Goal: Task Accomplishment & Management: Manage account settings

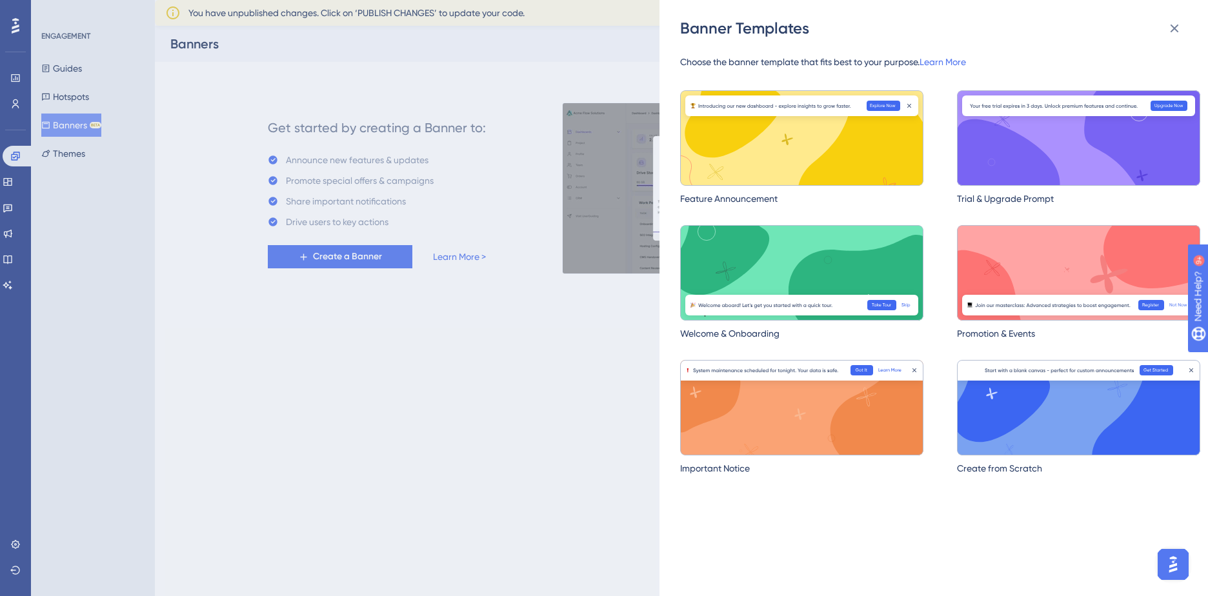
click at [77, 70] on div "Banner Templates Choose the banner template that fits best to your purpose. Lea…" at bounding box center [604, 298] width 1208 height 596
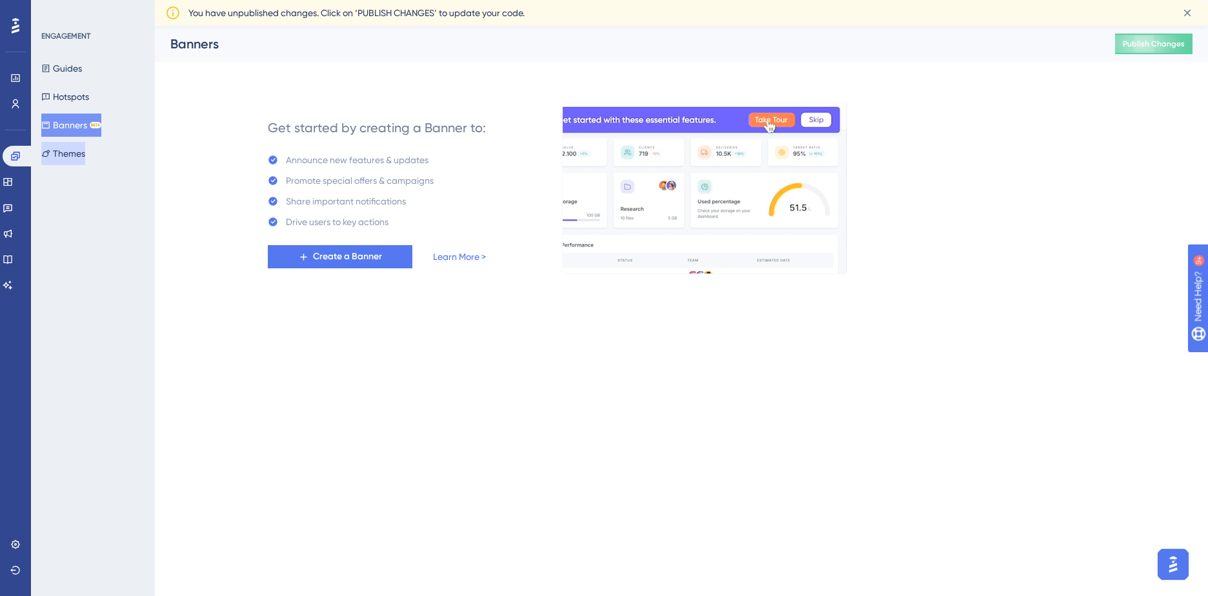
click at [67, 157] on button "Themes" at bounding box center [63, 153] width 44 height 23
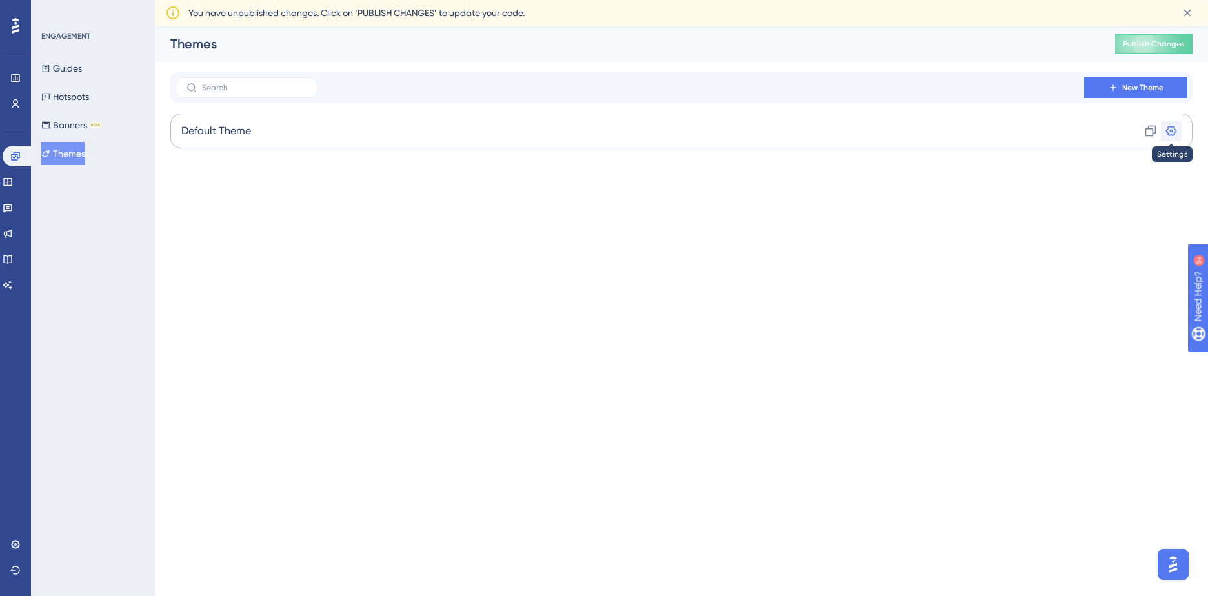
click at [1170, 129] on icon at bounding box center [1170, 131] width 13 height 13
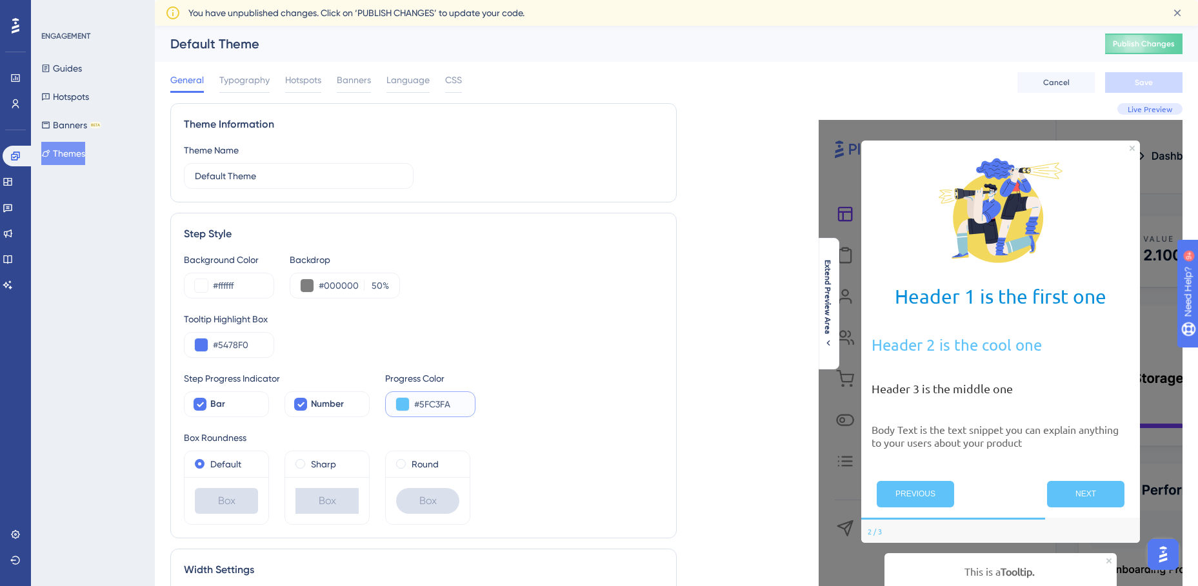
click at [429, 403] on input "#5FC3FA" at bounding box center [439, 404] width 50 height 15
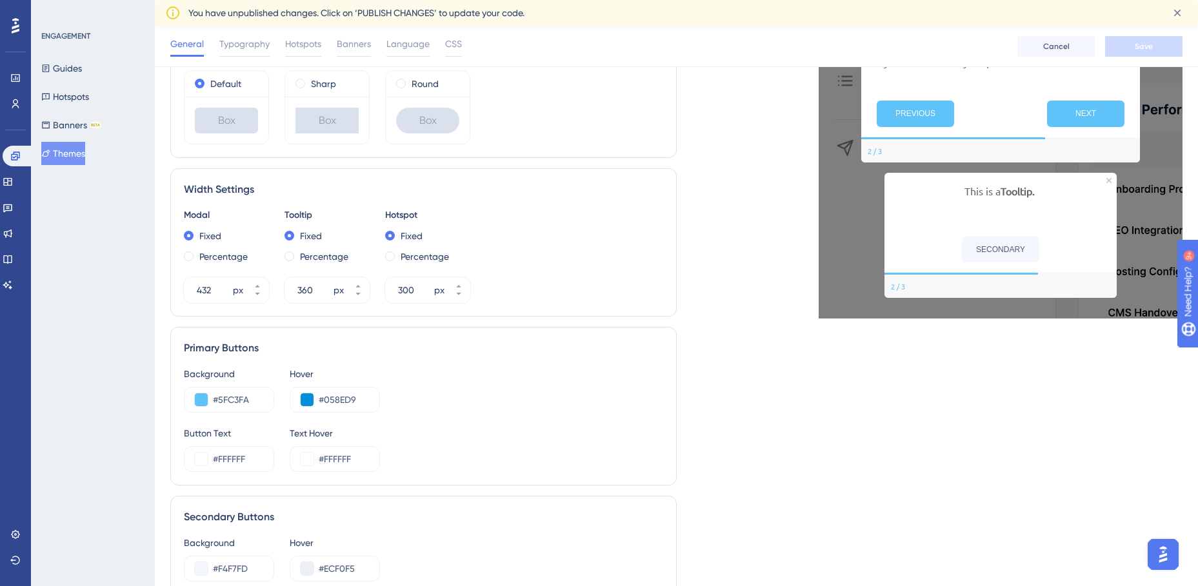
scroll to position [385, 0]
click at [242, 408] on input "#5FC3FA" at bounding box center [238, 400] width 50 height 15
click at [226, 399] on input "#5FC3FA" at bounding box center [238, 400] width 50 height 15
drag, startPoint x: 220, startPoint y: 400, endPoint x: 259, endPoint y: 401, distance: 38.7
click at [259, 401] on input "#5FC3FA" at bounding box center [238, 400] width 50 height 15
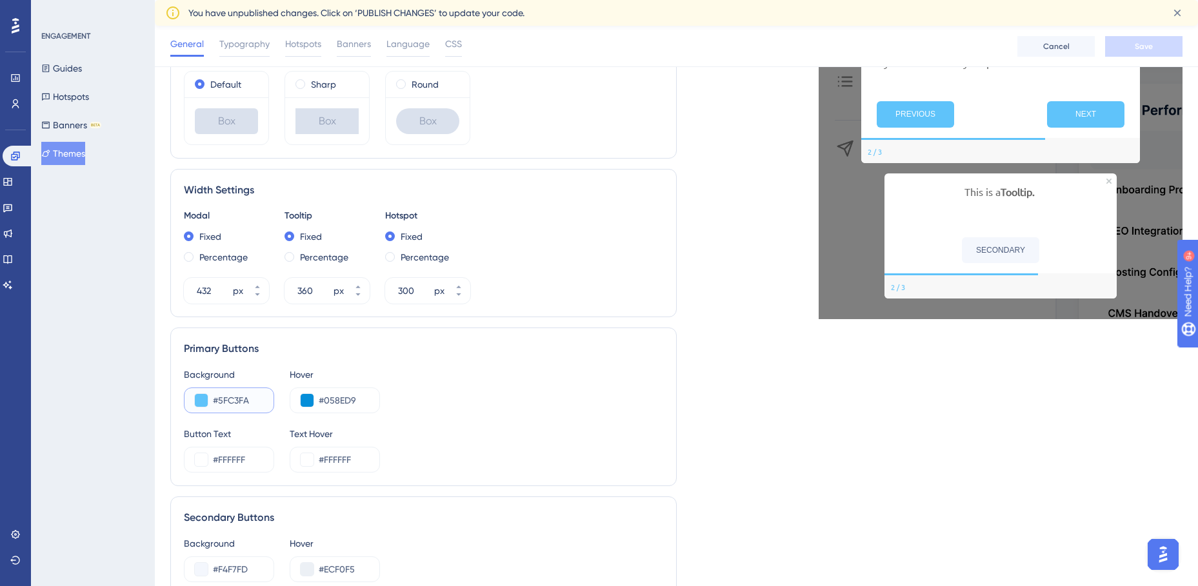
paste input "023762"
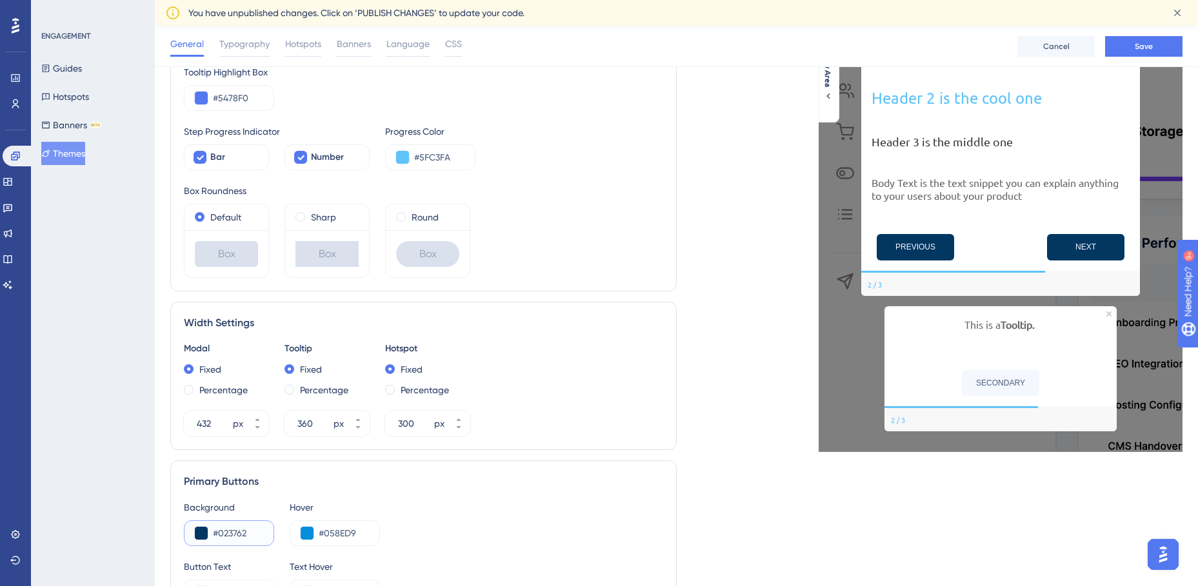
scroll to position [192, 0]
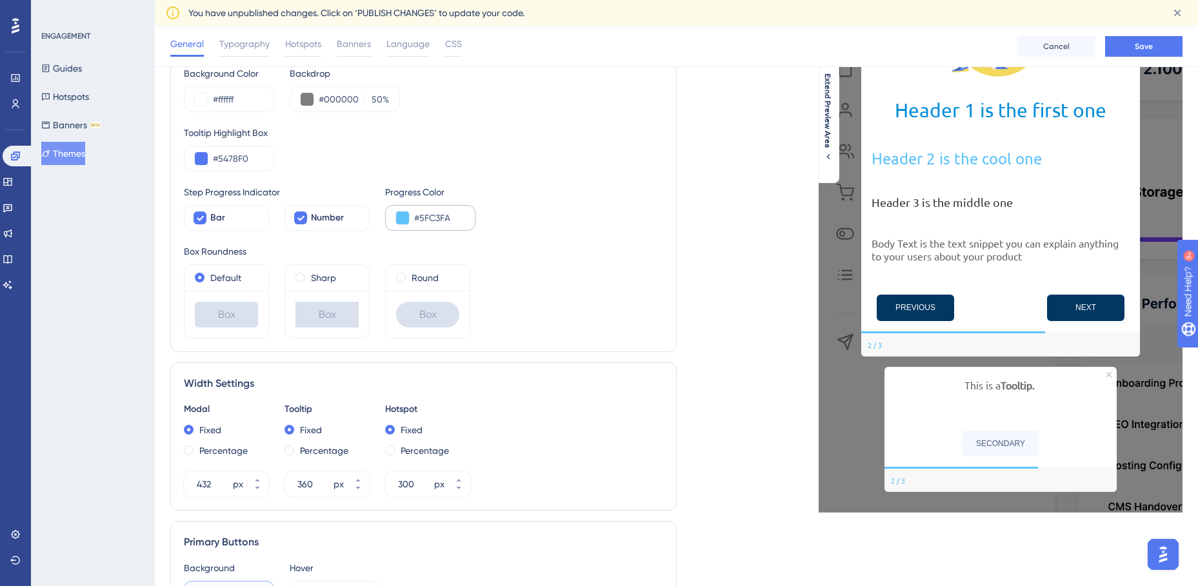
type input "#023762"
click at [431, 220] on input "#5FC3FA" at bounding box center [439, 217] width 50 height 15
drag, startPoint x: 419, startPoint y: 218, endPoint x: 457, endPoint y: 218, distance: 38.1
click at [457, 218] on input "#5FC3FA" at bounding box center [439, 217] width 50 height 15
paste input "023762"
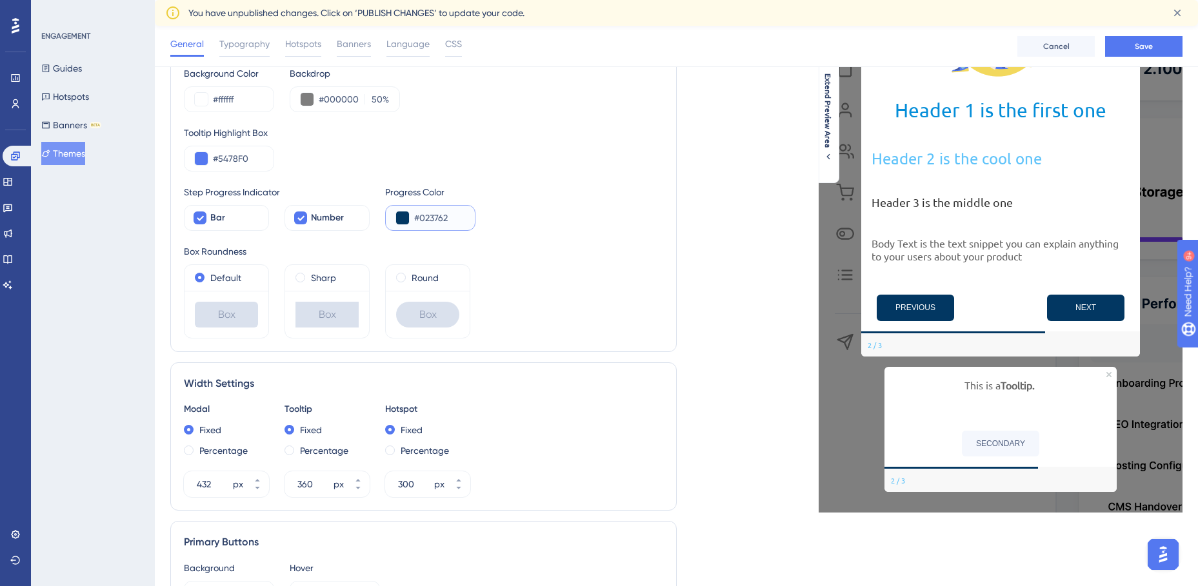
type input "#023762"
click at [546, 224] on div "Step Progress Indicator Bar Number Progress Color #023762" at bounding box center [423, 207] width 479 height 46
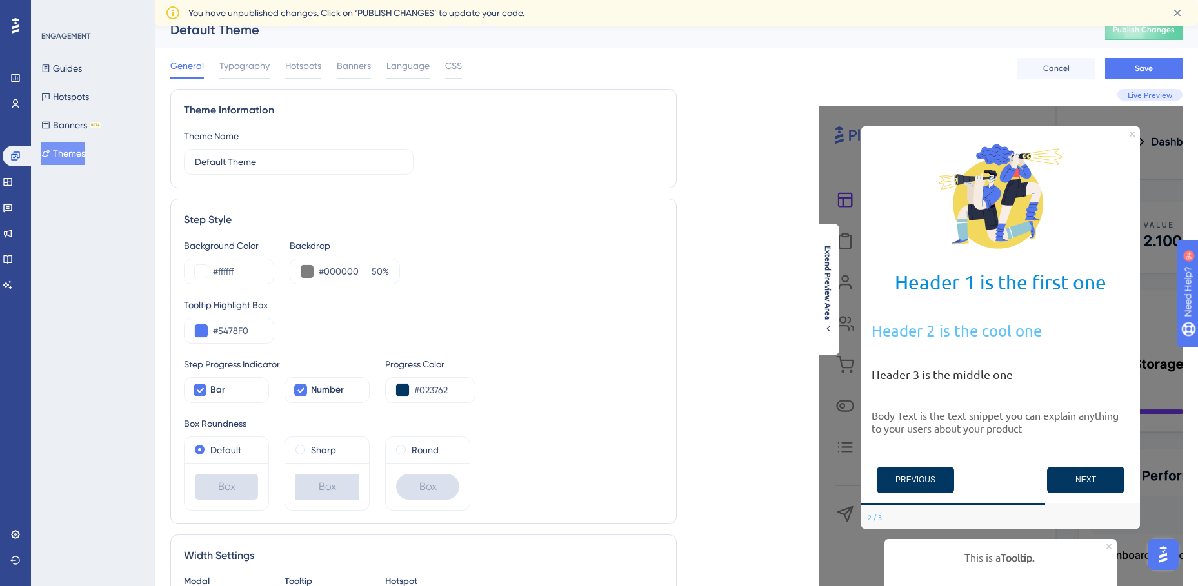
scroll to position [0, 0]
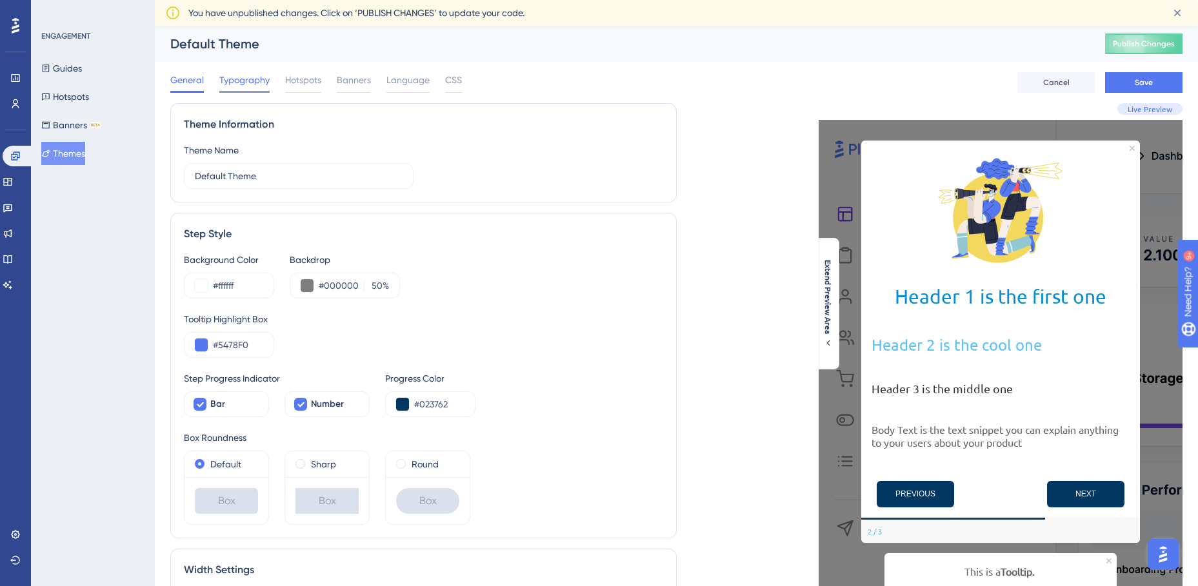
click at [237, 81] on span "Typography" at bounding box center [244, 79] width 50 height 15
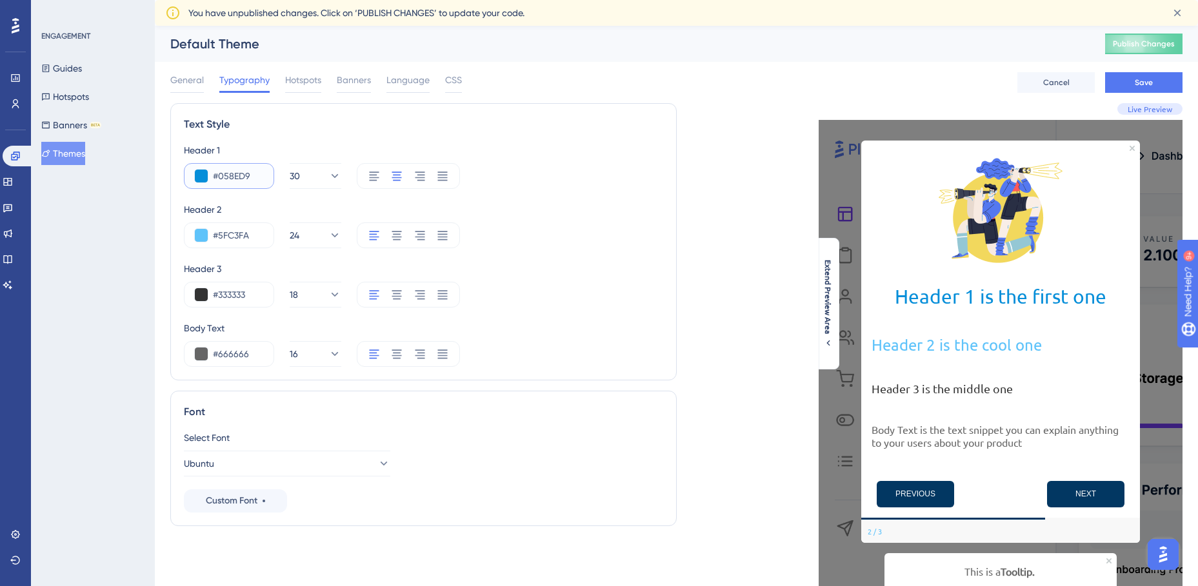
click at [225, 180] on input "#058ED9" at bounding box center [238, 175] width 50 height 15
click at [230, 174] on input "#058ED9" at bounding box center [238, 175] width 50 height 15
paste input "23762"
type input "#023762"
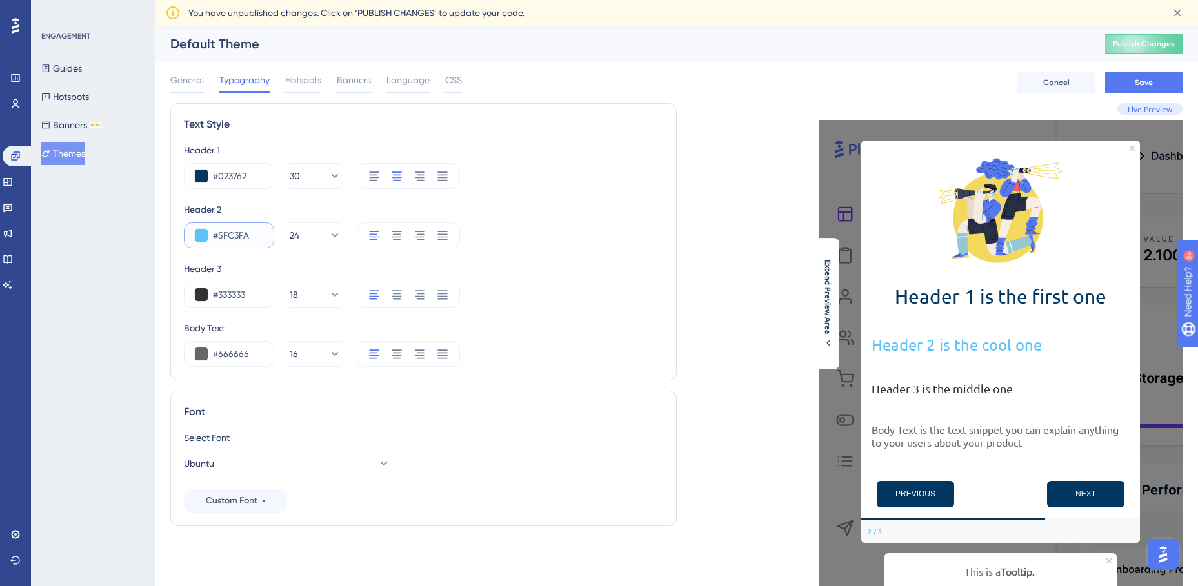
click at [235, 235] on input "#5FC3FA" at bounding box center [238, 235] width 50 height 15
click at [221, 234] on input "#5FC3FA" at bounding box center [238, 235] width 50 height 15
drag, startPoint x: 219, startPoint y: 234, endPoint x: 252, endPoint y: 235, distance: 32.3
click at [252, 235] on input "#5FC3FA" at bounding box center [238, 235] width 50 height 15
paste input "BA2532"
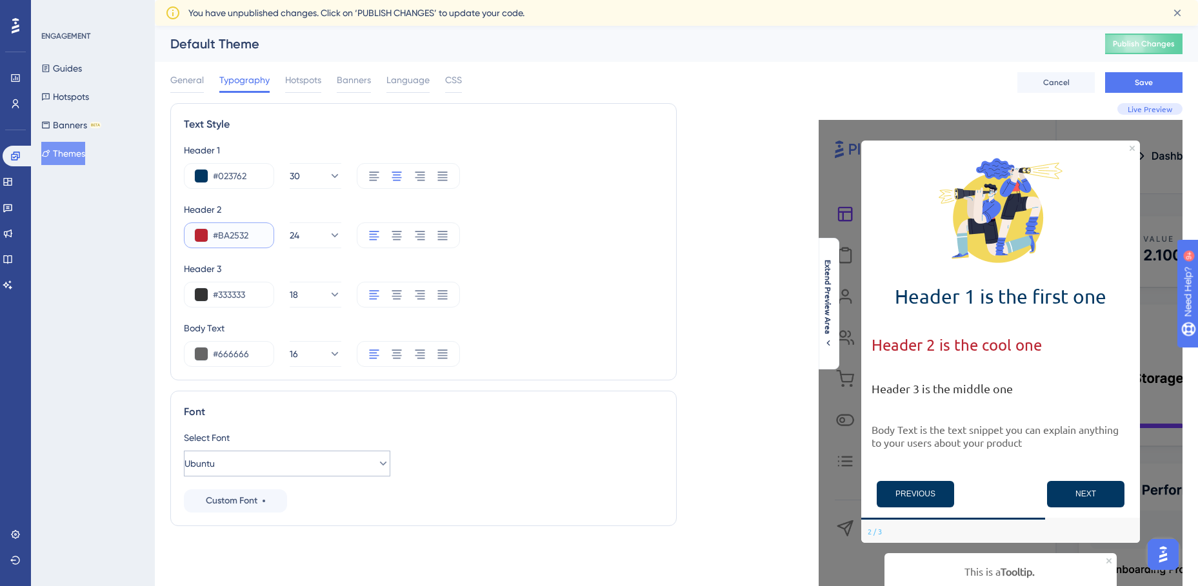
type input "#BA2532"
click at [377, 463] on icon at bounding box center [383, 463] width 13 height 13
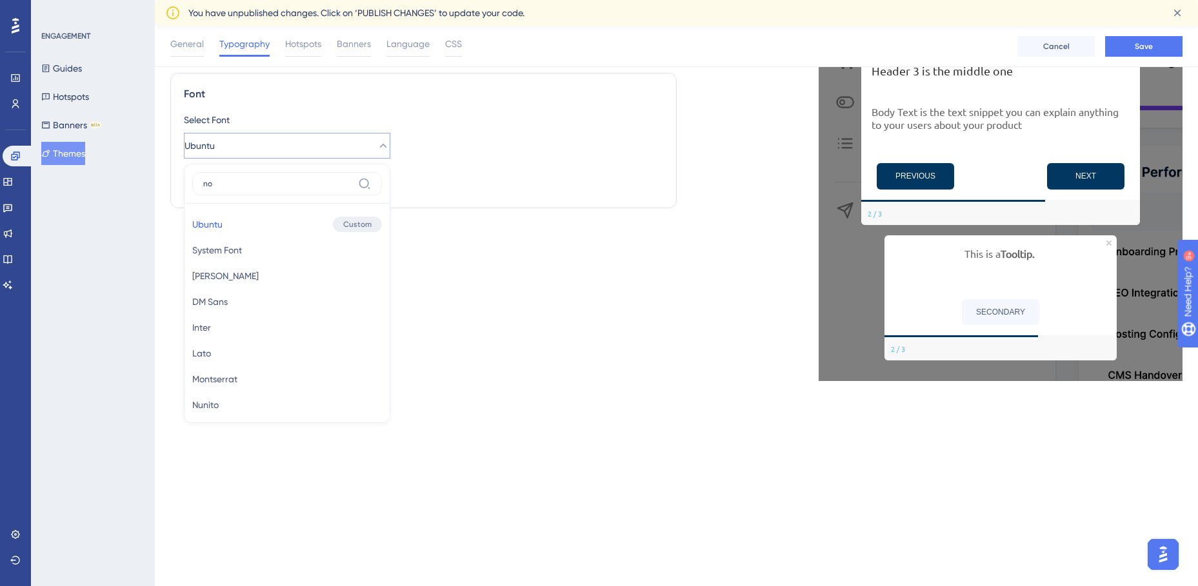
scroll to position [154, 0]
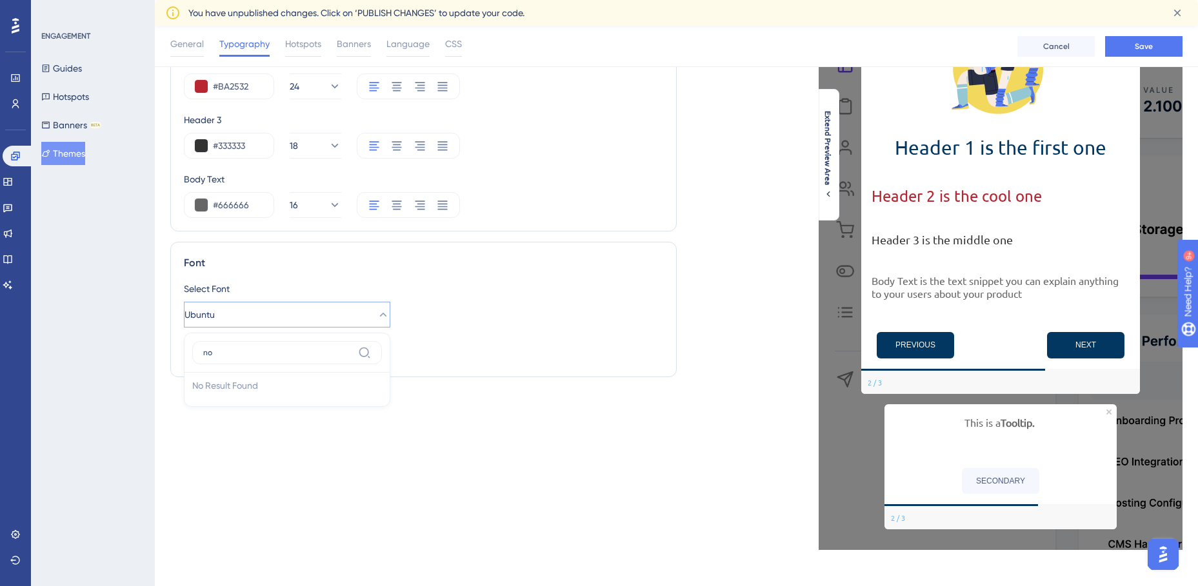
type input "n"
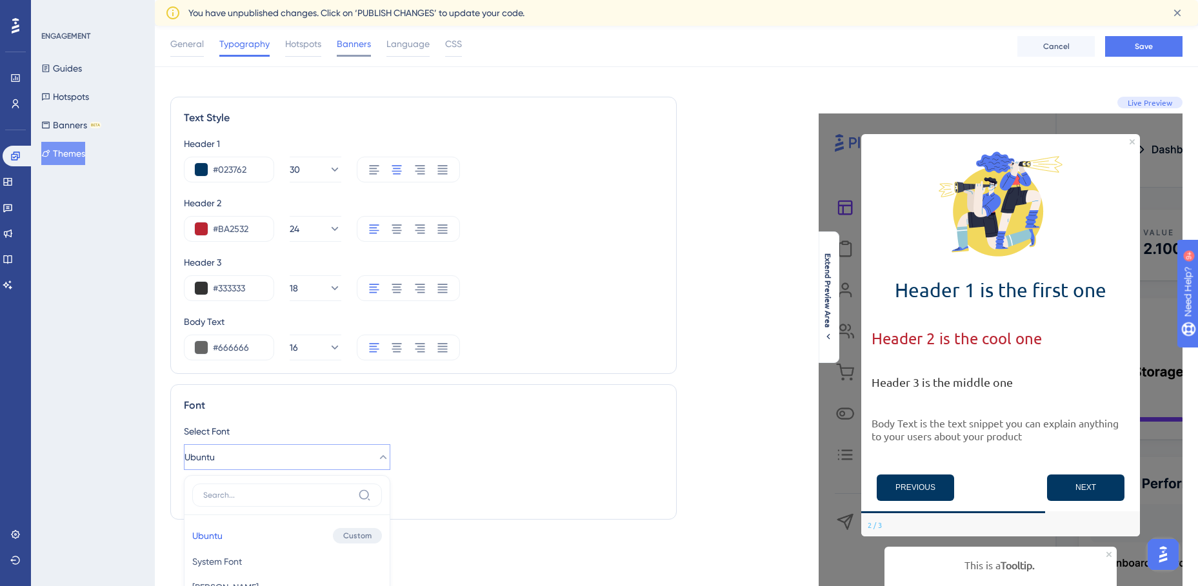
scroll to position [0, 0]
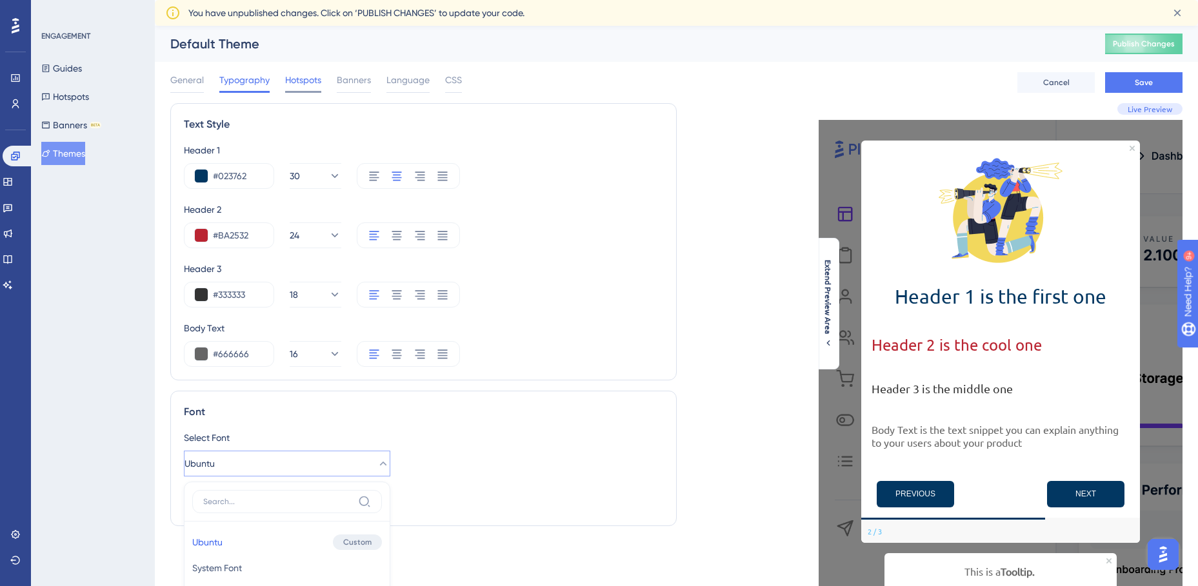
click at [308, 81] on span "Hotspots" at bounding box center [303, 79] width 36 height 15
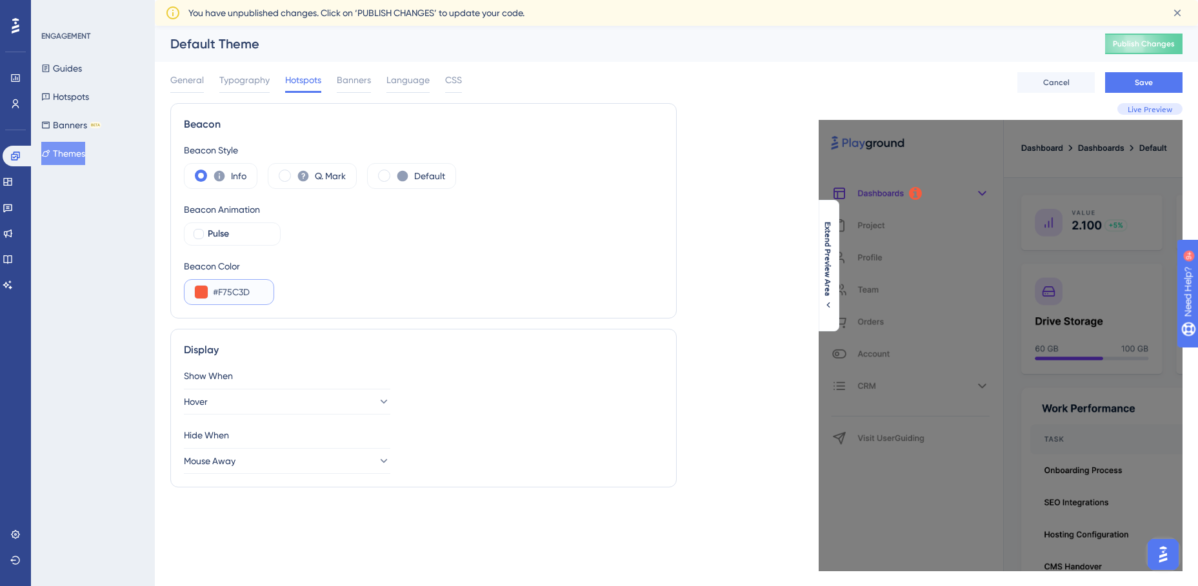
click at [229, 293] on input "#F75C3D" at bounding box center [238, 291] width 50 height 15
drag, startPoint x: 221, startPoint y: 293, endPoint x: 249, endPoint y: 292, distance: 28.4
click at [249, 292] on input "#F75C3D" at bounding box center [238, 291] width 50 height 15
paste input "BA2532"
type input "#BA2532"
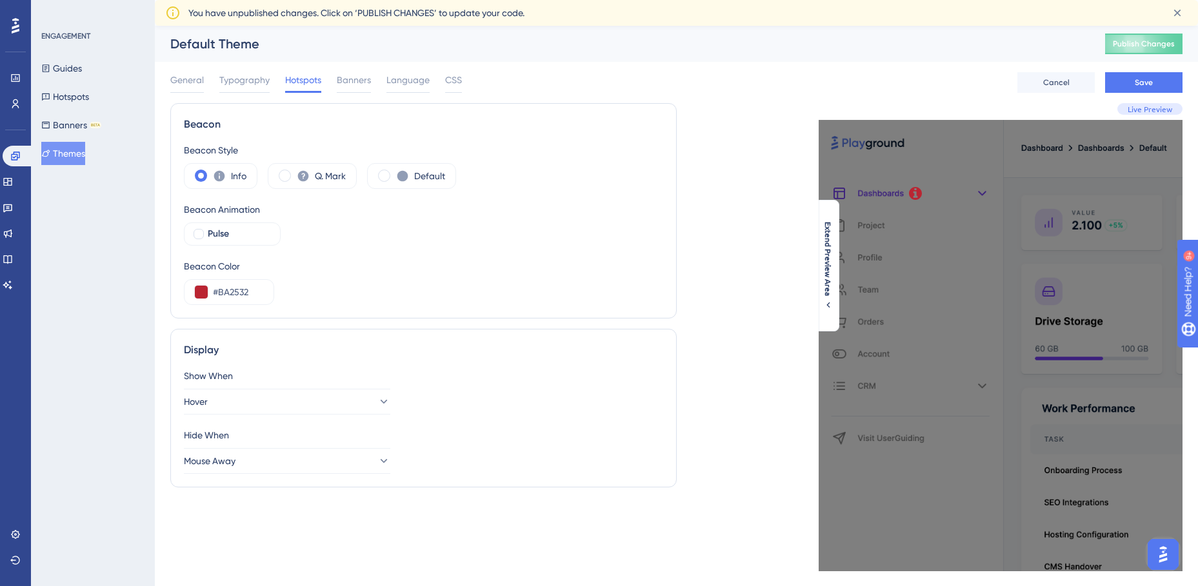
click at [376, 290] on div "Beacon Color #BA2532" at bounding box center [423, 282] width 479 height 46
click at [384, 176] on span at bounding box center [384, 176] width 12 height 12
click at [394, 172] on input "radio" at bounding box center [394, 172] width 0 height 0
click at [200, 232] on div at bounding box center [199, 234] width 10 height 10
checkbox input "true"
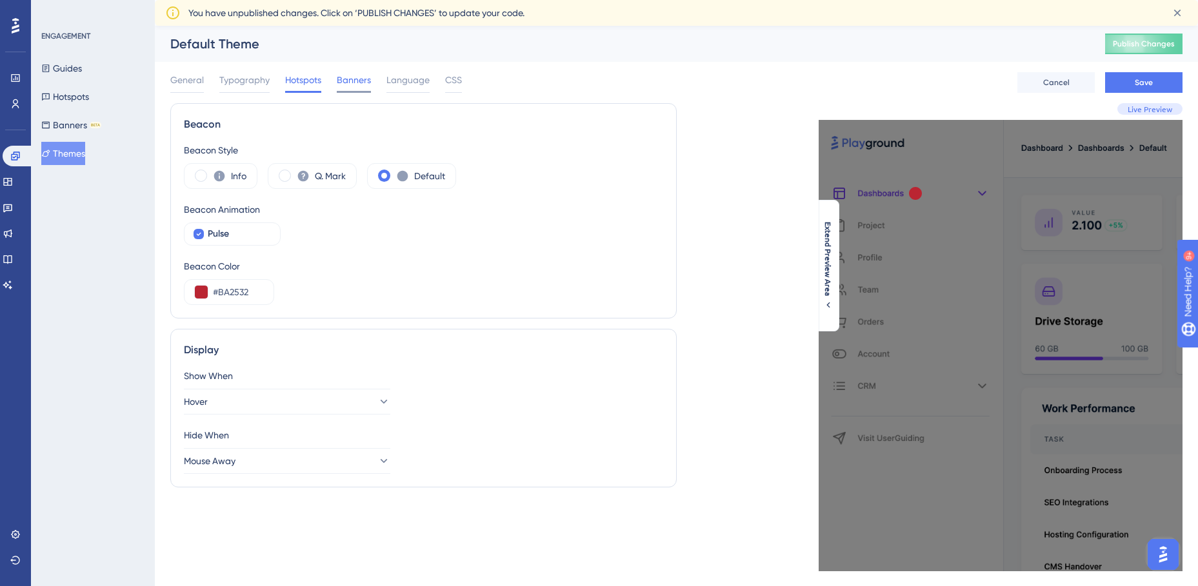
click at [352, 81] on span "Banners" at bounding box center [354, 79] width 34 height 15
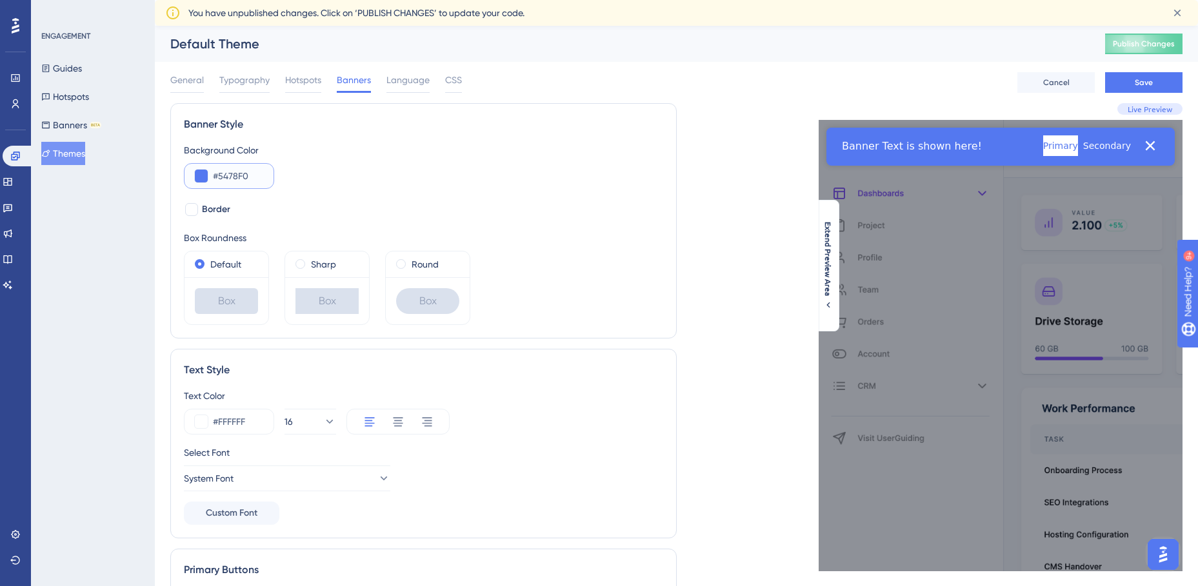
click at [234, 181] on input "#5478F0" at bounding box center [238, 175] width 50 height 15
click at [235, 174] on input "#5478F0" at bounding box center [238, 175] width 50 height 15
drag, startPoint x: 219, startPoint y: 174, endPoint x: 263, endPoint y: 177, distance: 44.6
click at [263, 177] on div "#5478F0" at bounding box center [229, 176] width 90 height 26
paste input "023762"
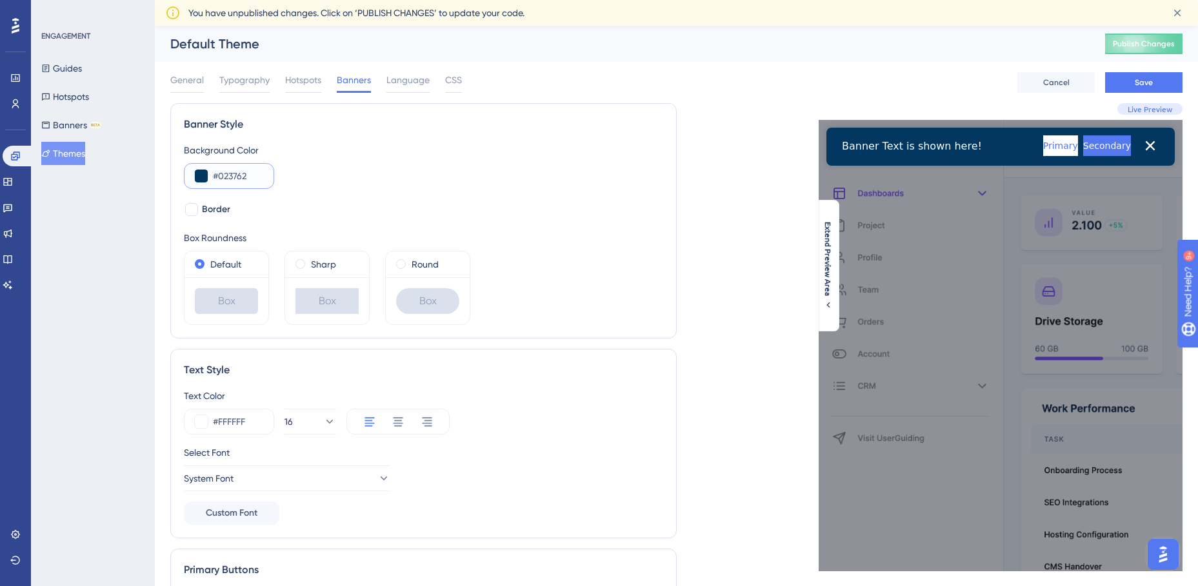
type input "#023762"
click at [357, 181] on div "Background Color #023762" at bounding box center [423, 166] width 479 height 46
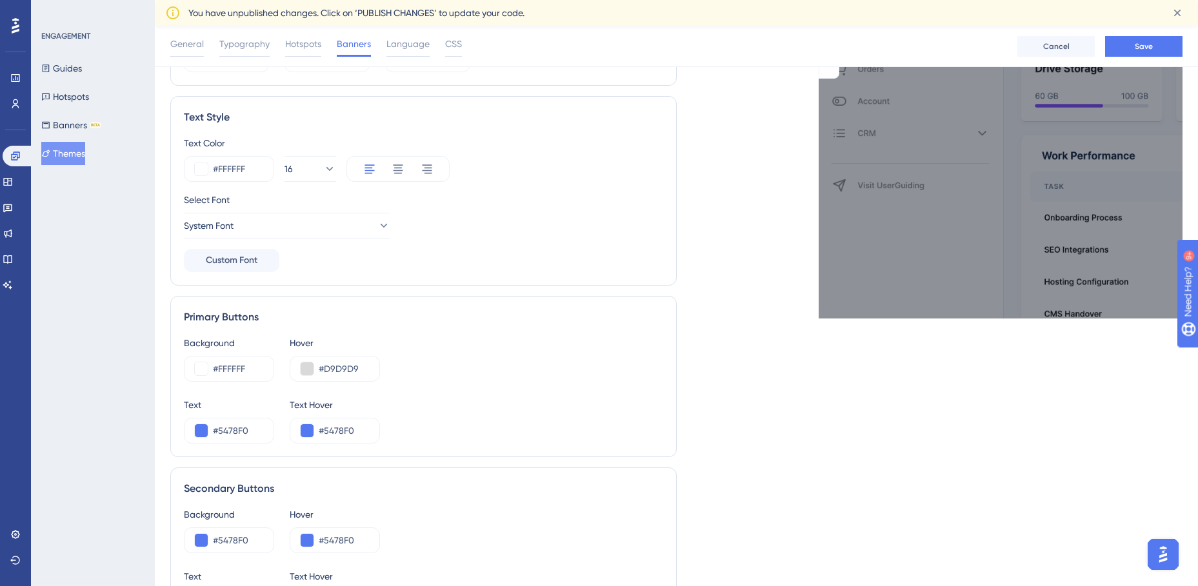
scroll to position [323, 0]
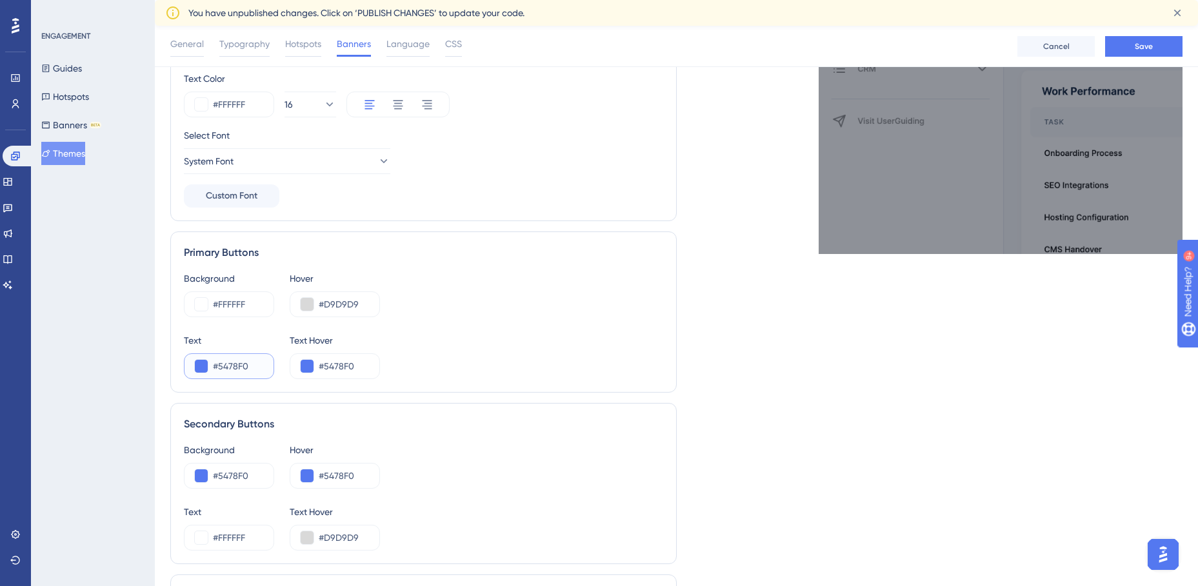
click at [238, 366] on input "#5478F0" at bounding box center [238, 366] width 50 height 15
drag, startPoint x: 219, startPoint y: 364, endPoint x: 258, endPoint y: 364, distance: 38.7
click at [258, 364] on input "#5478F0" at bounding box center [238, 366] width 50 height 15
paste input "023762"
type input "#023762"
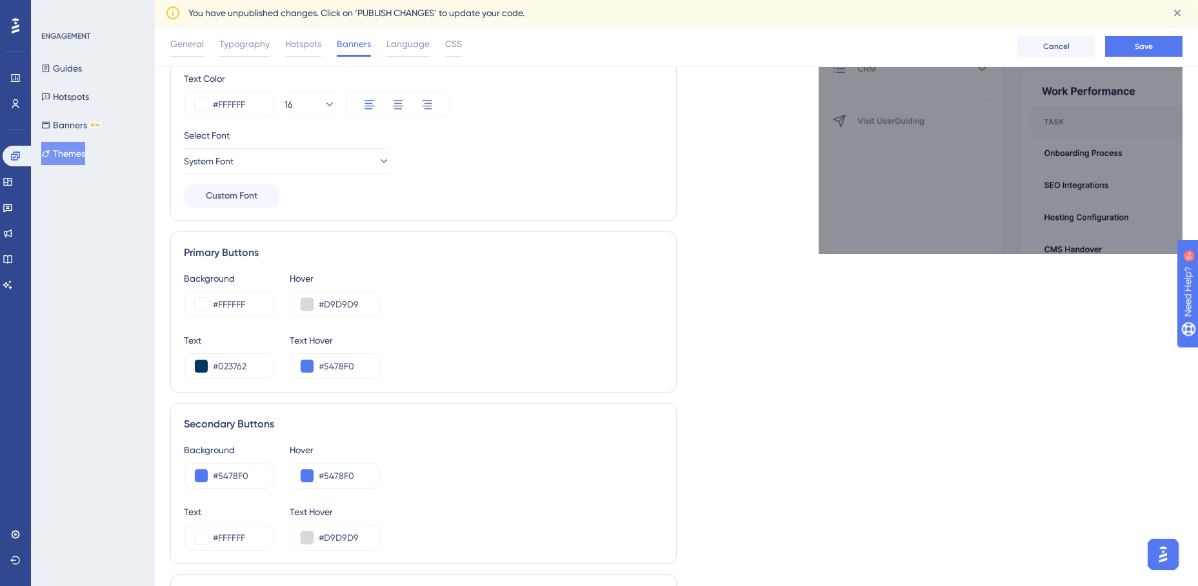
click at [466, 330] on div "Background #FFFFFF Hover #D9D9D9 Text #023762 Text Hover #5478F0" at bounding box center [423, 325] width 479 height 108
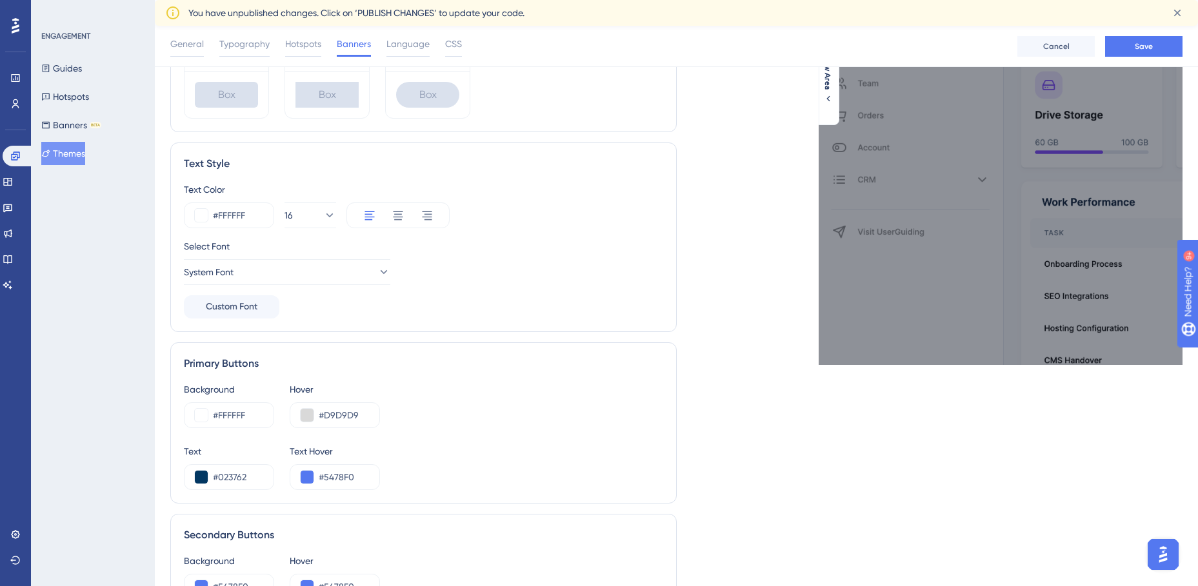
scroll to position [167, 0]
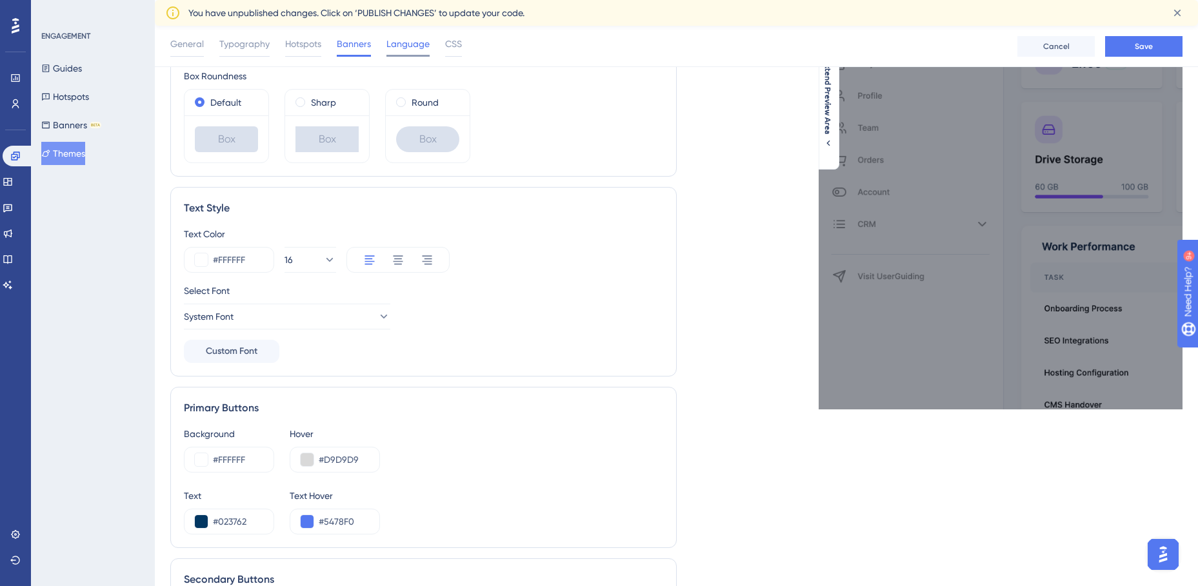
click at [403, 47] on span "Language" at bounding box center [407, 43] width 43 height 15
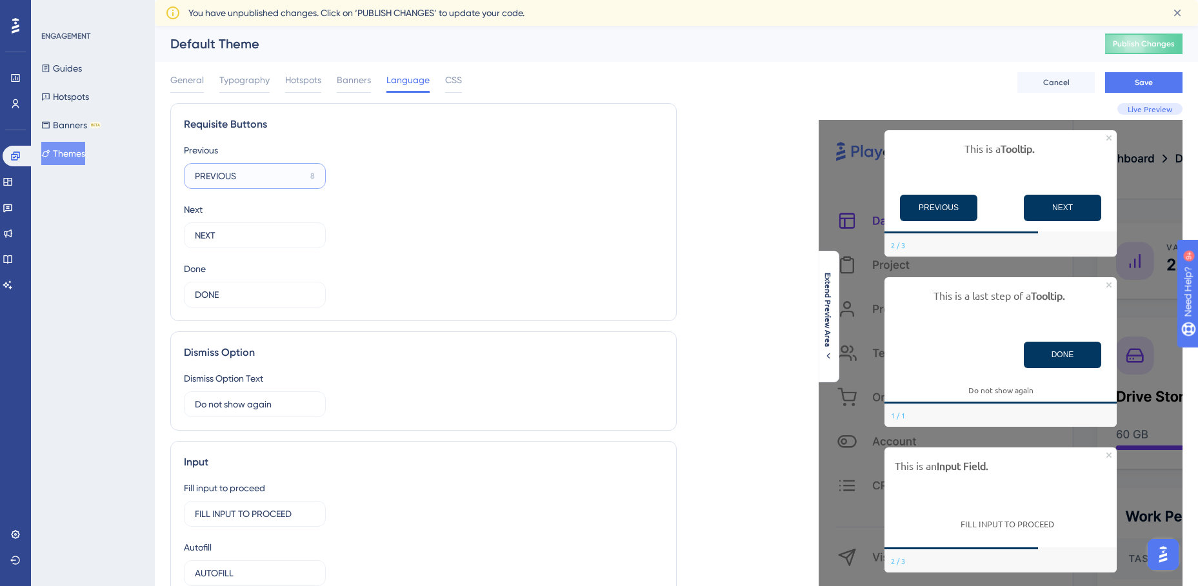
drag, startPoint x: 258, startPoint y: 179, endPoint x: 189, endPoint y: 172, distance: 69.4
click at [189, 172] on label "PREVIOUS 8" at bounding box center [255, 176] width 142 height 26
type input "m"
type input "前へ"
click at [205, 242] on input "NEXT" at bounding box center [249, 235] width 108 height 14
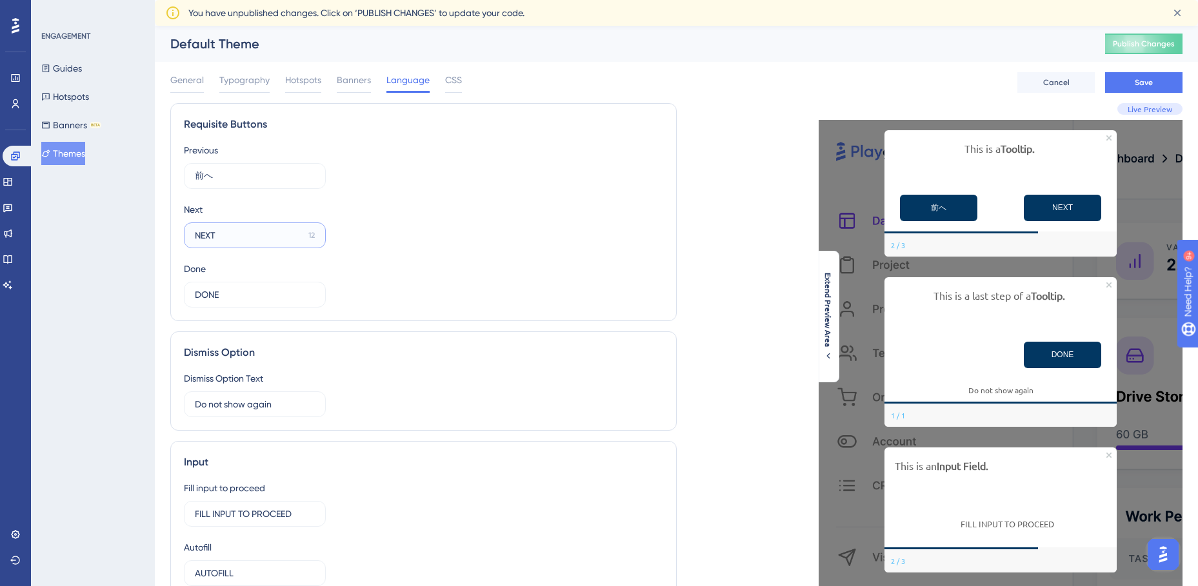
drag, startPoint x: 228, startPoint y: 237, endPoint x: 190, endPoint y: 234, distance: 38.2
click at [190, 234] on label "NEXT 12" at bounding box center [255, 236] width 142 height 26
type input "次へ"
drag, startPoint x: 218, startPoint y: 178, endPoint x: 176, endPoint y: 175, distance: 42.0
click at [176, 175] on div "Requisite Buttons Previous 前へ 14 Next 次へ 14 Done DONE 12" at bounding box center [423, 212] width 506 height 218
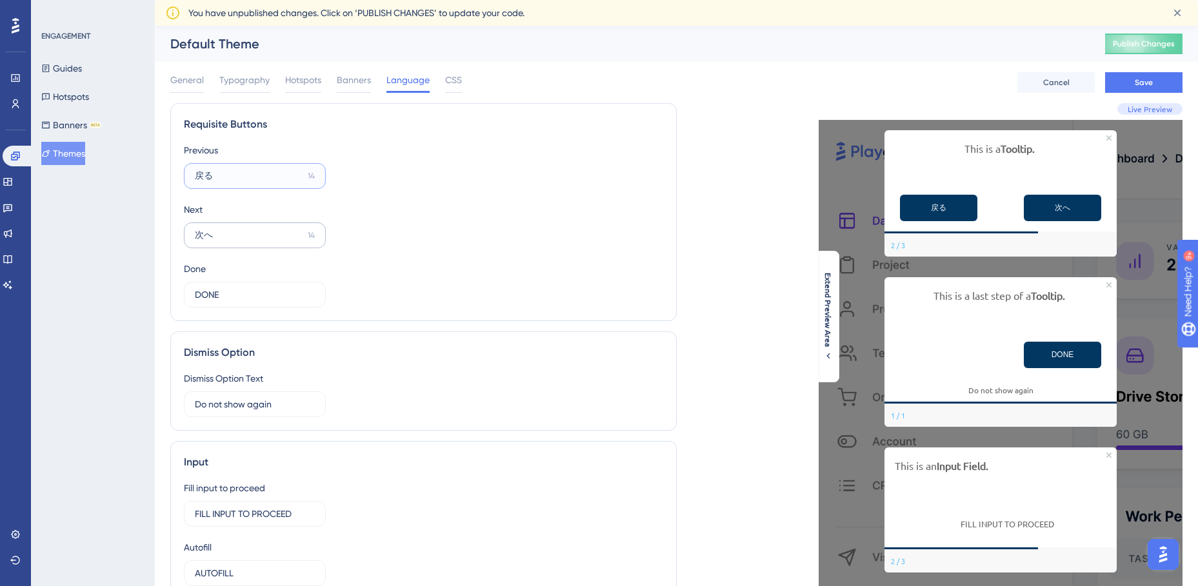
type input "戻る"
drag, startPoint x: 215, startPoint y: 235, endPoint x: 170, endPoint y: 226, distance: 45.9
click at [170, 226] on div "Requisite Buttons Previous 戻る 14 Next 次へ 14 Done DONE 12" at bounding box center [423, 212] width 506 height 218
type input "う"
type input "進む"
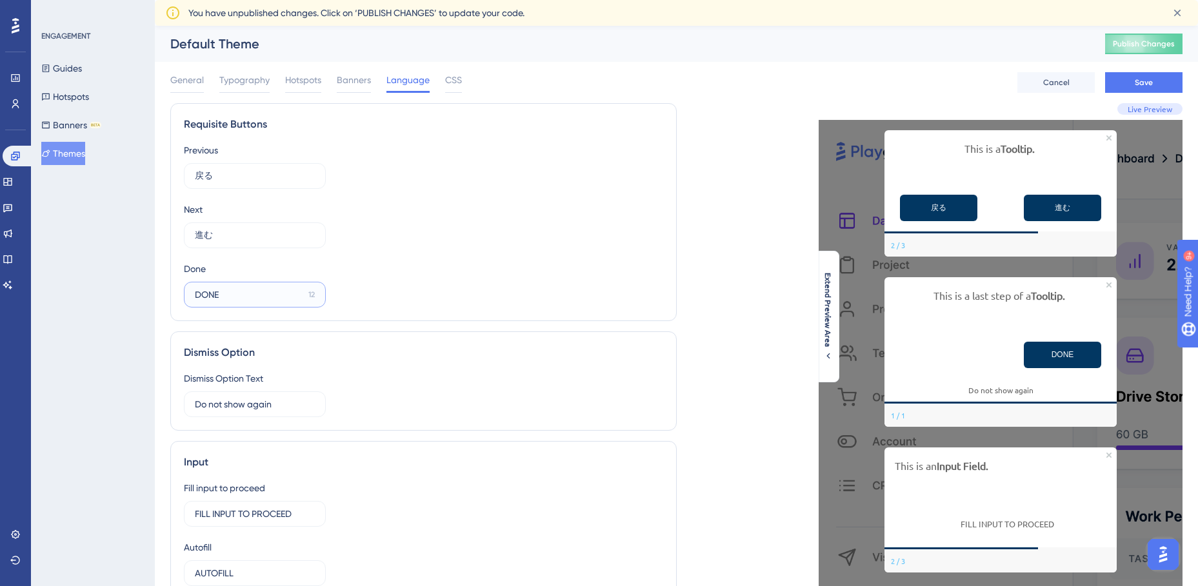
drag, startPoint x: 200, startPoint y: 292, endPoint x: 223, endPoint y: 294, distance: 22.7
click at [200, 292] on input "DONE" at bounding box center [249, 295] width 108 height 14
drag, startPoint x: 223, startPoint y: 294, endPoint x: 178, endPoint y: 292, distance: 44.6
click at [178, 292] on div "Requisite Buttons Previous 戻る 14 Next 進む 14 Done DONE 12" at bounding box center [423, 212] width 506 height 218
type input "完了"
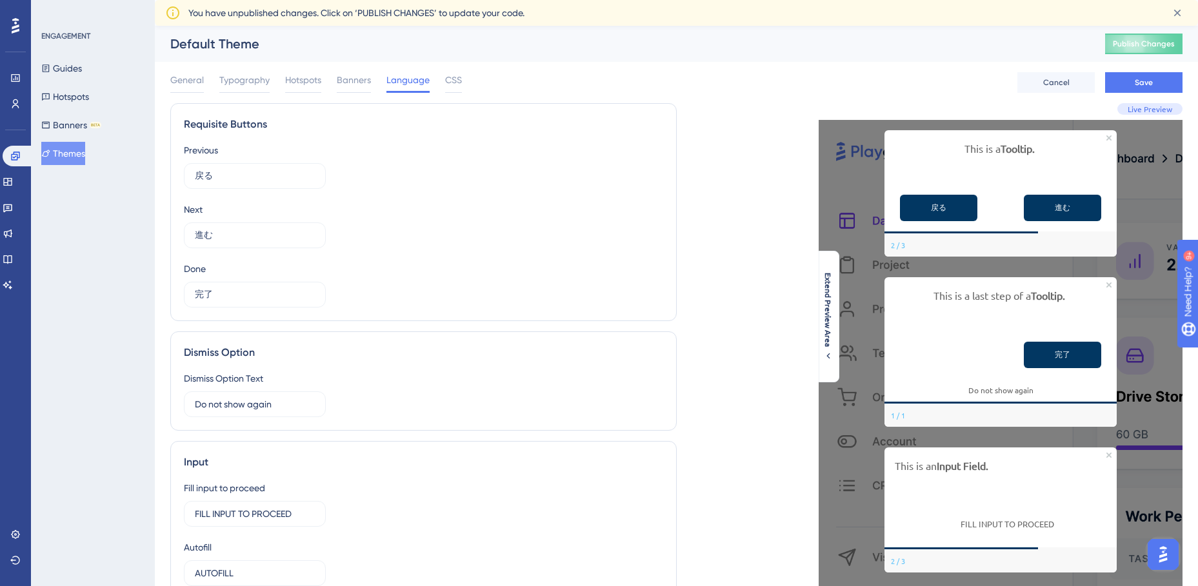
click at [291, 361] on div "Dismiss Option Dismiss Option Text Do not show again 9" at bounding box center [423, 381] width 506 height 99
click at [275, 400] on input "Do not show again" at bounding box center [250, 404] width 110 height 14
drag, startPoint x: 279, startPoint y: 406, endPoint x: 195, endPoint y: 404, distance: 83.3
click at [195, 404] on input "Do not show again" at bounding box center [250, 404] width 110 height 14
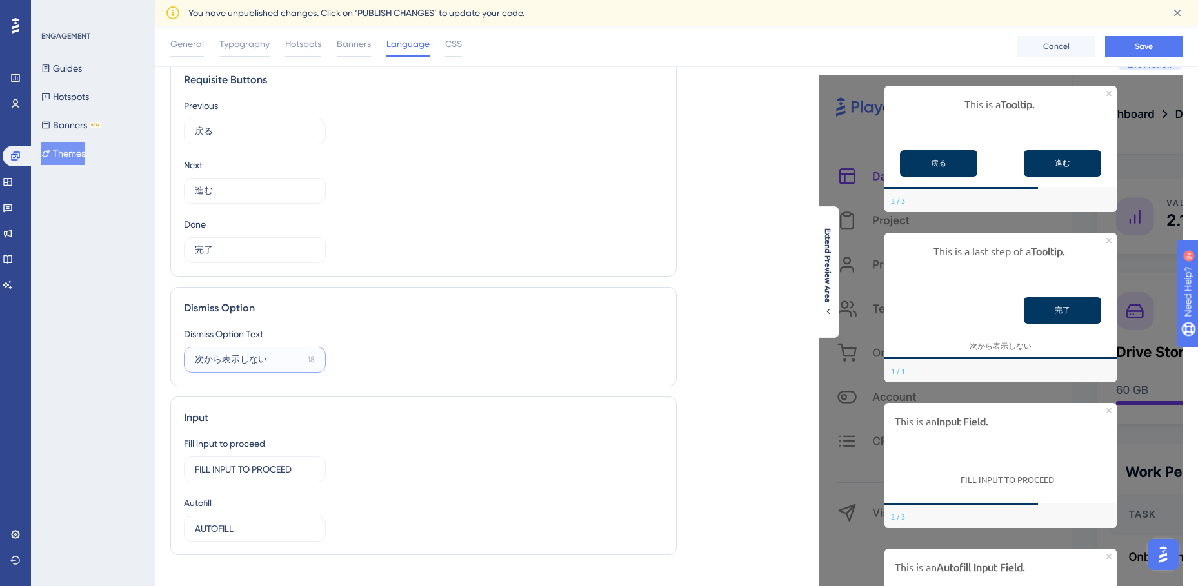
scroll to position [65, 0]
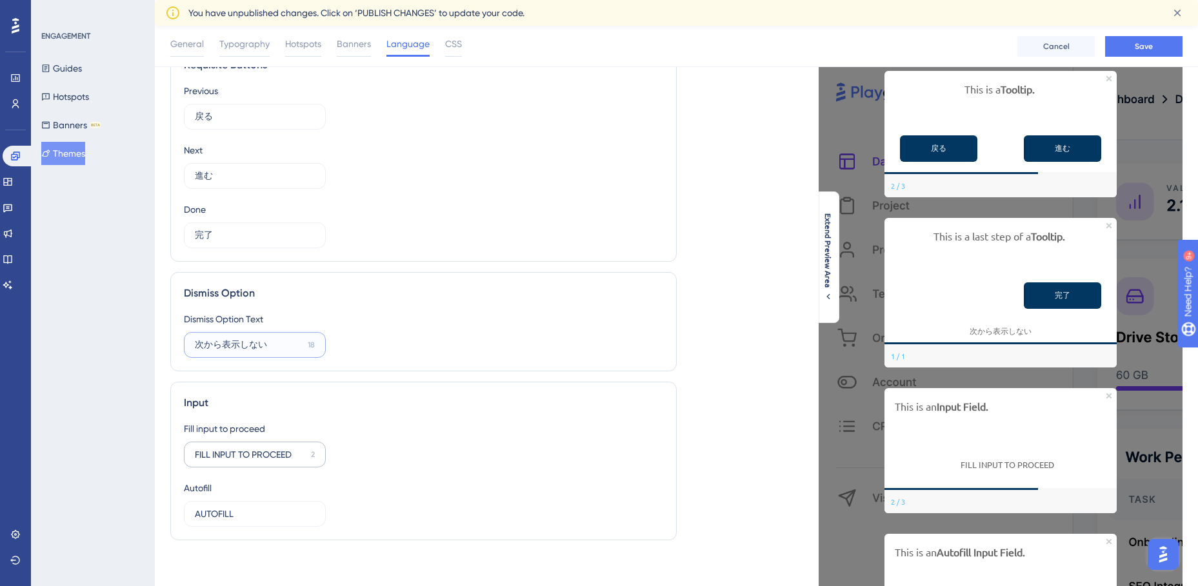
type input "次から表示しない"
click at [264, 452] on input "FILL INPUT TO PROCEED" at bounding box center [250, 455] width 111 height 14
click at [289, 453] on input "FILL INPUT TO PROCEED" at bounding box center [250, 455] width 111 height 14
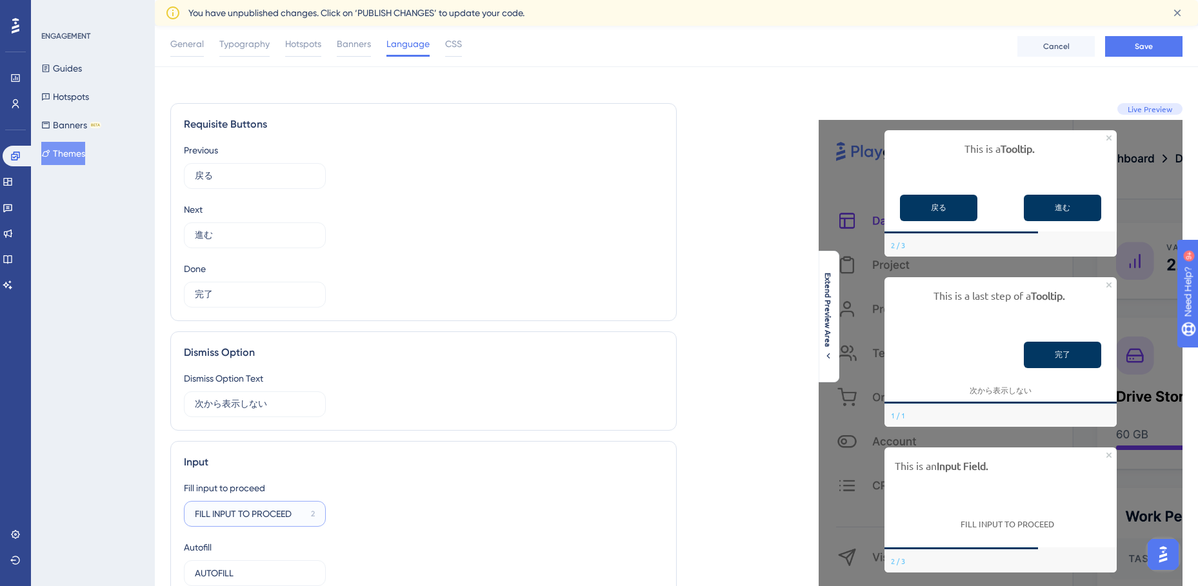
scroll to position [0, 0]
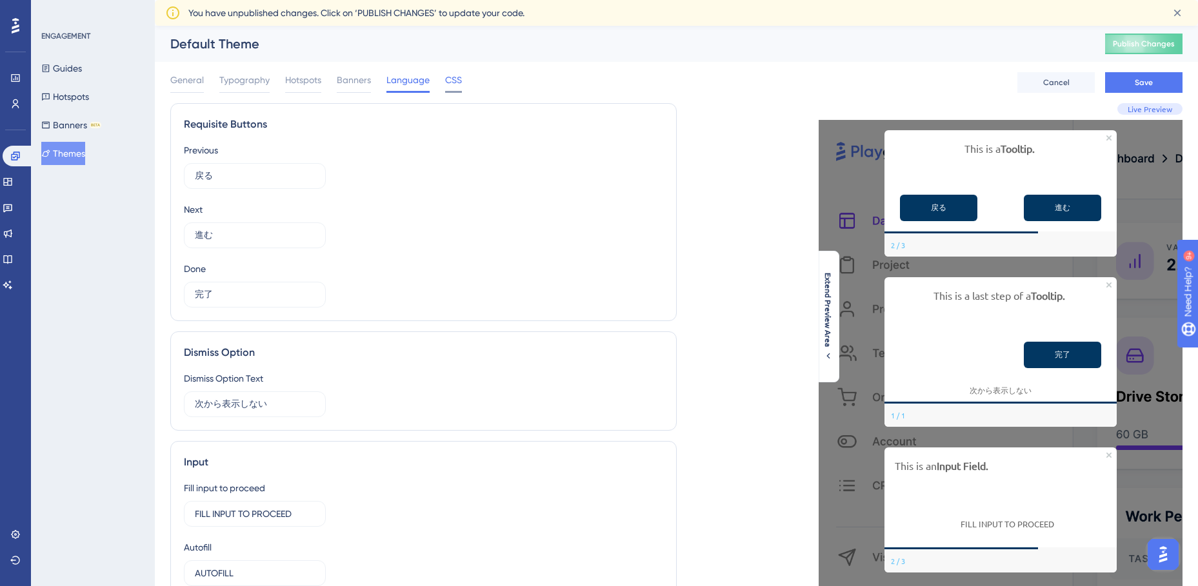
click at [455, 81] on span "CSS" at bounding box center [453, 79] width 17 height 15
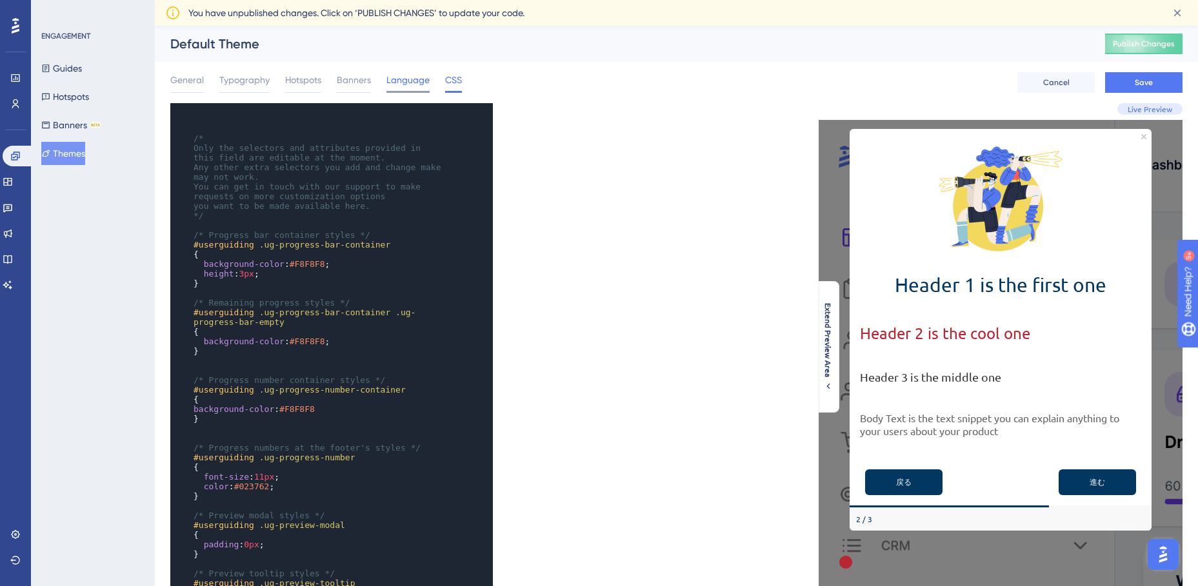
click at [410, 90] on div "Language" at bounding box center [407, 82] width 43 height 21
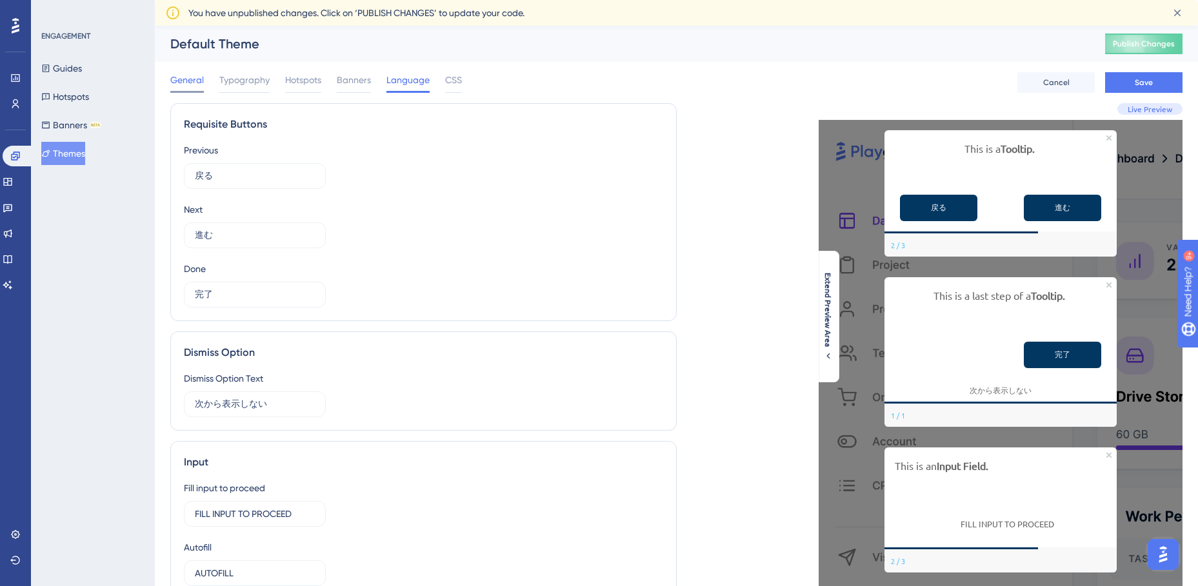
click at [188, 81] on span "General" at bounding box center [187, 79] width 34 height 15
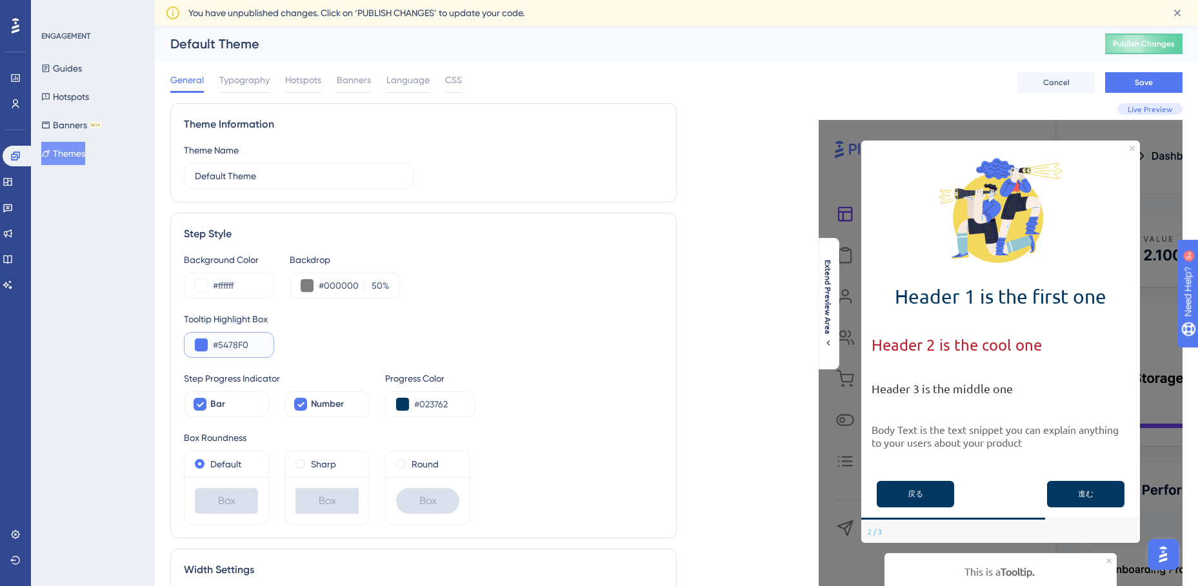
click at [234, 350] on input "#5478F0" at bounding box center [238, 344] width 50 height 15
drag, startPoint x: 218, startPoint y: 346, endPoint x: 274, endPoint y: 346, distance: 56.1
click at [274, 346] on div "Tooltip Highlight Box #5478F0" at bounding box center [423, 335] width 479 height 46
paste input "023762"
type input "#023762"
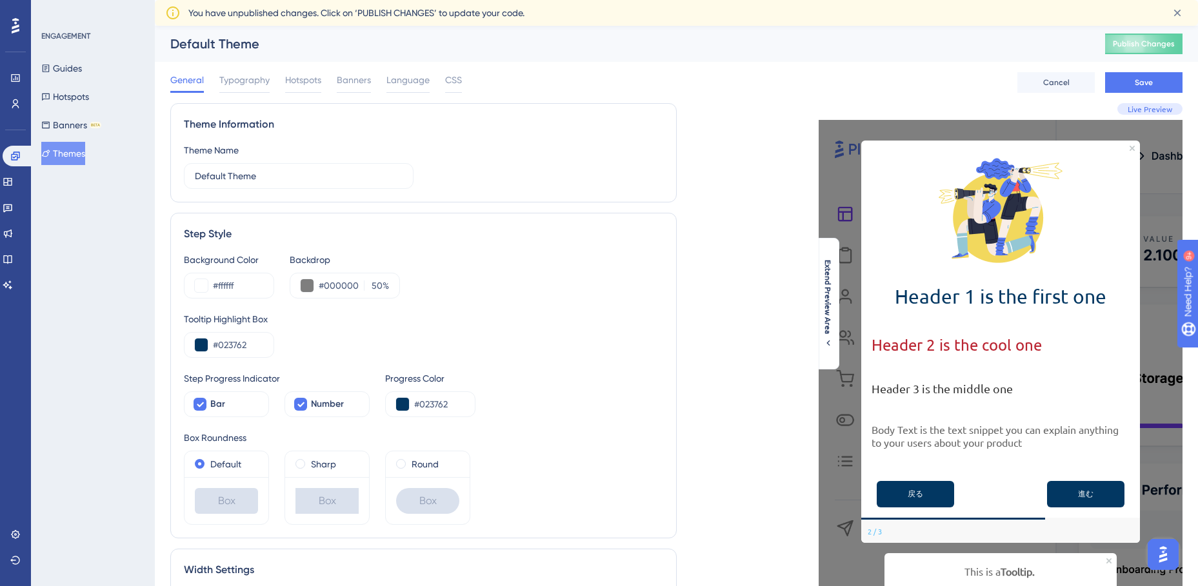
click at [313, 334] on div "Tooltip Highlight Box #023762" at bounding box center [423, 335] width 479 height 46
click at [248, 80] on span "Typography" at bounding box center [244, 79] width 50 height 15
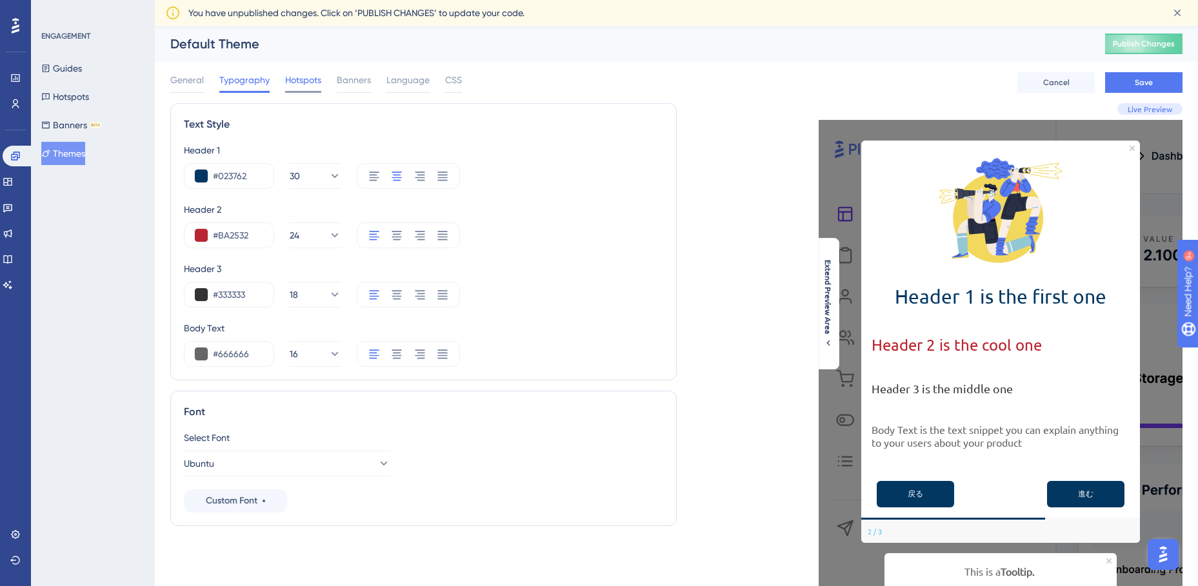
click at [308, 79] on span "Hotspots" at bounding box center [303, 79] width 36 height 15
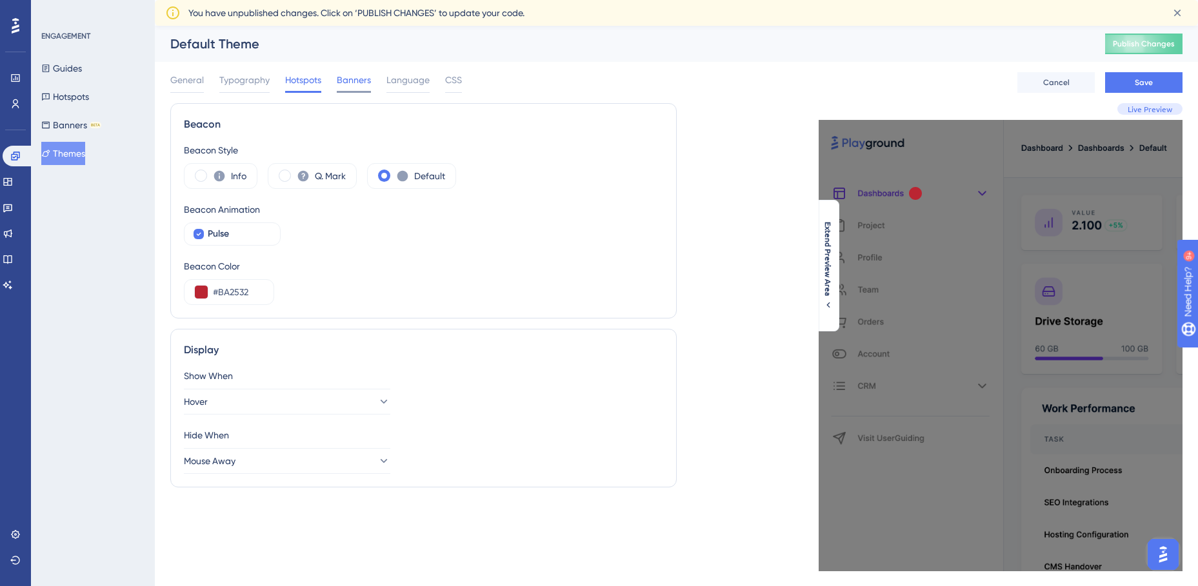
click at [348, 79] on span "Banners" at bounding box center [354, 79] width 34 height 15
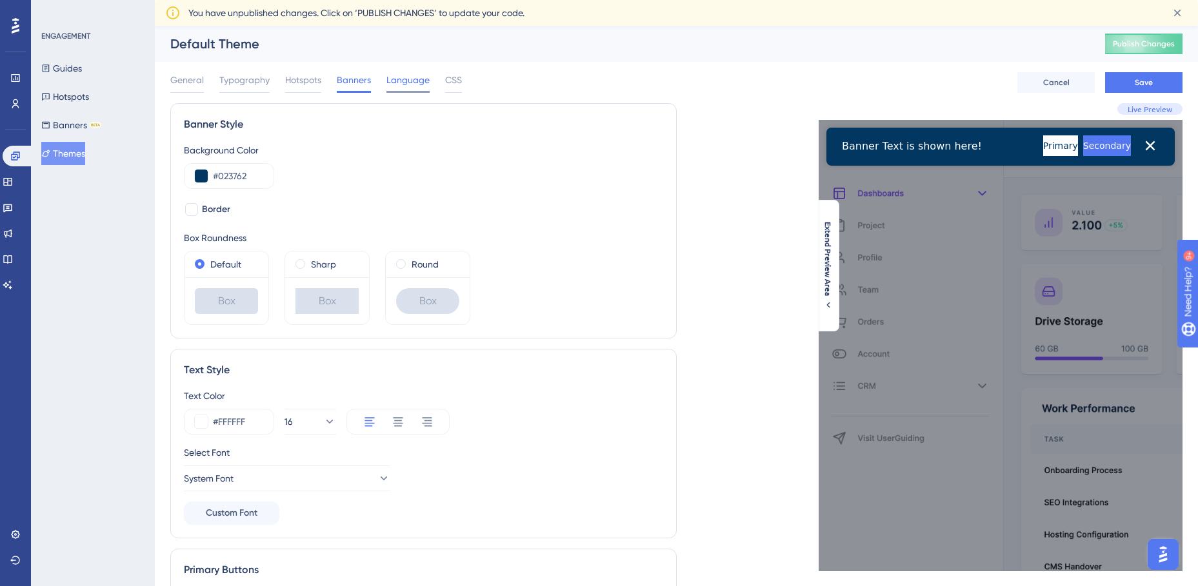
click at [413, 83] on span "Language" at bounding box center [407, 79] width 43 height 15
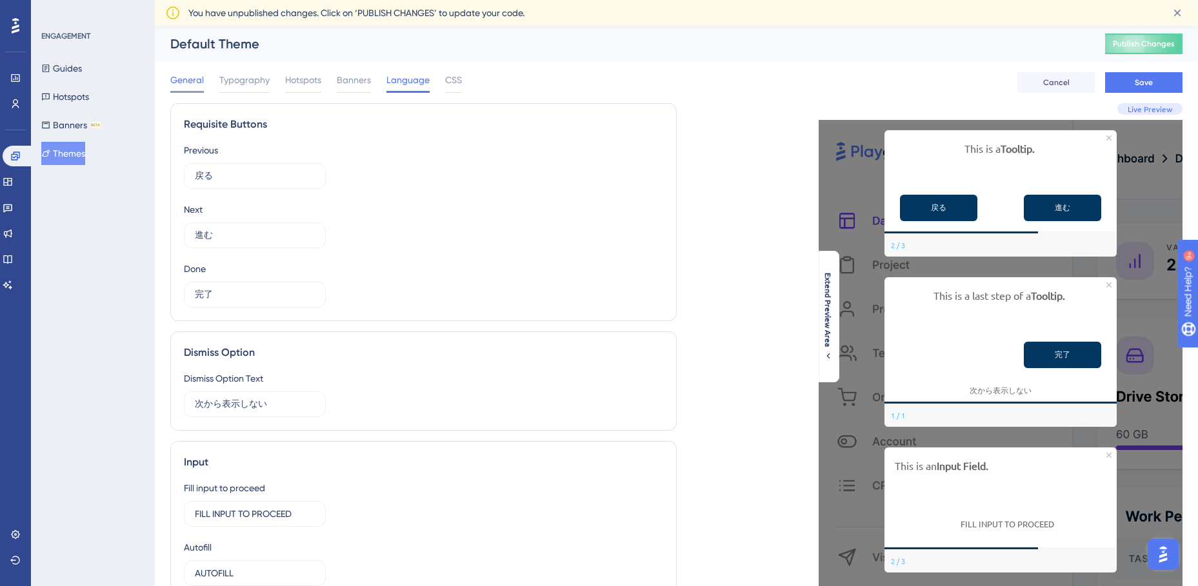
click at [186, 86] on span "General" at bounding box center [187, 79] width 34 height 15
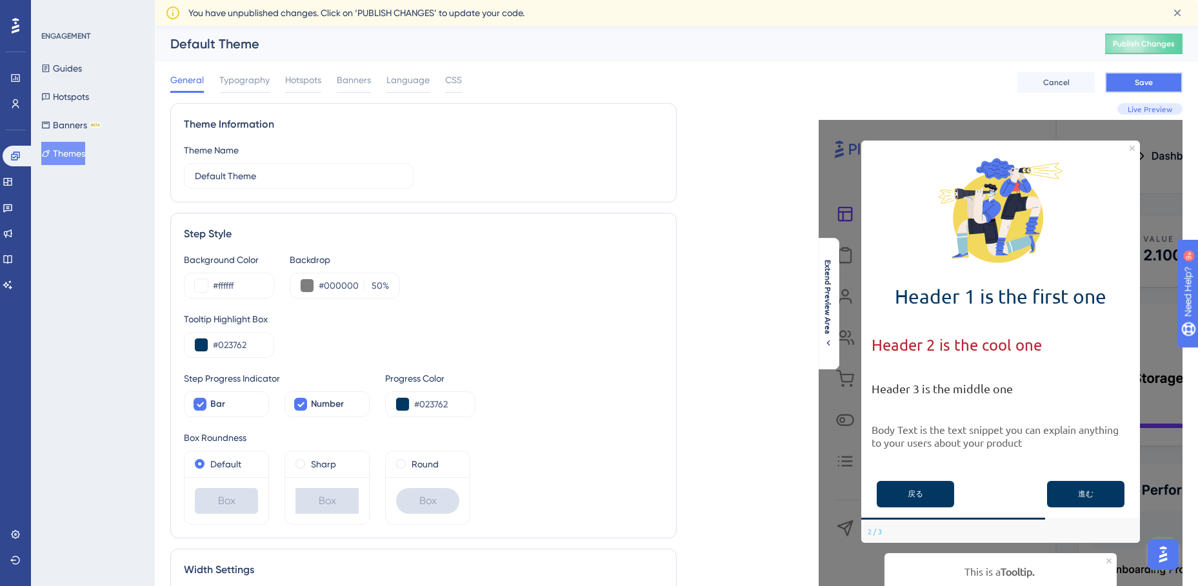
click at [1143, 84] on span "Save" at bounding box center [1144, 82] width 18 height 10
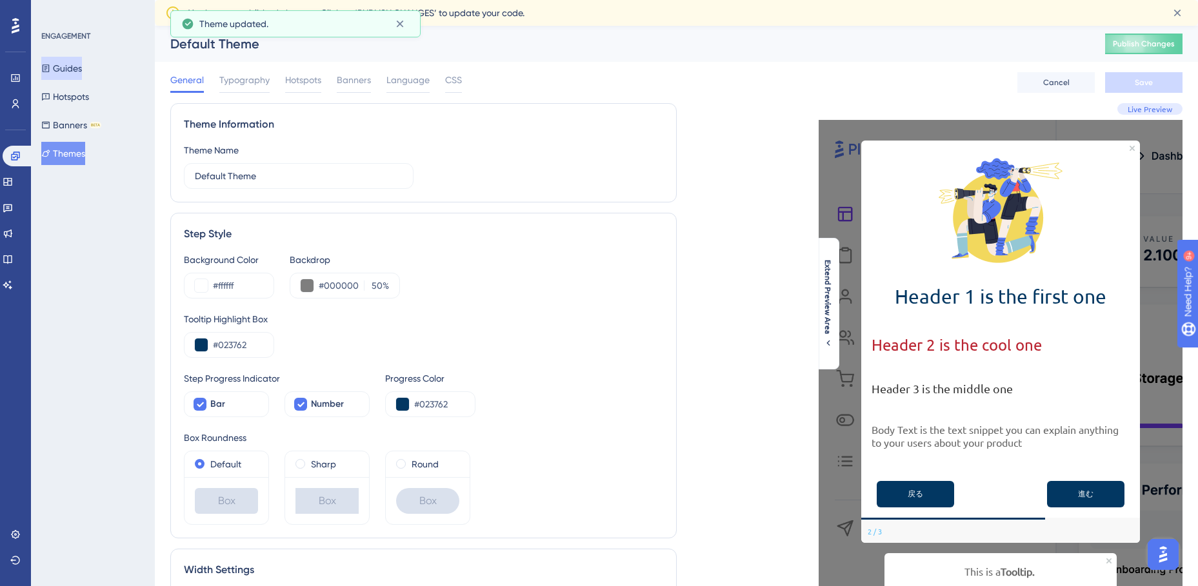
click at [65, 67] on button "Guides" at bounding box center [61, 68] width 41 height 23
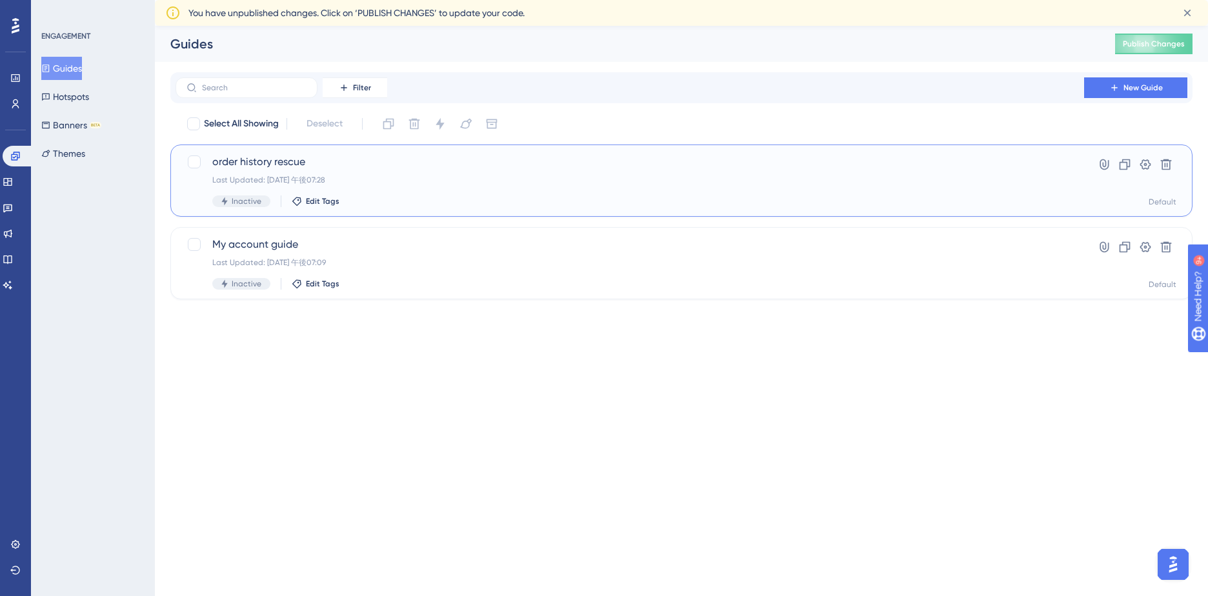
click at [288, 163] on span "order history rescue" at bounding box center [629, 161] width 835 height 15
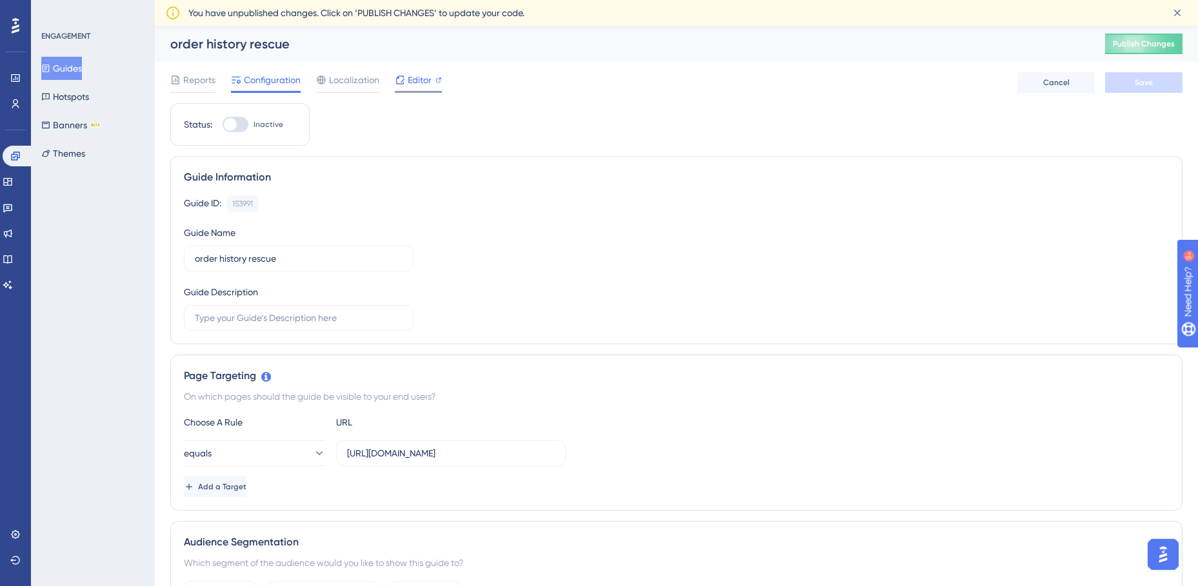
click at [414, 79] on span "Editor" at bounding box center [420, 79] width 24 height 15
click at [73, 74] on button "Guides" at bounding box center [61, 68] width 41 height 23
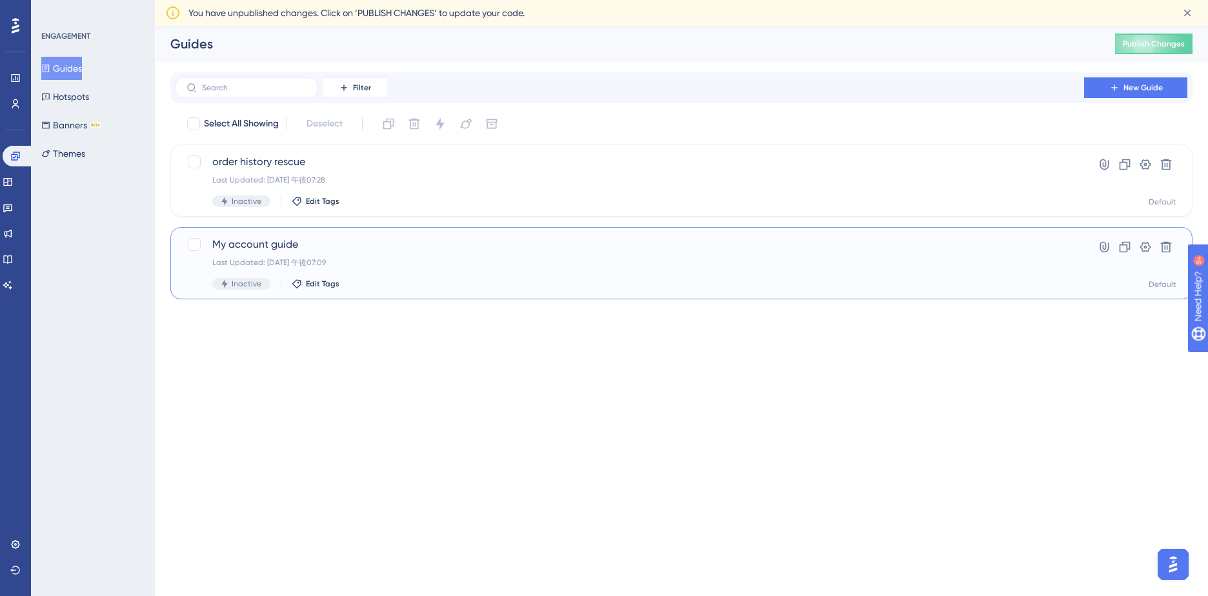
click at [281, 244] on span "My account guide" at bounding box center [629, 244] width 835 height 15
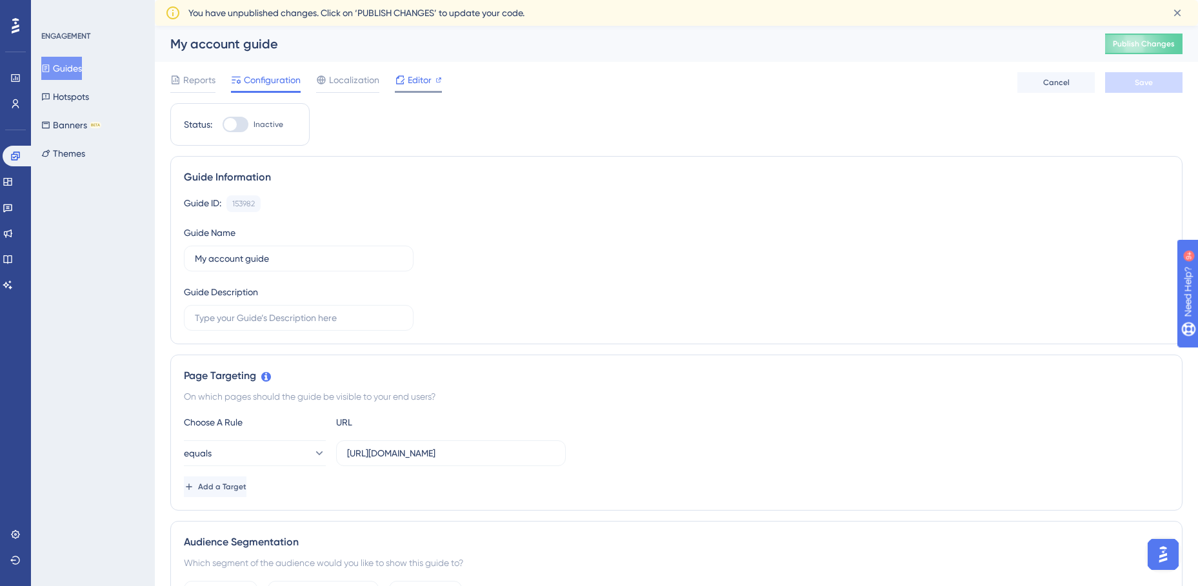
click at [417, 85] on span "Editor" at bounding box center [420, 79] width 24 height 15
click at [75, 95] on button "Hotspots" at bounding box center [65, 96] width 48 height 23
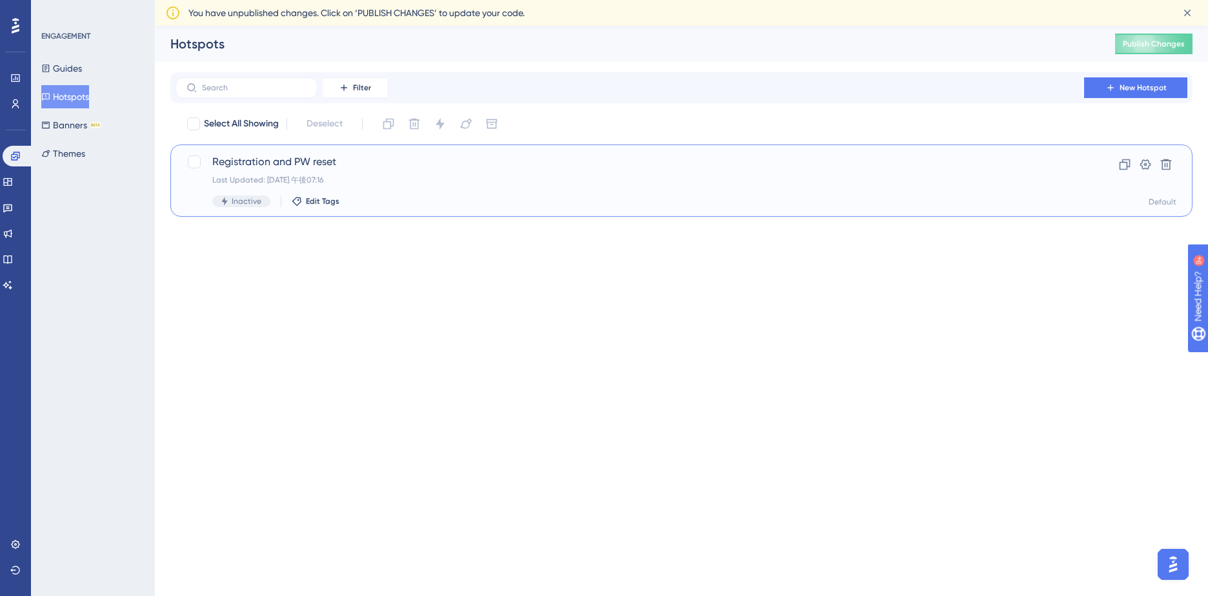
click at [303, 164] on span "Registration and PW reset" at bounding box center [629, 161] width 835 height 15
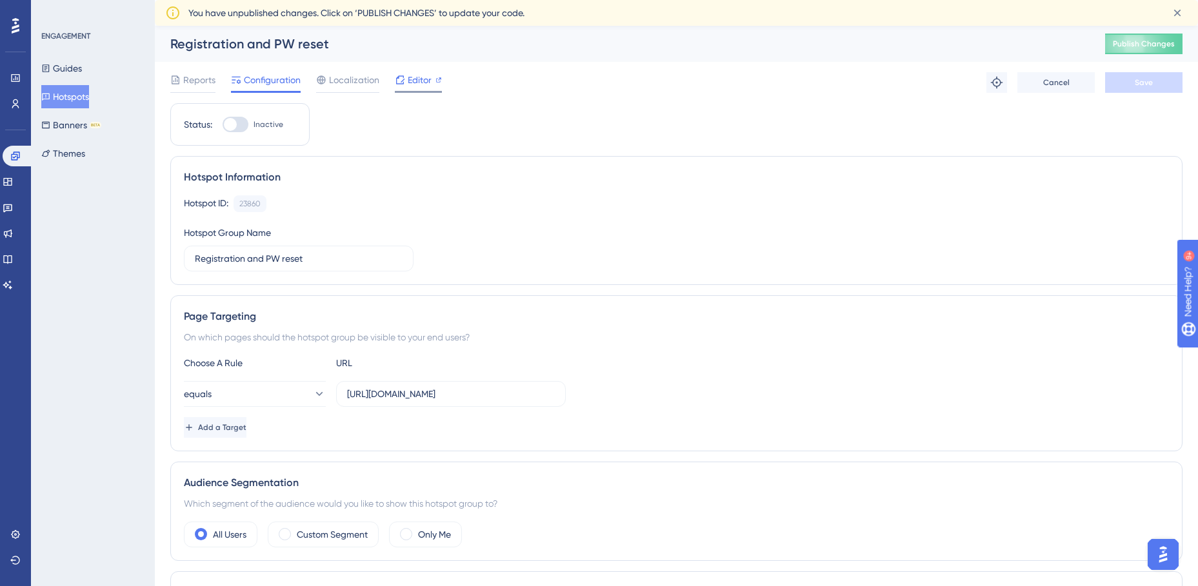
click at [423, 79] on span "Editor" at bounding box center [420, 79] width 24 height 15
click at [462, 395] on input "https://staging.edanz.com/signin" at bounding box center [451, 394] width 208 height 14
click at [335, 73] on span "Localization" at bounding box center [354, 79] width 50 height 15
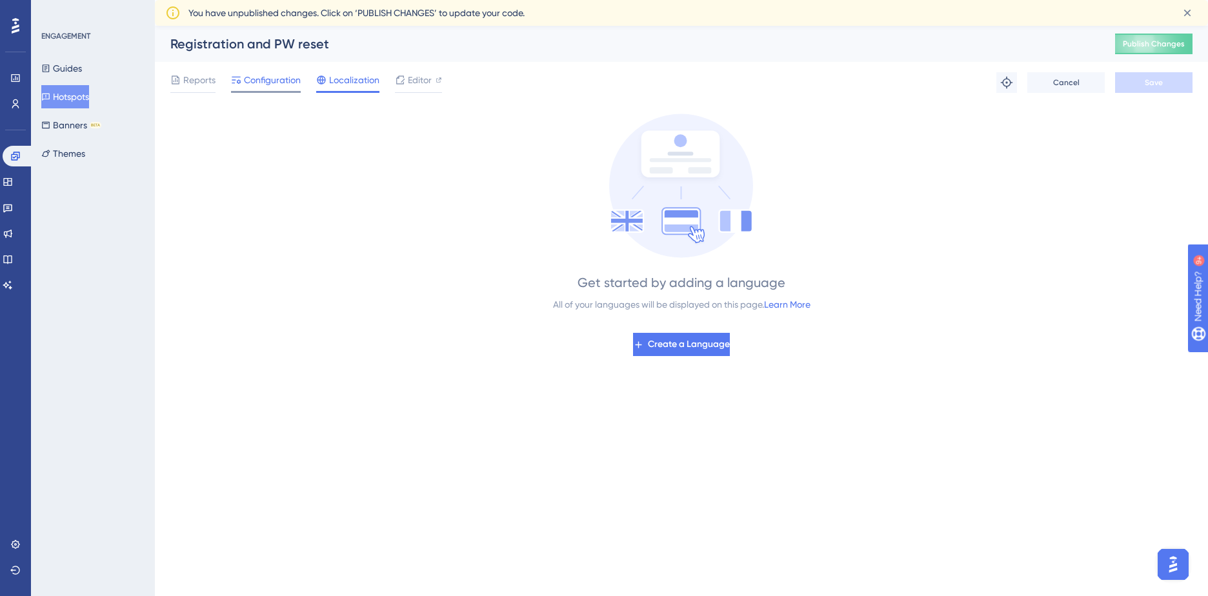
click at [274, 80] on span "Configuration" at bounding box center [272, 79] width 57 height 15
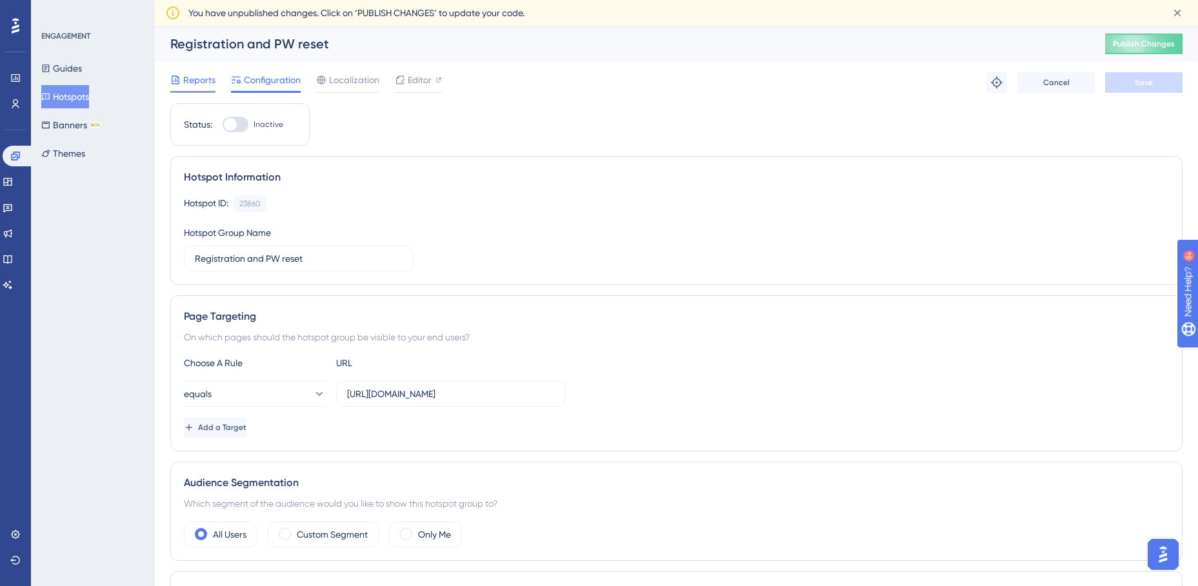
click at [201, 84] on span "Reports" at bounding box center [199, 79] width 32 height 15
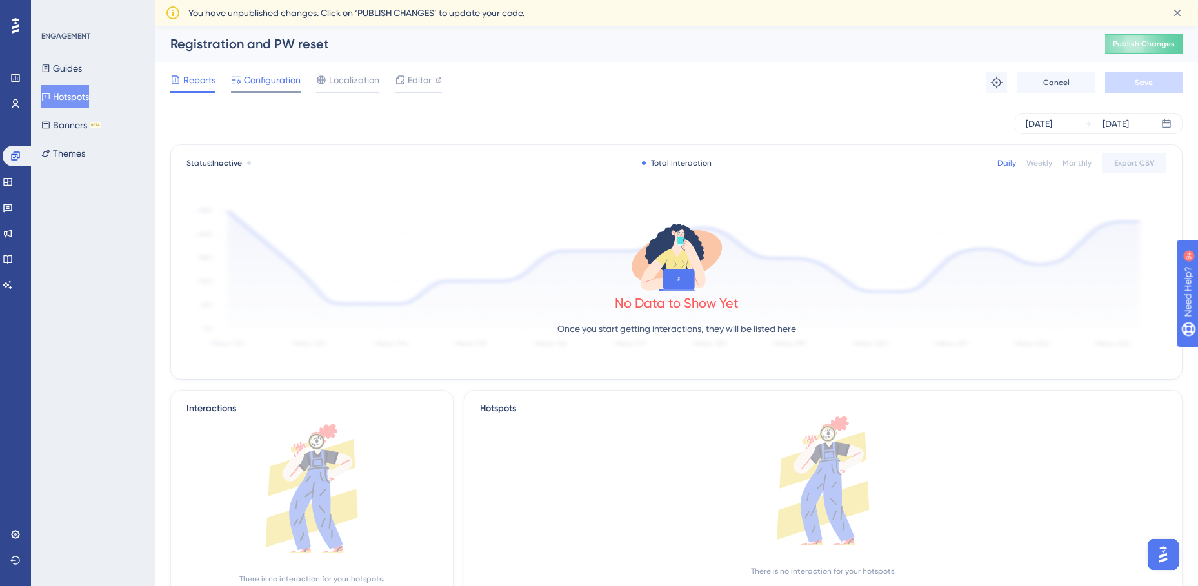
click at [257, 86] on span "Configuration" at bounding box center [272, 79] width 57 height 15
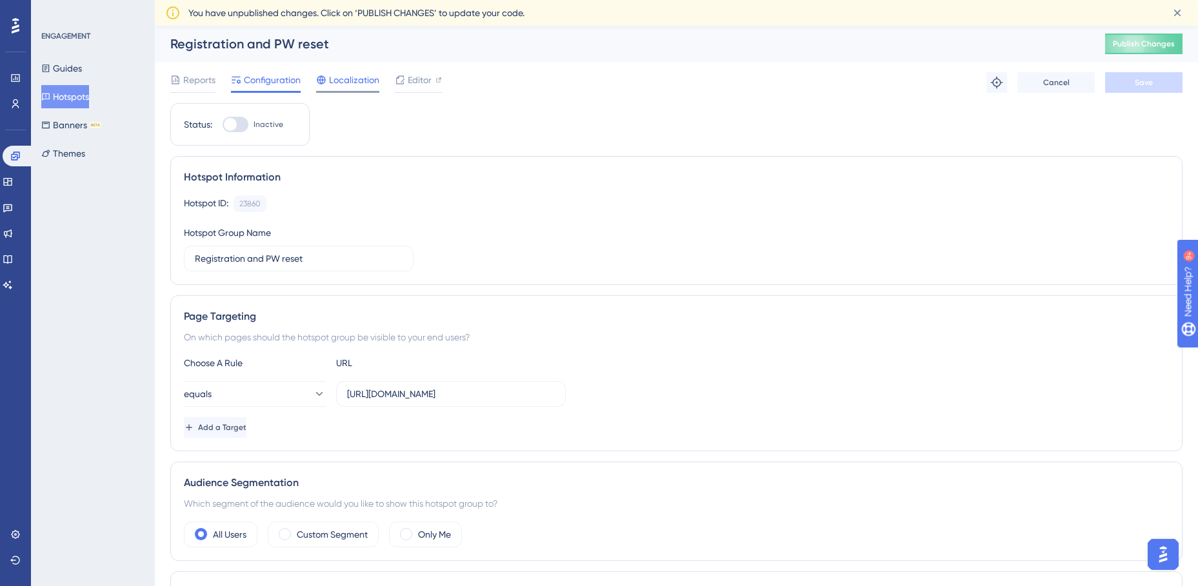
click at [339, 85] on span "Localization" at bounding box center [354, 79] width 50 height 15
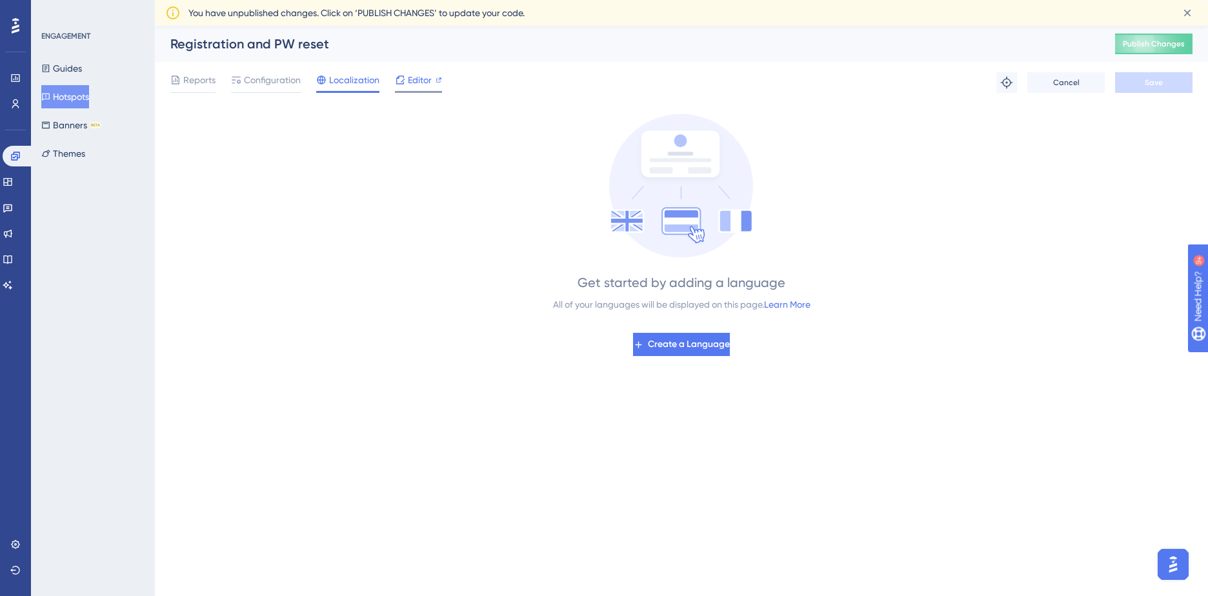
click at [397, 85] on div at bounding box center [400, 79] width 10 height 15
click at [244, 153] on div "Get started by adding a language All of your languages will be displayed on thi…" at bounding box center [681, 235] width 1022 height 243
click at [277, 78] on span "Configuration" at bounding box center [272, 79] width 57 height 15
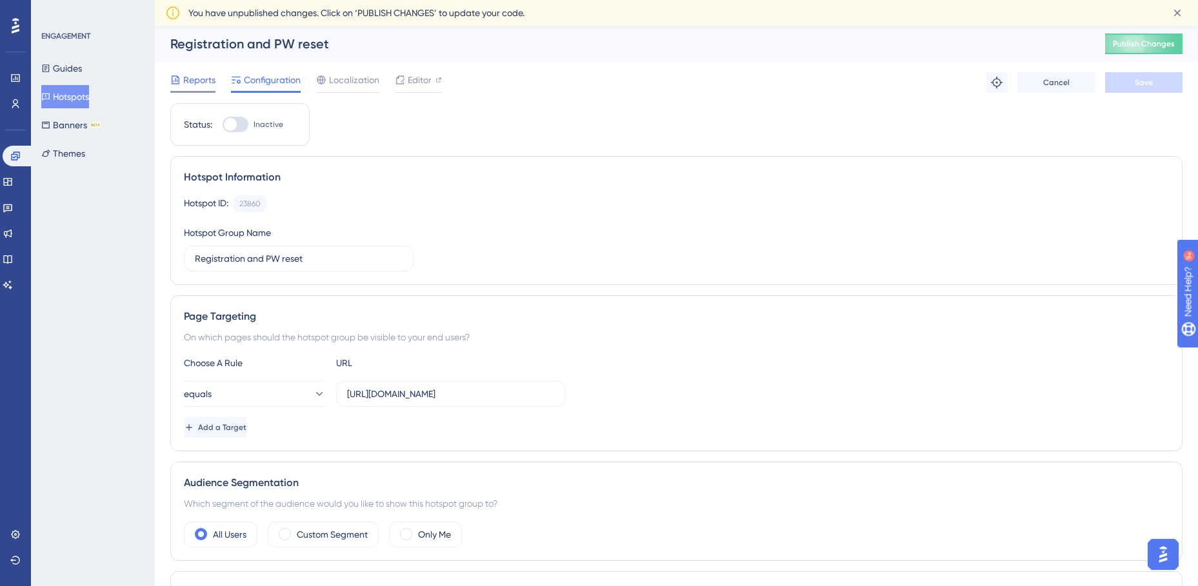
click at [203, 83] on span "Reports" at bounding box center [199, 79] width 32 height 15
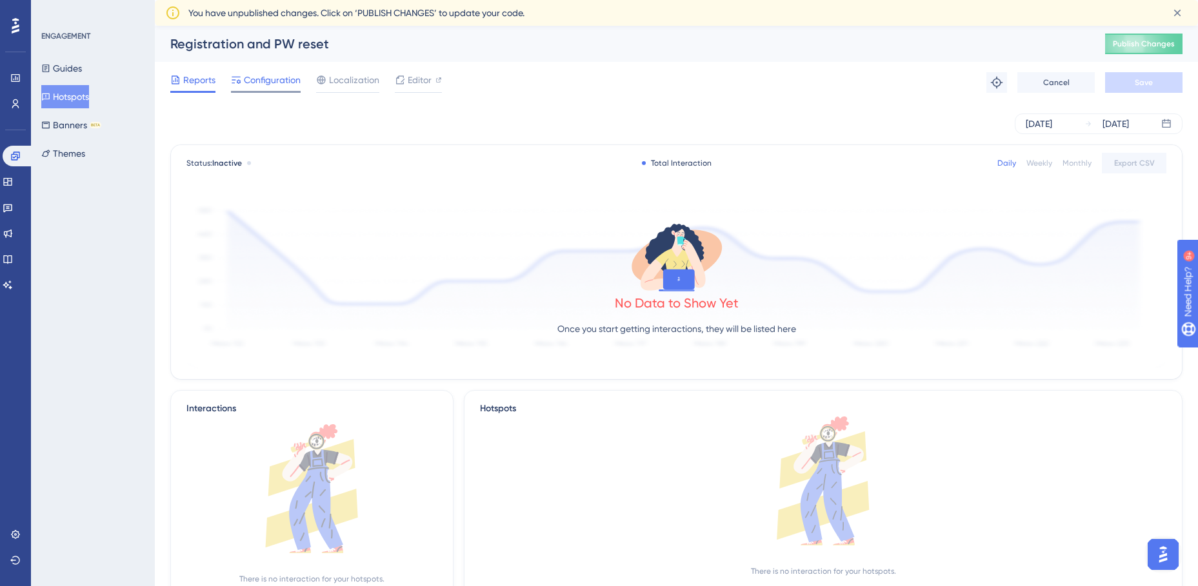
click at [267, 84] on span "Configuration" at bounding box center [272, 79] width 57 height 15
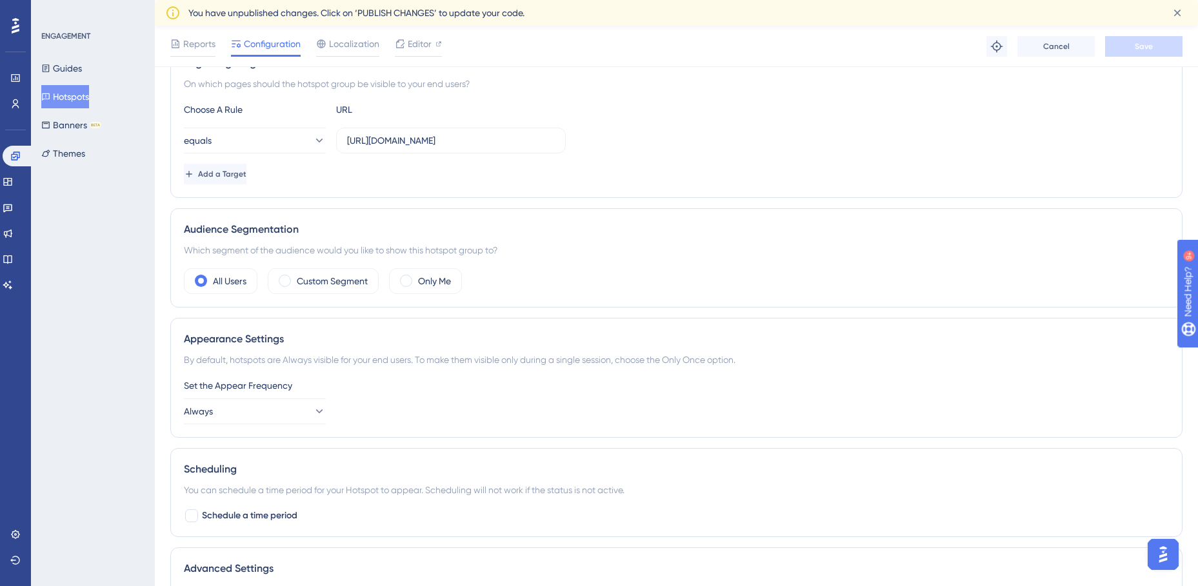
scroll to position [237, 0]
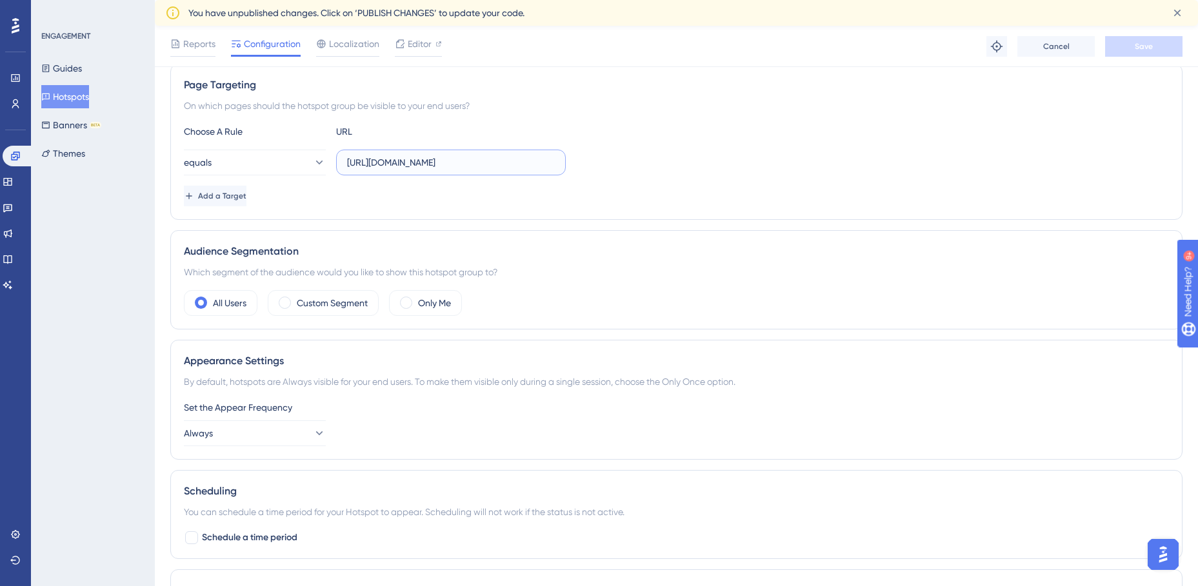
click at [376, 161] on input "https://staging.edanz.com/signin" at bounding box center [451, 162] width 208 height 14
click at [513, 167] on input "https://staging.edanz.com/signin" at bounding box center [451, 162] width 208 height 14
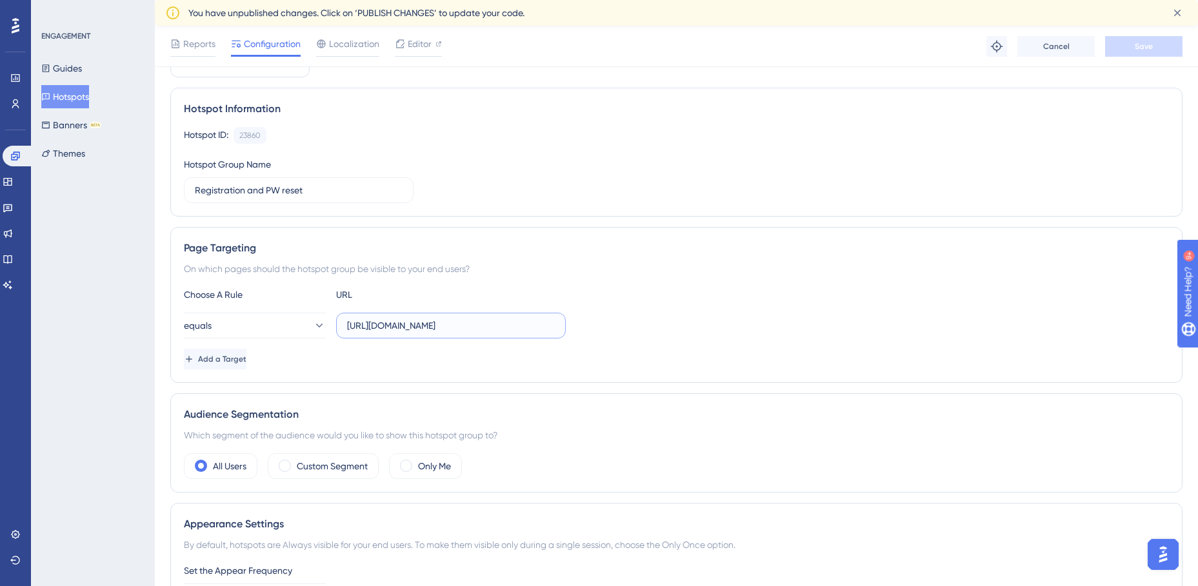
scroll to position [43, 0]
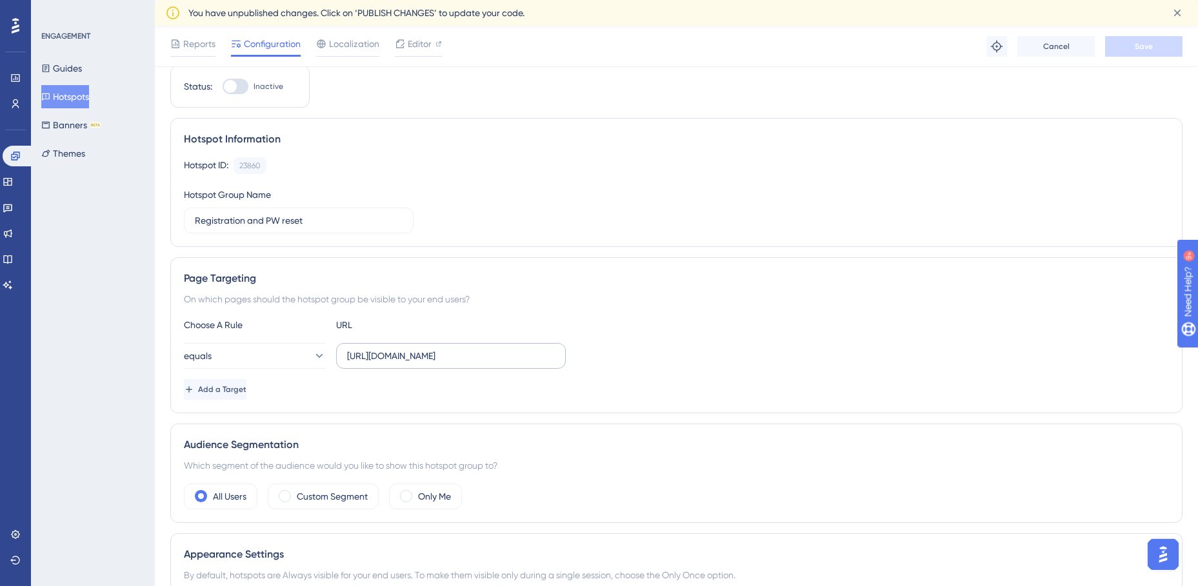
click at [495, 363] on label "https://staging.edanz.com/signin" at bounding box center [451, 356] width 230 height 26
click at [495, 363] on input "https://staging.edanz.com/signin" at bounding box center [451, 356] width 208 height 14
click at [497, 355] on input "https://staging.edanz.com/signin" at bounding box center [451, 356] width 208 height 14
click at [248, 387] on span "Add a Target" at bounding box center [223, 389] width 48 height 10
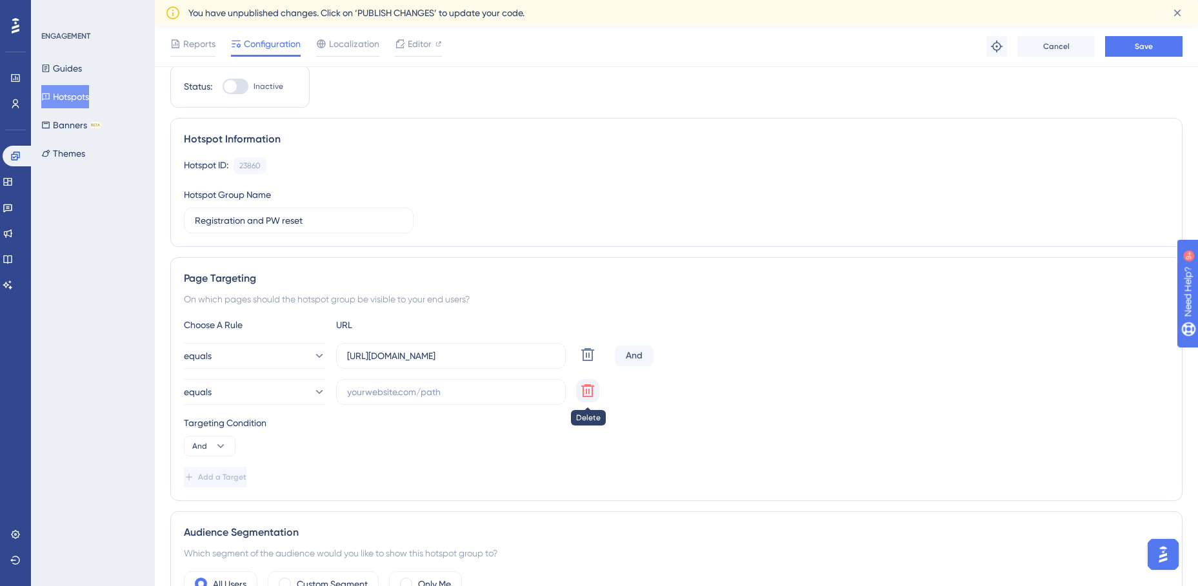
click at [588, 390] on icon at bounding box center [587, 390] width 15 height 15
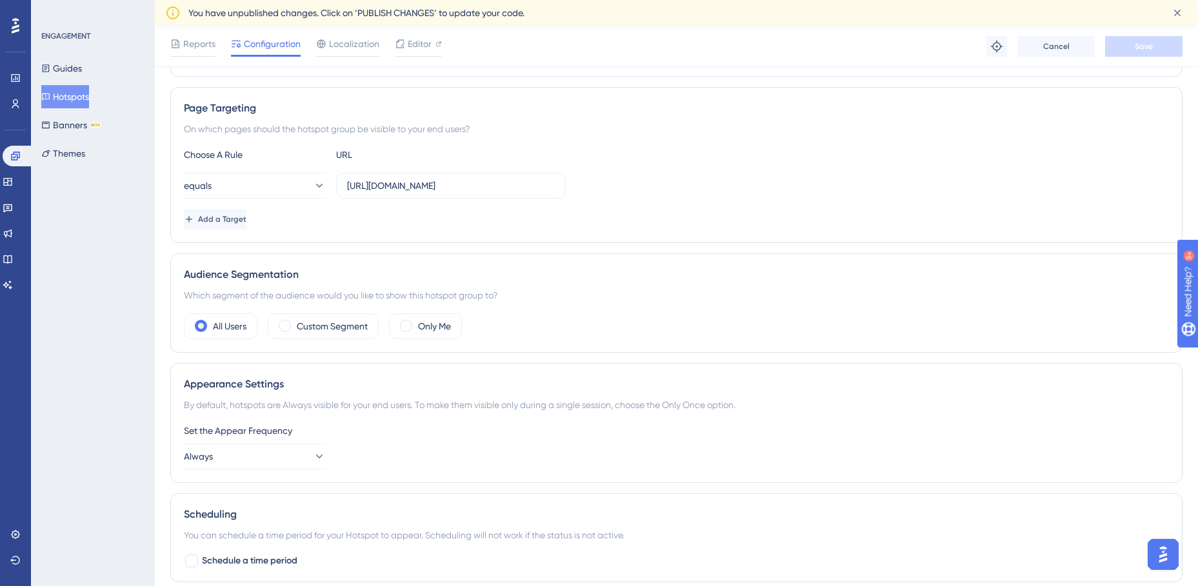
scroll to position [237, 0]
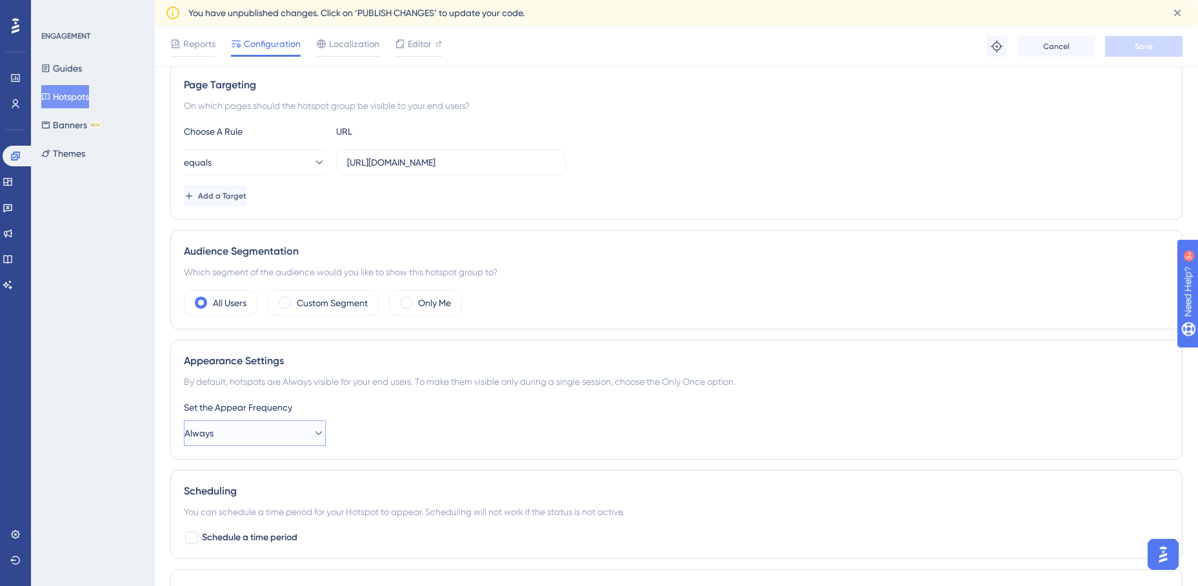
click at [313, 434] on icon at bounding box center [318, 433] width 13 height 13
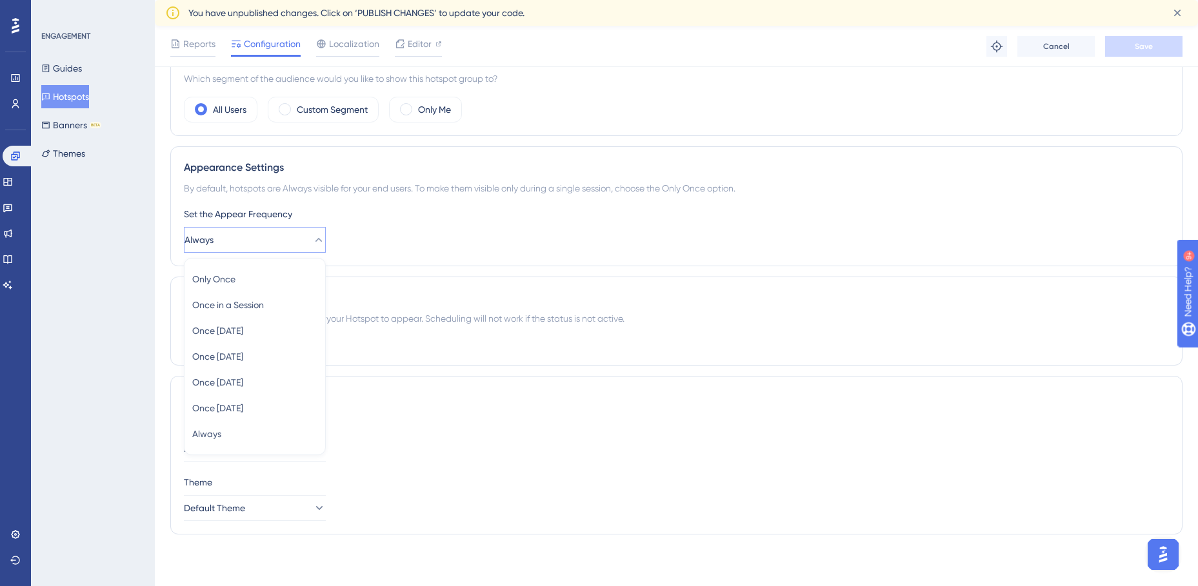
click at [514, 431] on div "Container Default" at bounding box center [676, 438] width 985 height 46
click at [312, 234] on icon at bounding box center [318, 240] width 13 height 13
click at [261, 279] on div "Only Once Only Once" at bounding box center [254, 279] width 125 height 26
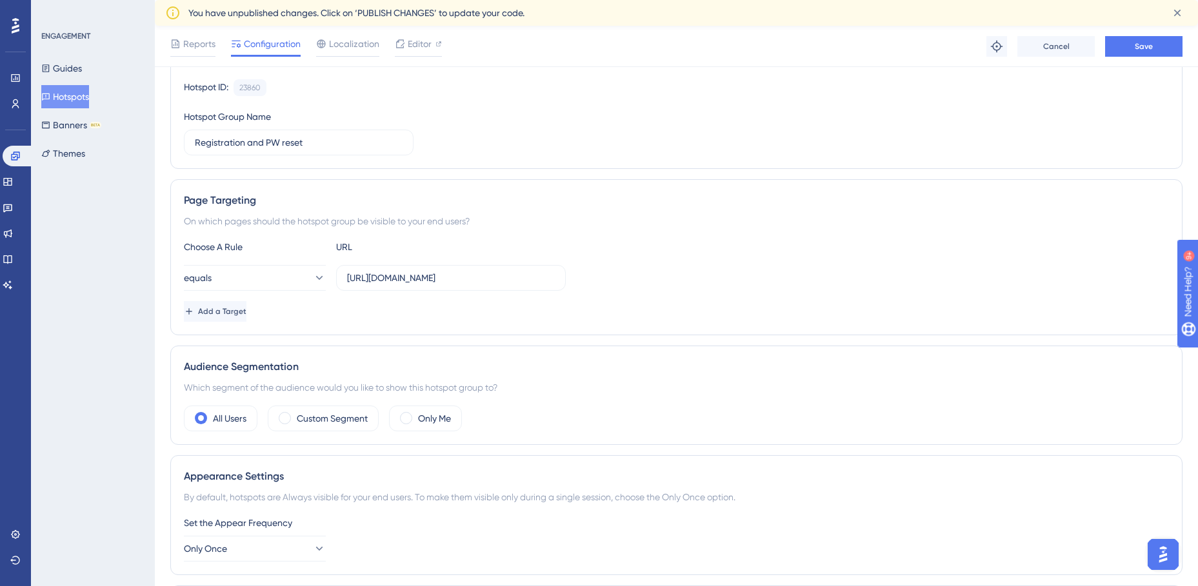
scroll to position [108, 0]
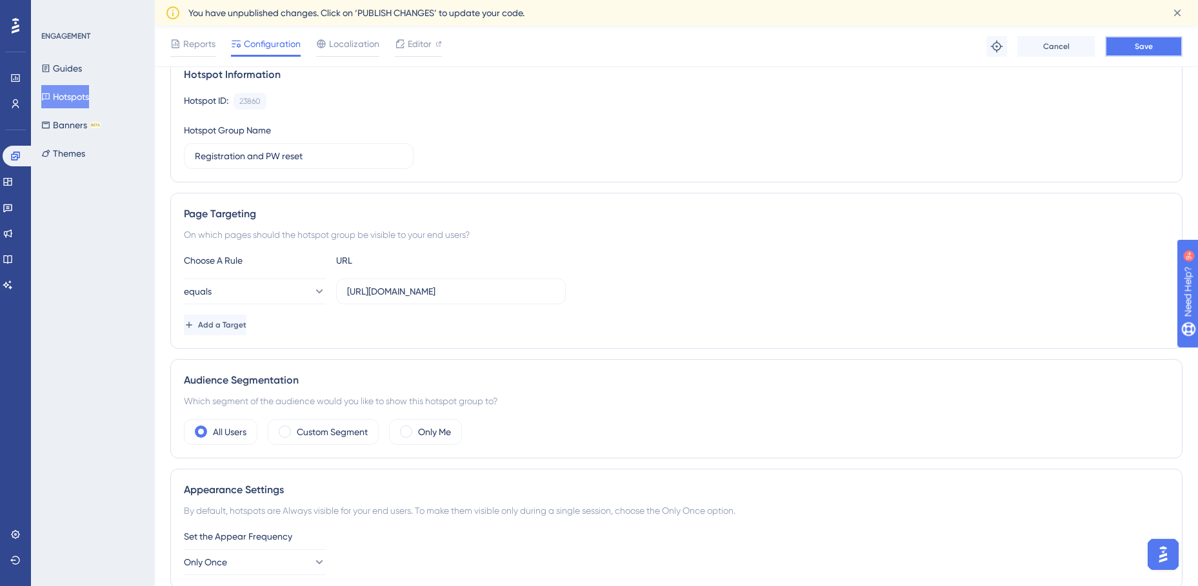
click at [1145, 43] on span "Save" at bounding box center [1144, 46] width 18 height 10
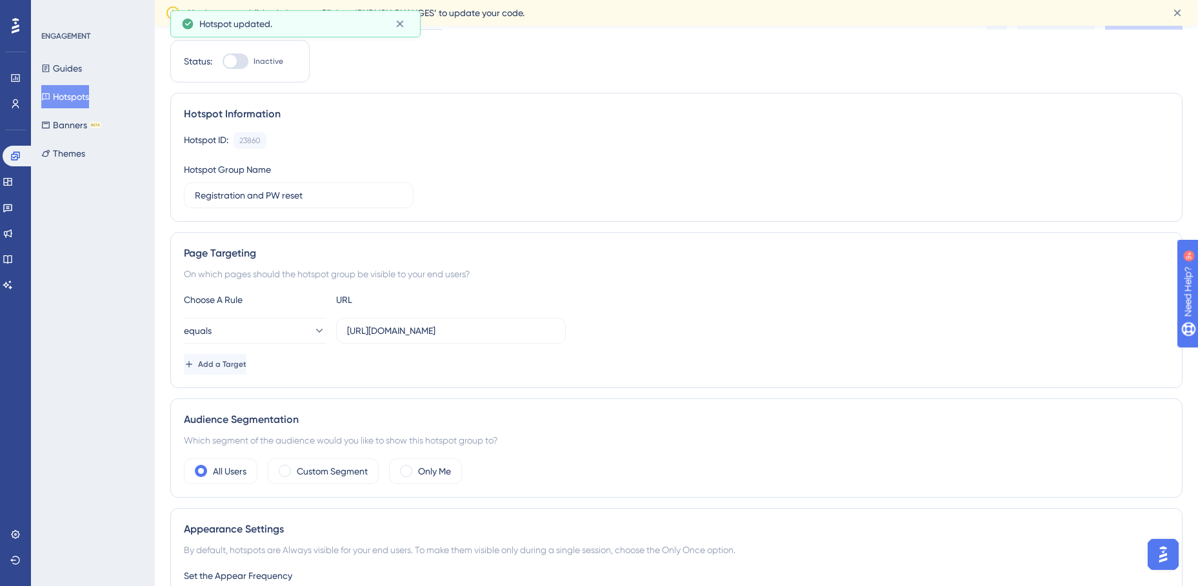
scroll to position [0, 0]
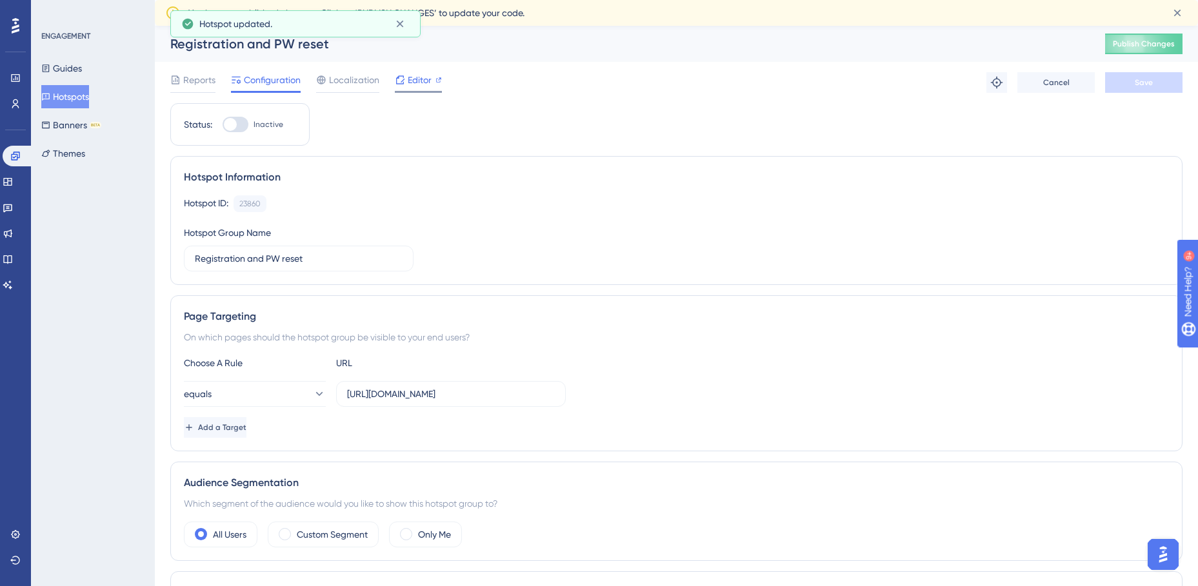
click at [421, 82] on span "Editor" at bounding box center [420, 79] width 24 height 15
click at [69, 95] on button "Hotspots" at bounding box center [65, 96] width 48 height 23
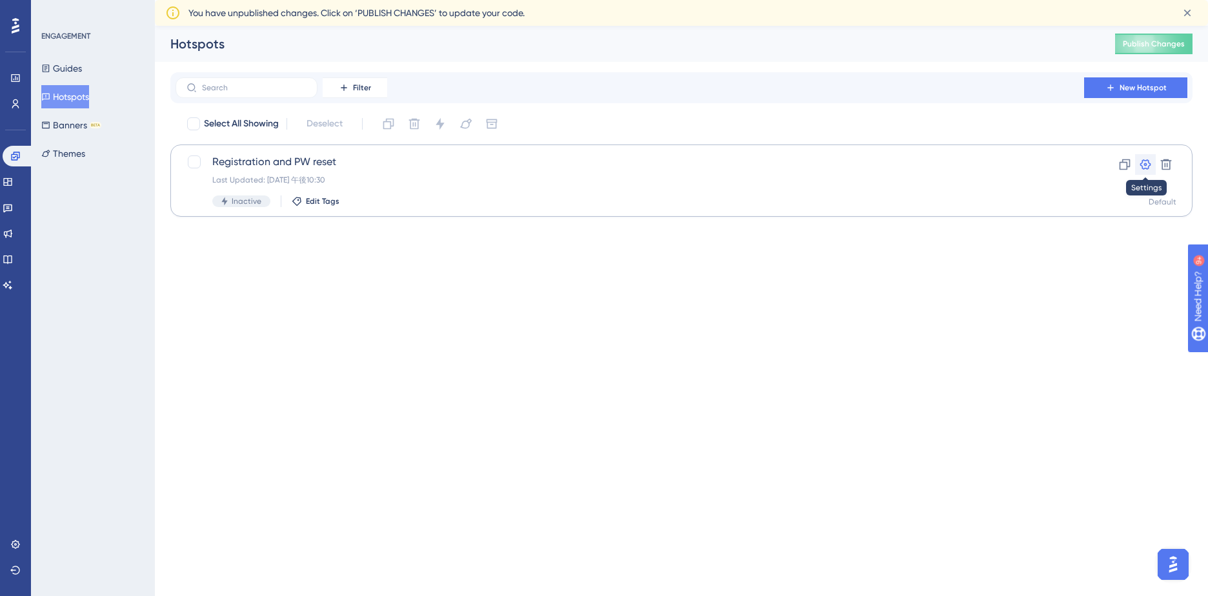
click at [1142, 163] on icon at bounding box center [1145, 164] width 11 height 10
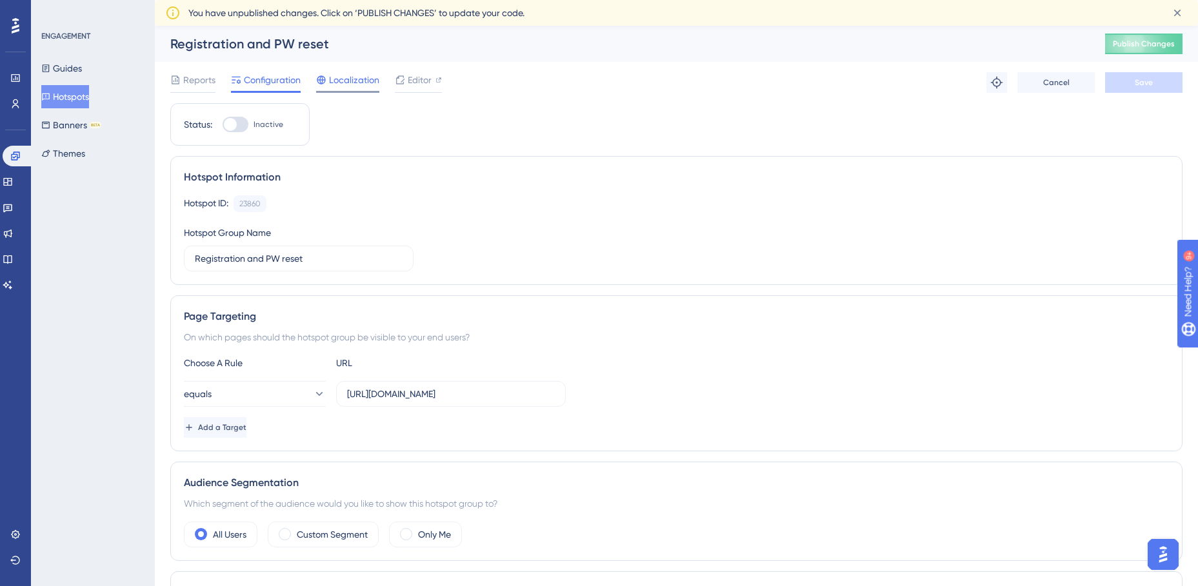
click at [347, 79] on span "Localization" at bounding box center [354, 79] width 50 height 15
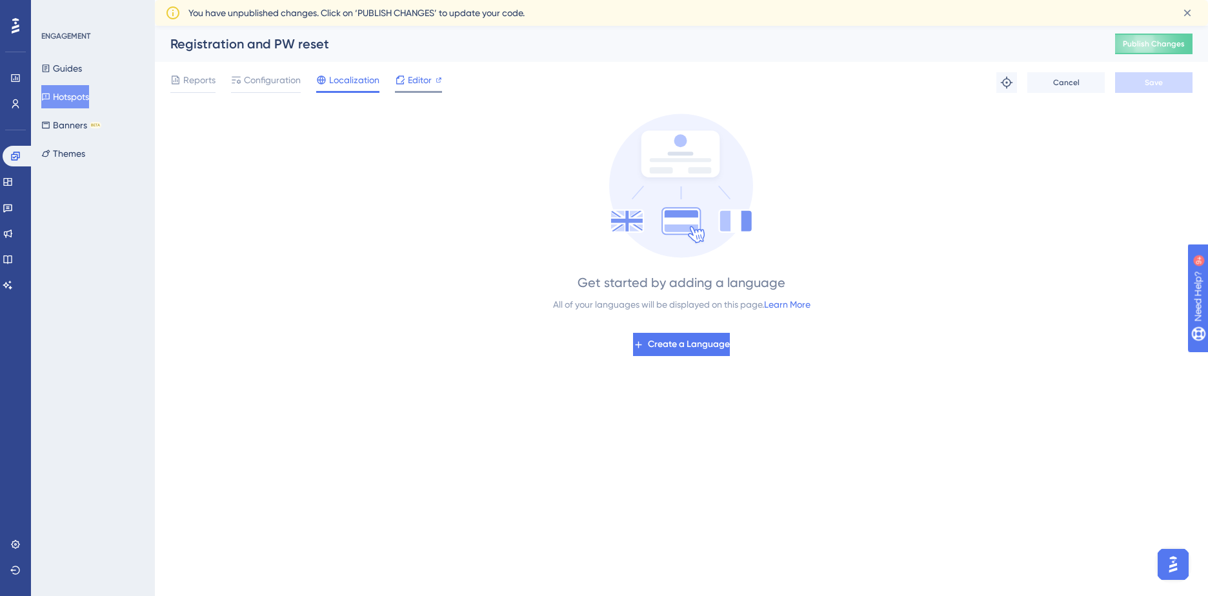
click at [421, 81] on span "Editor" at bounding box center [420, 79] width 24 height 15
click at [59, 77] on button "Guides" at bounding box center [61, 68] width 41 height 23
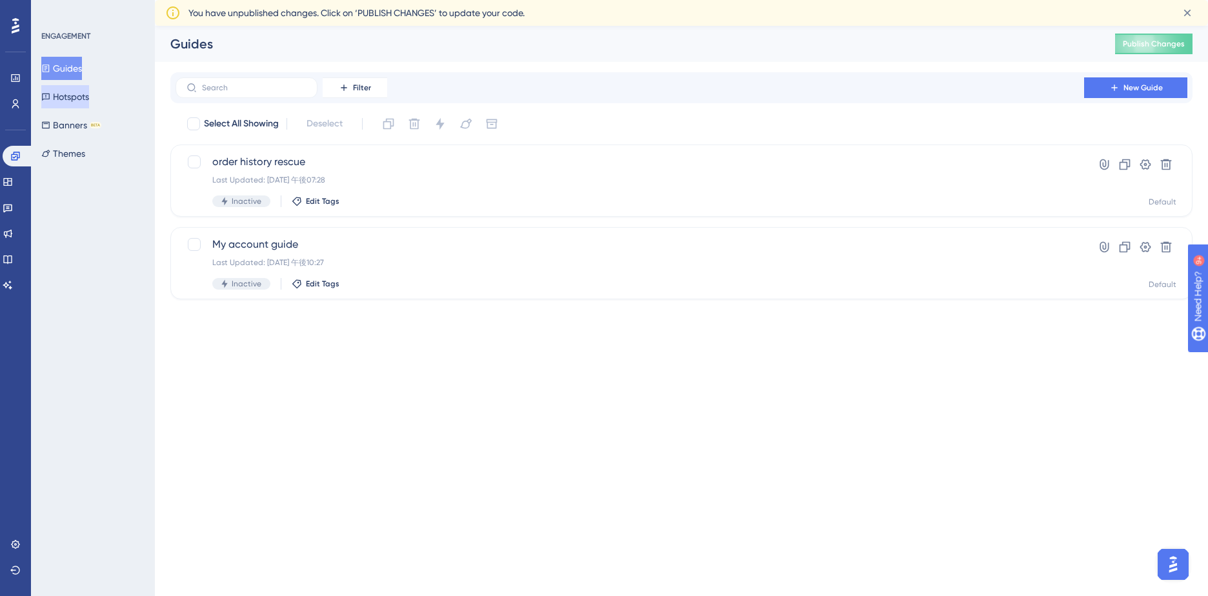
click at [62, 99] on button "Hotspots" at bounding box center [65, 96] width 48 height 23
click at [50, 71] on icon at bounding box center [45, 68] width 9 height 9
click at [296, 157] on span "order history rescue" at bounding box center [629, 161] width 835 height 15
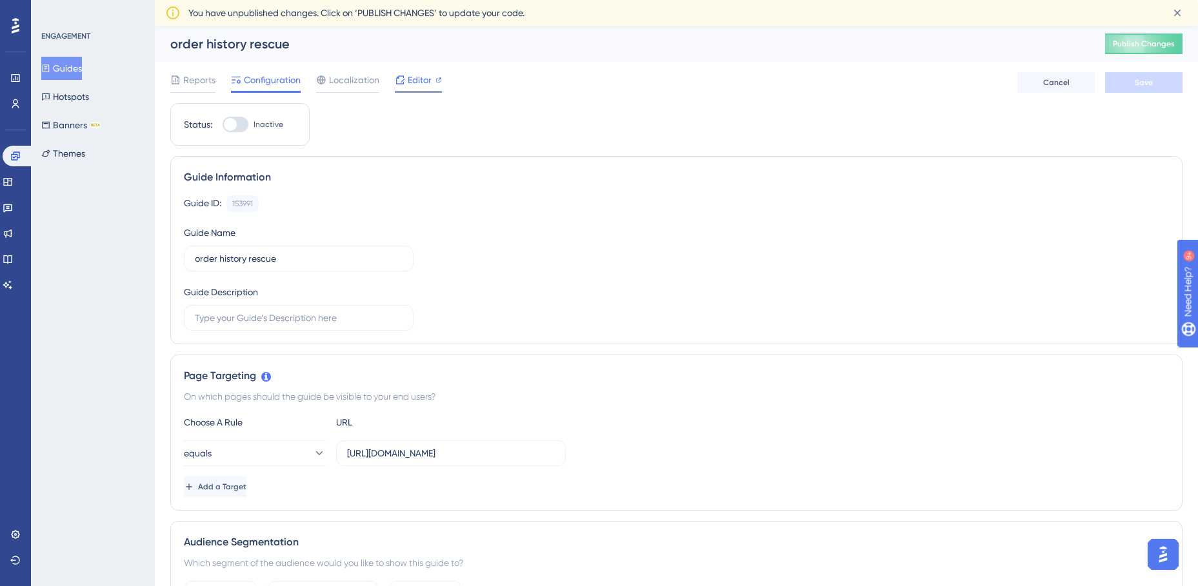
click at [408, 79] on span "Editor" at bounding box center [420, 79] width 24 height 15
click at [74, 92] on button "Hotspots" at bounding box center [65, 96] width 48 height 23
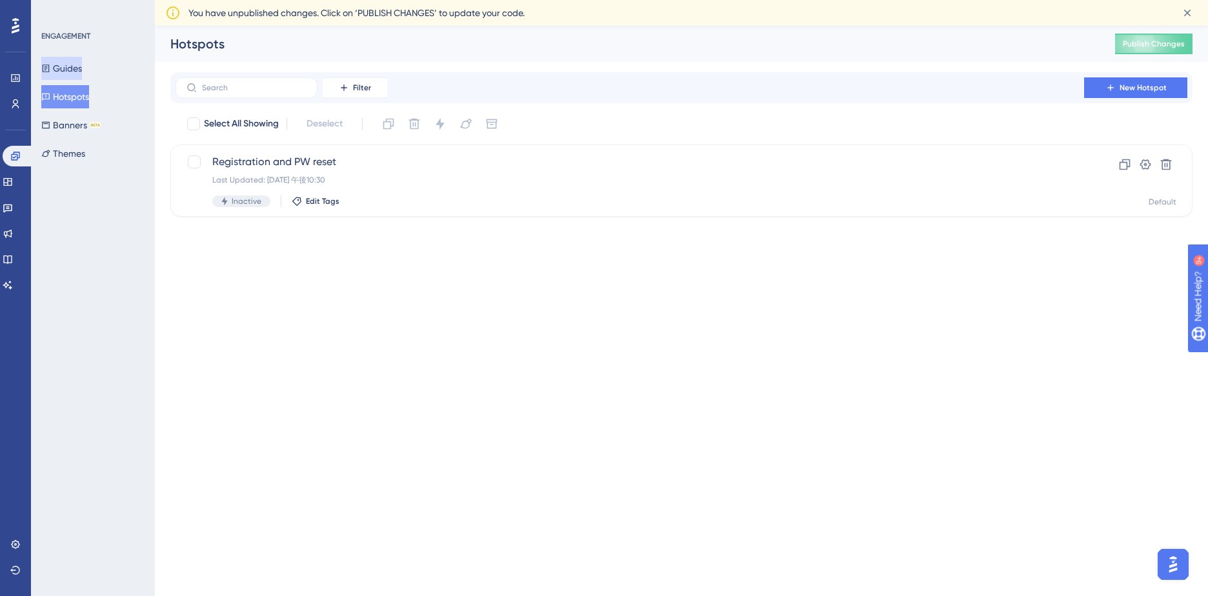
click at [72, 74] on button "Guides" at bounding box center [61, 68] width 41 height 23
click at [301, 158] on span "order history rescue" at bounding box center [629, 161] width 835 height 15
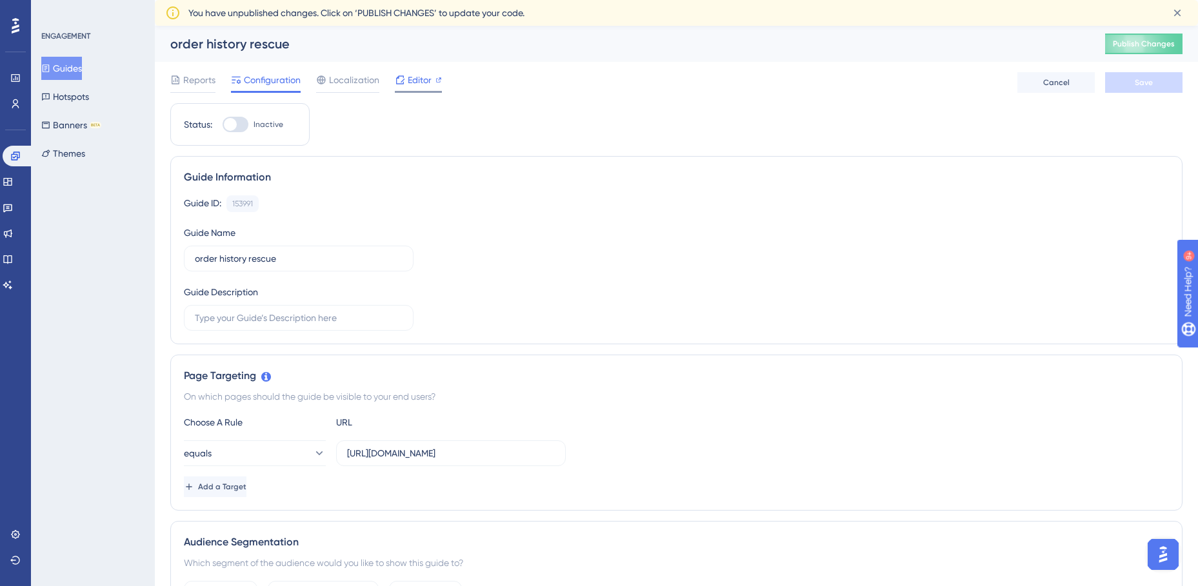
click at [416, 77] on span "Editor" at bounding box center [420, 79] width 24 height 15
click at [79, 72] on button "Guides" at bounding box center [61, 68] width 41 height 23
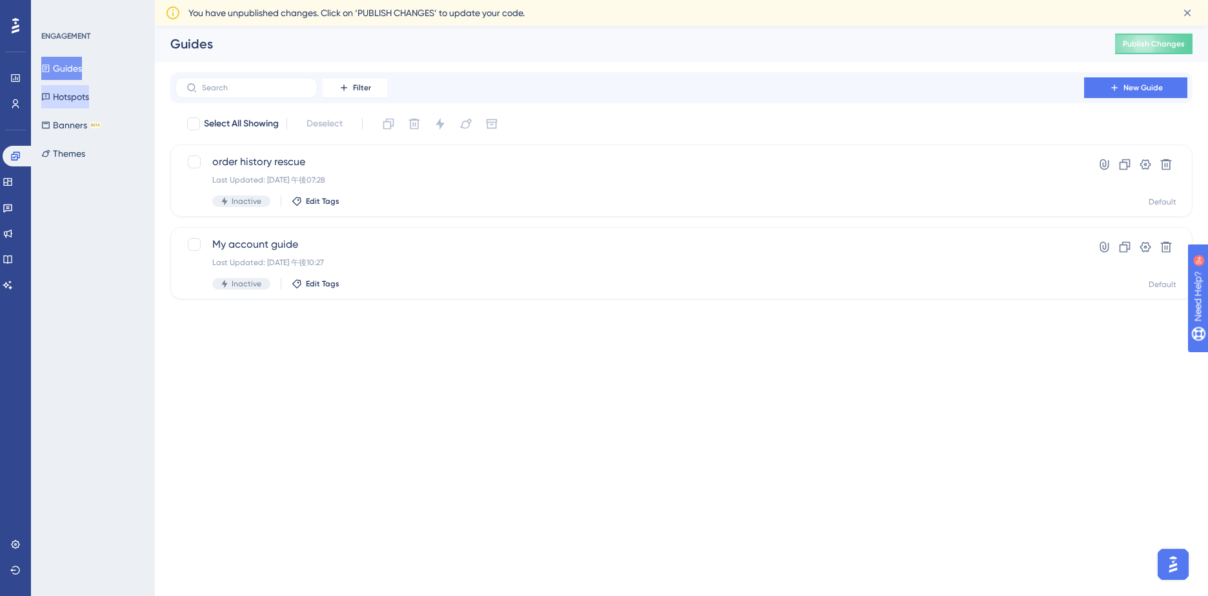
click at [79, 108] on button "Hotspots" at bounding box center [65, 96] width 48 height 23
click at [79, 51] on div "ENGAGEMENT Guides Hotspots Banners BETA Themes" at bounding box center [93, 98] width 105 height 134
click at [72, 69] on button "Guides" at bounding box center [61, 68] width 41 height 23
click at [292, 159] on span "order history rescue" at bounding box center [629, 161] width 835 height 15
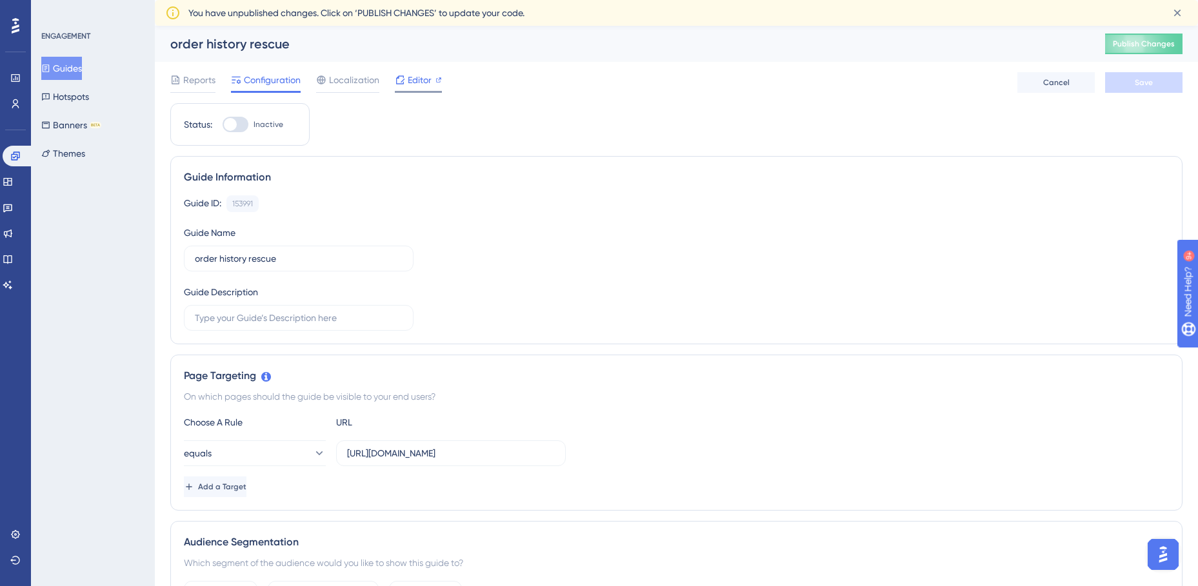
click at [415, 79] on span "Editor" at bounding box center [420, 79] width 24 height 15
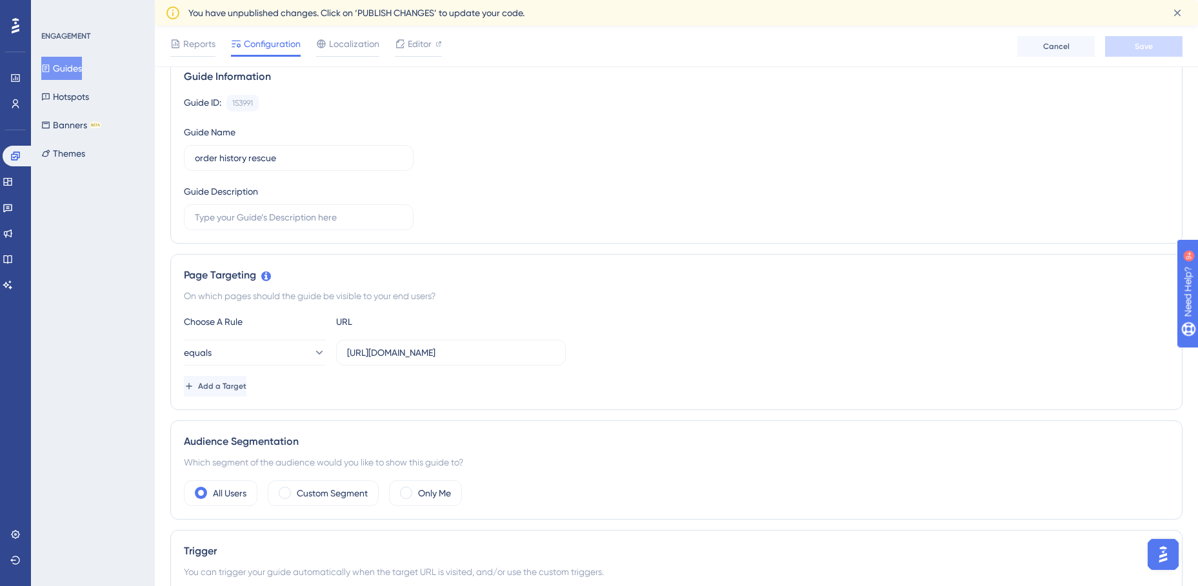
scroll to position [129, 0]
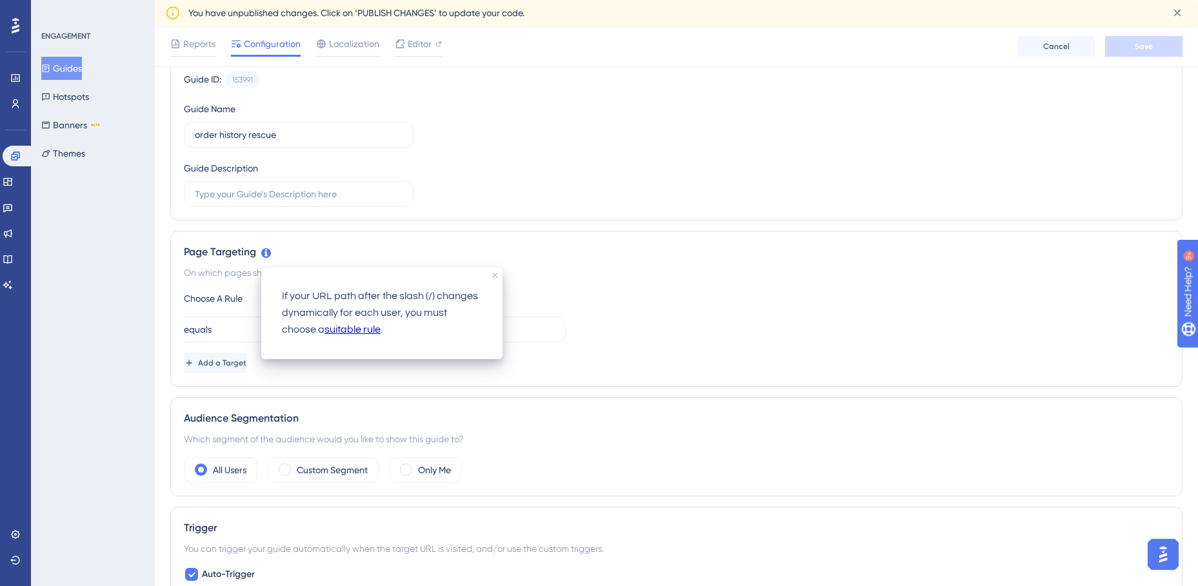
click at [352, 333] on link "suitable rule" at bounding box center [352, 330] width 56 height 17
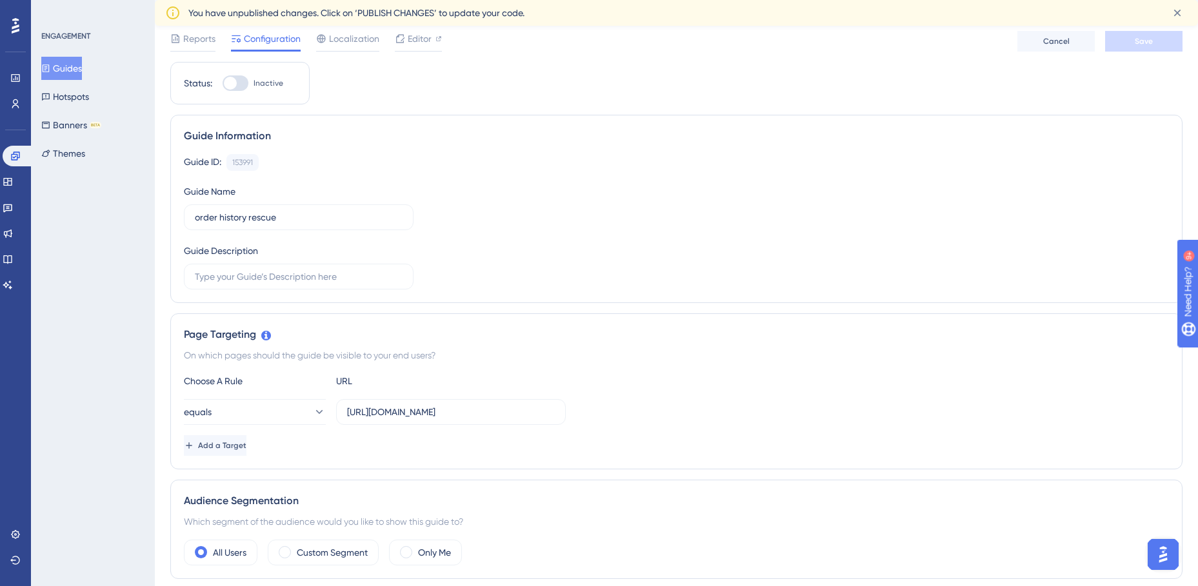
scroll to position [65, 0]
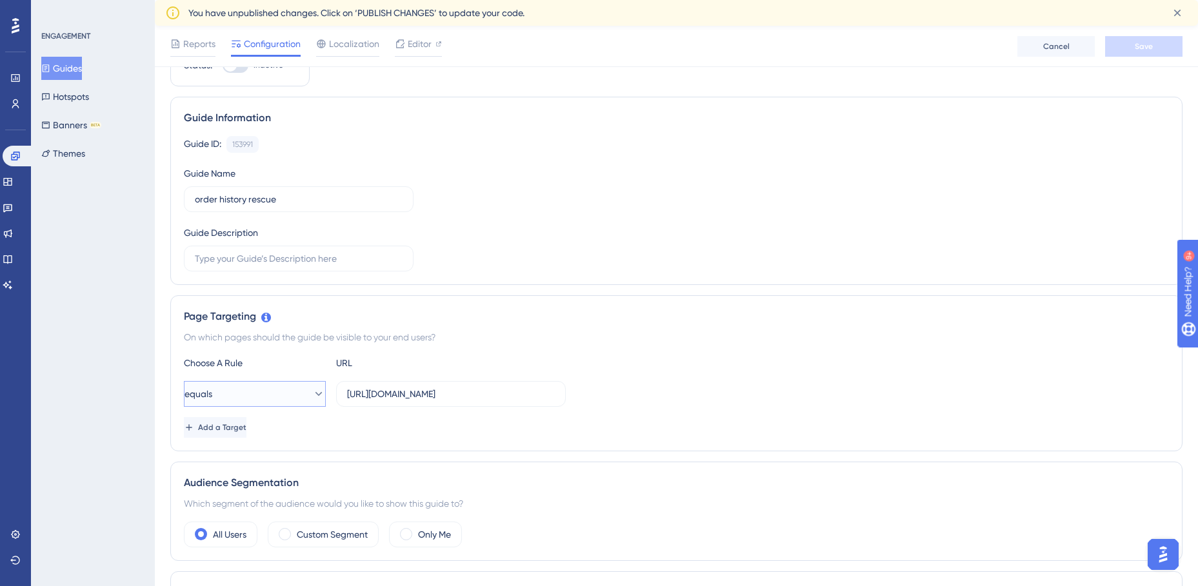
click at [310, 386] on button "equals" at bounding box center [255, 394] width 142 height 26
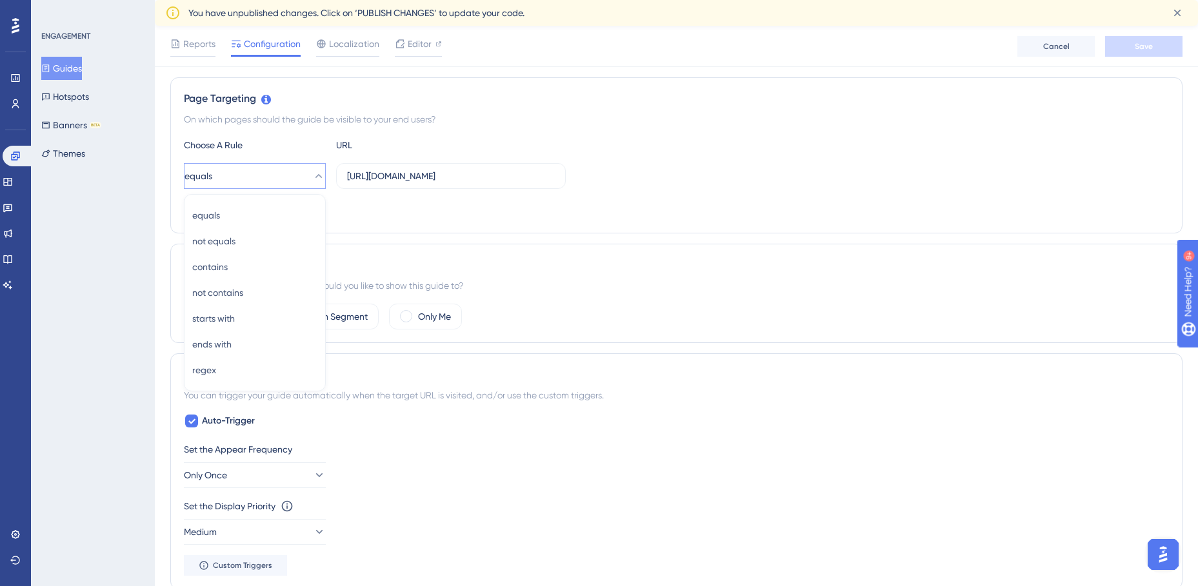
click at [859, 188] on div "equals equals equals not equals not equals contains contains not contains not c…" at bounding box center [676, 176] width 985 height 26
click at [312, 172] on icon at bounding box center [318, 176] width 13 height 13
click at [215, 272] on span "contains" at bounding box center [209, 266] width 35 height 15
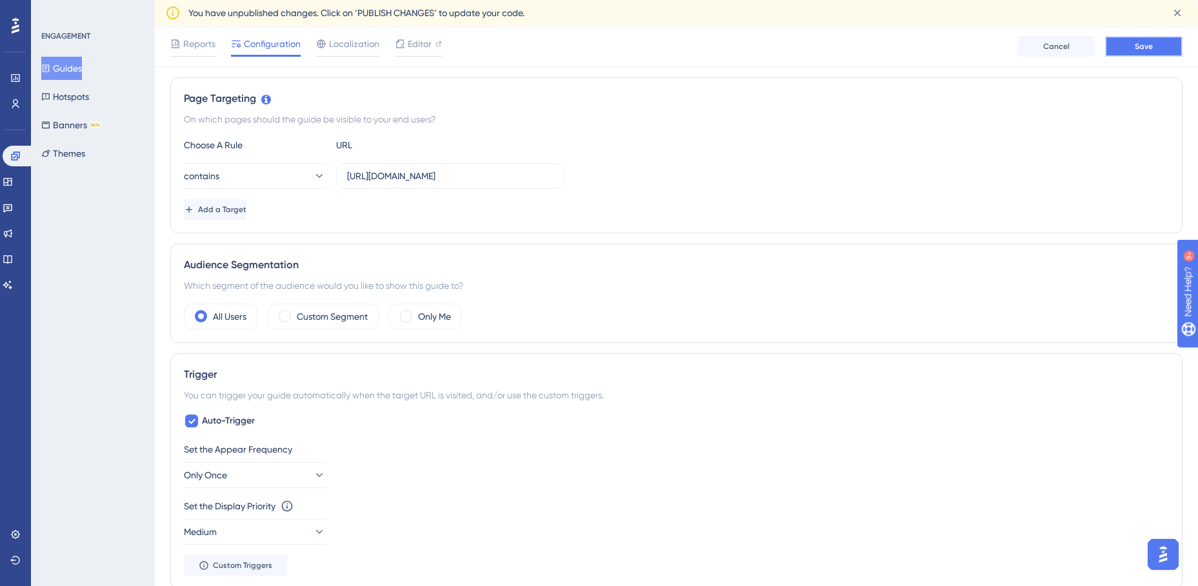
click at [1155, 45] on button "Save" at bounding box center [1143, 46] width 77 height 21
click at [85, 95] on button "Hotspots" at bounding box center [65, 96] width 48 height 23
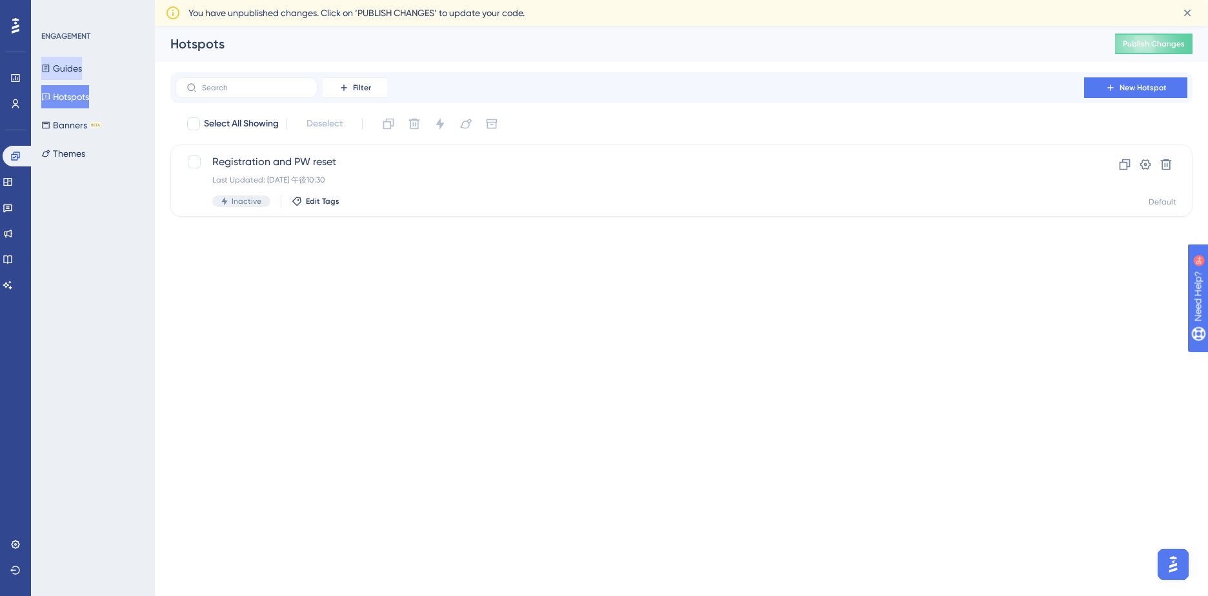
click at [77, 66] on button "Guides" at bounding box center [61, 68] width 41 height 23
click at [412, 163] on span "order history rescue" at bounding box center [629, 161] width 835 height 15
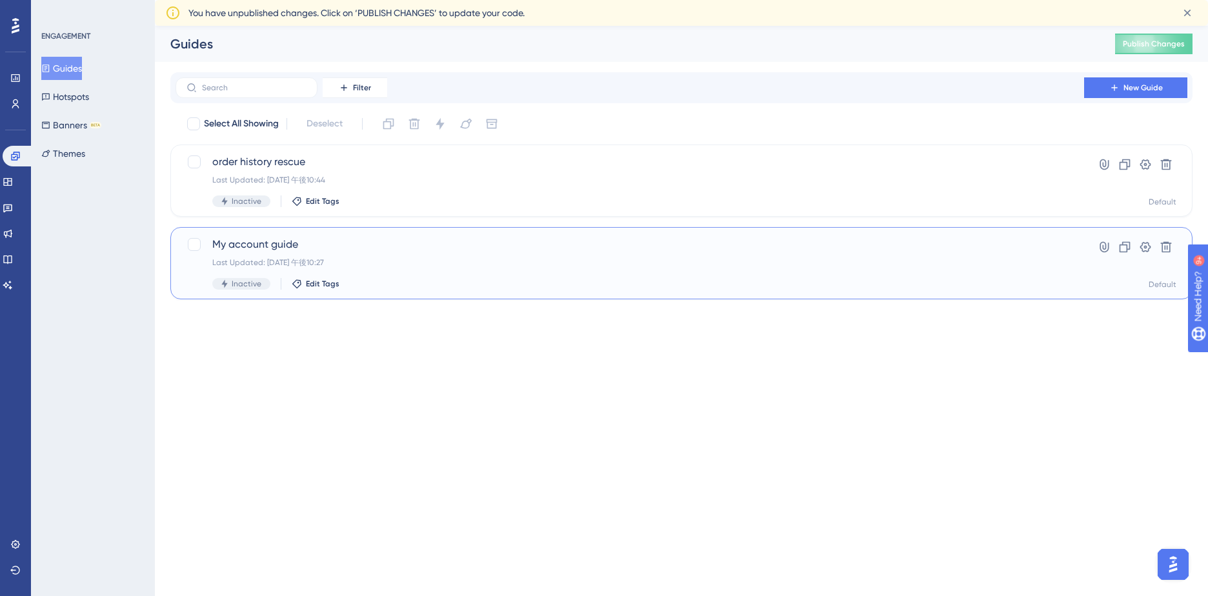
click at [410, 263] on div "Last Updated: 2025年10月13日 午後10:27" at bounding box center [629, 262] width 835 height 10
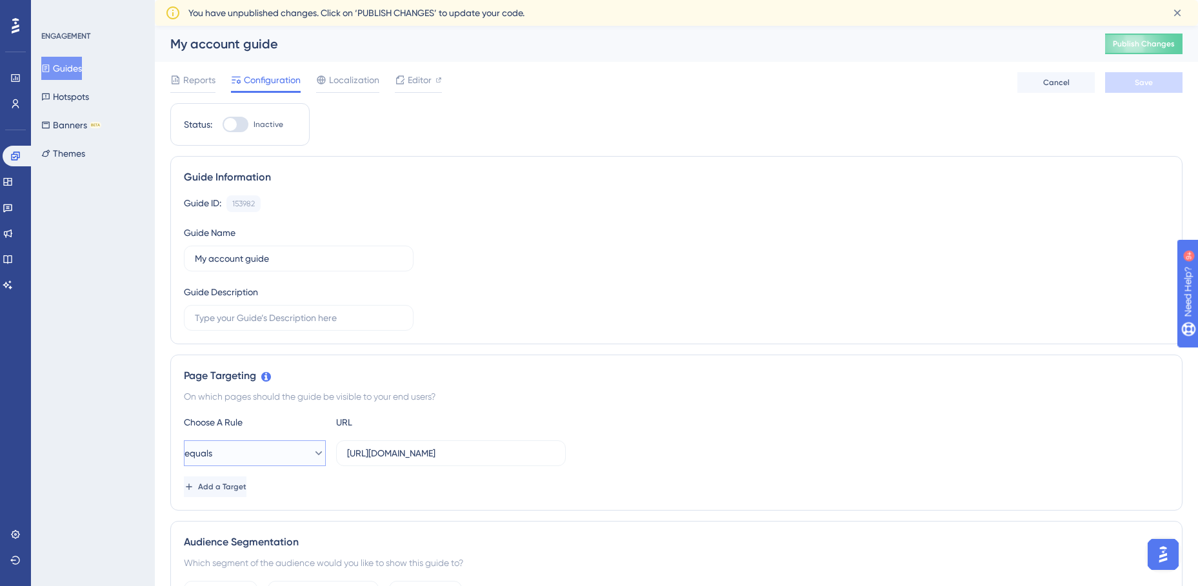
click at [312, 452] on icon at bounding box center [318, 453] width 13 height 13
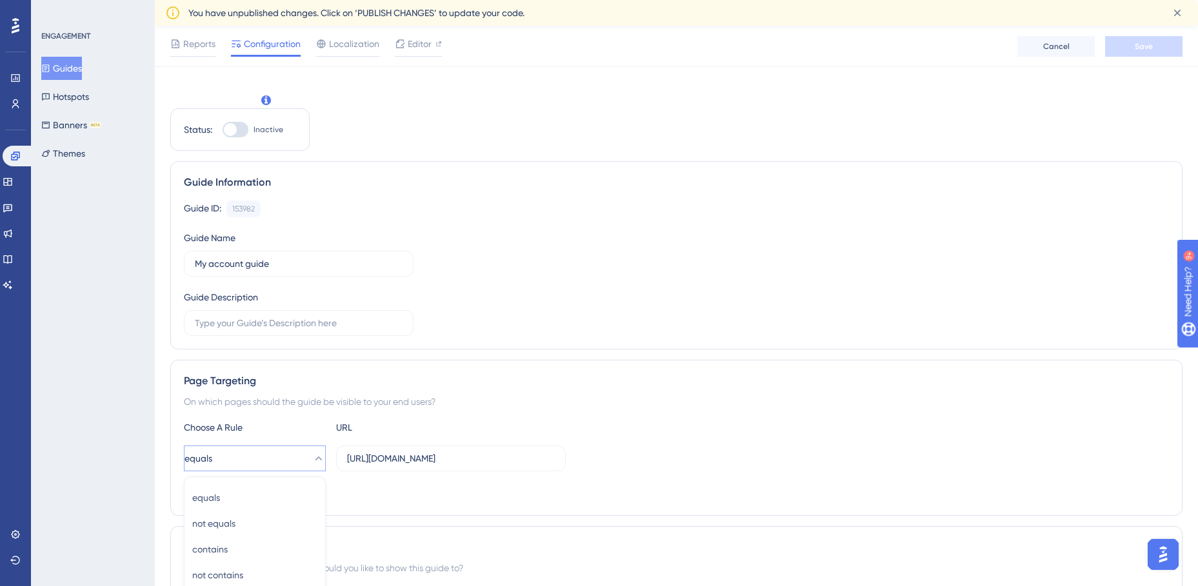
scroll to position [282, 0]
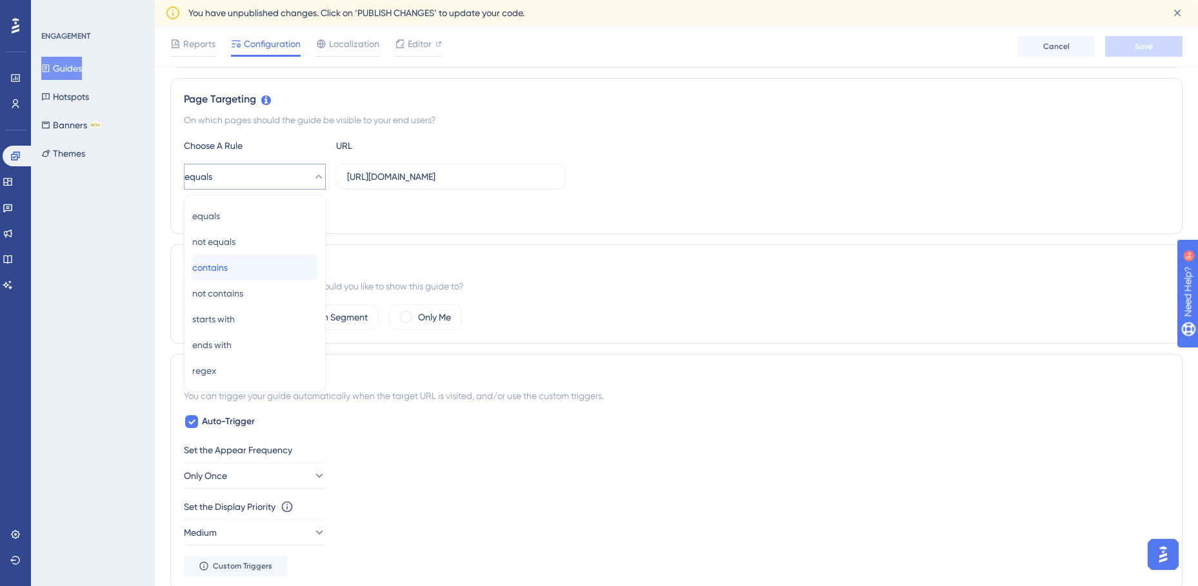
click at [228, 263] on span "contains" at bounding box center [209, 267] width 35 height 15
click at [732, 164] on div "contains https://staging.edanz.com/customer" at bounding box center [676, 177] width 985 height 26
click at [1157, 48] on button "Save" at bounding box center [1143, 46] width 77 height 21
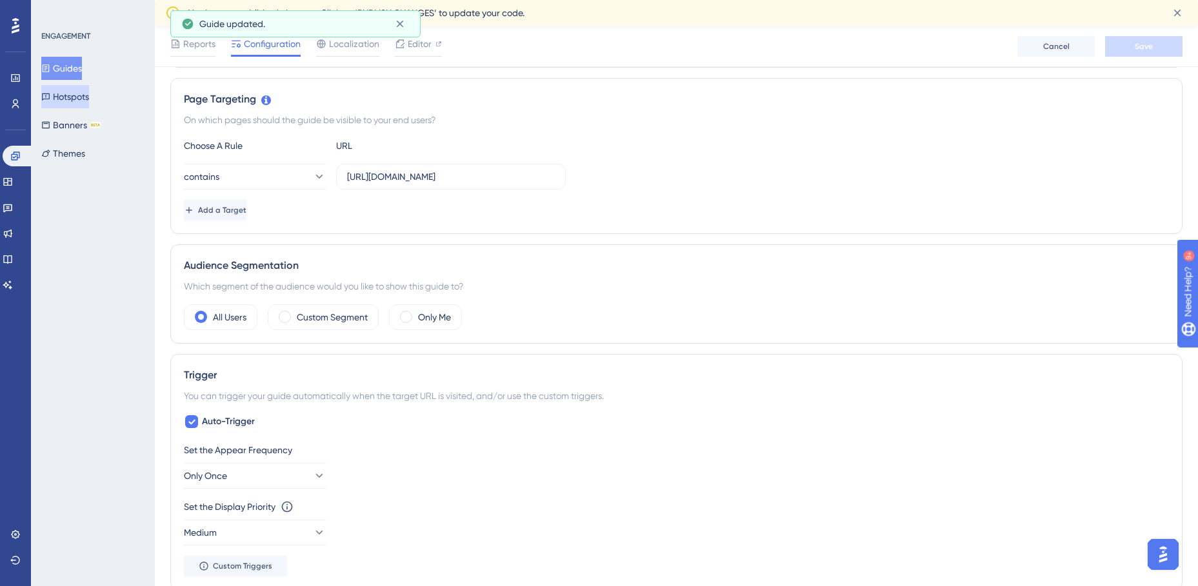
click at [82, 100] on button "Hotspots" at bounding box center [65, 96] width 48 height 23
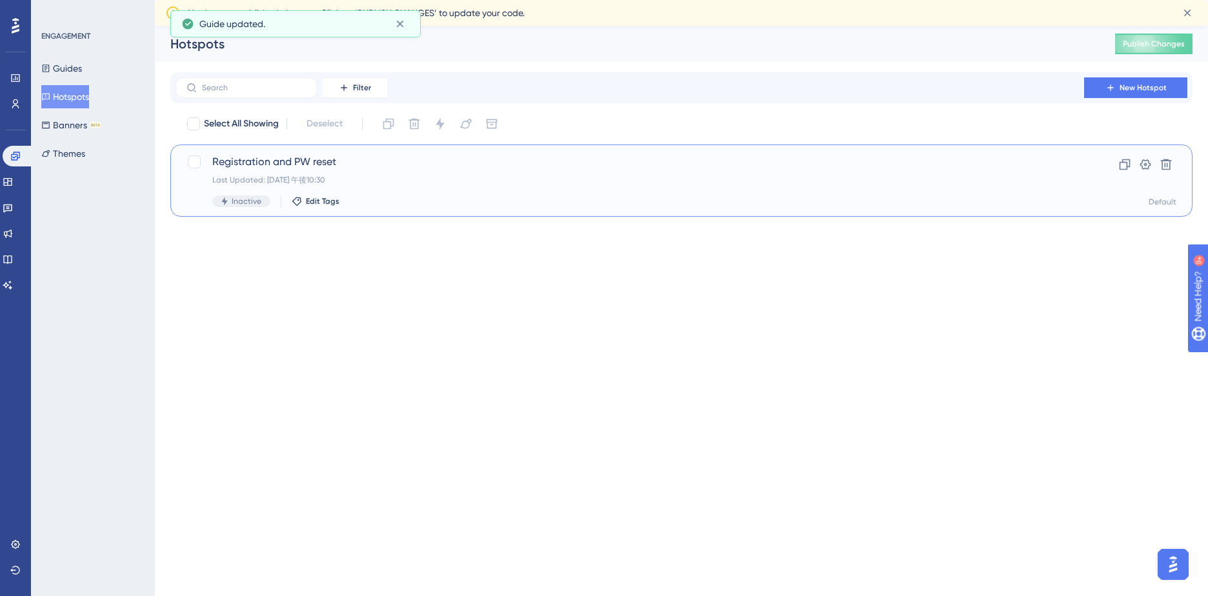
click at [493, 184] on div "Last Updated: 2025年10月13日 午後10:30" at bounding box center [629, 180] width 835 height 10
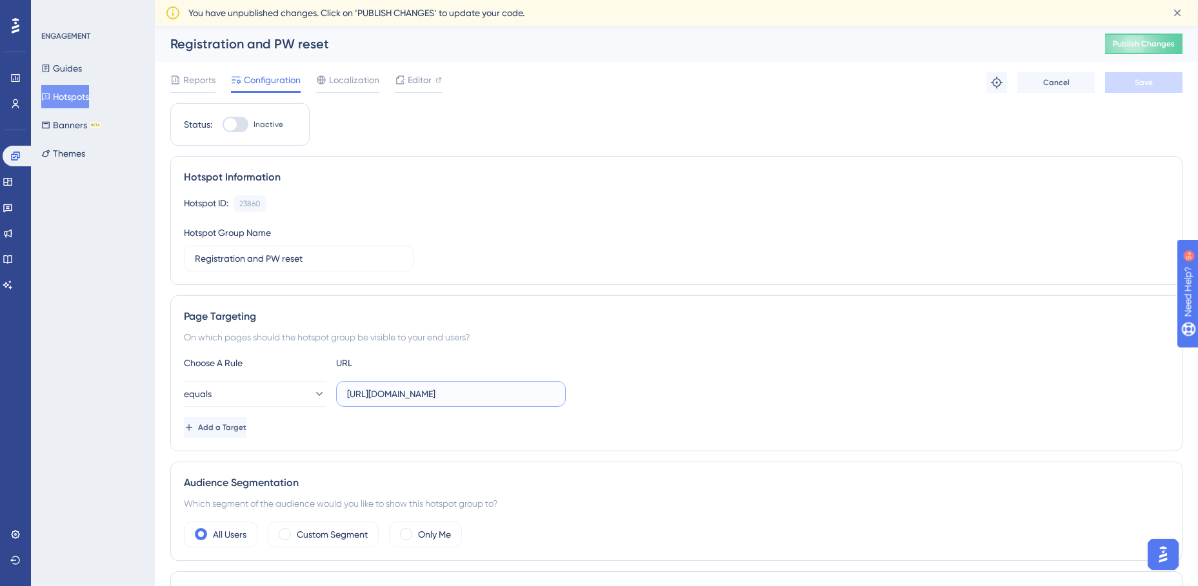
drag, startPoint x: 430, startPoint y: 392, endPoint x: 508, endPoint y: 394, distance: 78.1
click at [508, 394] on input "https://staging.edanz.com/signin" at bounding box center [451, 394] width 208 height 14
click at [312, 396] on icon at bounding box center [318, 394] width 13 height 13
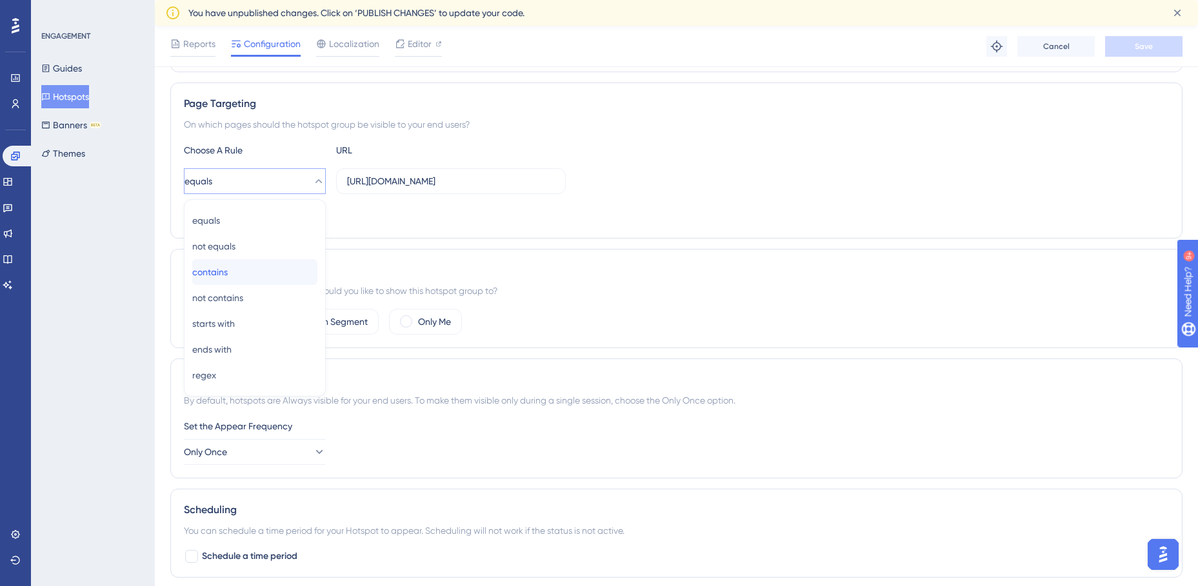
click at [246, 274] on div "contains contains" at bounding box center [254, 272] width 125 height 26
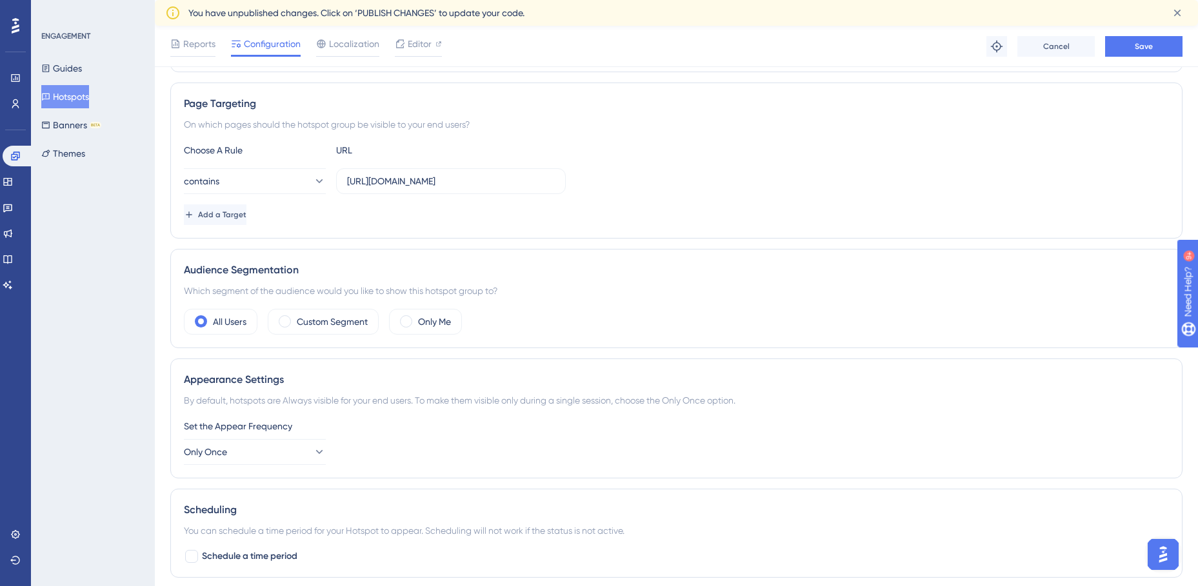
click at [752, 218] on div "Add a Target" at bounding box center [676, 214] width 985 height 21
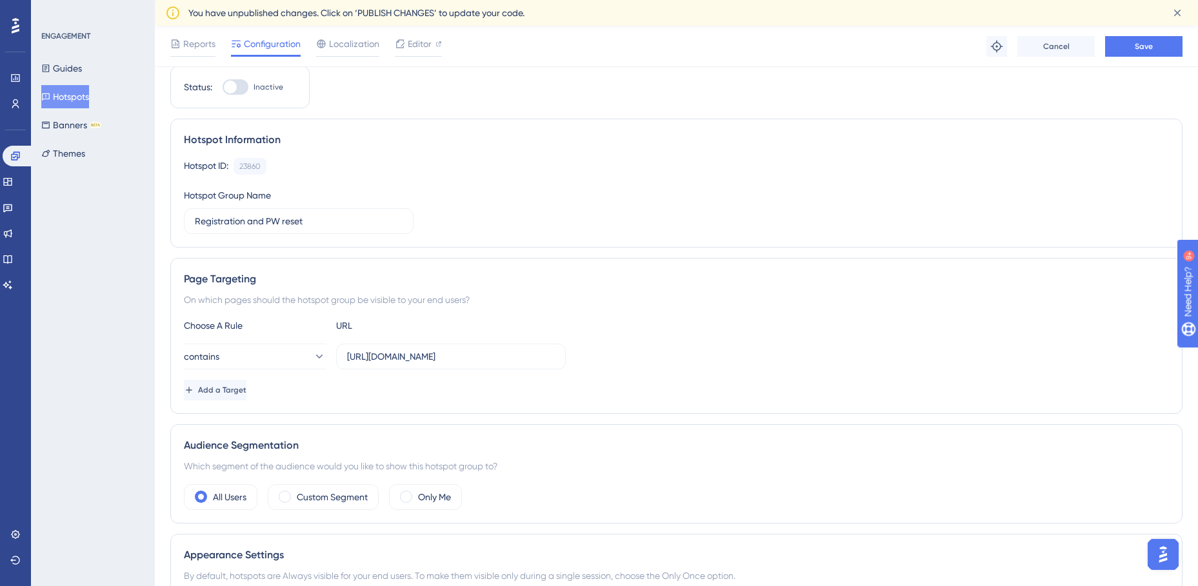
scroll to position [0, 0]
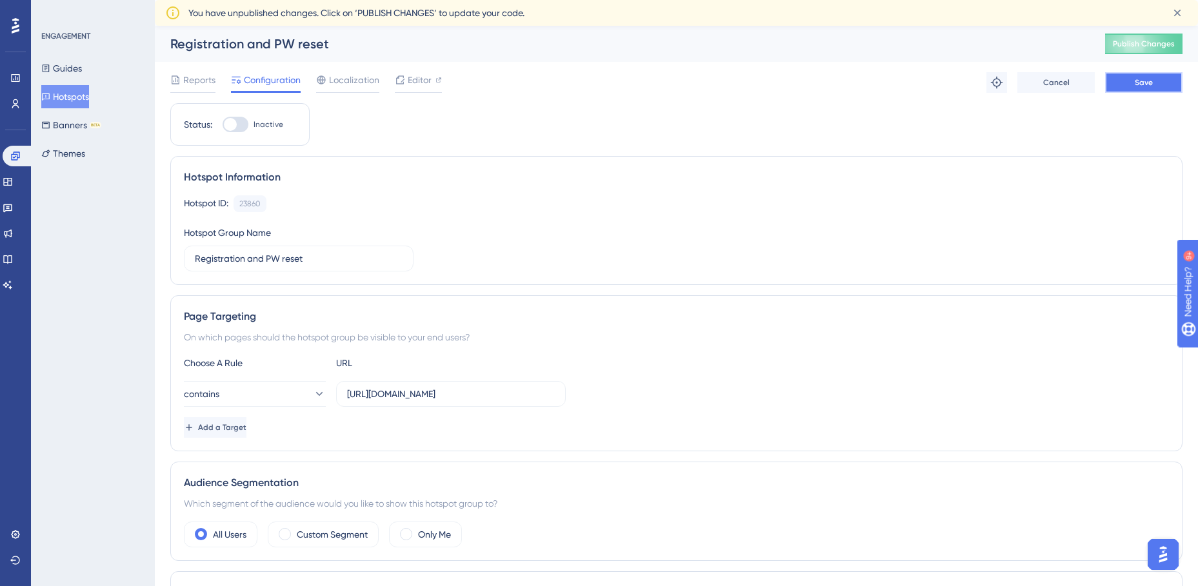
click at [1147, 88] on button "Save" at bounding box center [1143, 82] width 77 height 21
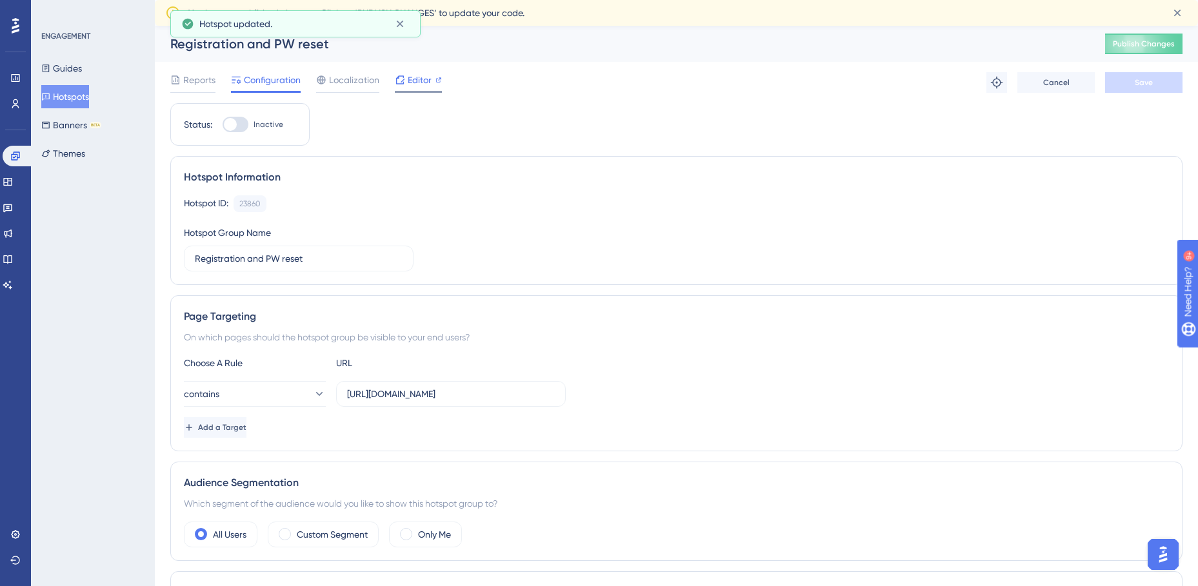
click at [412, 77] on span "Editor" at bounding box center [420, 79] width 24 height 15
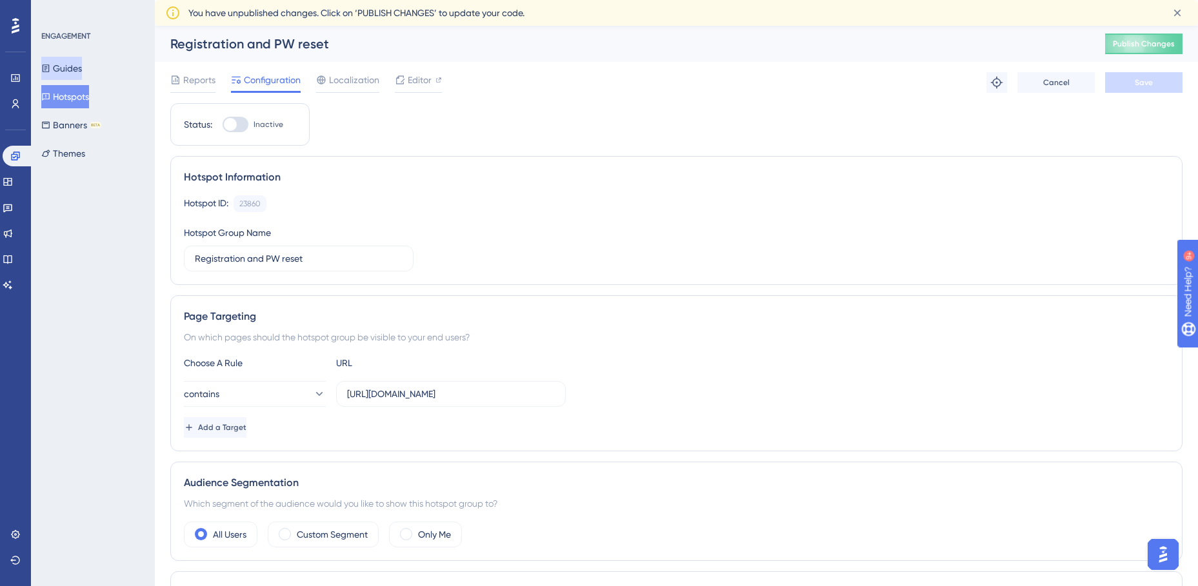
click at [66, 67] on button "Guides" at bounding box center [61, 68] width 41 height 23
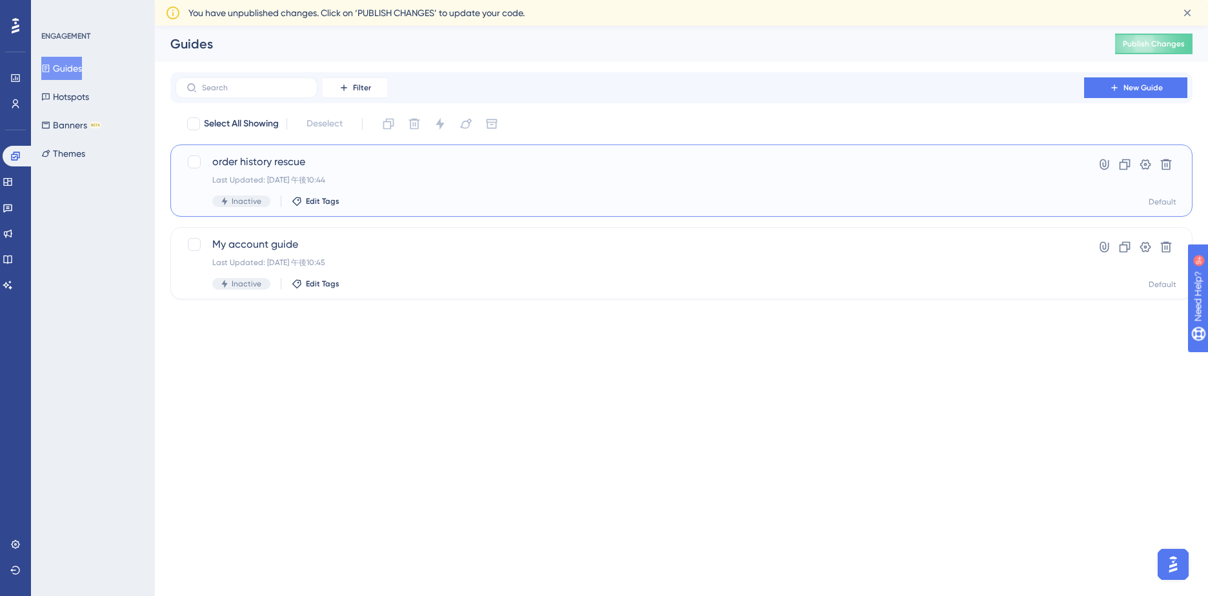
click at [257, 159] on span "order history rescue" at bounding box center [629, 161] width 835 height 15
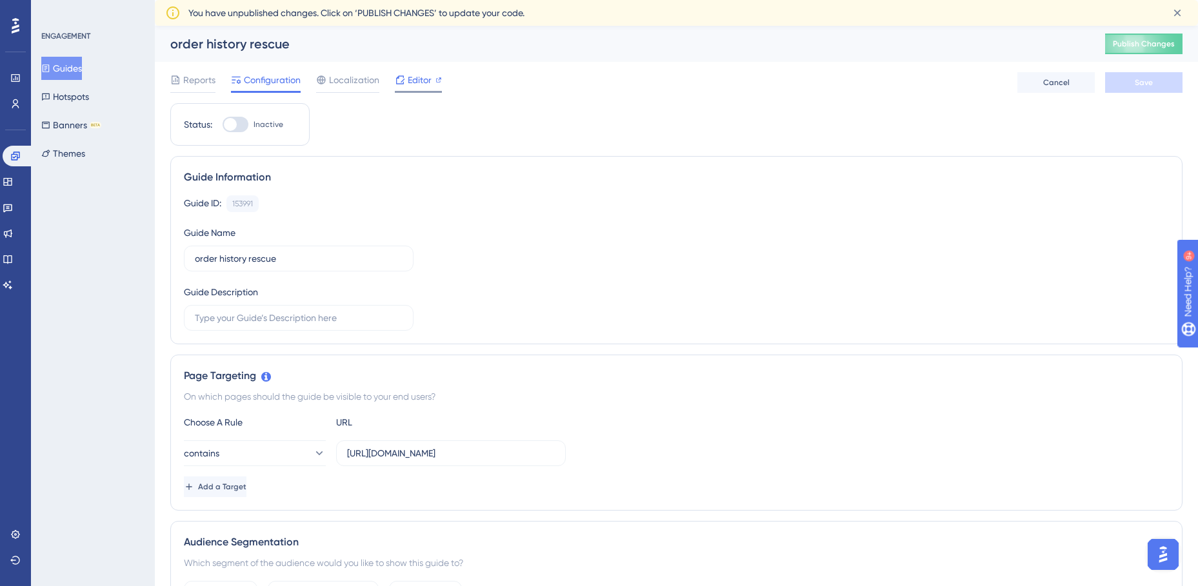
click at [414, 81] on span "Editor" at bounding box center [420, 79] width 24 height 15
click at [274, 79] on span "Configuration" at bounding box center [272, 79] width 57 height 15
click at [417, 79] on span "Editor" at bounding box center [420, 79] width 24 height 15
click at [232, 125] on div at bounding box center [230, 124] width 13 height 13
click at [223, 125] on input "Inactive" at bounding box center [222, 125] width 1 height 1
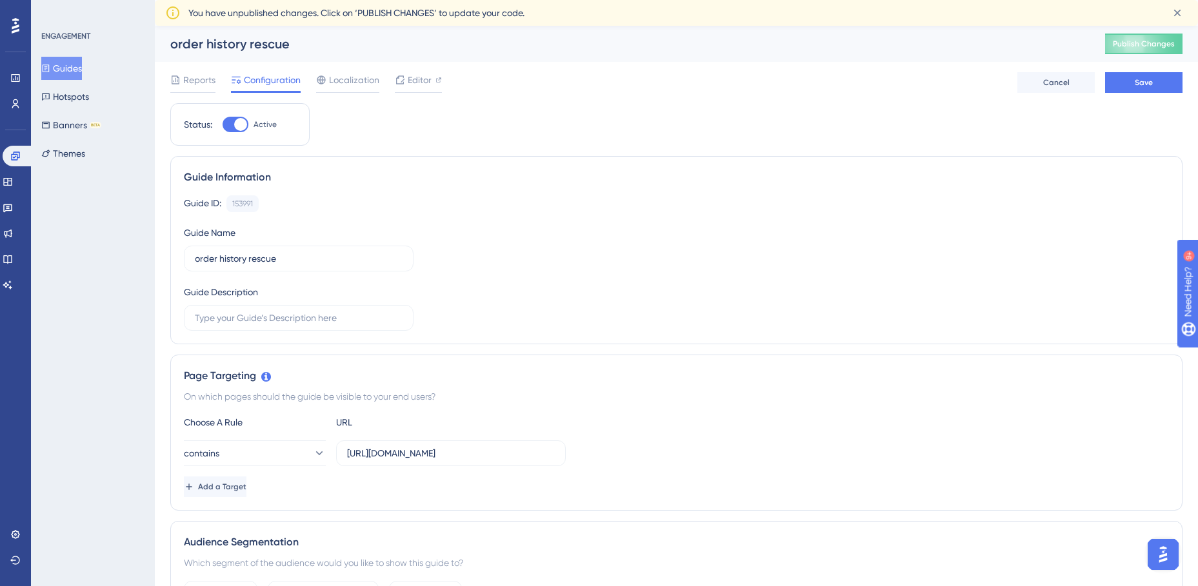
click at [239, 123] on div at bounding box center [240, 124] width 13 height 13
click at [223, 125] on input "Active" at bounding box center [222, 125] width 1 height 1
checkbox input "false"
click at [67, 101] on button "Hotspots" at bounding box center [65, 96] width 48 height 23
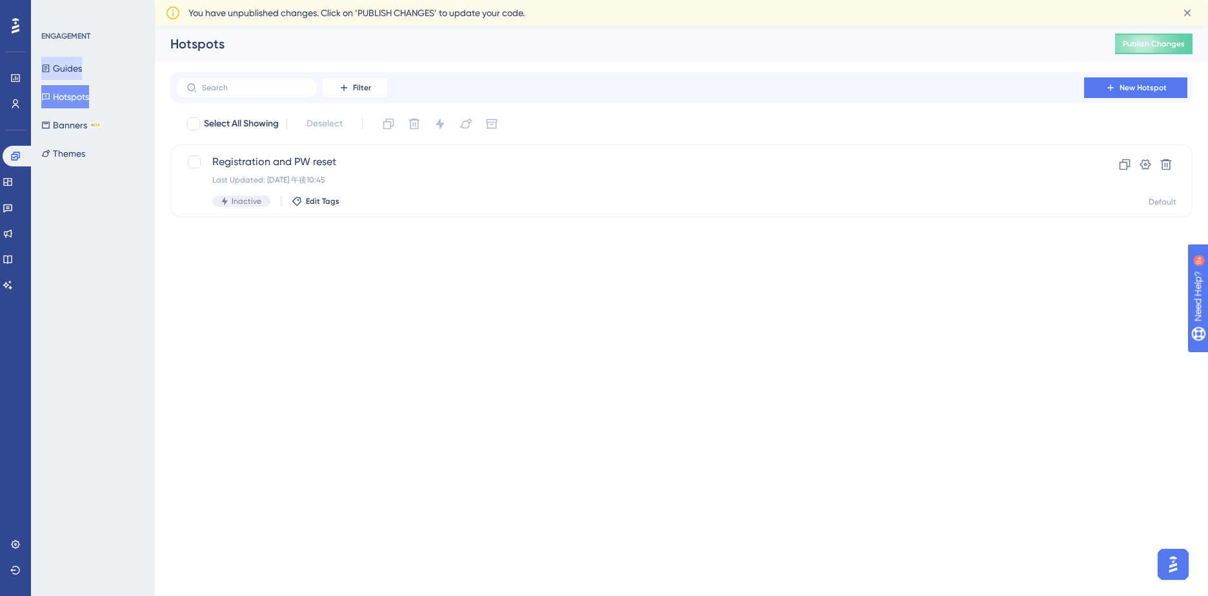
click at [66, 65] on button "Guides" at bounding box center [61, 68] width 41 height 23
click at [270, 165] on span "order history rescue" at bounding box center [629, 161] width 835 height 15
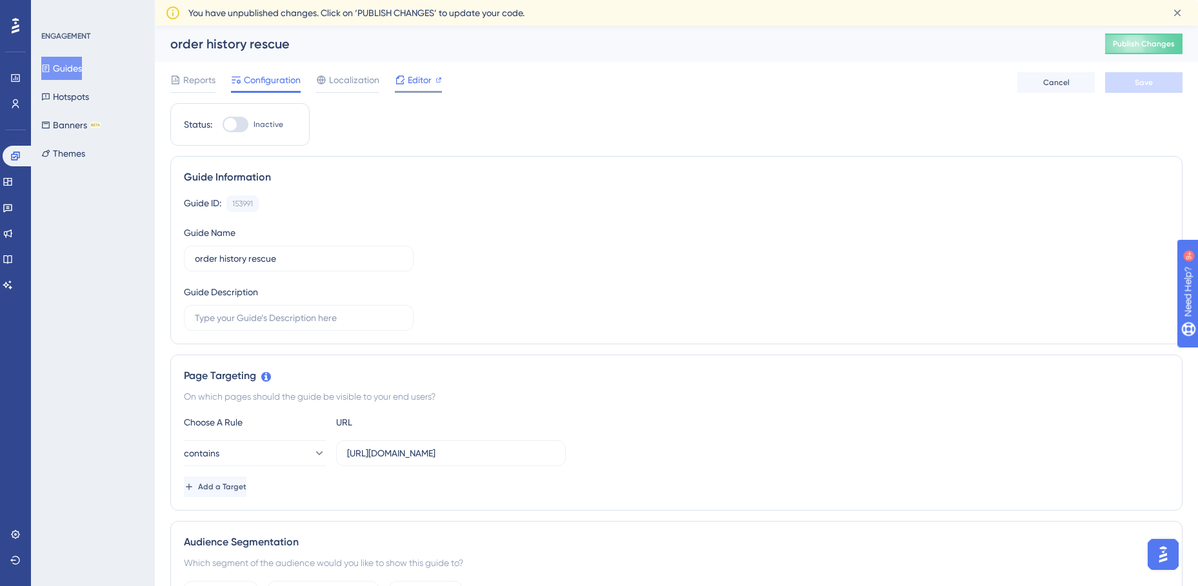
click at [424, 80] on span "Editor" at bounding box center [420, 79] width 24 height 15
click at [227, 125] on div at bounding box center [230, 124] width 13 height 13
click at [223, 125] on input "Inactive" at bounding box center [222, 125] width 1 height 1
checkbox input "true"
click at [1133, 79] on button "Save" at bounding box center [1143, 82] width 77 height 21
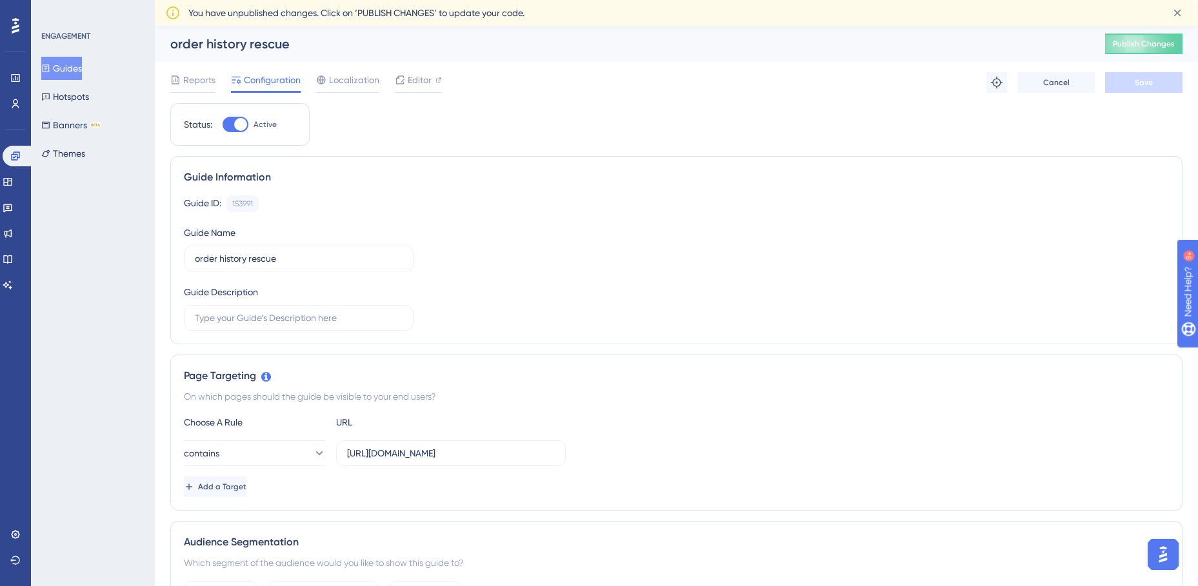
click at [1157, 45] on span "Publish Changes" at bounding box center [1144, 44] width 62 height 10
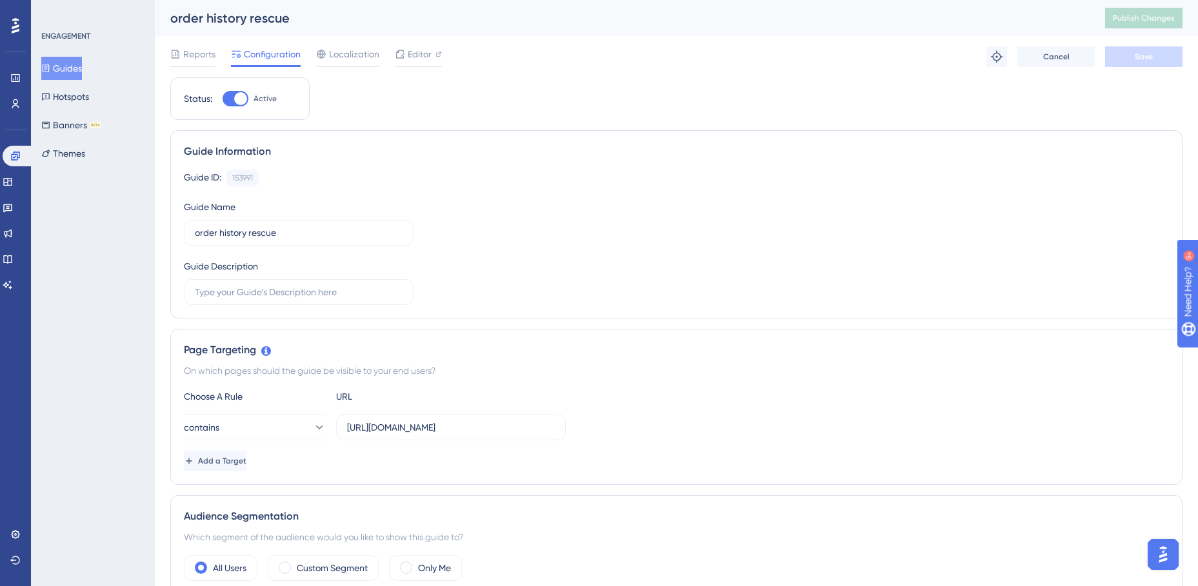
click at [69, 72] on button "Guides" at bounding box center [61, 68] width 41 height 23
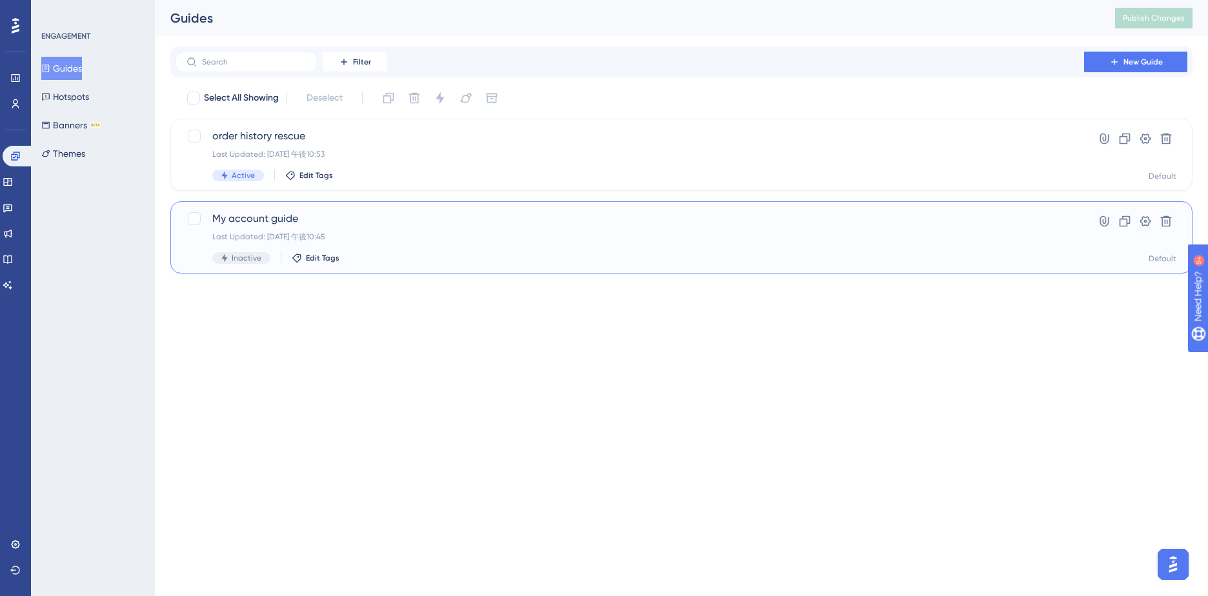
click at [530, 244] on div "My account guide Last Updated: 2025年10月13日 午後10:45 Inactive Edit Tags" at bounding box center [629, 237] width 835 height 53
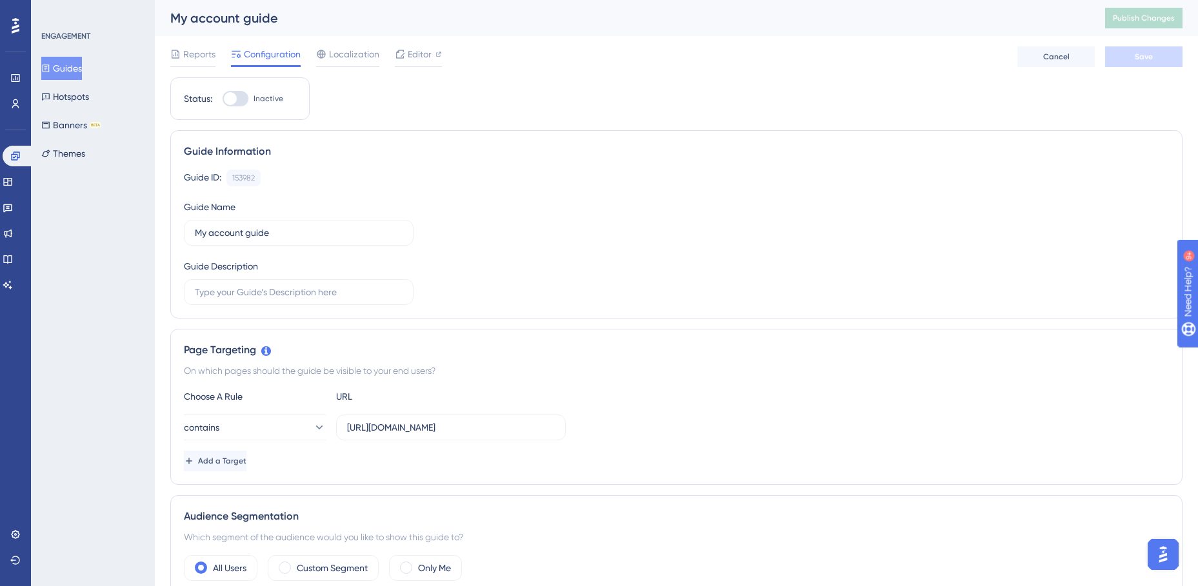
click at [226, 100] on div at bounding box center [230, 98] width 13 height 13
click at [223, 99] on input "Inactive" at bounding box center [222, 99] width 1 height 1
checkbox input "true"
click at [1129, 60] on button "Save" at bounding box center [1143, 56] width 77 height 21
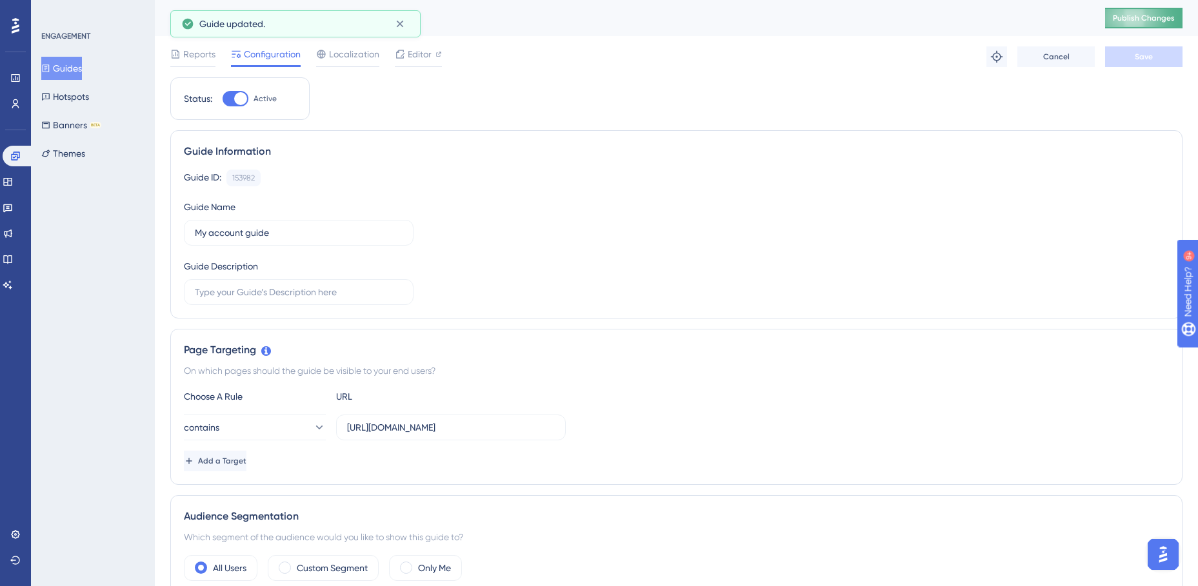
click at [1127, 14] on span "Publish Changes" at bounding box center [1144, 18] width 62 height 10
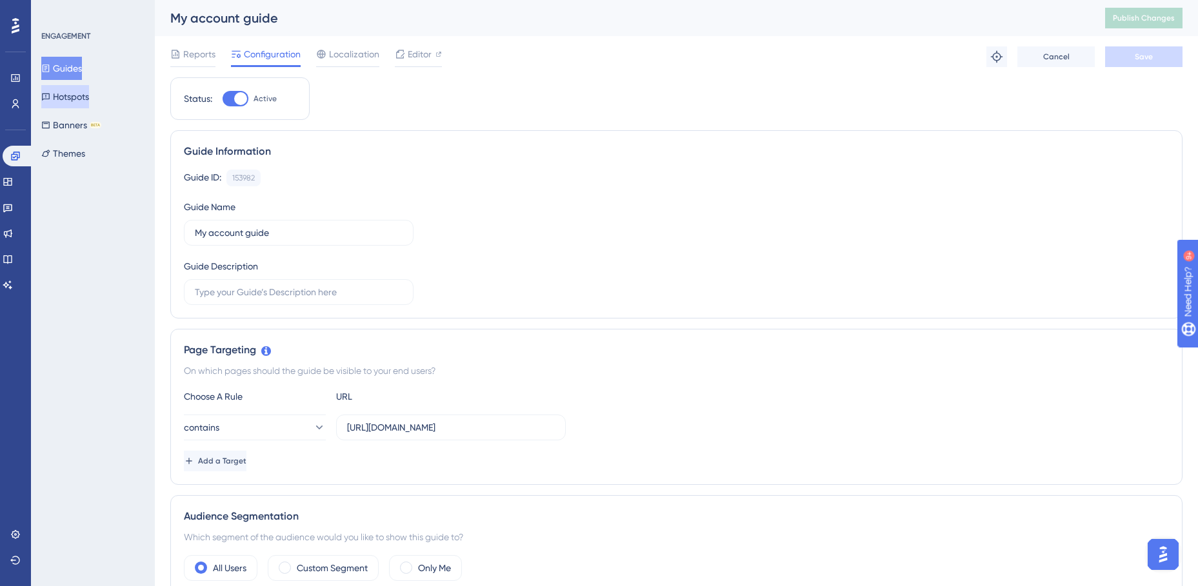
click at [68, 94] on button "Hotspots" at bounding box center [65, 96] width 48 height 23
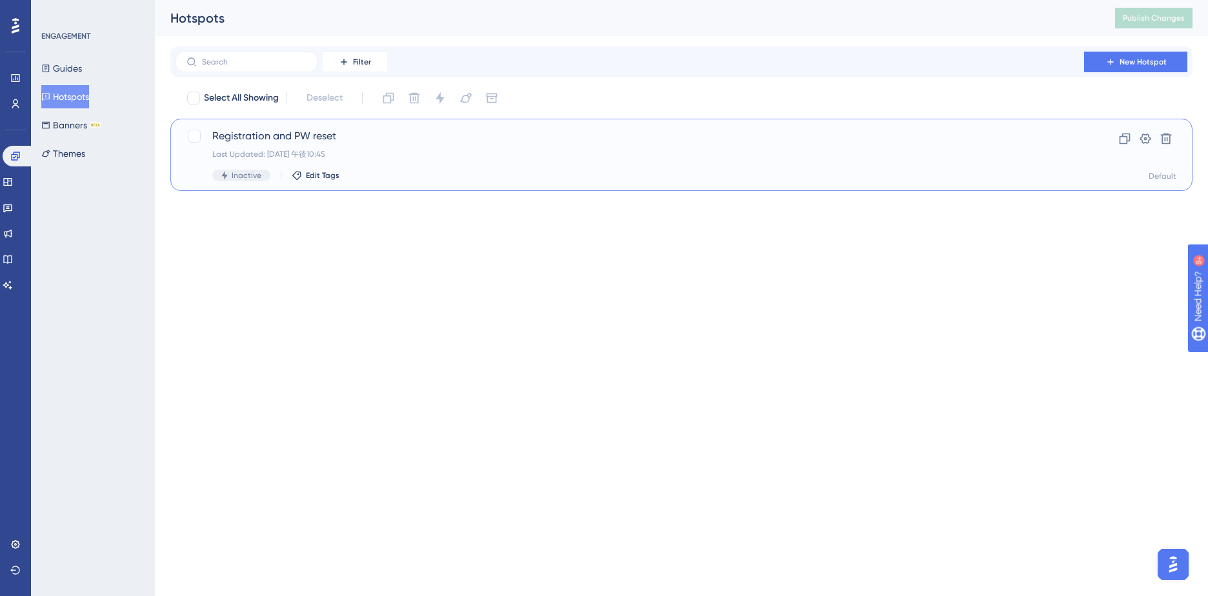
click at [457, 127] on div "Registration and PW reset Last Updated: 2025年10月13日 午後10:45 Inactive Edit Tags …" at bounding box center [681, 155] width 1022 height 72
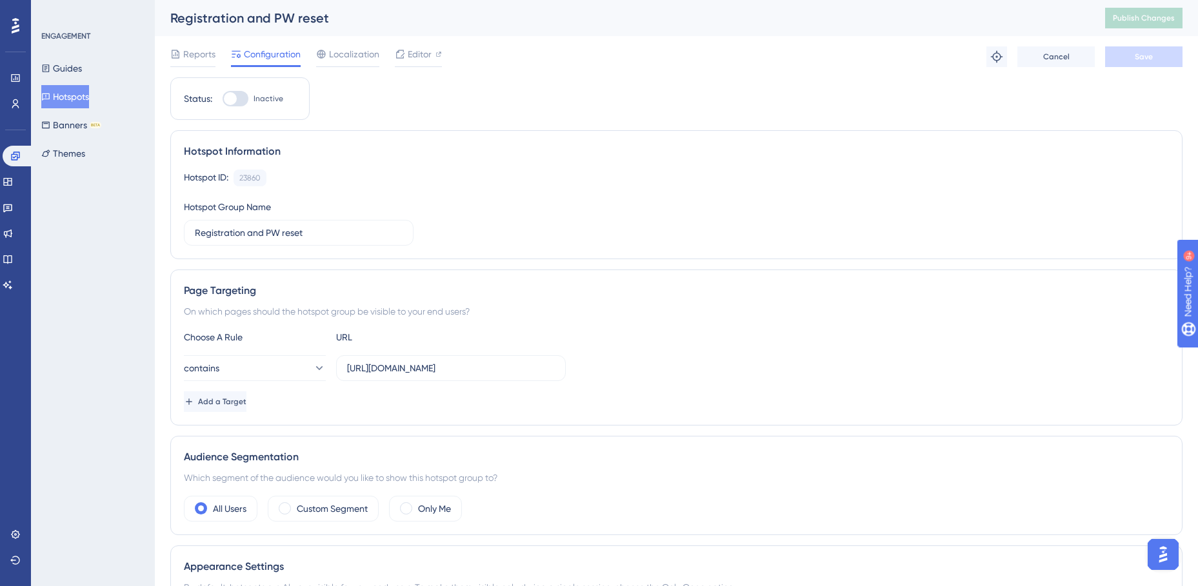
click at [232, 99] on div at bounding box center [230, 98] width 13 height 13
click at [223, 99] on input "Inactive" at bounding box center [222, 99] width 1 height 1
checkbox input "true"
click at [1131, 55] on button "Save" at bounding box center [1143, 56] width 77 height 21
click at [1162, 23] on span "Publish Changes" at bounding box center [1144, 18] width 62 height 10
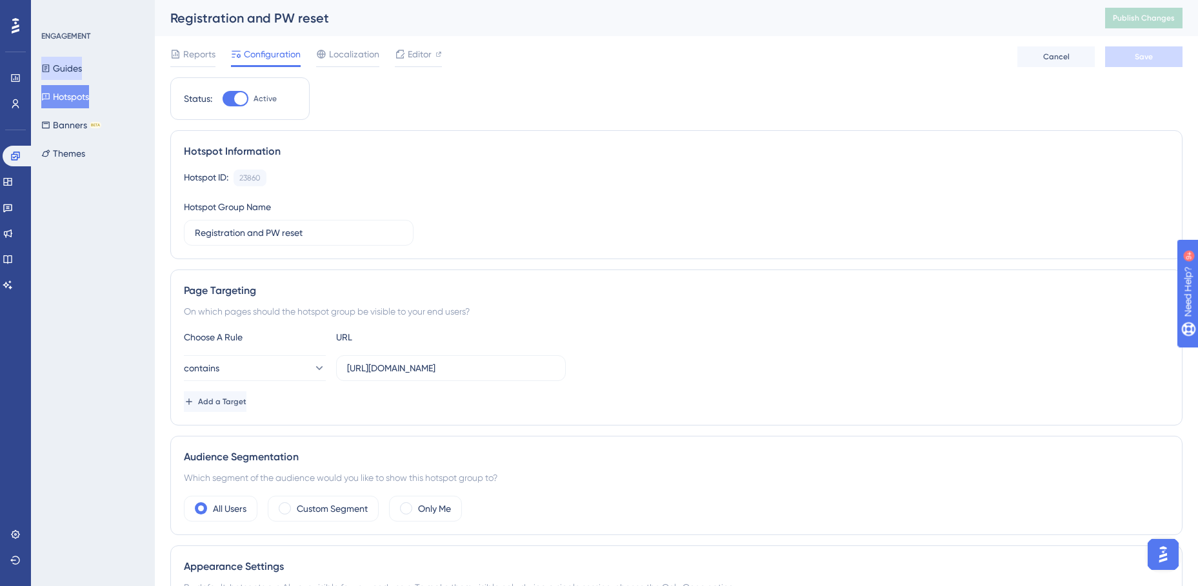
click at [71, 70] on button "Guides" at bounding box center [61, 68] width 41 height 23
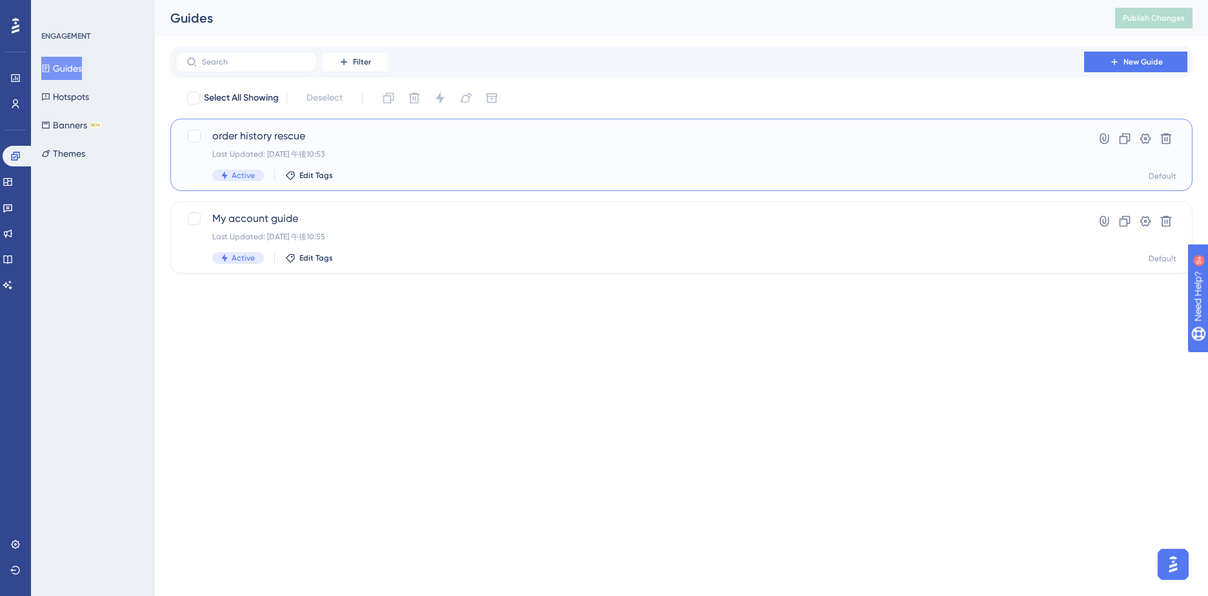
click at [354, 135] on span "order history rescue" at bounding box center [629, 135] width 835 height 15
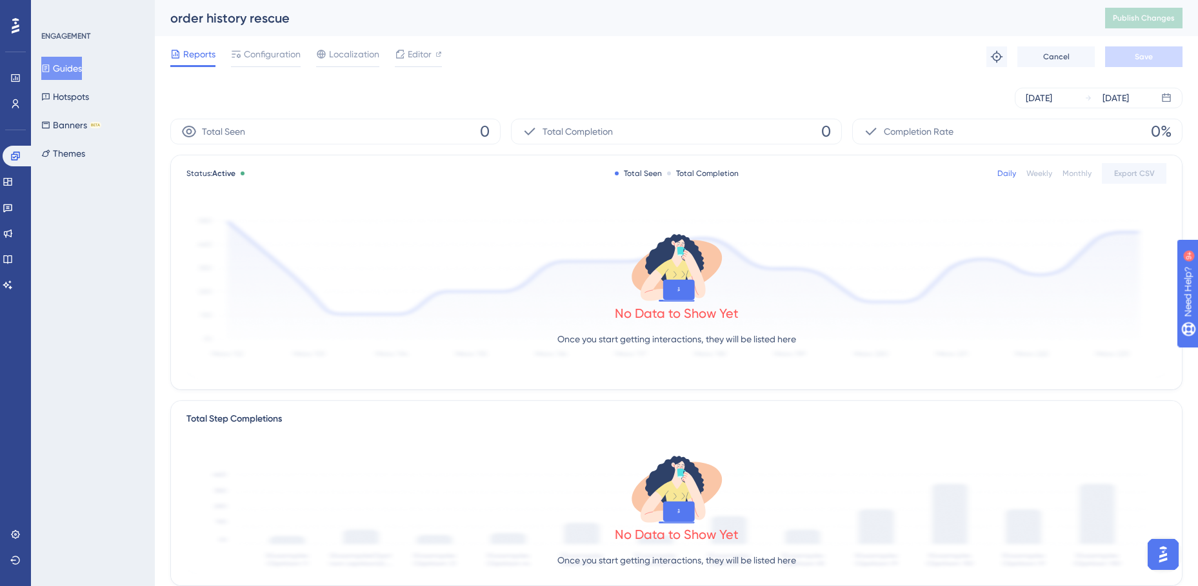
click at [71, 74] on button "Guides" at bounding box center [61, 68] width 41 height 23
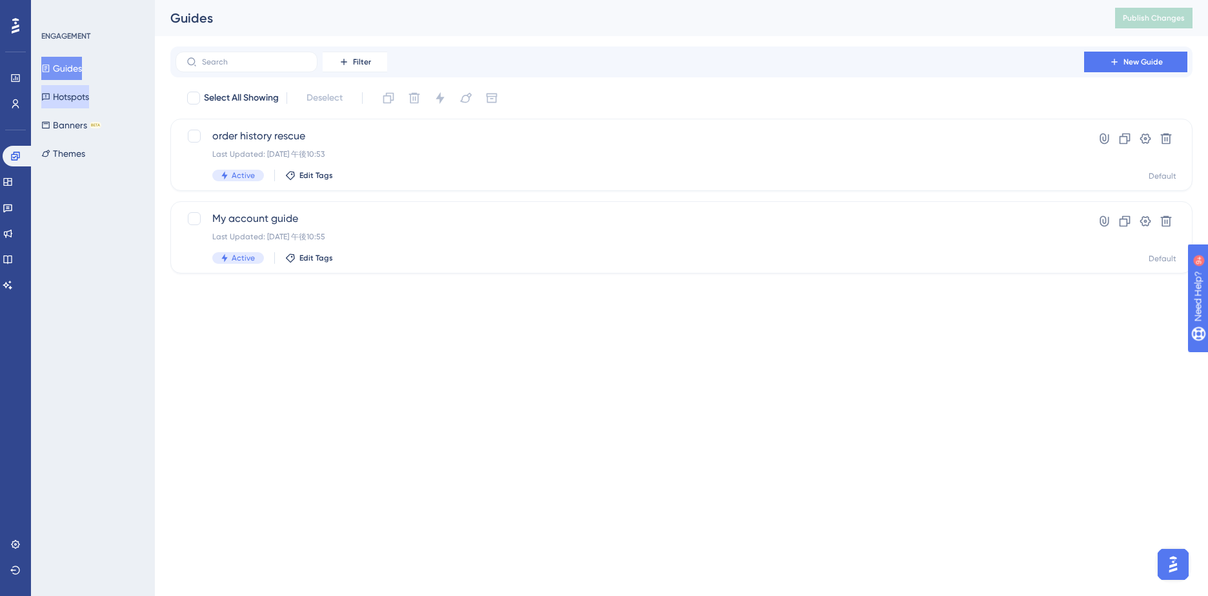
click at [75, 96] on button "Hotspots" at bounding box center [65, 96] width 48 height 23
click at [405, 164] on div "Registration and PW reset Last Updated: 2025年10月13日 午後10:55 Active Edit Tags" at bounding box center [629, 154] width 835 height 53
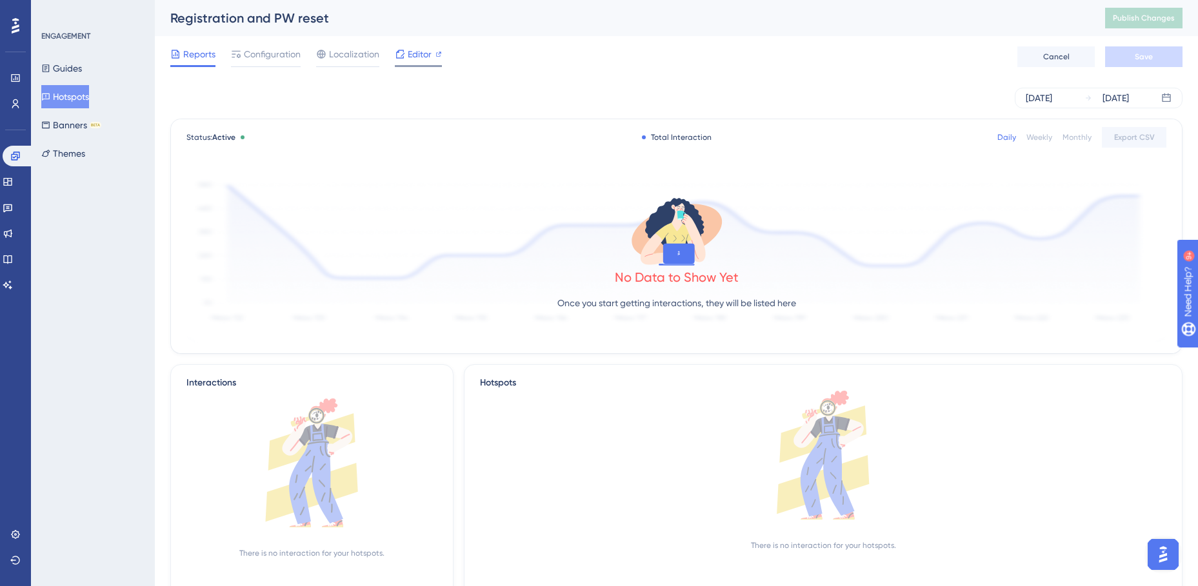
click at [415, 57] on span "Editor" at bounding box center [420, 53] width 24 height 15
click at [264, 62] on div "Configuration" at bounding box center [266, 56] width 70 height 21
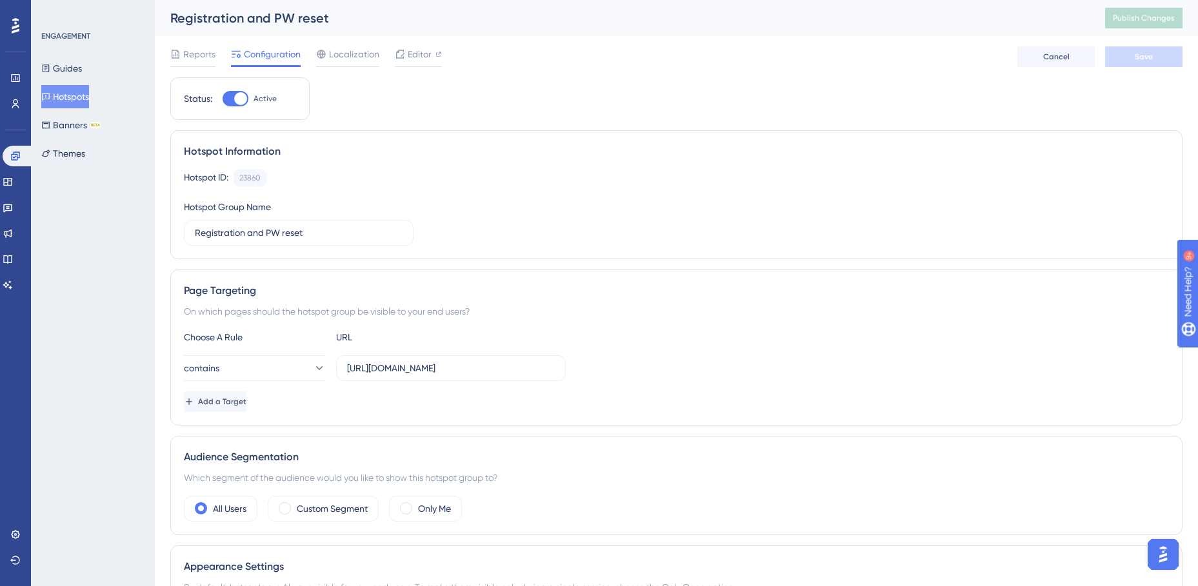
click at [239, 97] on div at bounding box center [240, 98] width 13 height 13
click at [223, 99] on input "Active" at bounding box center [222, 99] width 1 height 1
checkbox input "false"
click at [1141, 59] on span "Save" at bounding box center [1144, 57] width 18 height 10
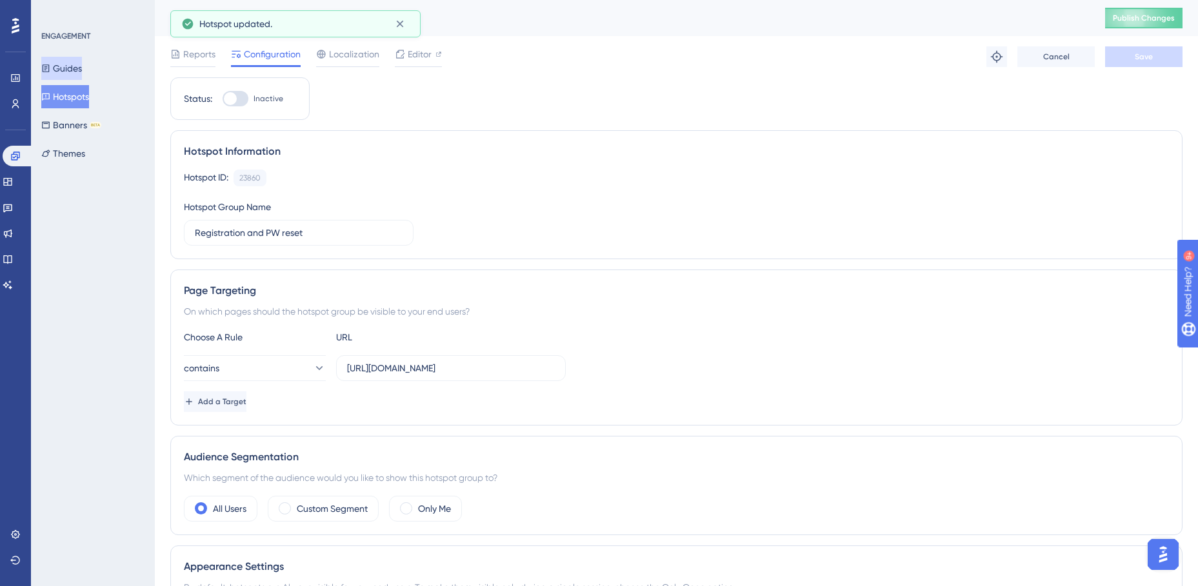
click at [80, 69] on button "Guides" at bounding box center [61, 68] width 41 height 23
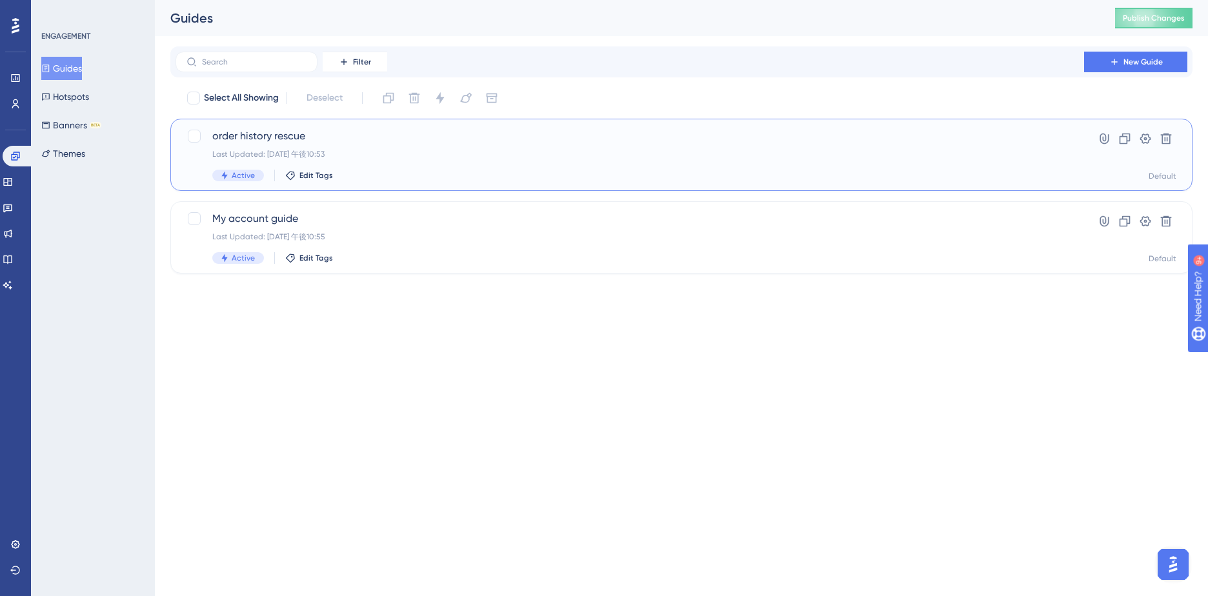
click at [757, 168] on div "order history rescue Last Updated: 2025年10月13日 午後10:53 Active Edit Tags" at bounding box center [629, 154] width 835 height 53
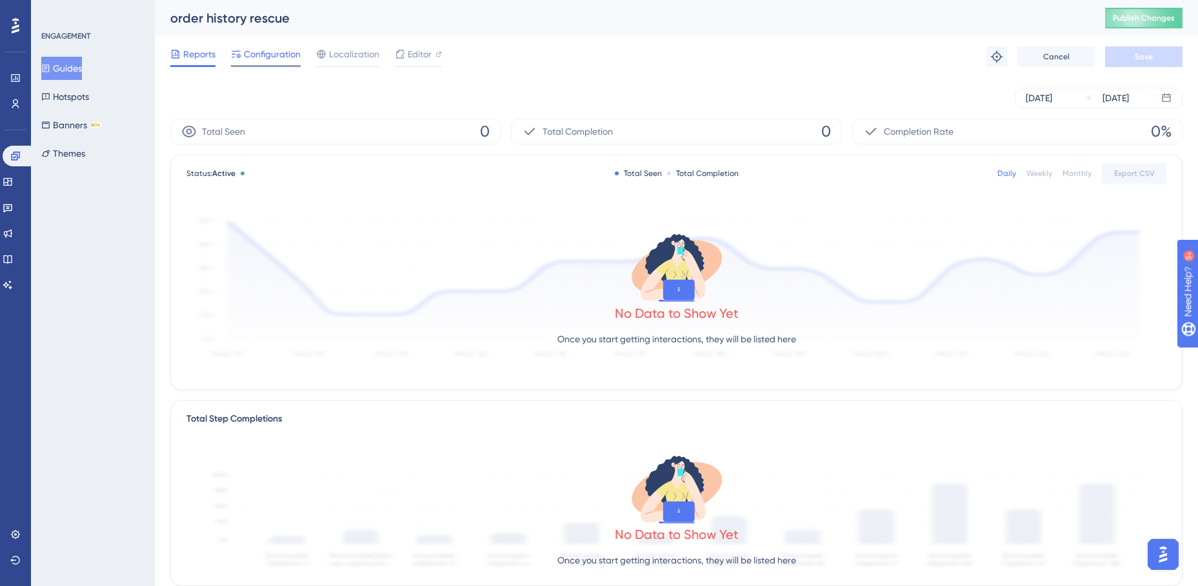
click at [261, 50] on span "Configuration" at bounding box center [272, 53] width 57 height 15
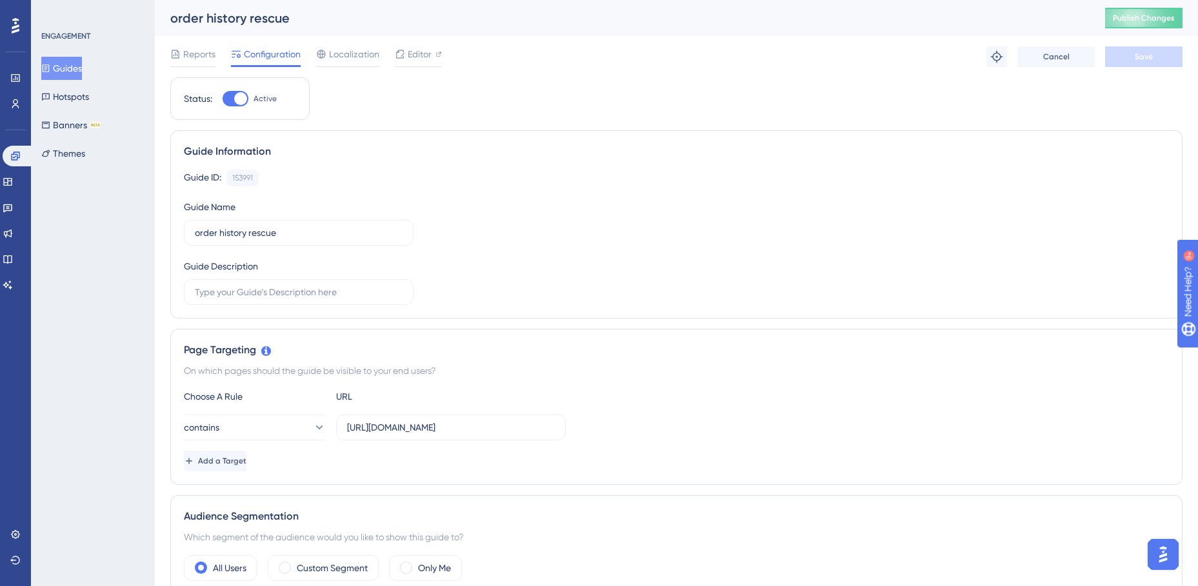
click at [239, 95] on div at bounding box center [240, 98] width 13 height 13
click at [223, 99] on input "Active" at bounding box center [222, 99] width 1 height 1
checkbox input "false"
click at [1137, 55] on span "Save" at bounding box center [1144, 57] width 18 height 10
click at [70, 66] on button "Guides" at bounding box center [61, 68] width 41 height 23
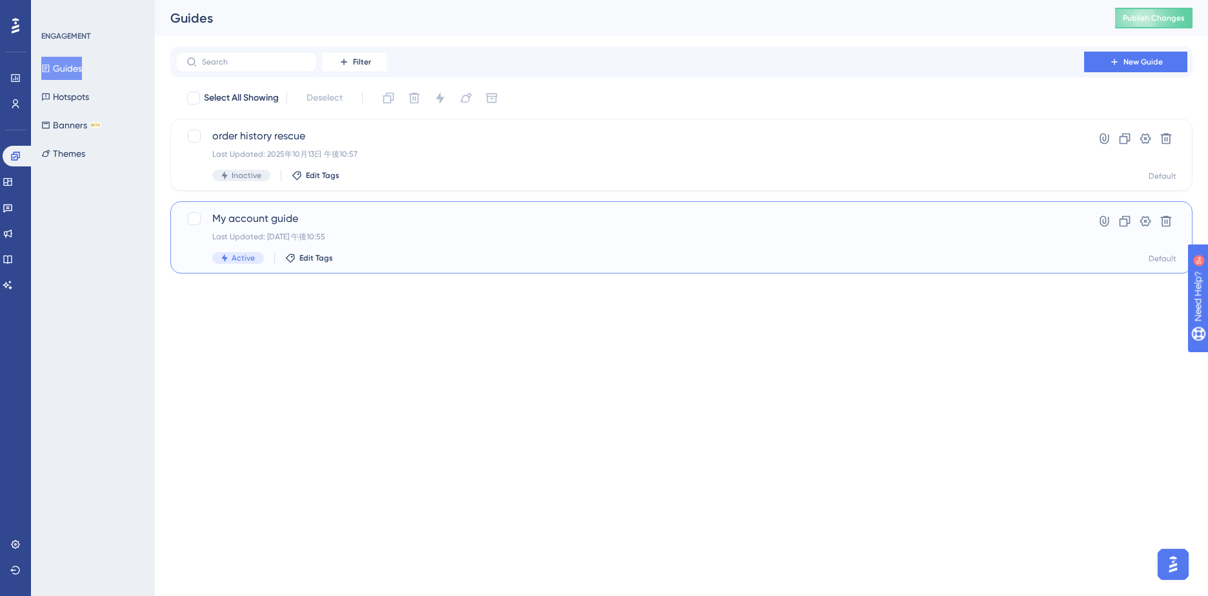
click at [483, 243] on div "My account guide Last Updated: 2025年10月13日 午後10:55 Active Edit Tags" at bounding box center [629, 237] width 835 height 53
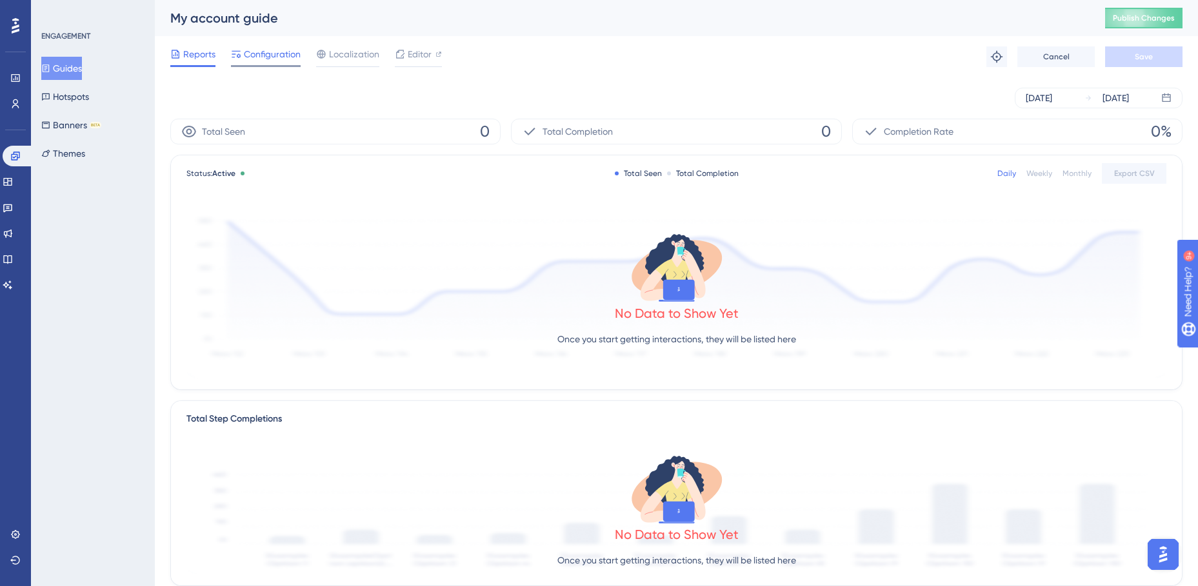
click at [288, 47] on span "Configuration" at bounding box center [272, 53] width 57 height 15
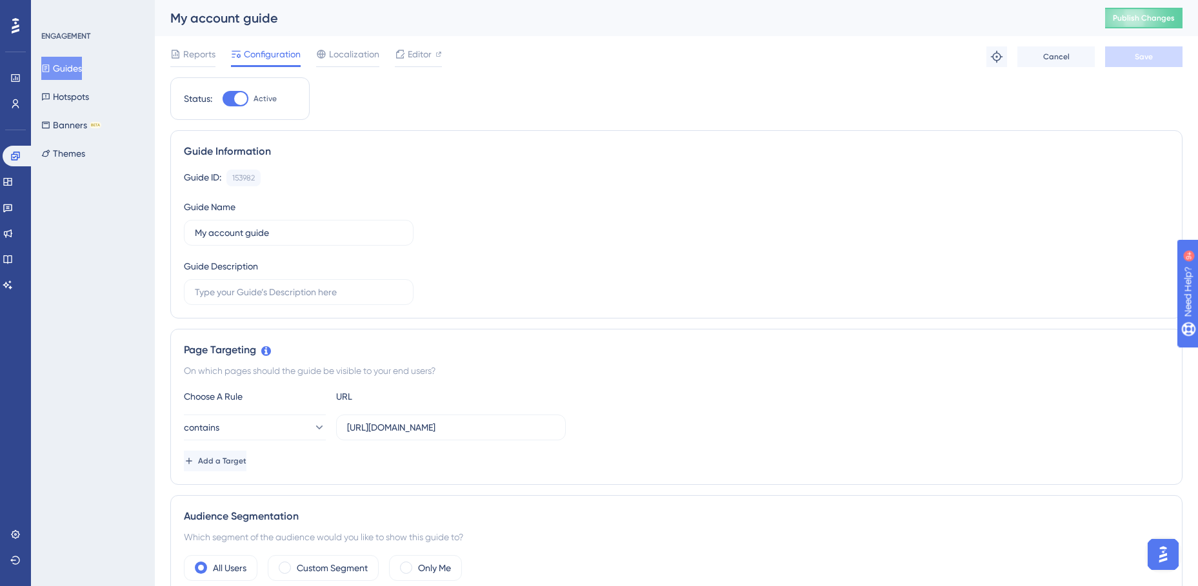
click at [244, 95] on div at bounding box center [240, 98] width 13 height 13
click at [223, 99] on input "Active" at bounding box center [222, 99] width 1 height 1
checkbox input "false"
click at [1145, 59] on span "Save" at bounding box center [1144, 57] width 18 height 10
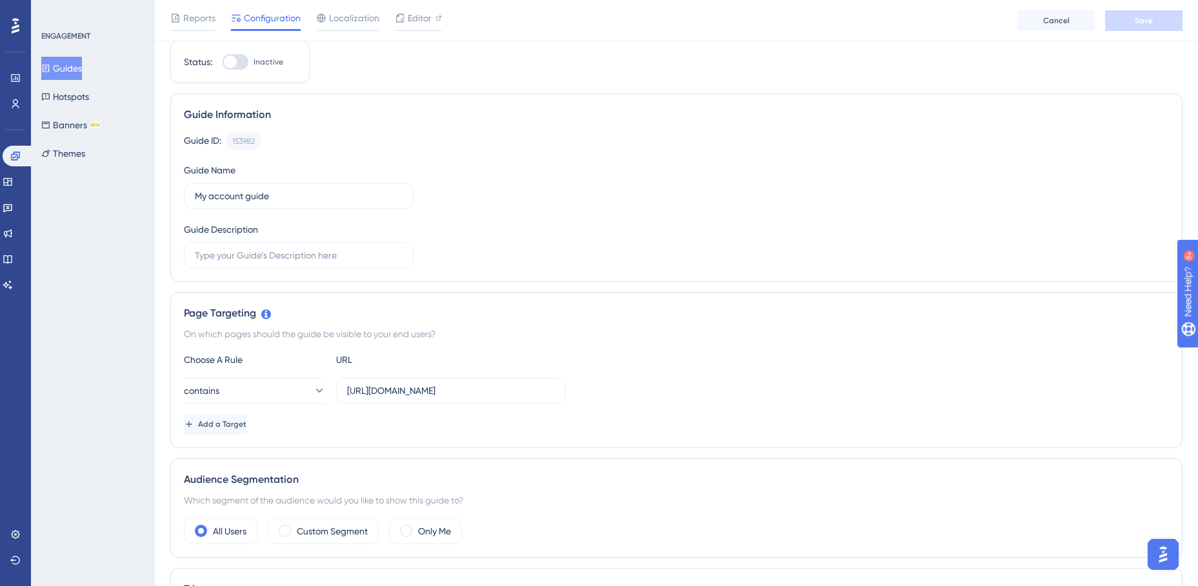
scroll to position [65, 0]
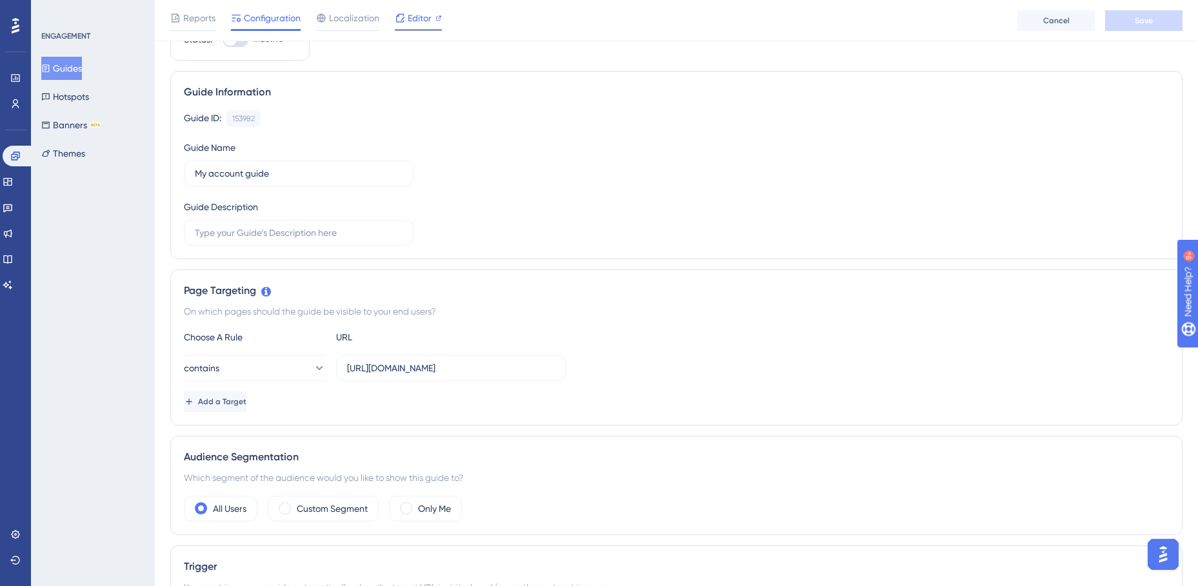
click at [425, 23] on span "Editor" at bounding box center [420, 17] width 24 height 15
click at [72, 74] on button "Guides" at bounding box center [61, 68] width 41 height 23
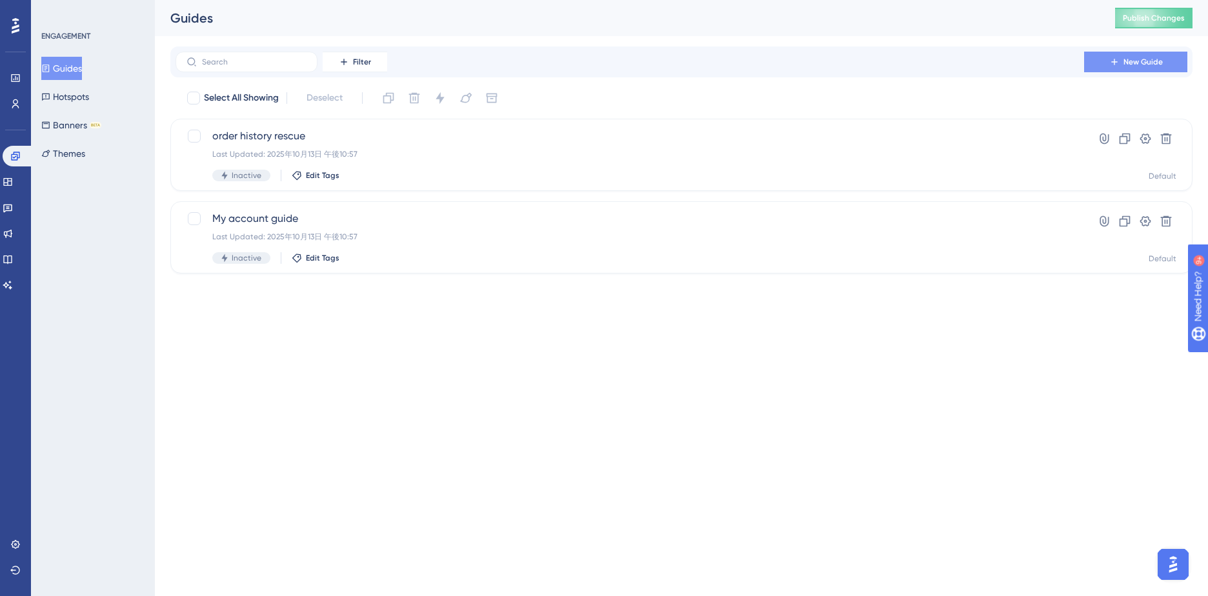
click at [1120, 64] on button "New Guide" at bounding box center [1135, 62] width 103 height 21
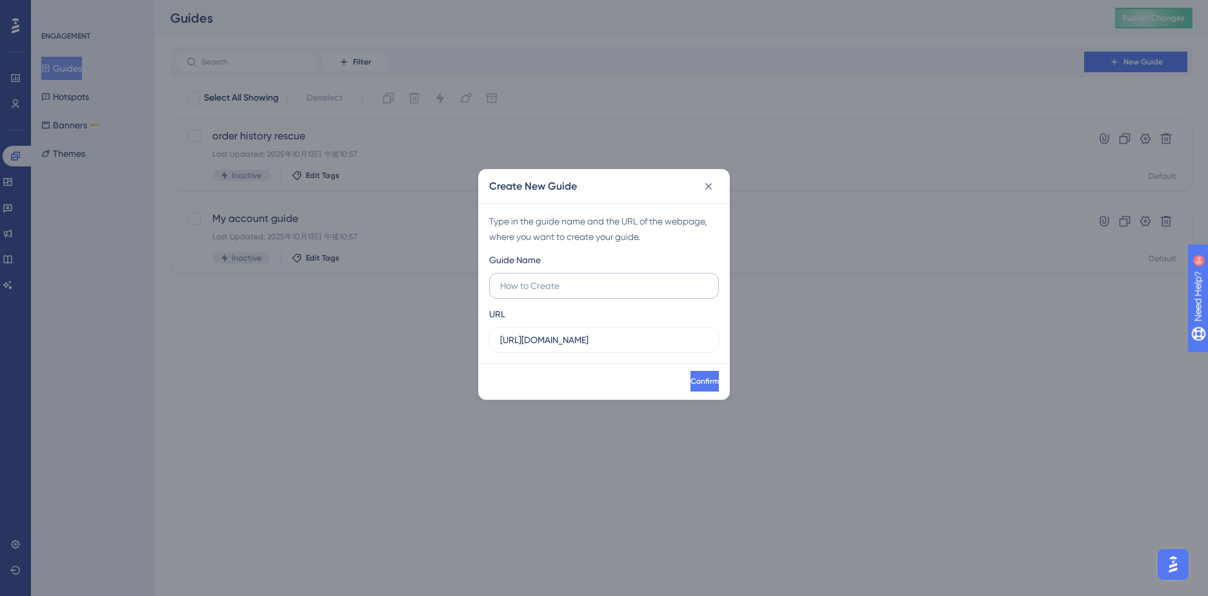
click at [570, 294] on label at bounding box center [604, 286] width 230 height 26
click at [570, 293] on input "text" at bounding box center [604, 286] width 208 height 14
type input "２"
type input "V"
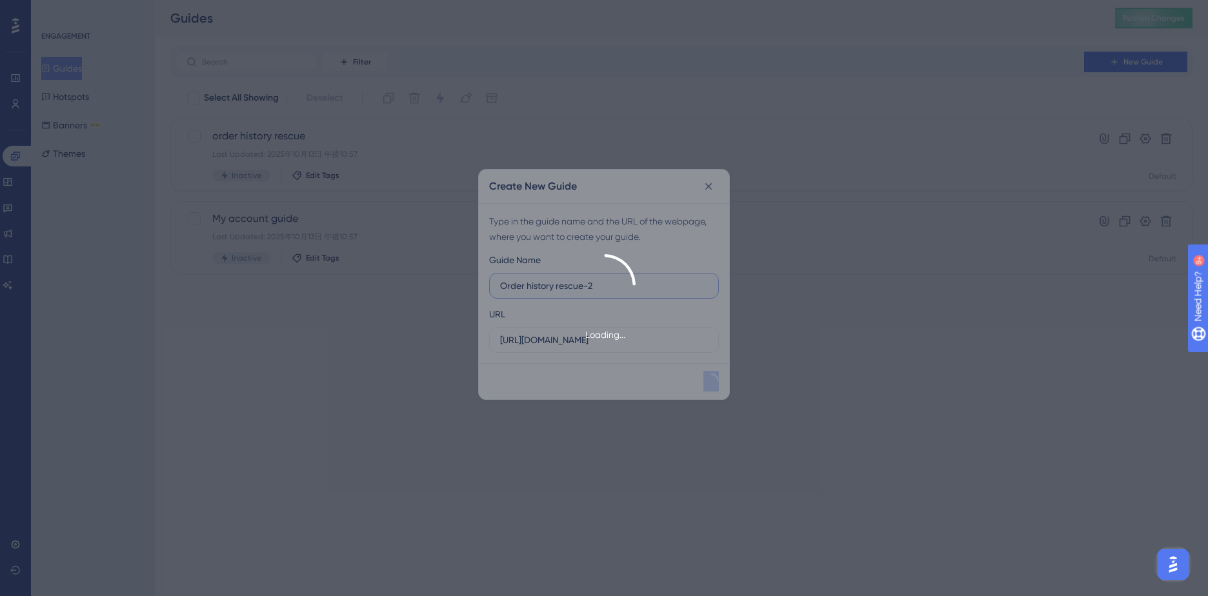
type input "Order history rescue-2"
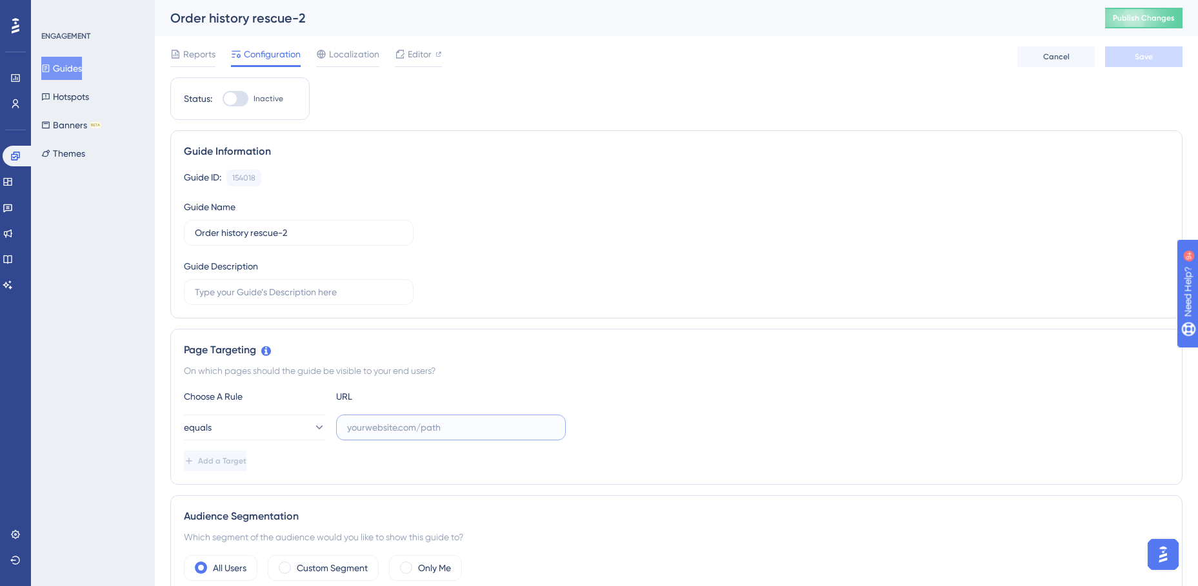
click at [404, 432] on input "text" at bounding box center [451, 428] width 208 height 14
click at [363, 426] on input "text" at bounding box center [451, 428] width 208 height 14
click at [388, 431] on input "text" at bounding box center [451, 428] width 208 height 14
paste input "https://staging.edanz.com/customer?view=cp_orders_history"
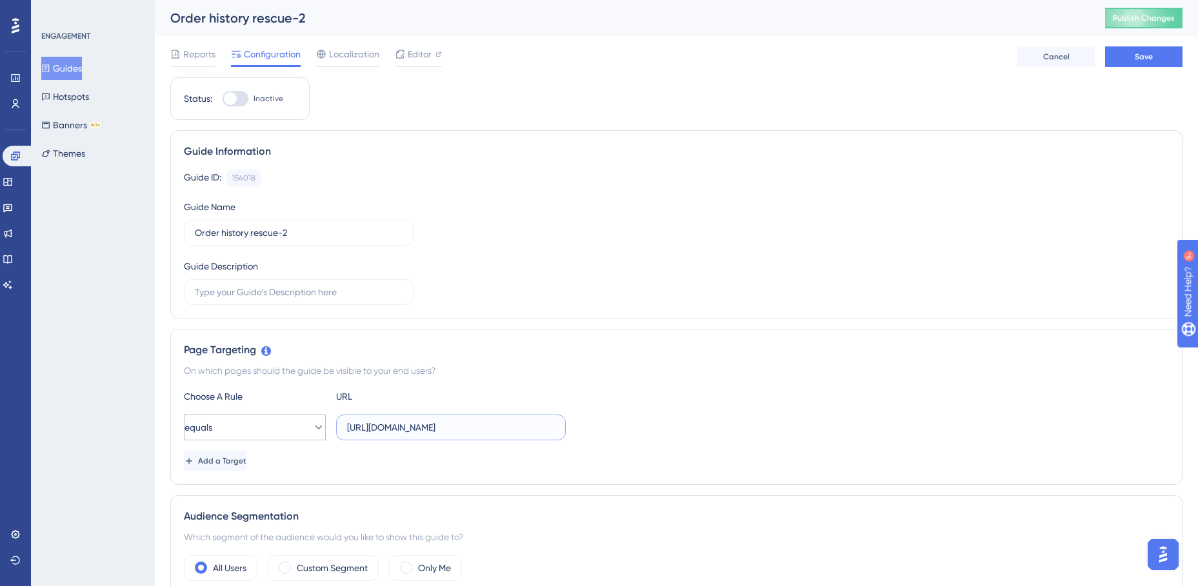
type input "https://staging.edanz.com/customer?view=cp_orders_history"
click at [312, 426] on icon at bounding box center [318, 427] width 13 height 13
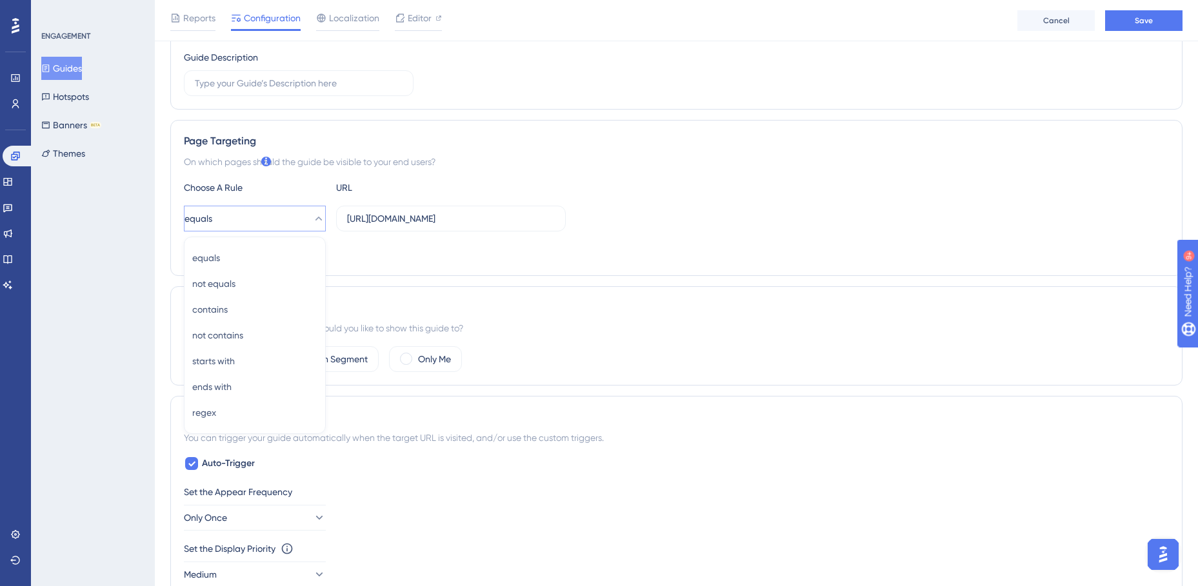
scroll to position [192, 0]
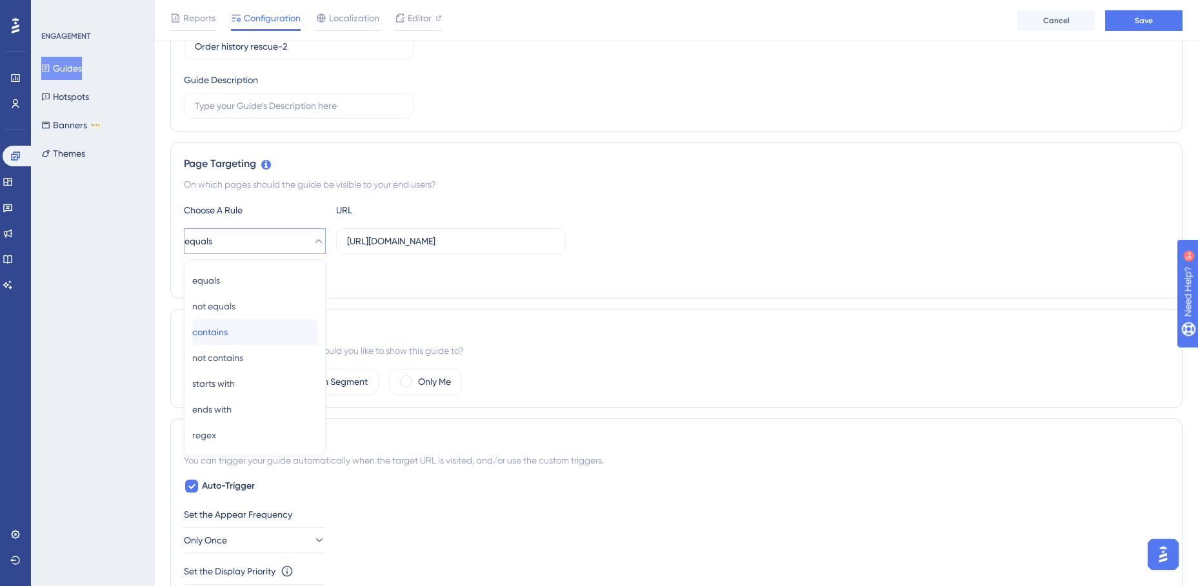
click at [228, 328] on span "contains" at bounding box center [209, 331] width 35 height 15
click at [709, 268] on div "Add a Target" at bounding box center [676, 274] width 985 height 21
click at [312, 238] on icon at bounding box center [318, 241] width 13 height 13
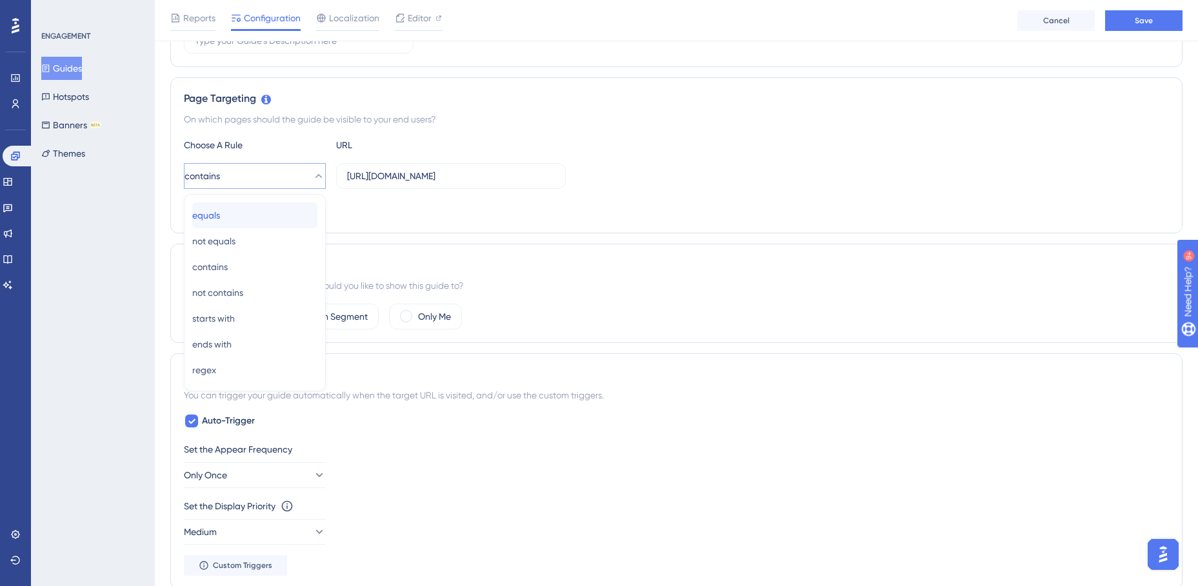
click at [240, 223] on div "equals equals" at bounding box center [254, 216] width 125 height 26
click at [109, 255] on div "ENGAGEMENT Guides Hotspots Banners BETA Themes" at bounding box center [93, 293] width 124 height 586
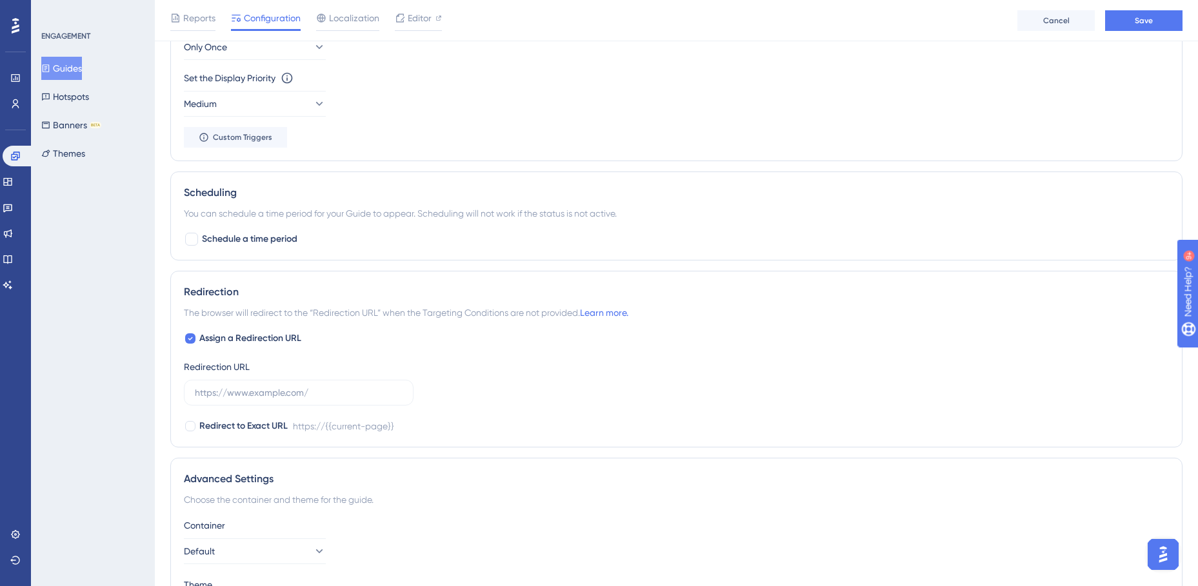
scroll to position [708, 0]
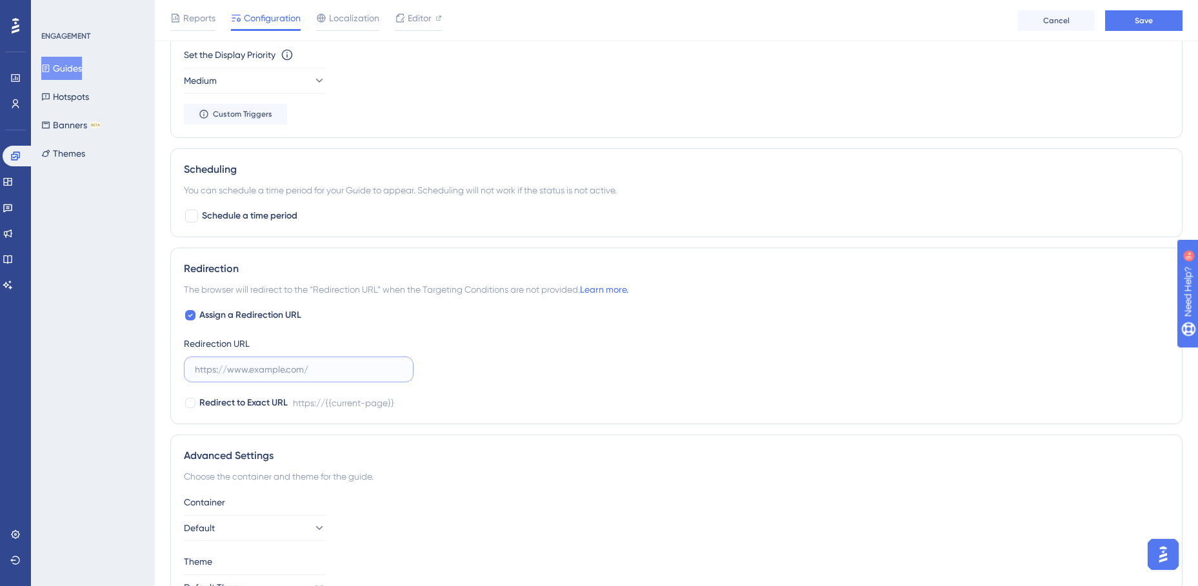
click at [255, 368] on input "text" at bounding box center [299, 370] width 208 height 14
paste input "https://staging.edanz.com/customer?view=cp_orders_history"
type input "https://staging.edanz.com/customer?view=cp_orders_history"
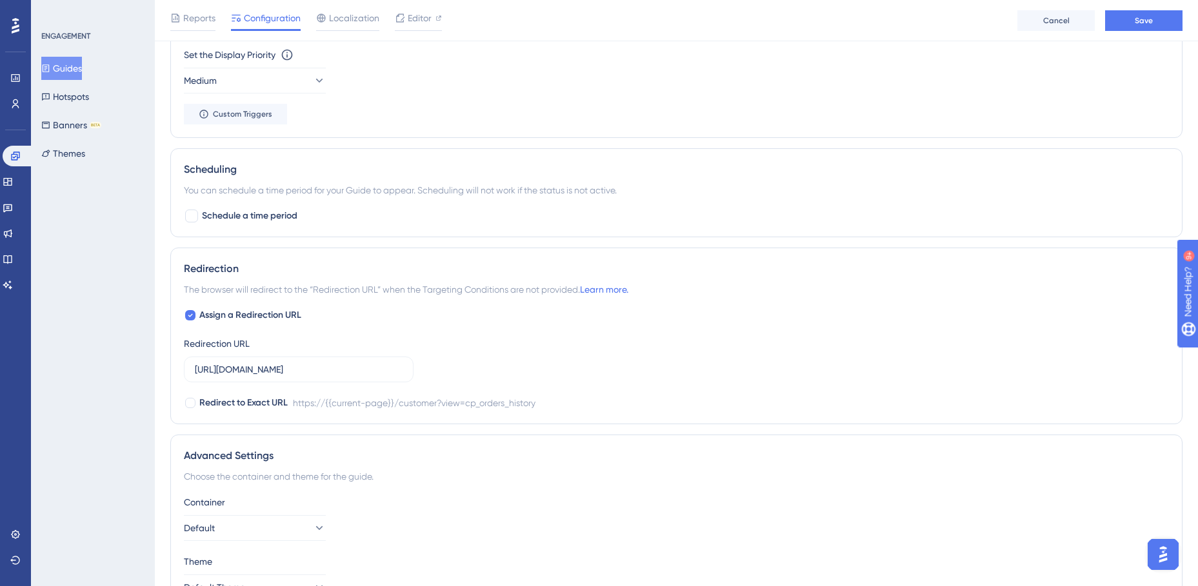
click at [462, 372] on div "Assign a Redirection URL Redirection URL https://staging.edanz.com/customer?vie…" at bounding box center [676, 359] width 985 height 103
click at [194, 405] on div at bounding box center [190, 403] width 10 height 10
checkbox input "true"
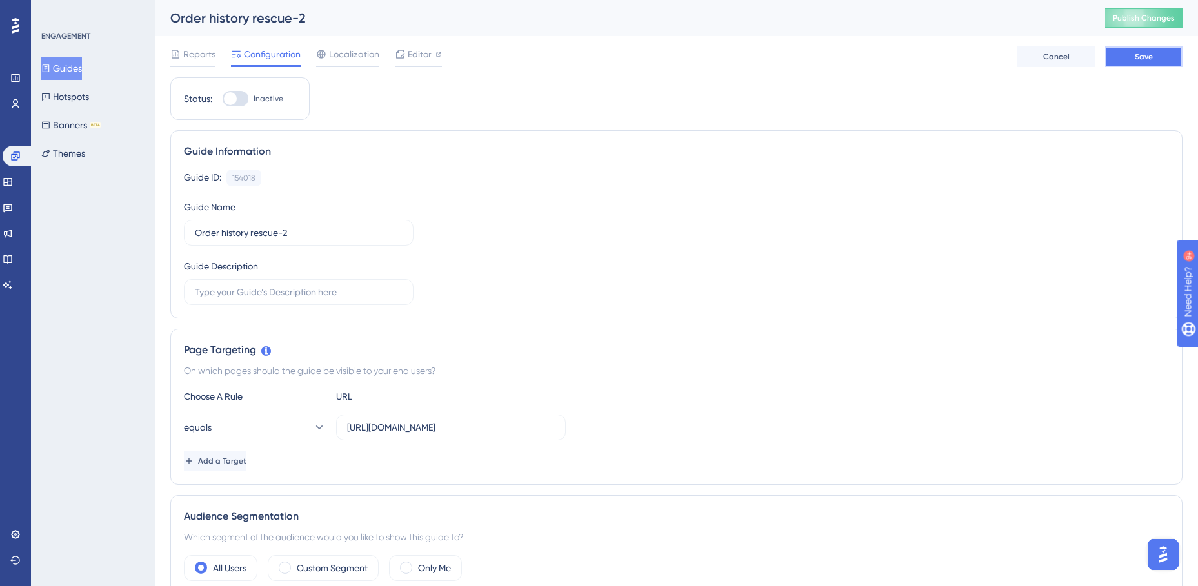
click at [1153, 57] on button "Save" at bounding box center [1143, 56] width 77 height 21
click at [409, 63] on div "Editor" at bounding box center [418, 56] width 47 height 21
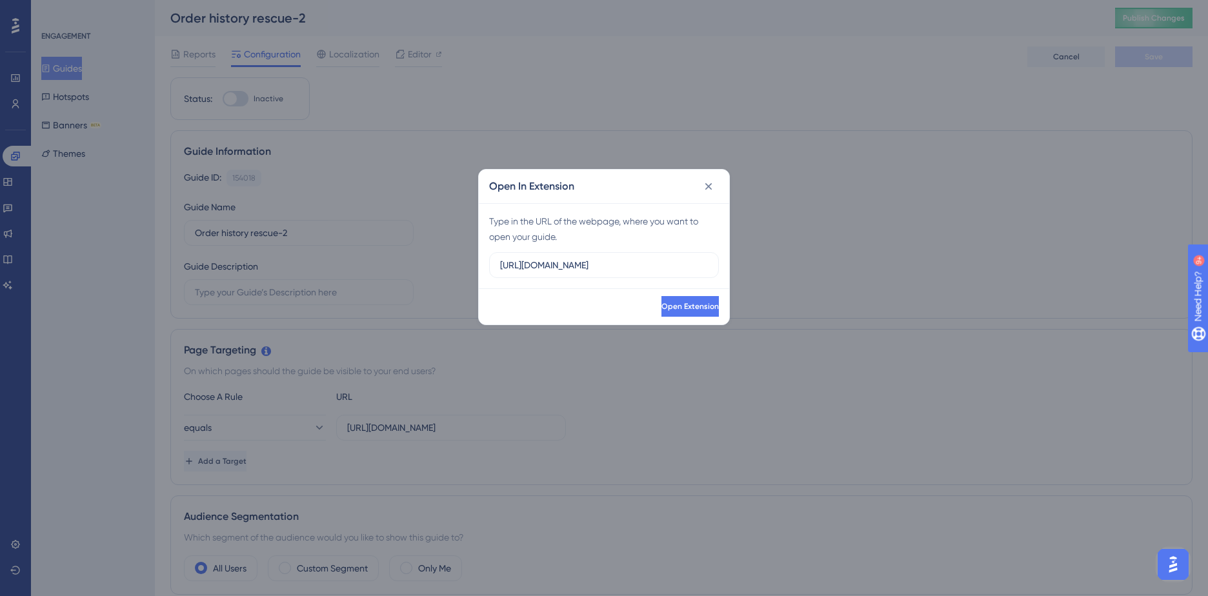
drag, startPoint x: 644, startPoint y: 266, endPoint x: 397, endPoint y: 265, distance: 247.1
click at [397, 265] on div "Open In Extension Type in the URL of the webpage, where you want to open your g…" at bounding box center [604, 298] width 1208 height 596
type input "https://staging.edanz.com/customer?view=cp_orders_history"
click at [660, 307] on span "Open Extension" at bounding box center [688, 306] width 57 height 10
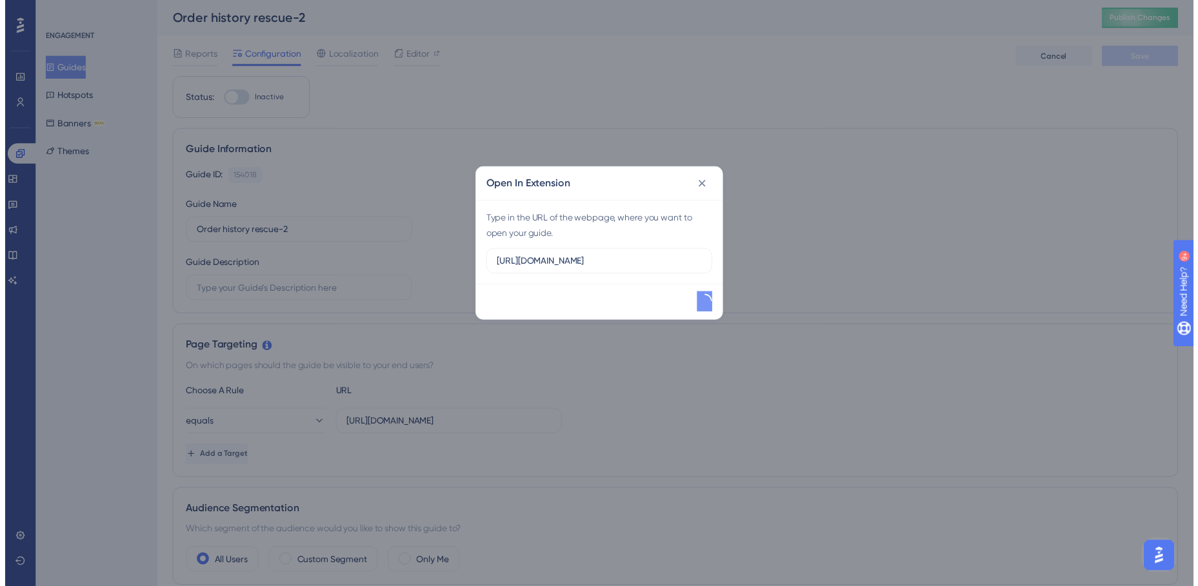
scroll to position [0, 0]
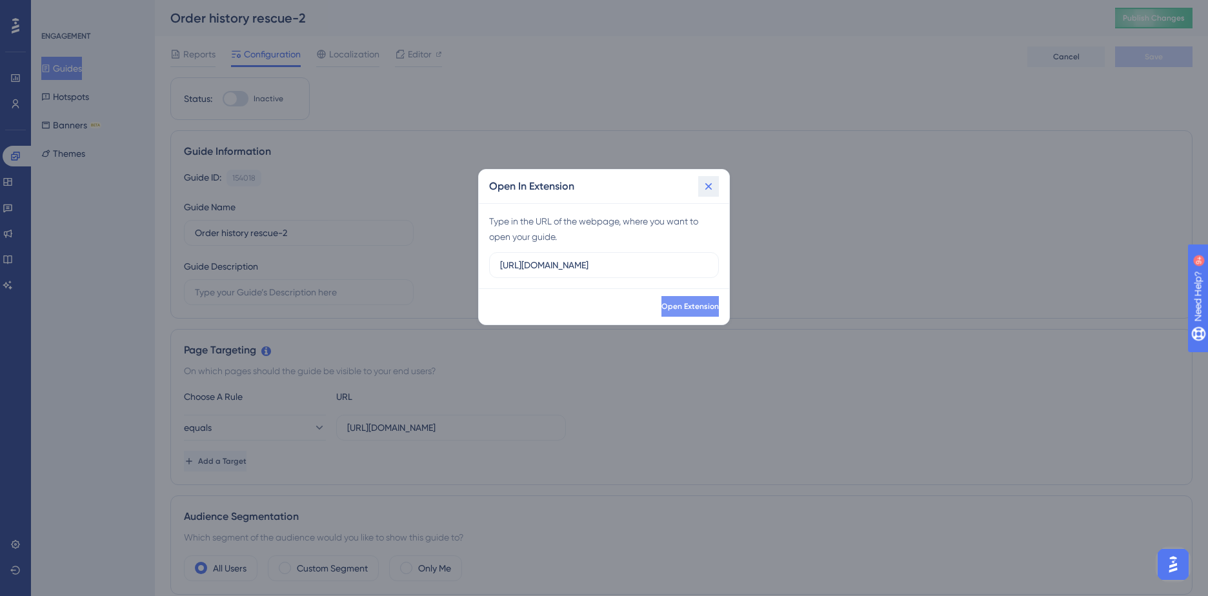
click at [710, 190] on icon at bounding box center [708, 186] width 13 height 13
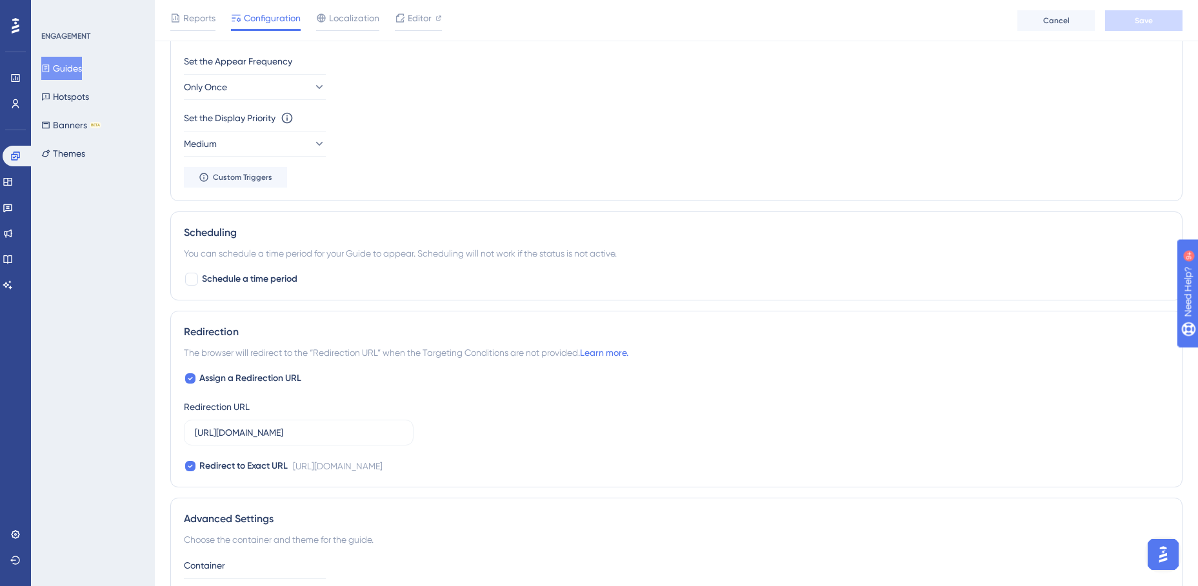
scroll to position [774, 0]
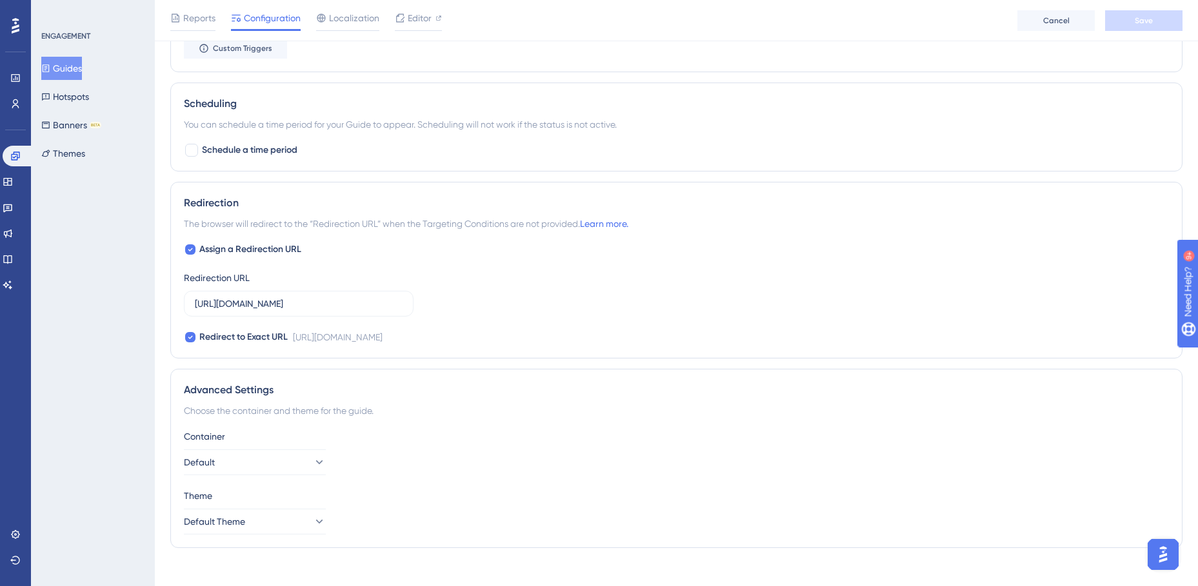
click at [199, 248] on span "Assign a Redirection URL" at bounding box center [250, 249] width 102 height 15
checkbox input "false"
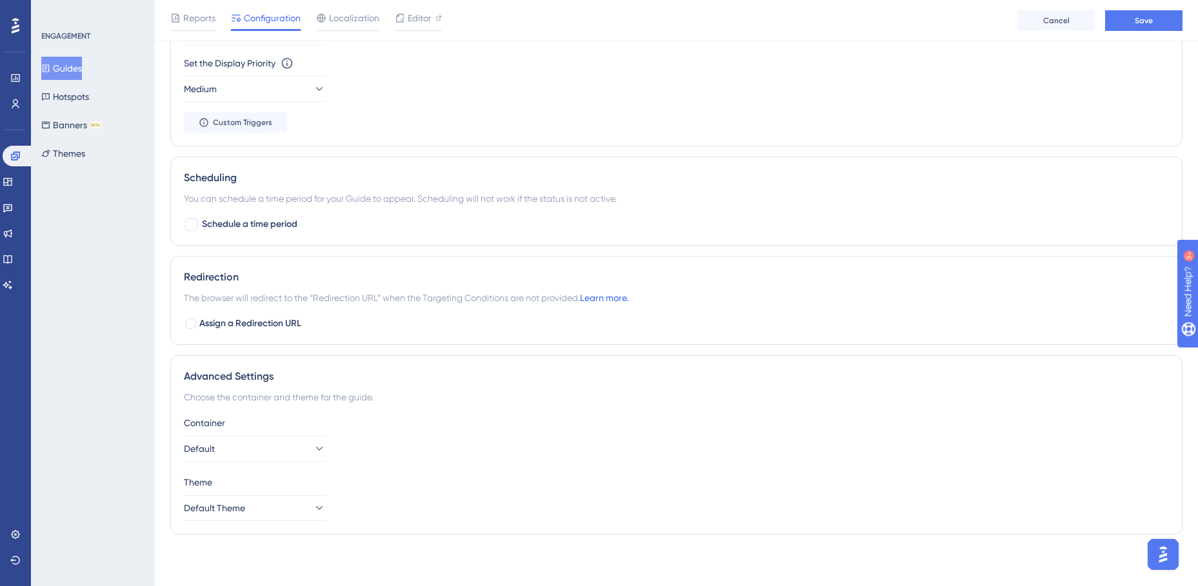
click at [613, 299] on link "Learn more." at bounding box center [604, 298] width 48 height 10
click at [68, 63] on button "Guides" at bounding box center [61, 68] width 41 height 23
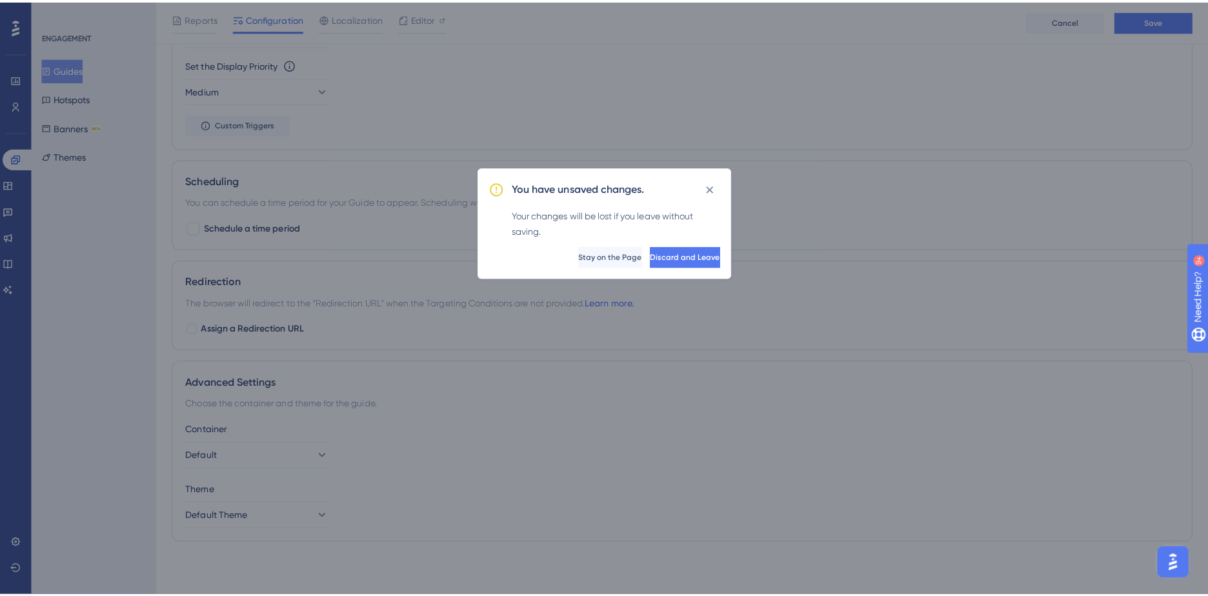
scroll to position [690, 0]
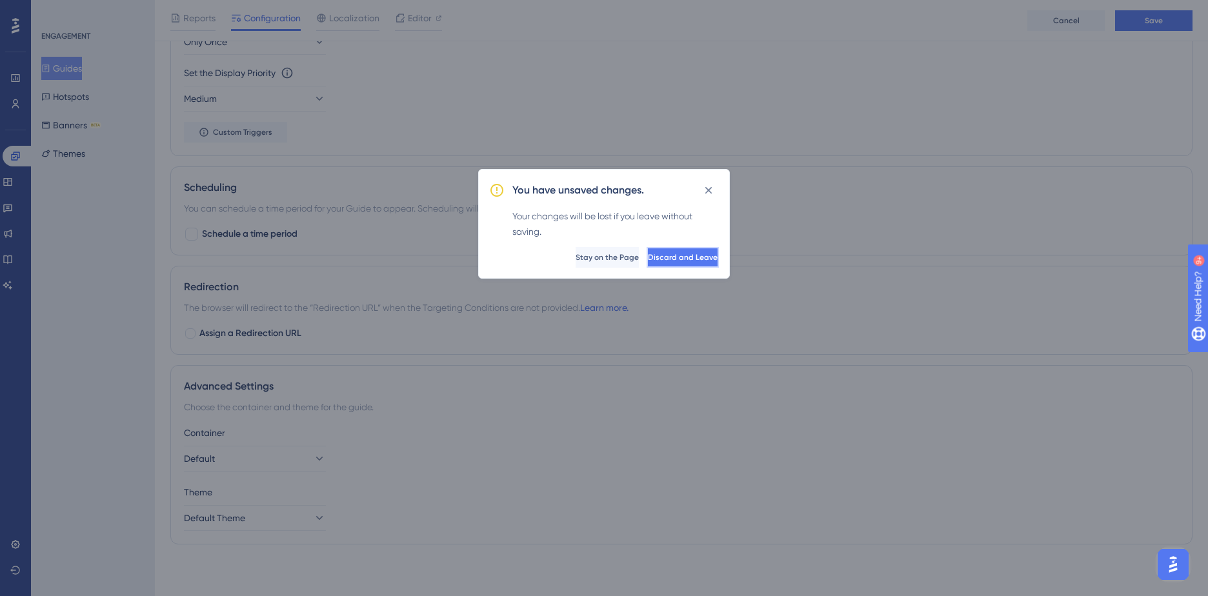
click at [658, 262] on span "Discard and Leave" at bounding box center [683, 257] width 70 height 10
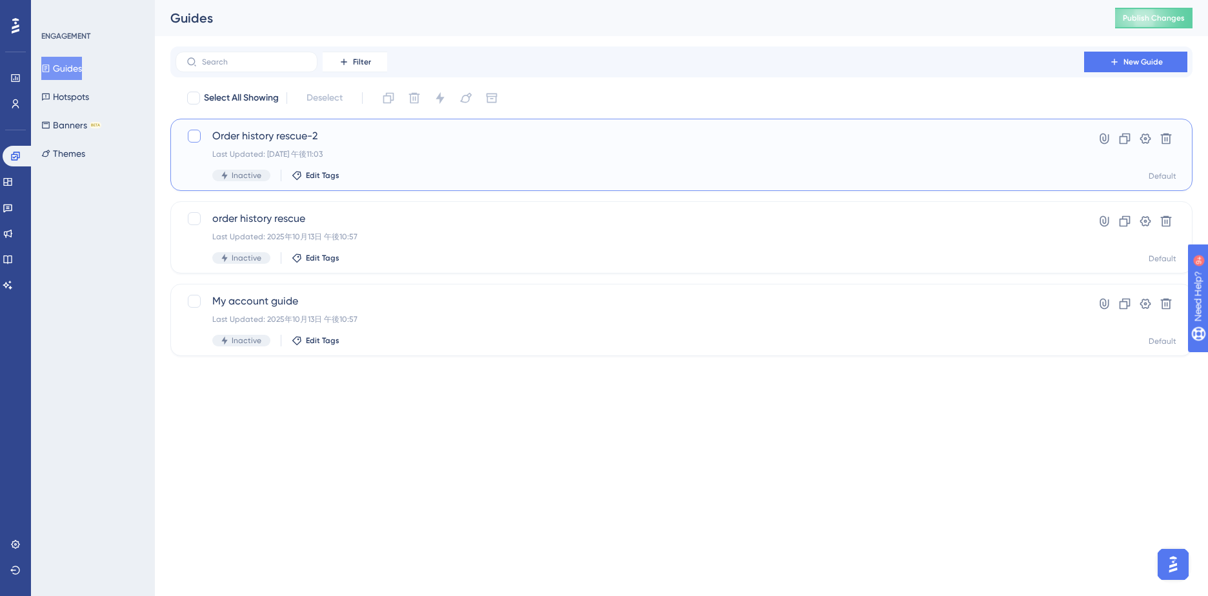
click at [190, 132] on div at bounding box center [194, 136] width 13 height 13
checkbox input "true"
click at [1162, 141] on icon at bounding box center [1166, 139] width 11 height 11
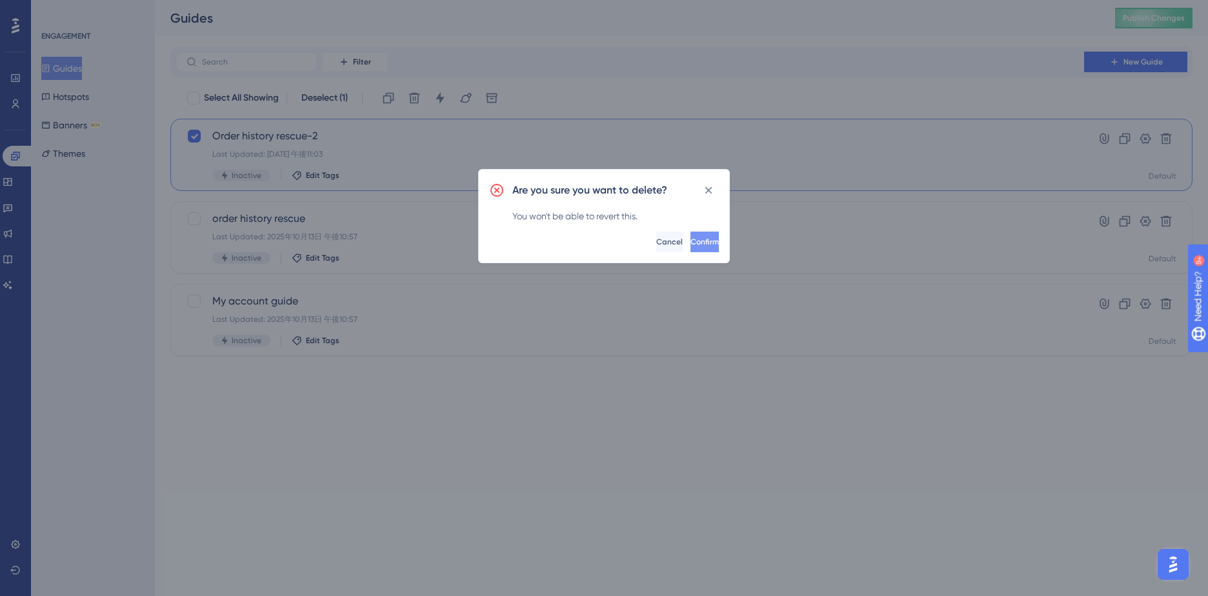
click at [690, 241] on button "Confirm" at bounding box center [704, 242] width 28 height 21
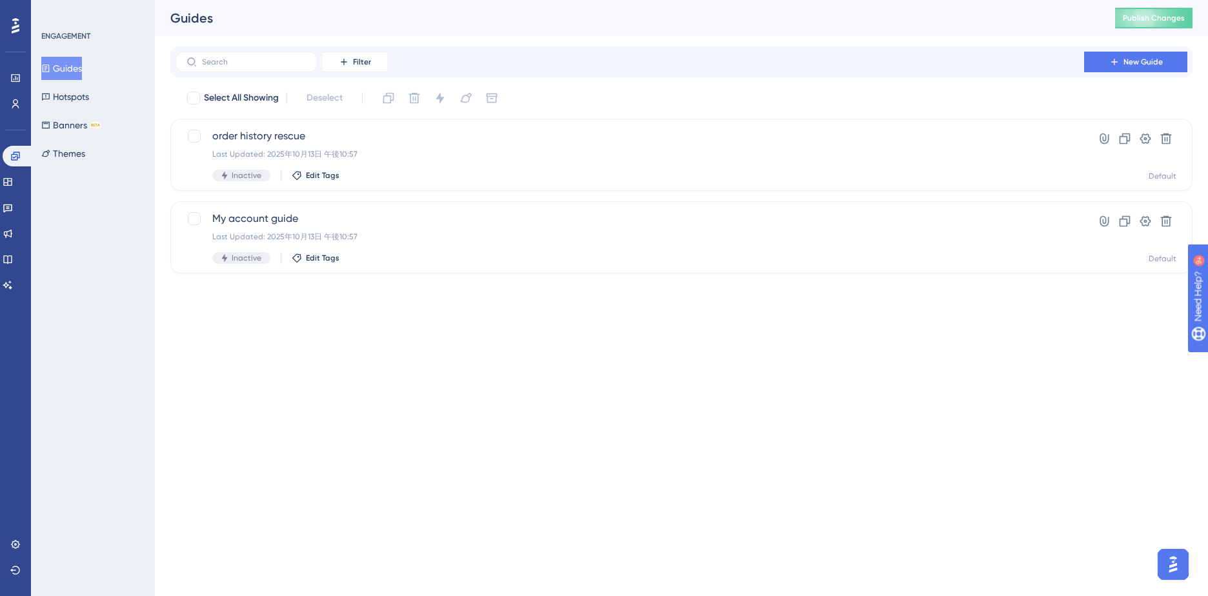
click at [970, 315] on html "Performance Users Engagement Widgets Feedback Product Updates Knowledge Base AI…" at bounding box center [604, 157] width 1208 height 315
click at [283, 130] on span "order history rescue" at bounding box center [629, 135] width 835 height 15
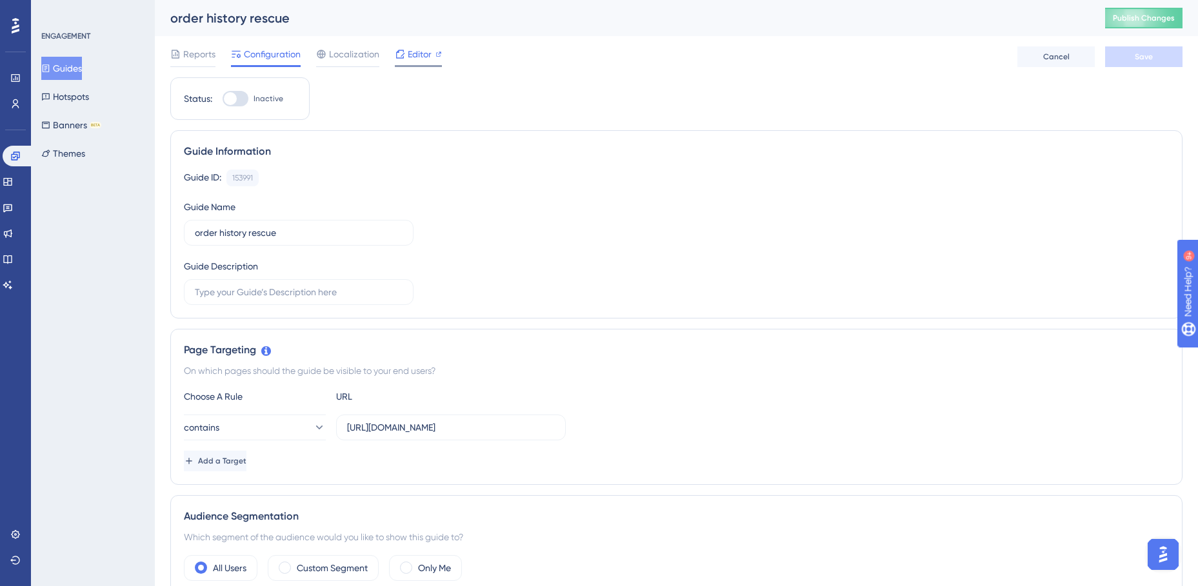
click at [406, 52] on div "Editor" at bounding box center [418, 53] width 47 height 15
click at [79, 123] on button "Banners BETA" at bounding box center [71, 125] width 60 height 23
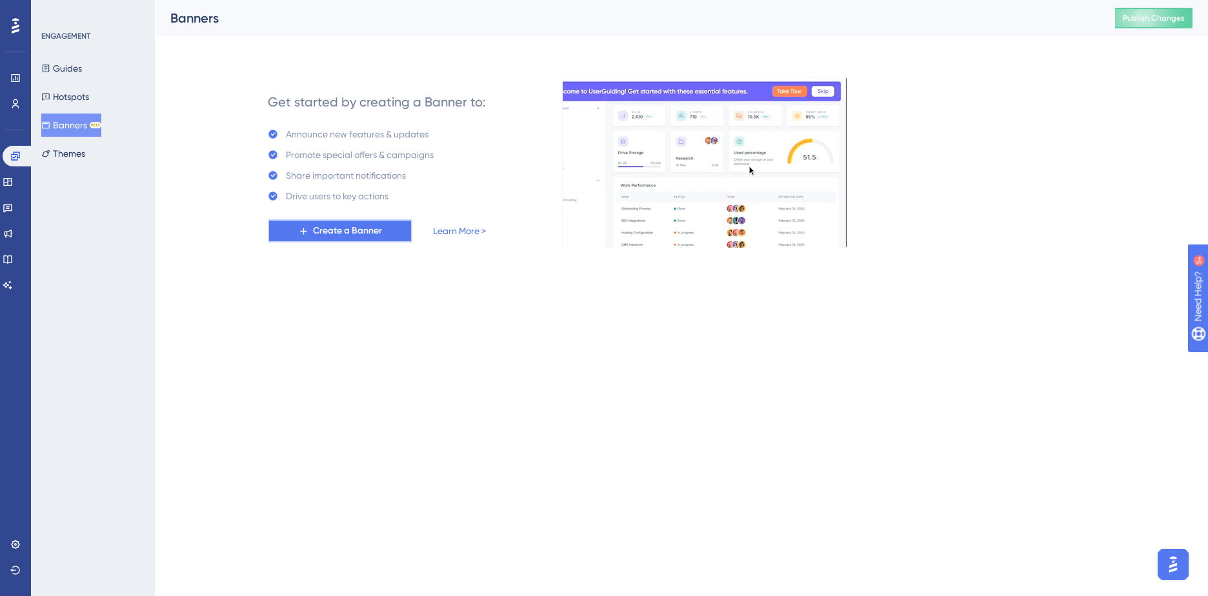
click at [334, 229] on span "Create a Banner" at bounding box center [347, 230] width 69 height 15
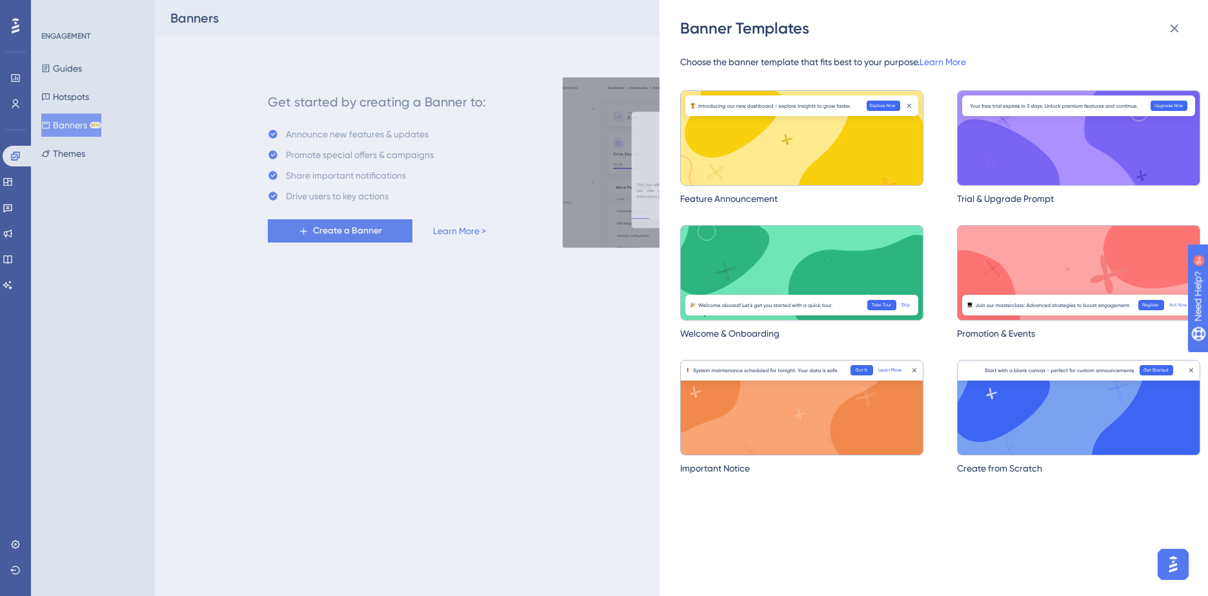
click at [757, 370] on img at bounding box center [801, 407] width 243 height 95
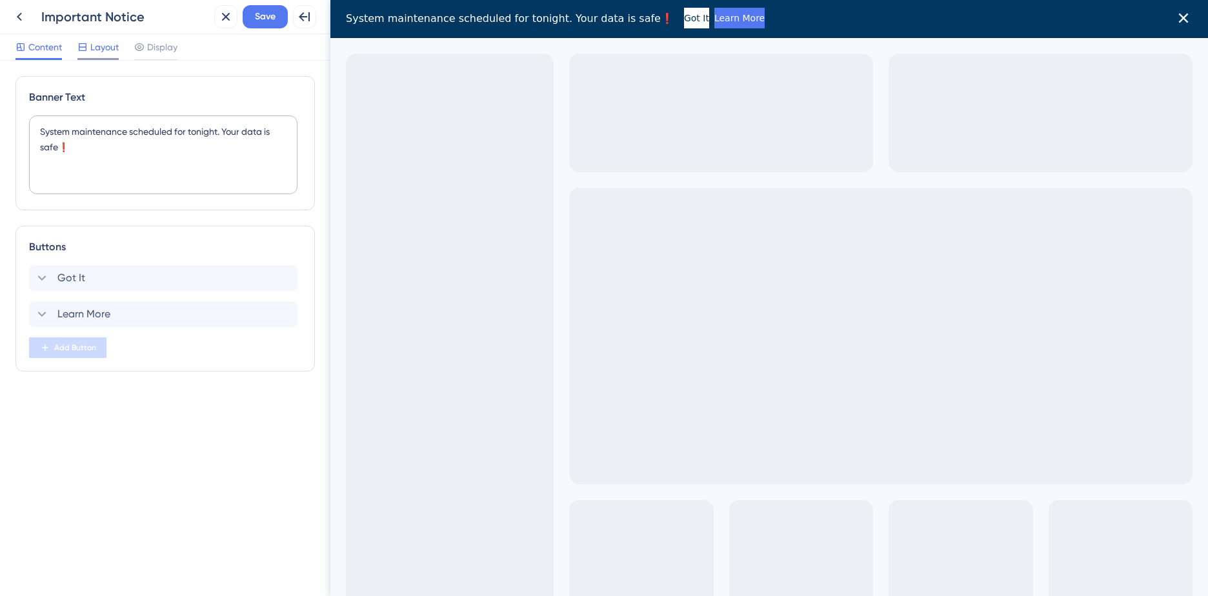
click at [86, 48] on icon at bounding box center [83, 47] width 8 height 8
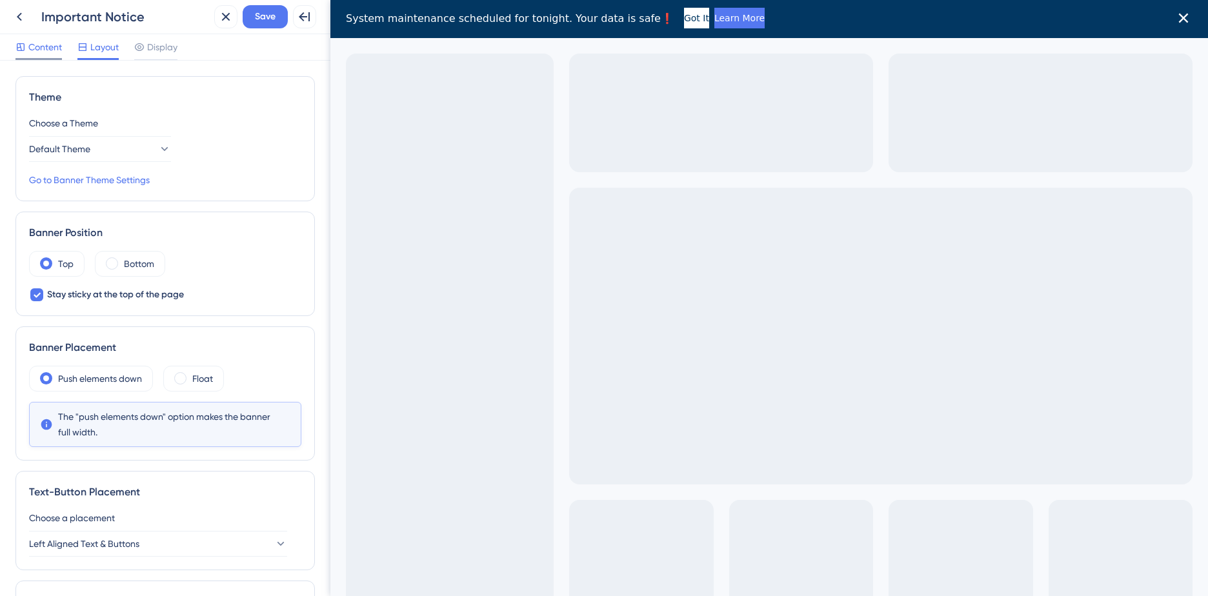
click at [39, 47] on span "Content" at bounding box center [45, 46] width 34 height 15
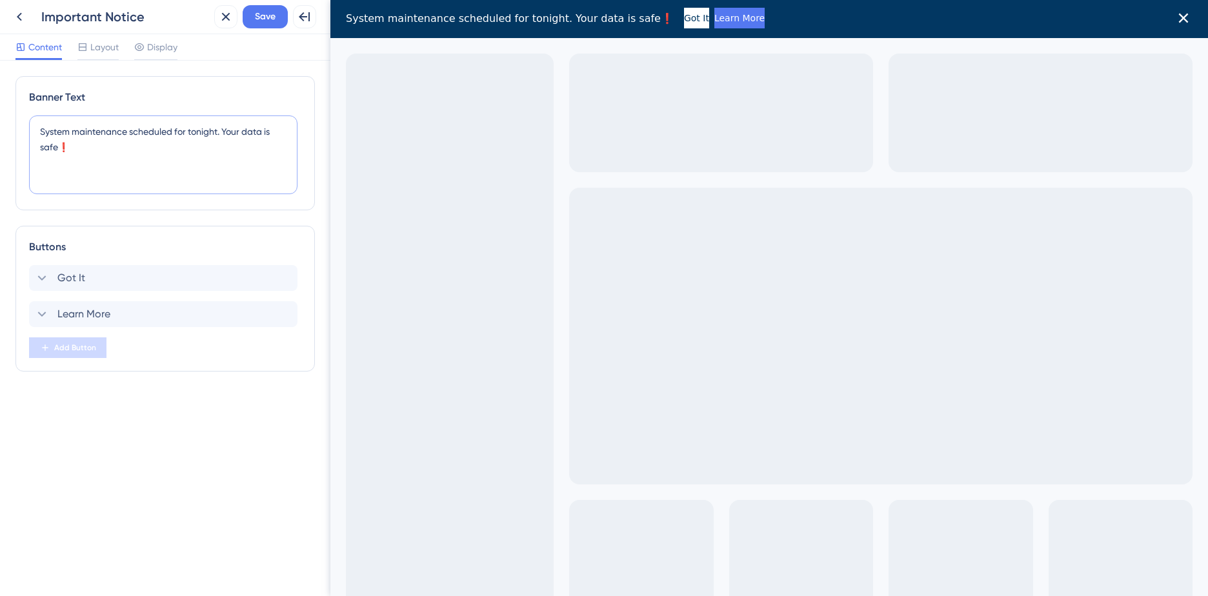
drag, startPoint x: 79, startPoint y: 148, endPoint x: 48, endPoint y: 109, distance: 49.7
click at [35, 125] on textarea "System maintenance scheduled for tonight. Your data is safe❗️" at bounding box center [163, 154] width 268 height 79
click at [137, 162] on textarea "System maintenance scheduled for tonight. Your data is safe❗️" at bounding box center [163, 154] width 268 height 79
click at [112, 183] on textarea "System maintenance scheduled for tonight. Your data is safe❗️" at bounding box center [163, 154] width 268 height 79
drag, startPoint x: 92, startPoint y: 152, endPoint x: 13, endPoint y: 122, distance: 84.1
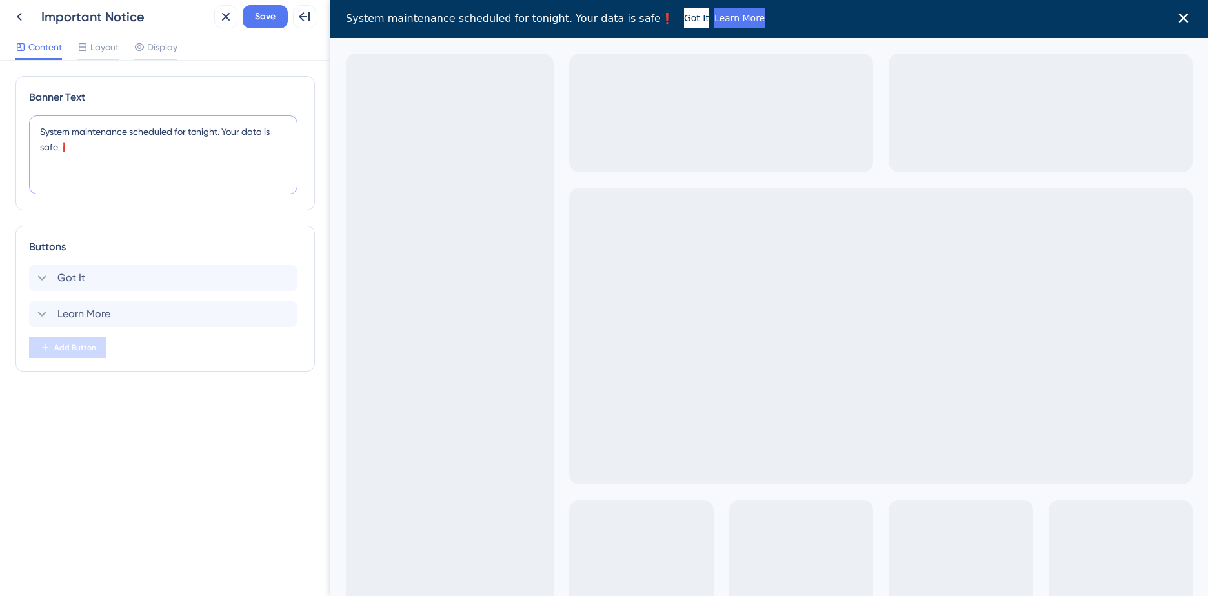
click at [13, 122] on div "Banner Text System maintenance scheduled for tonight. Your data is safe❗️ Butto…" at bounding box center [165, 328] width 330 height 535
paste textarea "【重要：マイアカウント・ご依頼フォームがリニューアルされました（10/15）】"
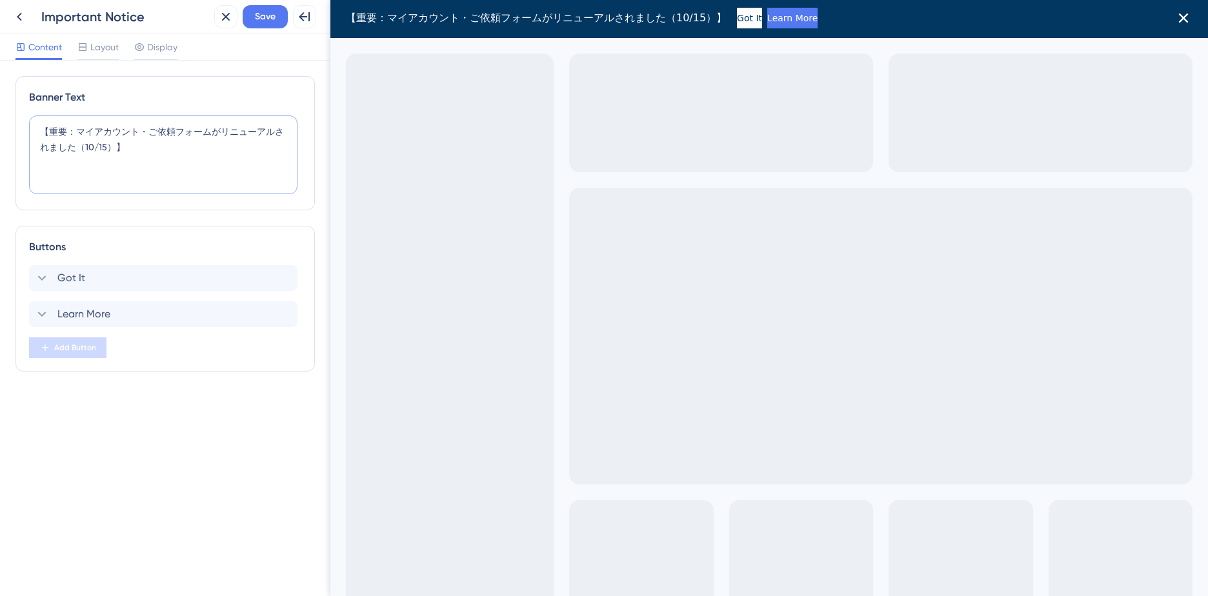
click at [171, 150] on textarea "【重要：マイアカウント・ご依頼フォームがリニューアルされました（10/15）】" at bounding box center [163, 154] width 268 height 79
type textarea "【重要：マイアカウント・ご依頼フォームがリニューアルされました（10/15）】"
click at [104, 46] on span "Layout" at bounding box center [104, 46] width 28 height 15
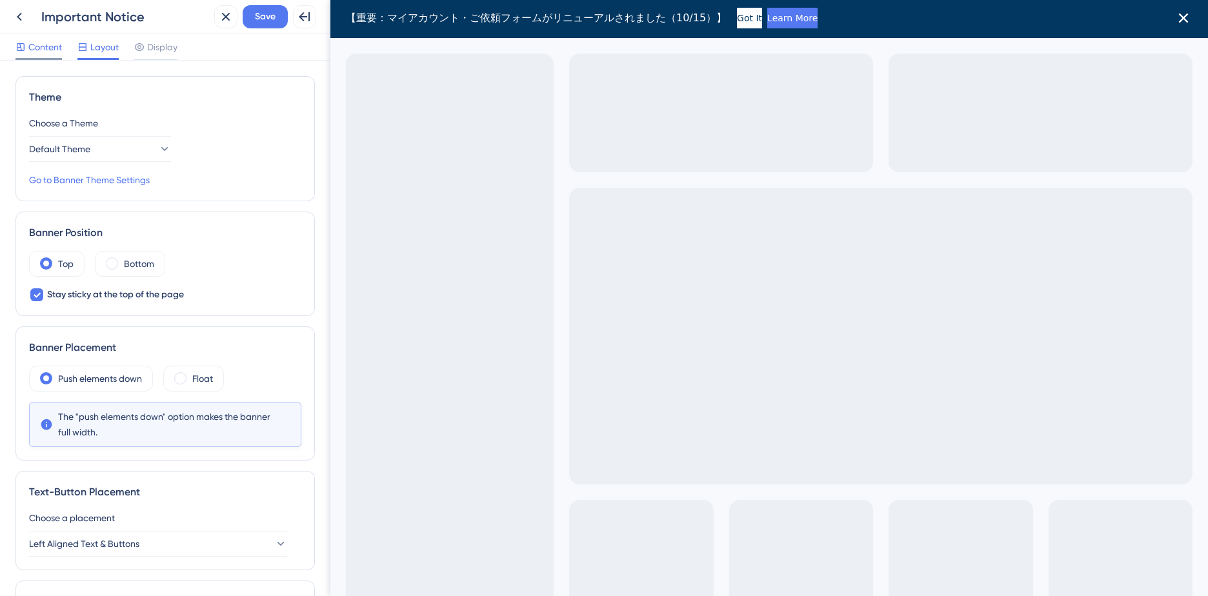
click at [45, 46] on span "Content" at bounding box center [45, 46] width 34 height 15
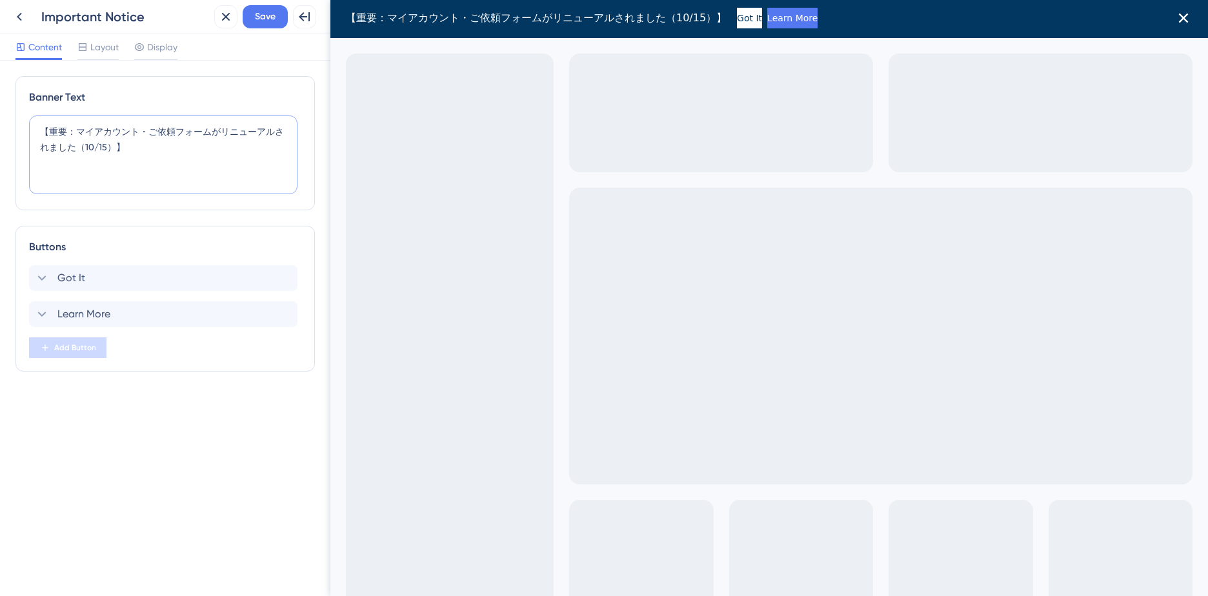
click at [170, 157] on textarea "【重要：マイアカウント・ご依頼フォームがリニューアルされました（10/15）】" at bounding box center [163, 154] width 268 height 79
click at [168, 168] on textarea "【重要：マイアカウント・ご依頼フォームがリニューアルされました（10/15）】" at bounding box center [163, 154] width 268 height 79
paste textarea "さらなるセキュリティ強化のため、ログインにはパスワードの再設定が必要となります。"
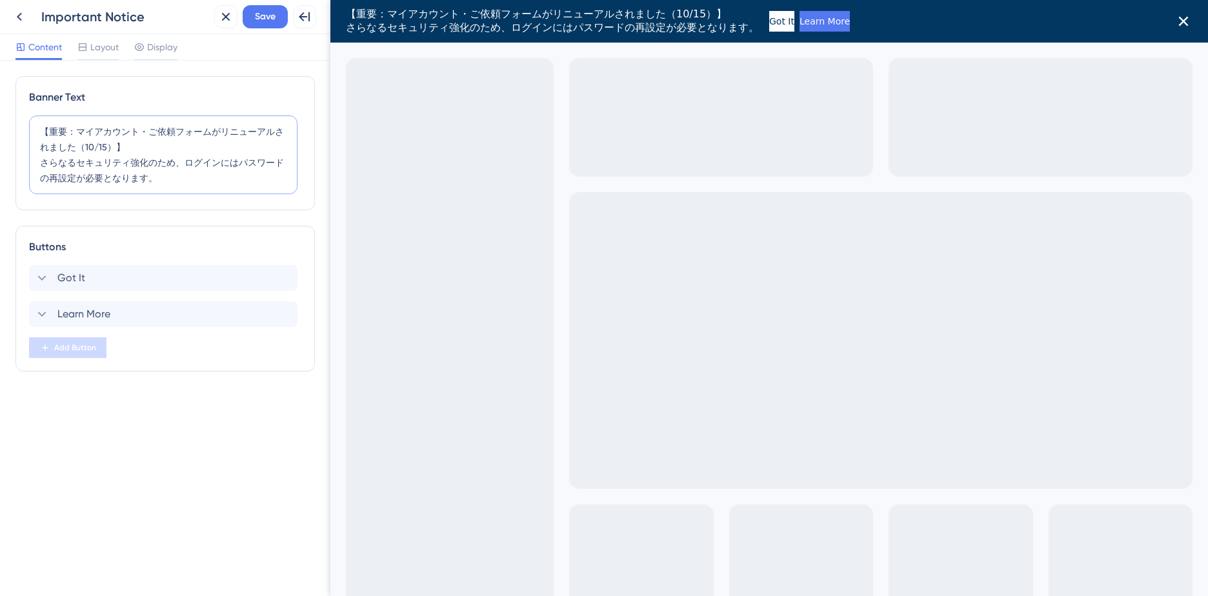
type textarea "【重要：マイアカウント・ご依頼フォームがリニューアルされました（10/15）】 さらなるセキュリティ強化のため、ログインにはパスワードの再設定が必要となります。"
click at [180, 186] on textarea "【重要：マイアカウント・ご依頼フォームがリニューアルされました（10/15）】 さらなるセキュリティ強化のため、ログインにはパスワードの再設定が必要となります。" at bounding box center [163, 154] width 268 height 79
click at [106, 279] on div "Got It Delete" at bounding box center [163, 278] width 268 height 26
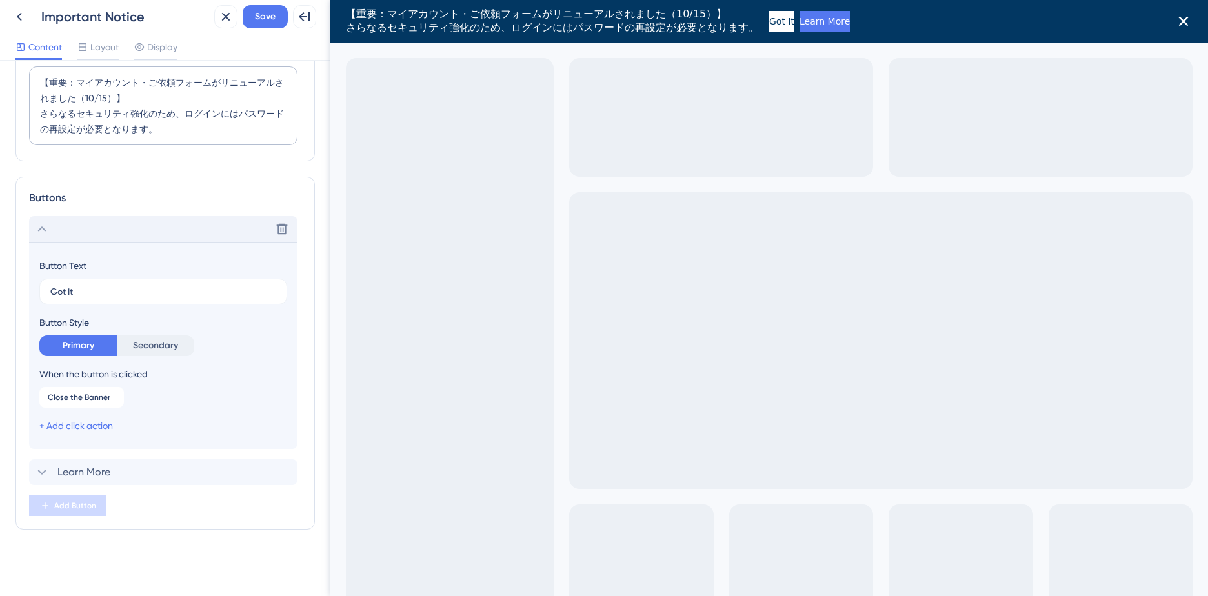
scroll to position [50, 0]
drag, startPoint x: 83, startPoint y: 287, endPoint x: 43, endPoint y: 286, distance: 40.6
click at [43, 286] on label "Got It" at bounding box center [163, 291] width 248 height 26
click at [50, 286] on input "Got It" at bounding box center [163, 291] width 226 height 14
type input "パスワードを再設定する"
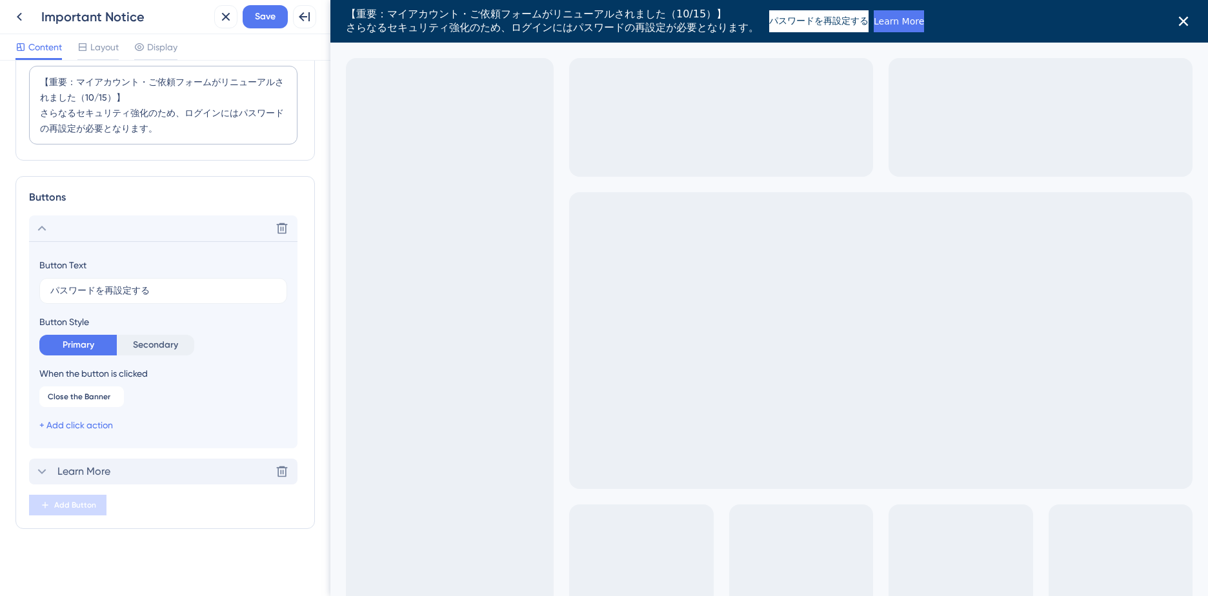
click at [119, 472] on div "Learn More Delete" at bounding box center [163, 472] width 268 height 26
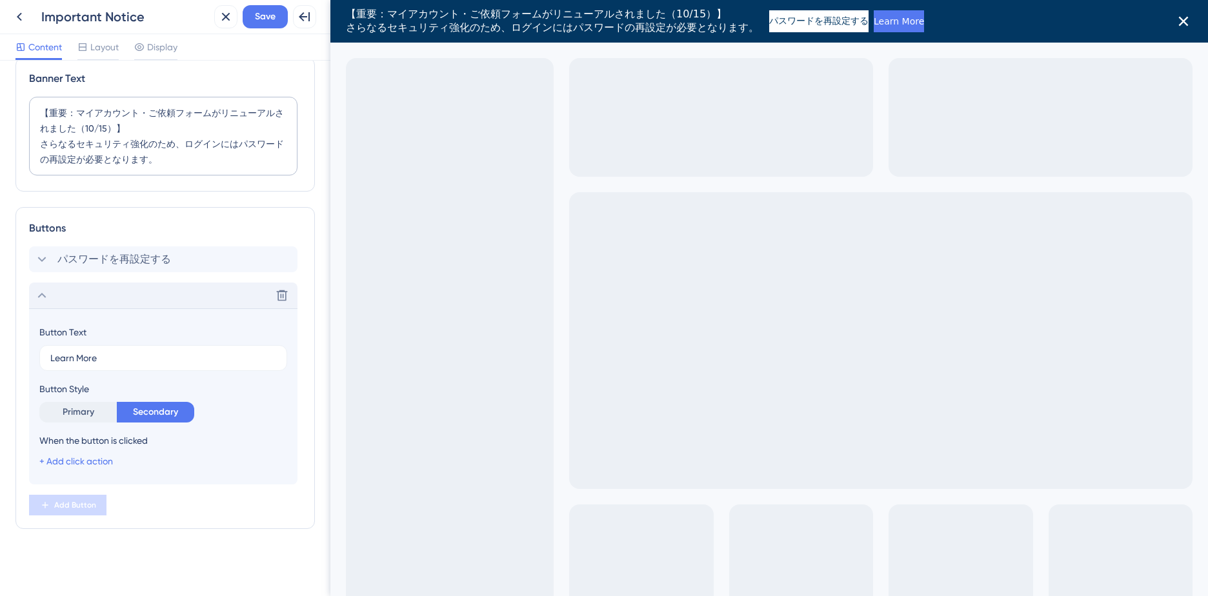
scroll to position [19, 0]
click at [113, 354] on input "Learn More" at bounding box center [163, 358] width 226 height 14
drag, startPoint x: 121, startPoint y: 360, endPoint x: 39, endPoint y: 355, distance: 82.1
click at [39, 355] on label "Learn More" at bounding box center [163, 358] width 248 height 26
click at [50, 355] on input "Learn More" at bounding box center [163, 358] width 226 height 14
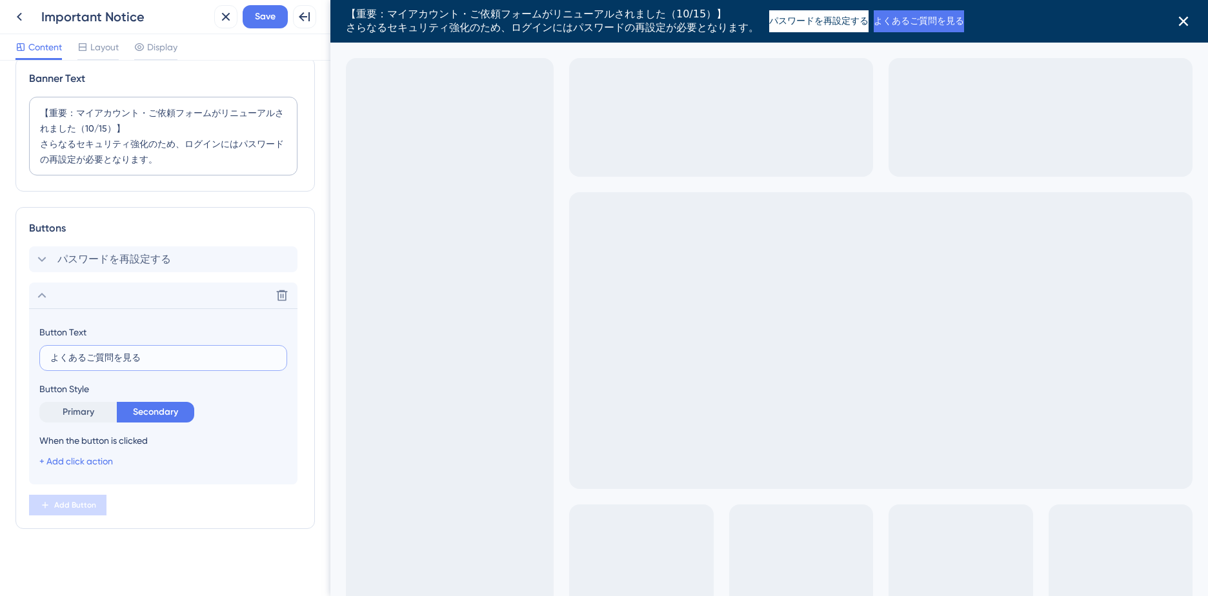
scroll to position [0, 0]
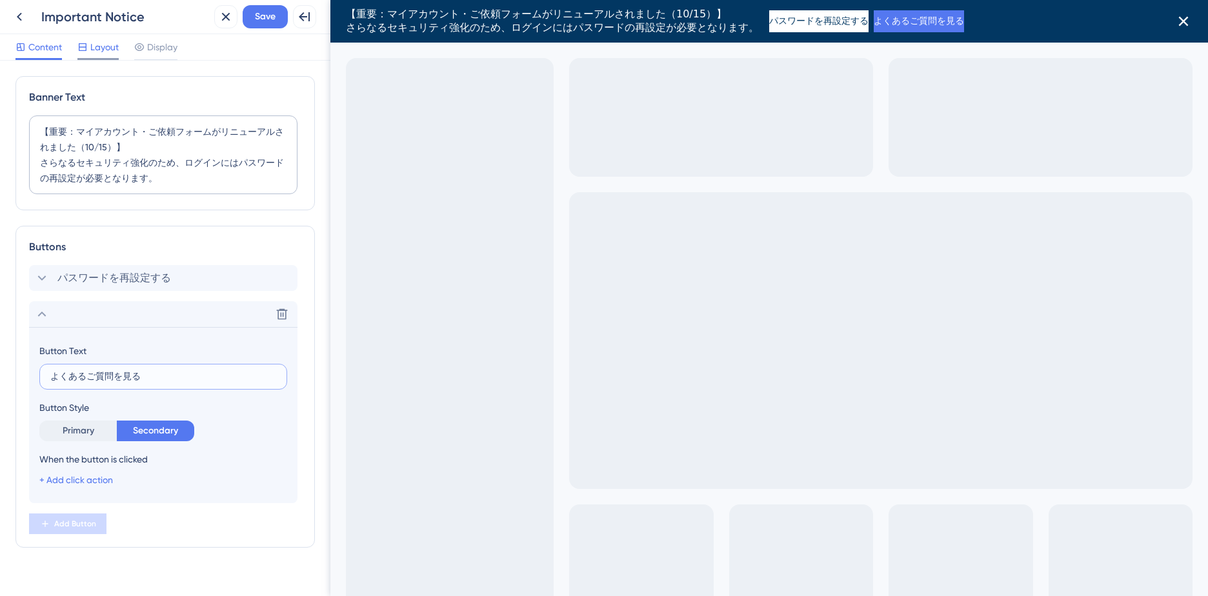
type input "よくあるご質問を見る"
click at [105, 50] on span "Layout" at bounding box center [104, 46] width 28 height 15
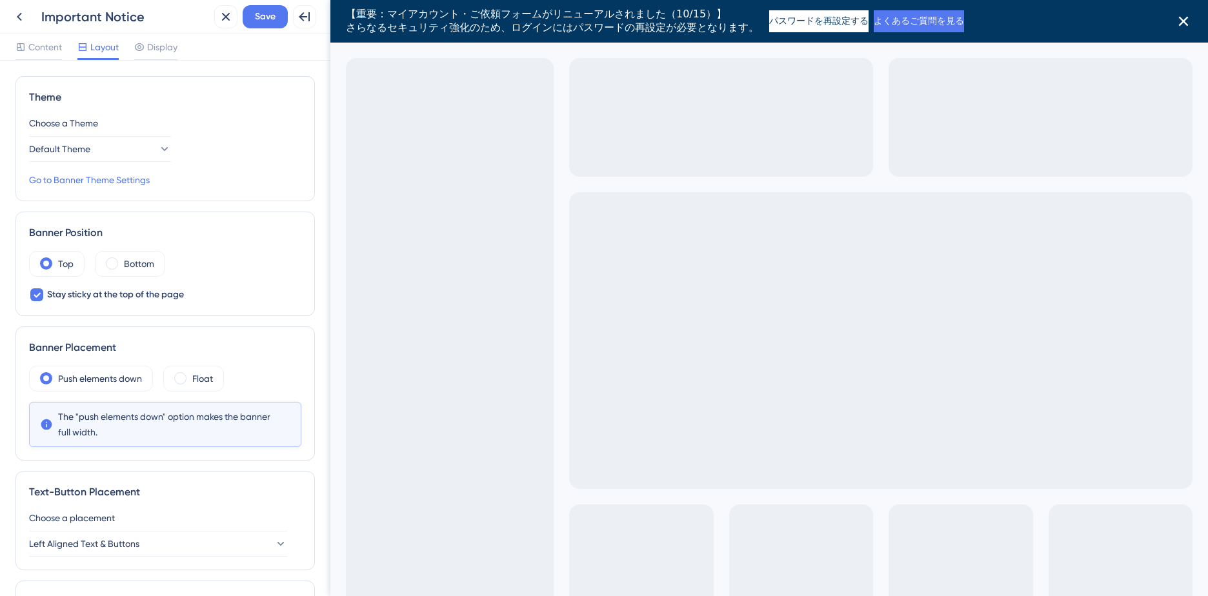
click at [183, 48] on div "Content Layout Display" at bounding box center [165, 47] width 330 height 26
click at [173, 48] on span "Display" at bounding box center [162, 46] width 30 height 15
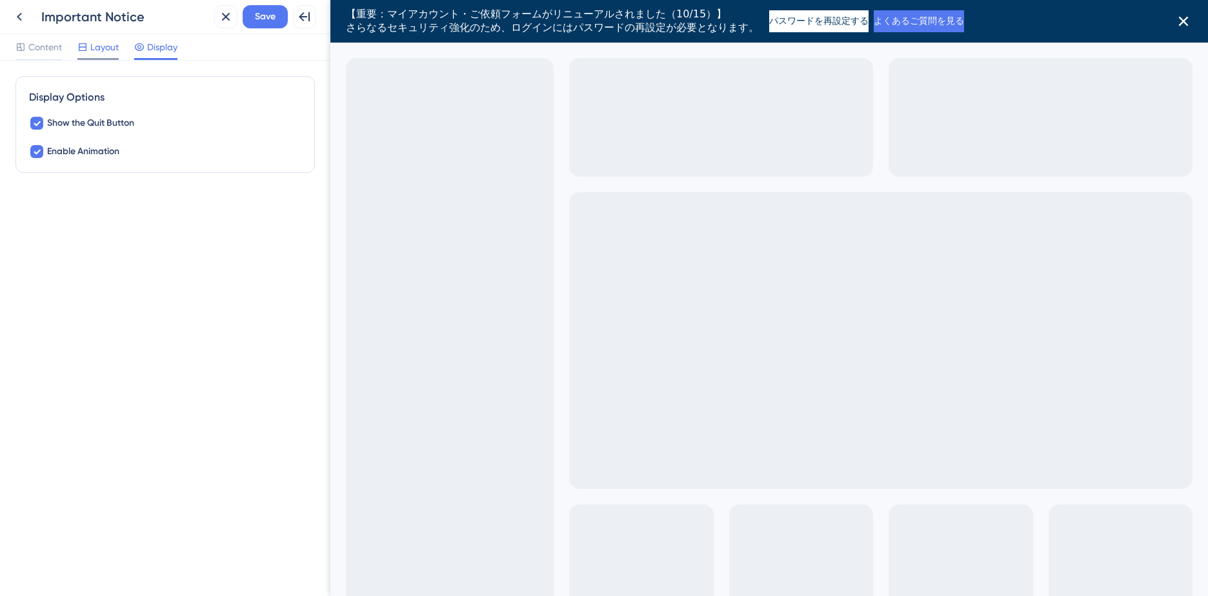
click at [108, 50] on span "Layout" at bounding box center [104, 46] width 28 height 15
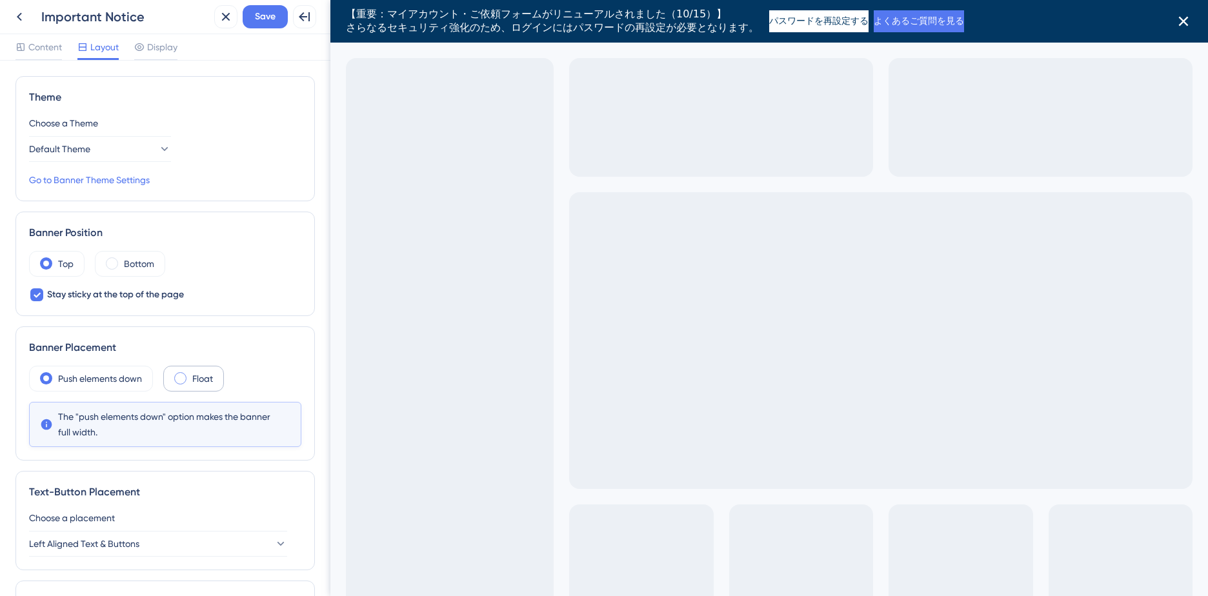
click at [192, 385] on div "Float" at bounding box center [193, 379] width 61 height 26
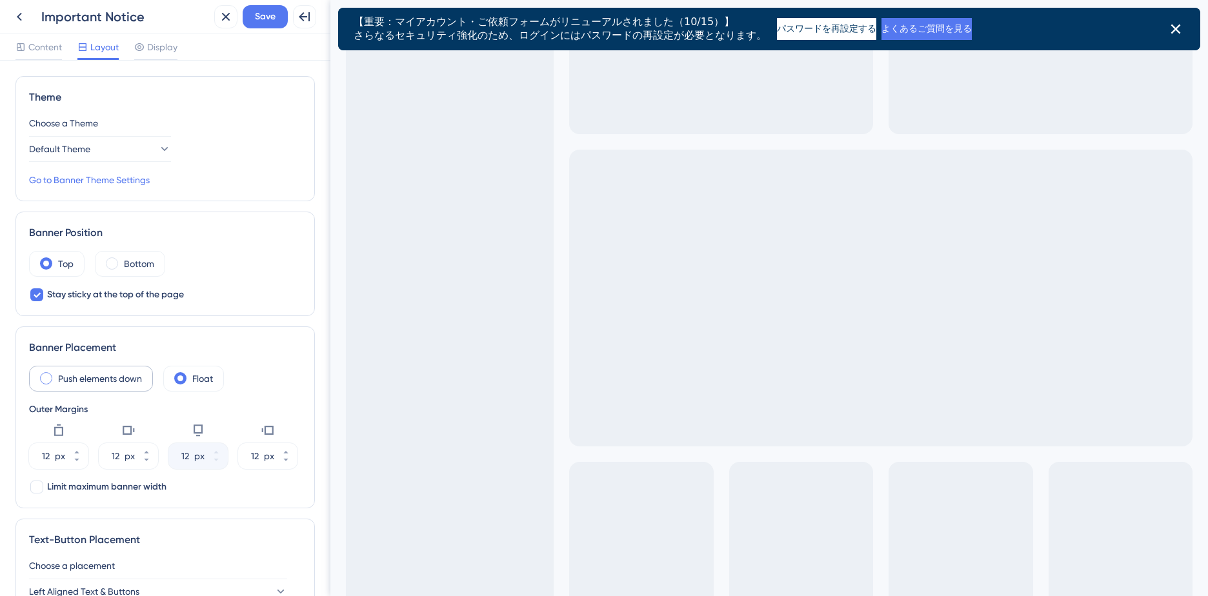
click at [72, 379] on label "Push elements down" at bounding box center [100, 378] width 84 height 15
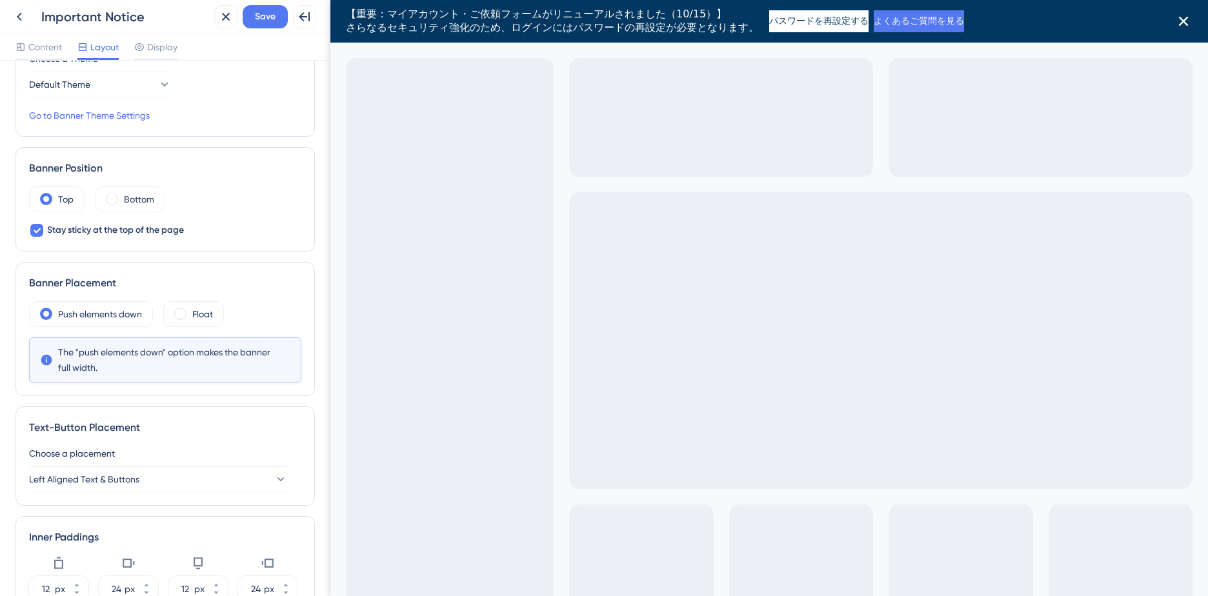
scroll to position [129, 0]
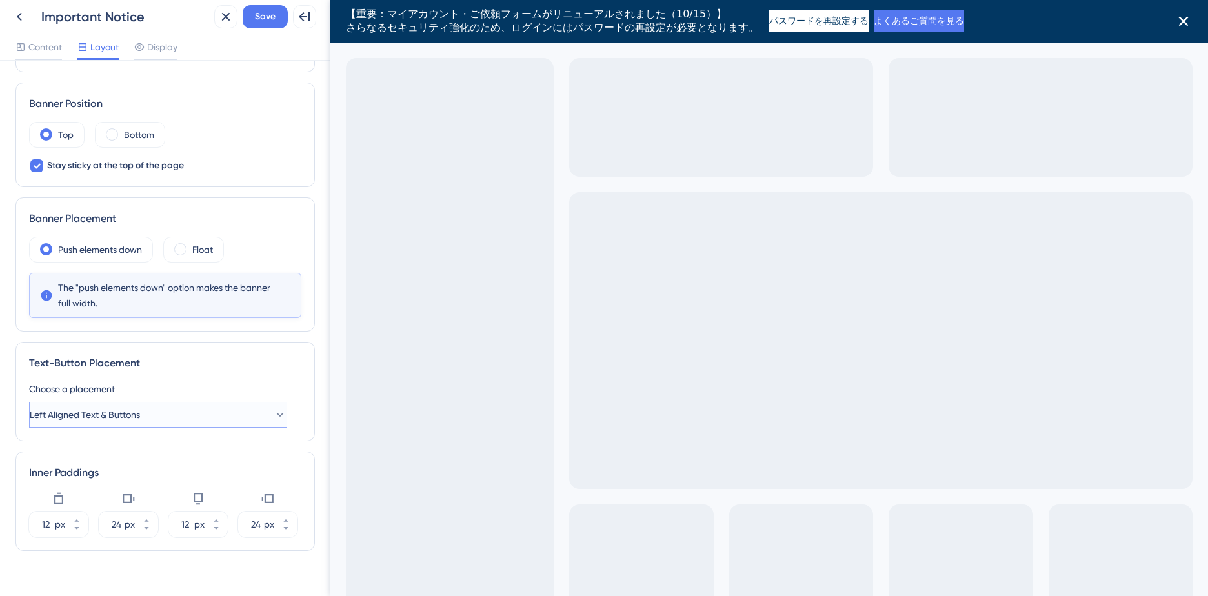
click at [274, 410] on icon at bounding box center [280, 414] width 13 height 13
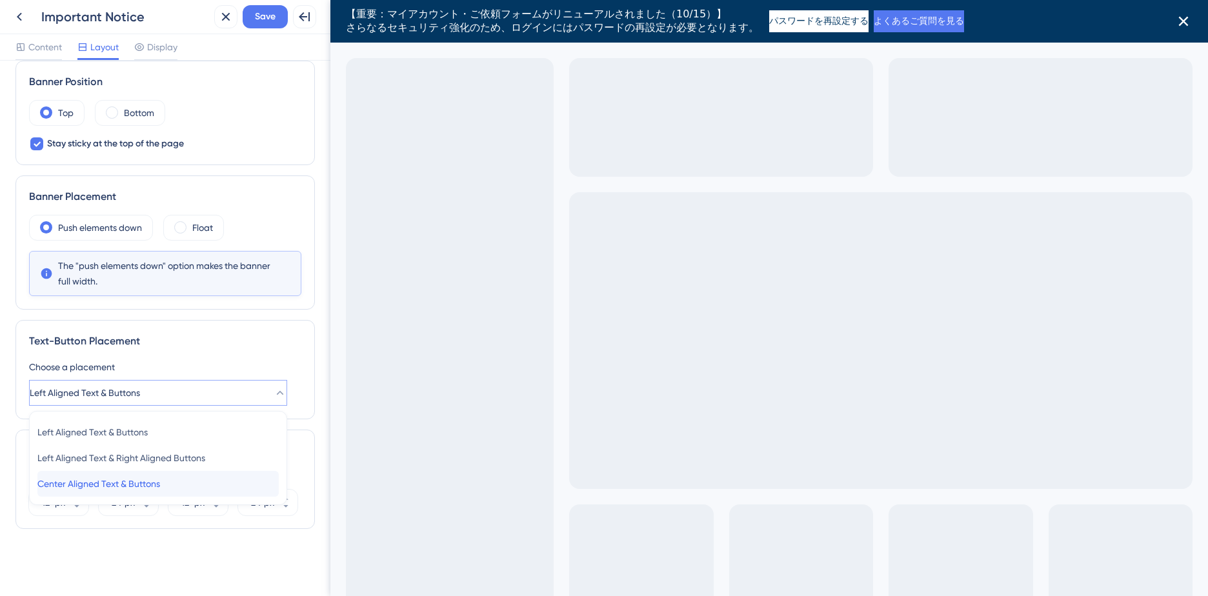
click at [157, 480] on span "Center Aligned Text & Buttons" at bounding box center [98, 483] width 123 height 15
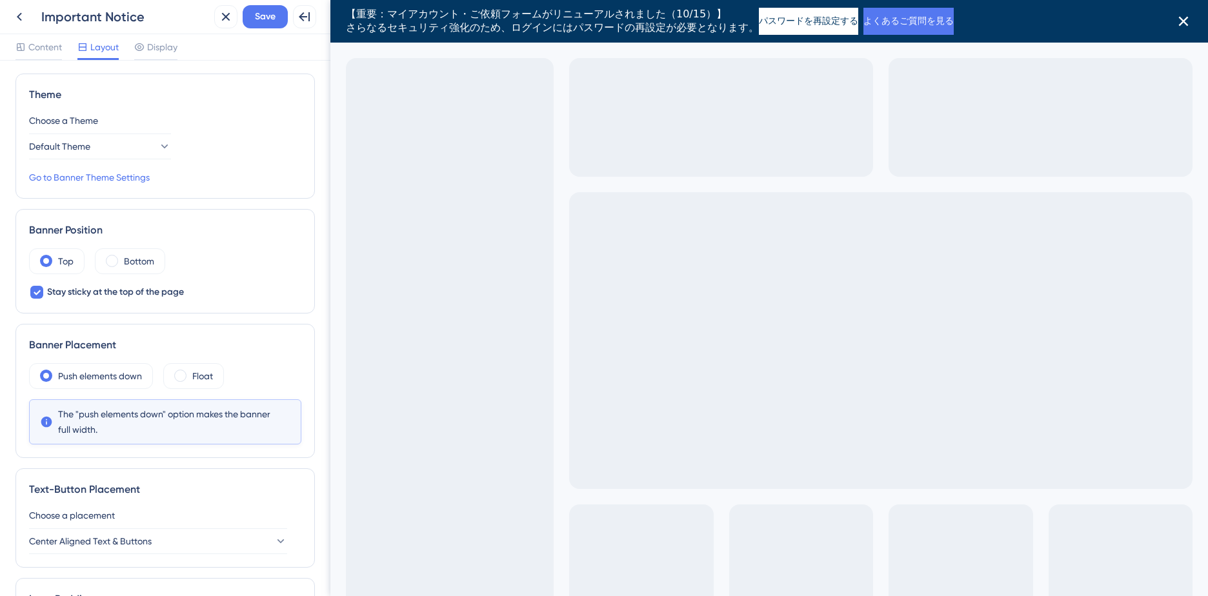
scroll to position [0, 0]
click at [35, 48] on span "Content" at bounding box center [45, 46] width 34 height 15
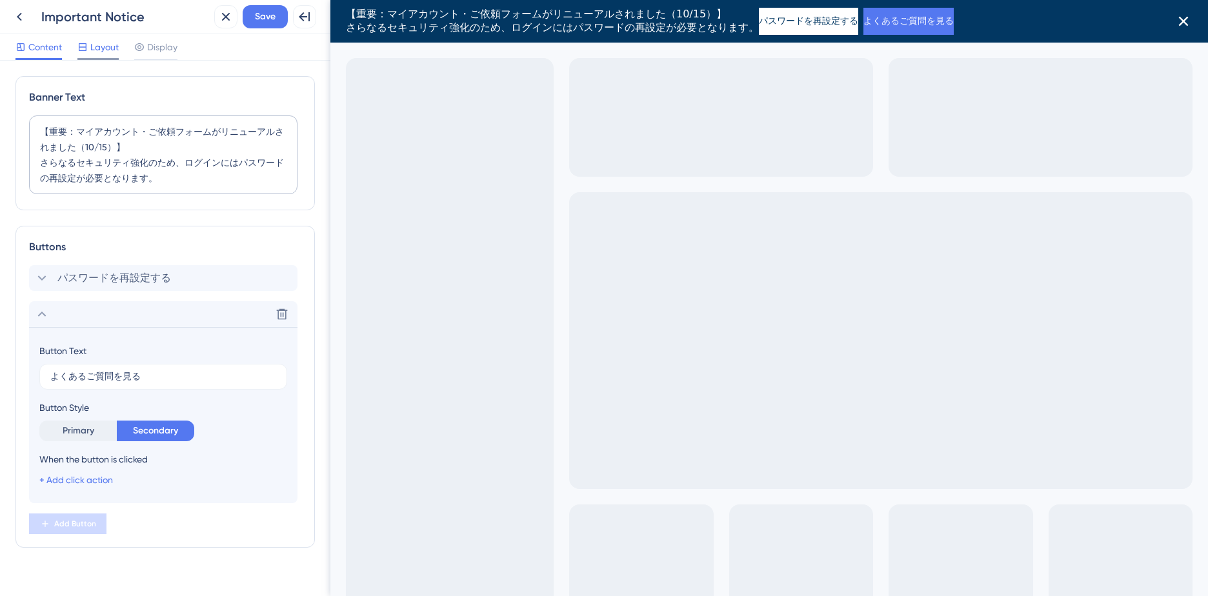
click at [102, 47] on span "Layout" at bounding box center [104, 46] width 28 height 15
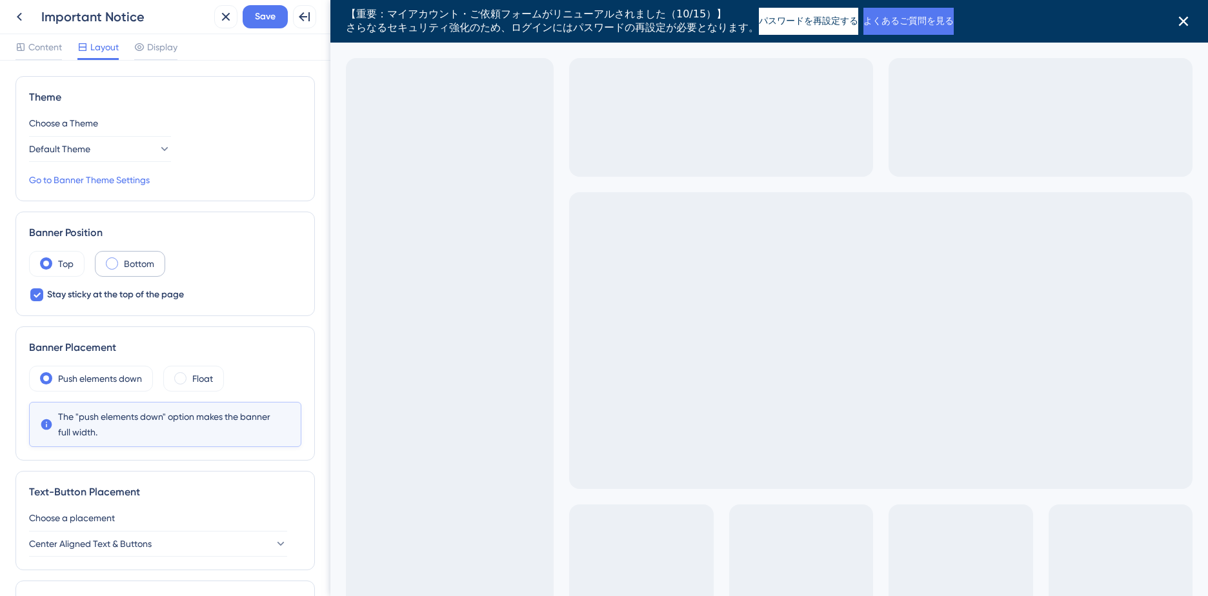
click at [110, 264] on span at bounding box center [112, 263] width 12 height 12
click at [122, 259] on input "radio" at bounding box center [122, 259] width 0 height 0
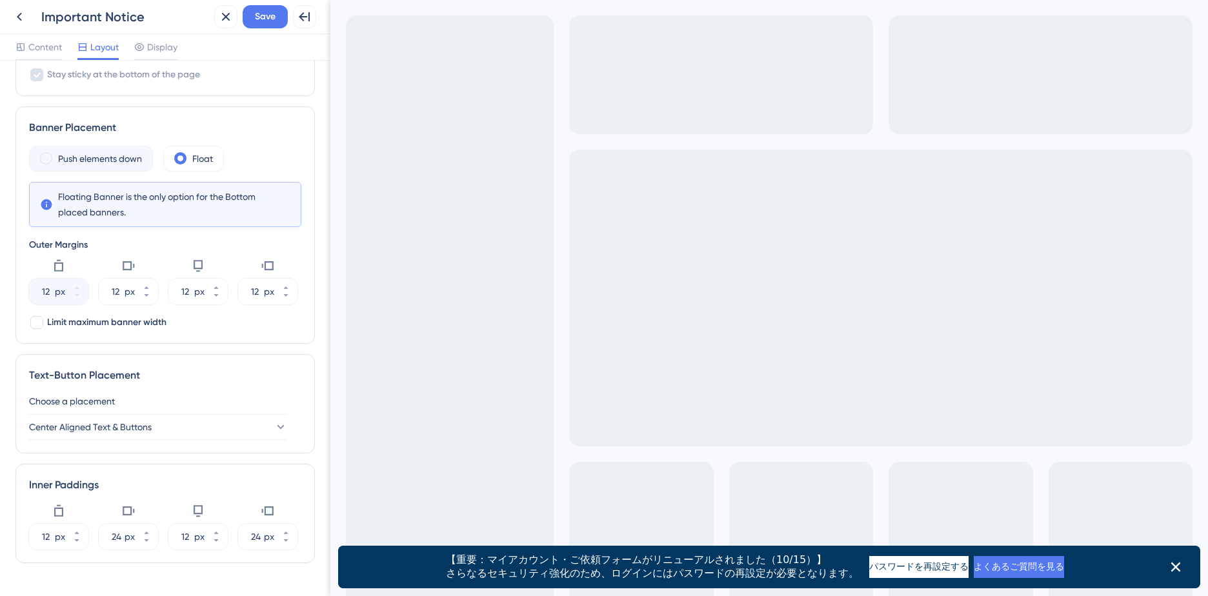
scroll to position [254, 0]
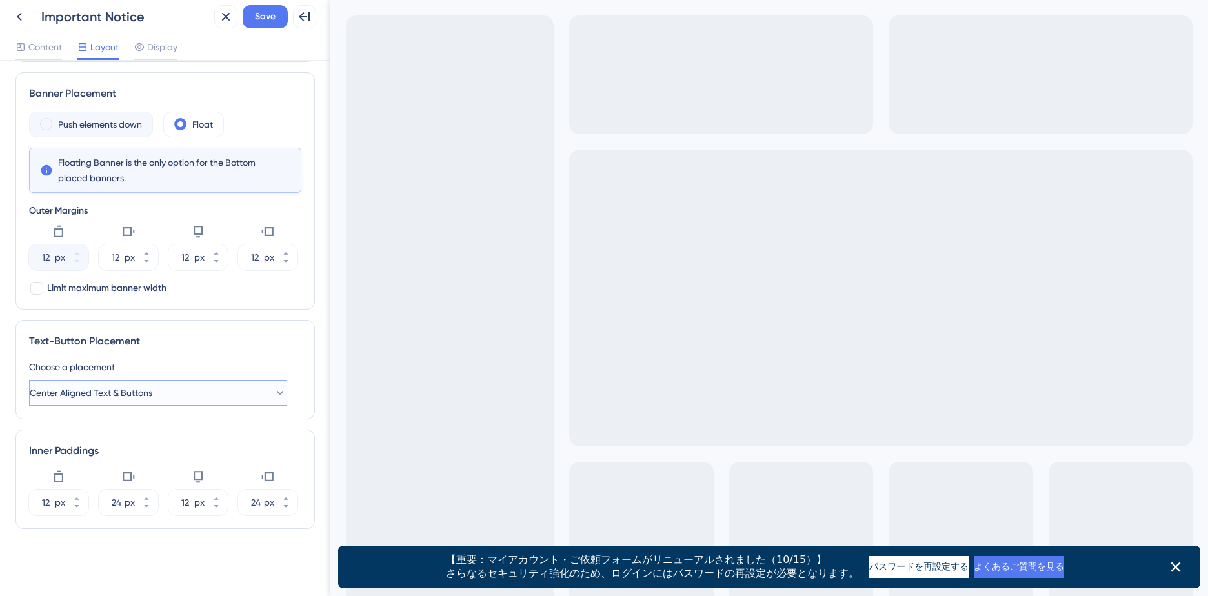
click at [277, 393] on icon at bounding box center [280, 393] width 7 height 4
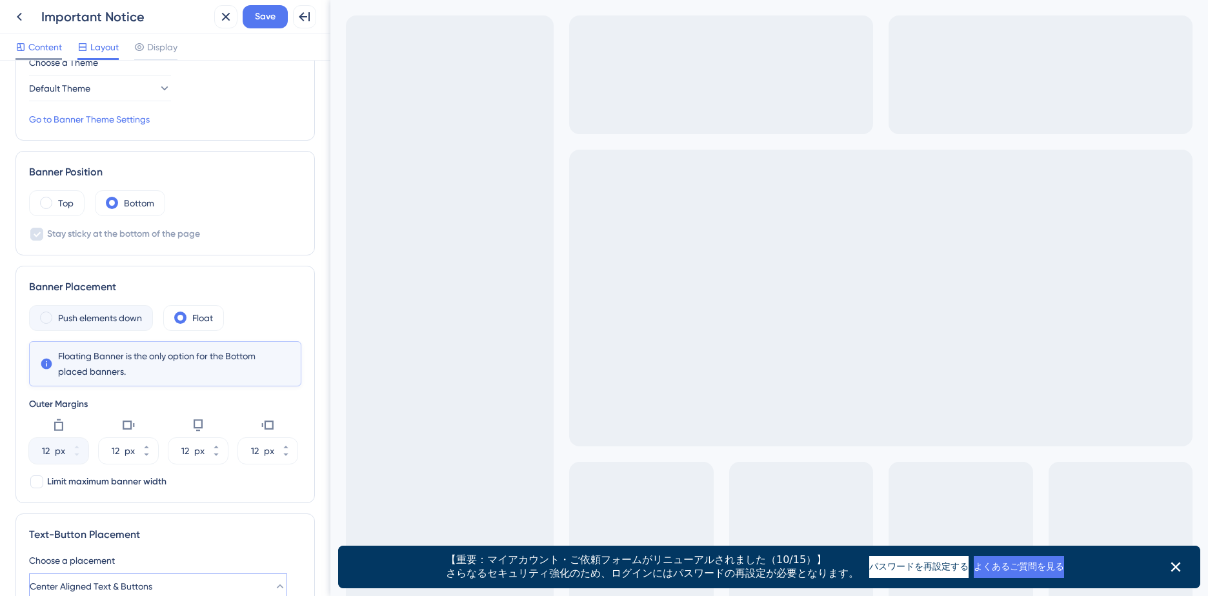
click at [61, 49] on span "Content" at bounding box center [45, 46] width 34 height 15
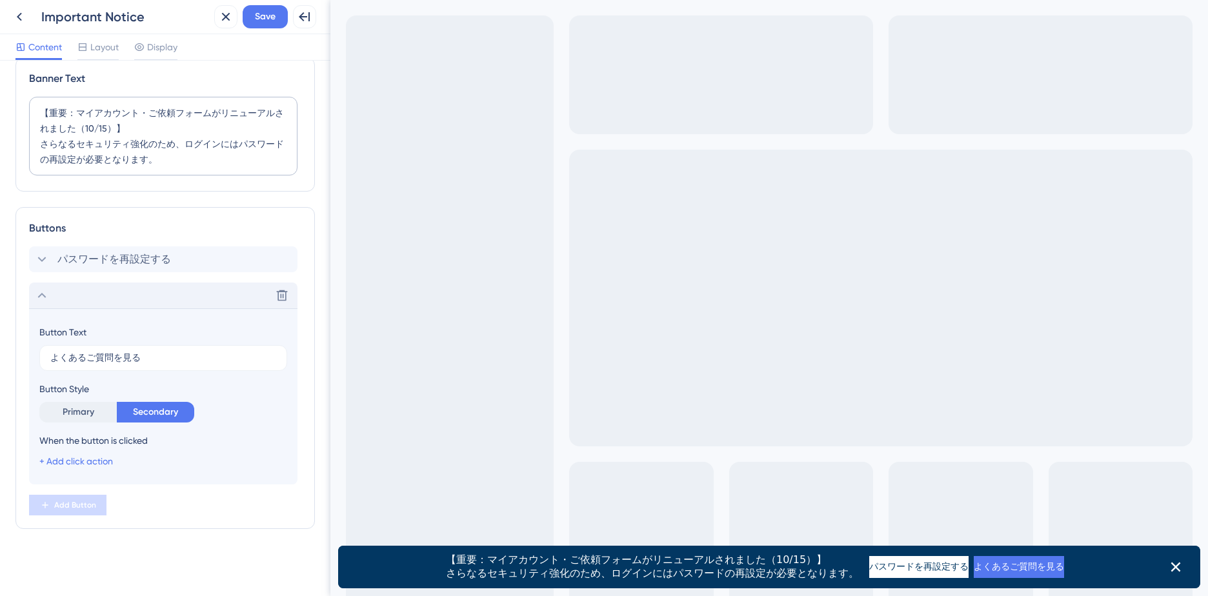
click at [46, 299] on icon at bounding box center [41, 295] width 15 height 15
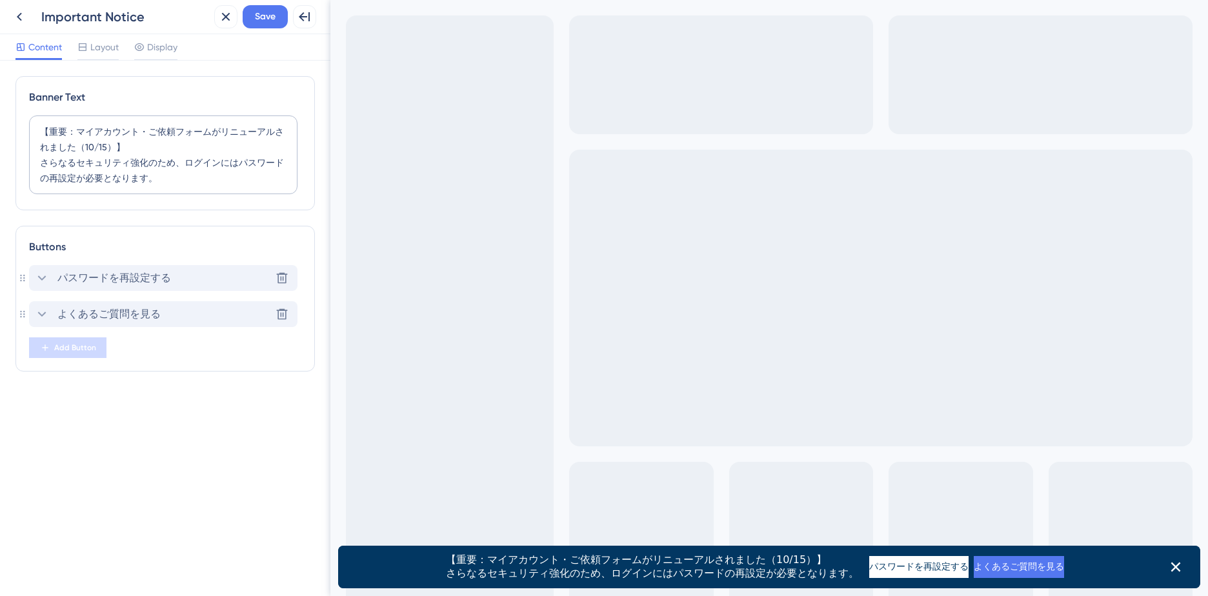
click at [39, 277] on icon at bounding box center [41, 277] width 15 height 15
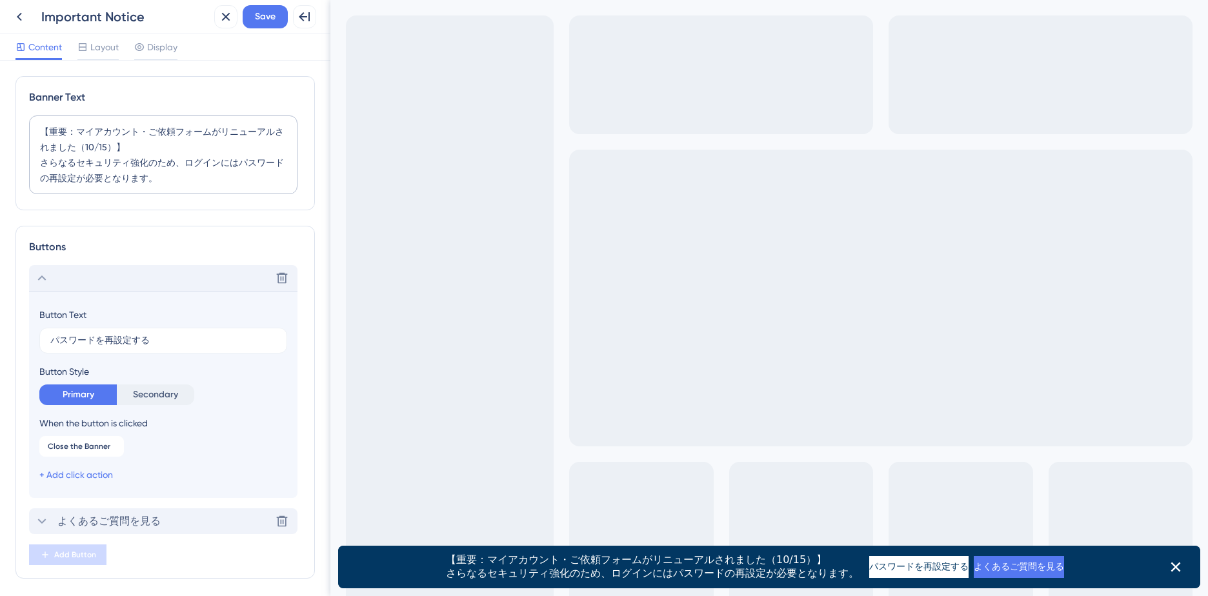
scroll to position [50, 0]
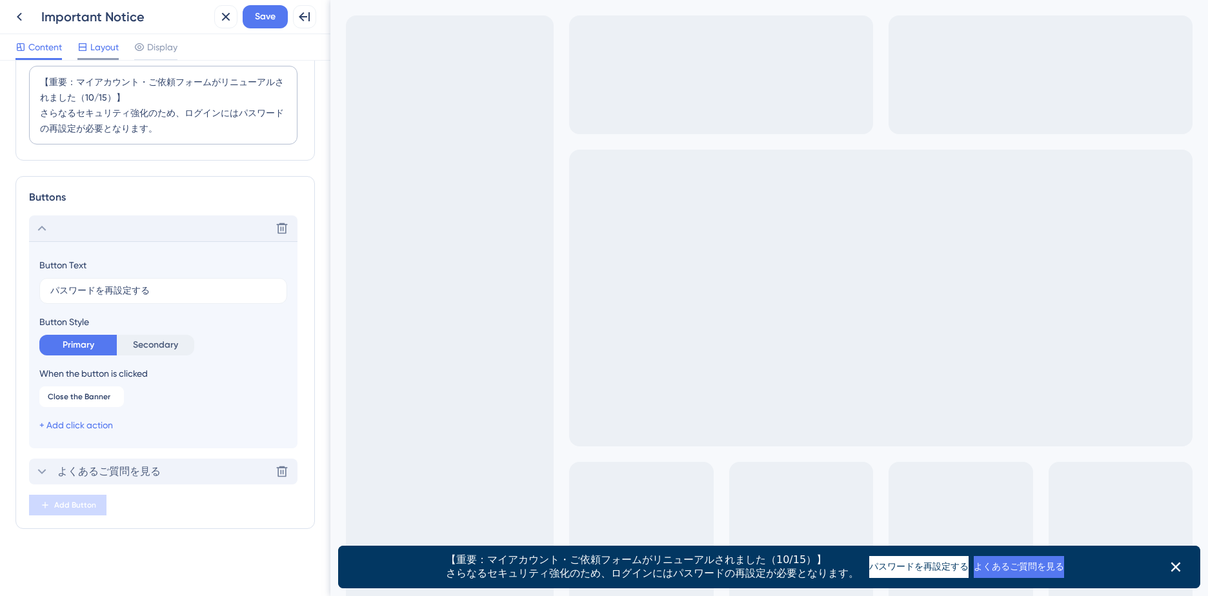
click at [103, 48] on span "Layout" at bounding box center [104, 46] width 28 height 15
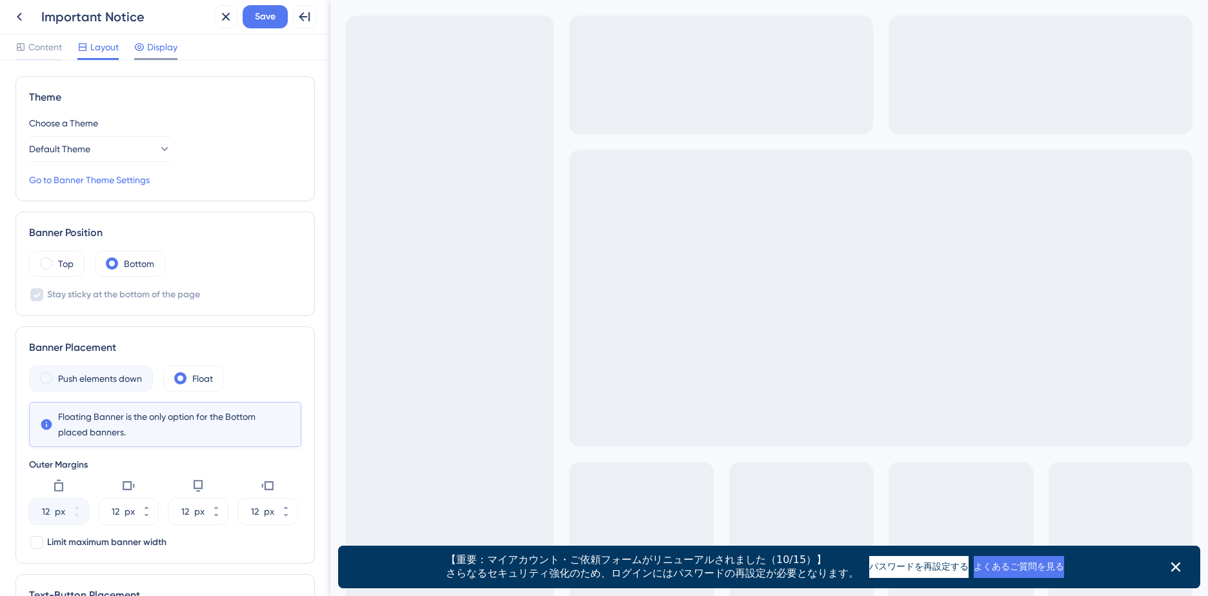
click at [155, 48] on span "Display" at bounding box center [162, 46] width 30 height 15
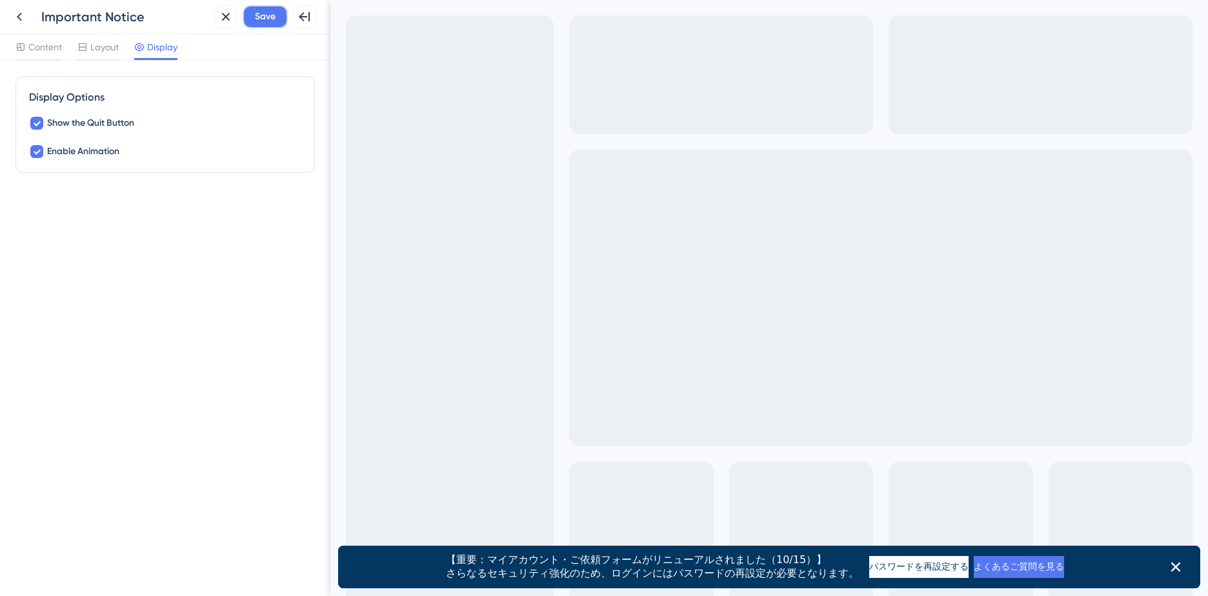
click at [263, 15] on span "Save" at bounding box center [265, 16] width 21 height 15
click at [112, 50] on span "Layout" at bounding box center [104, 46] width 28 height 15
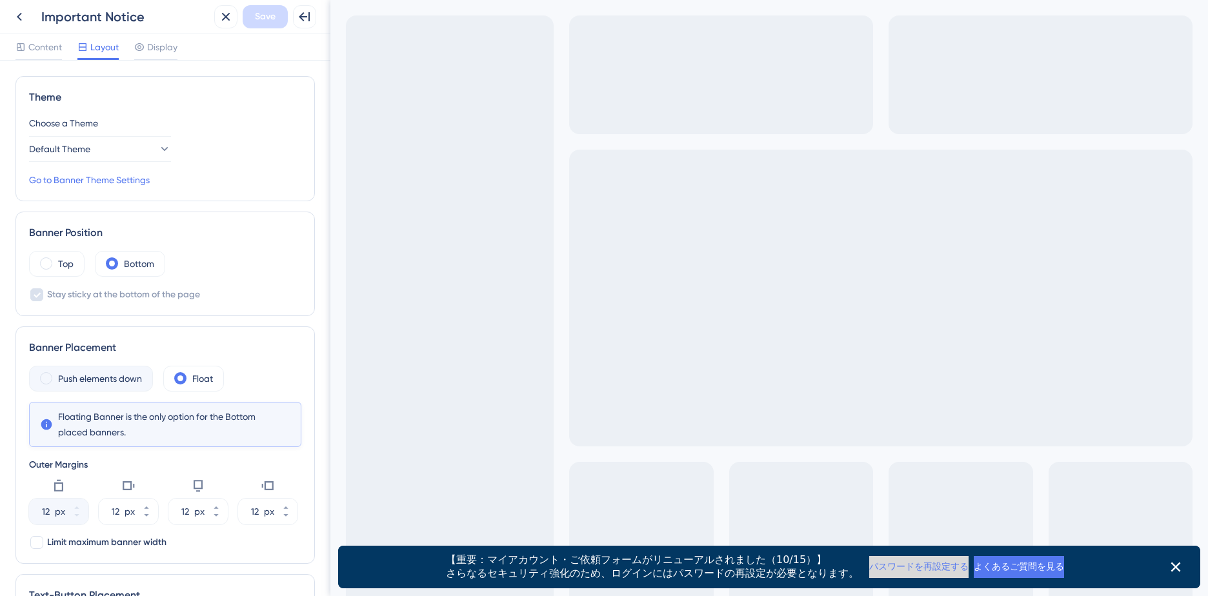
click at [869, 566] on button "パスワードを再設定する" at bounding box center [918, 567] width 99 height 22
click at [35, 50] on span "Content" at bounding box center [45, 46] width 34 height 15
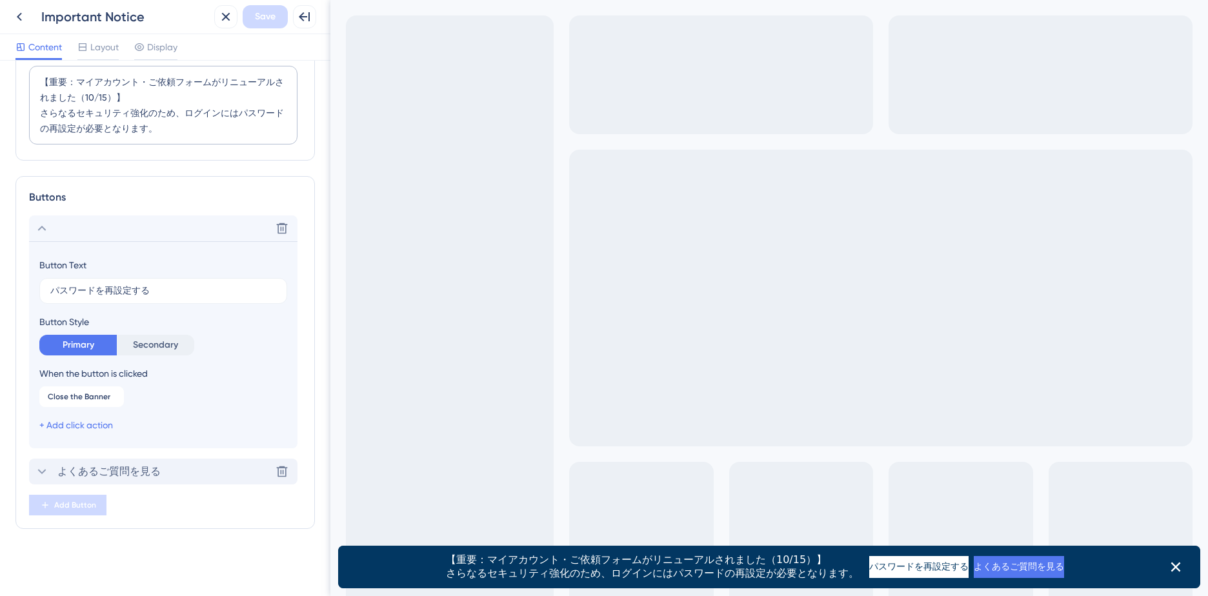
click at [48, 471] on icon at bounding box center [41, 471] width 15 height 15
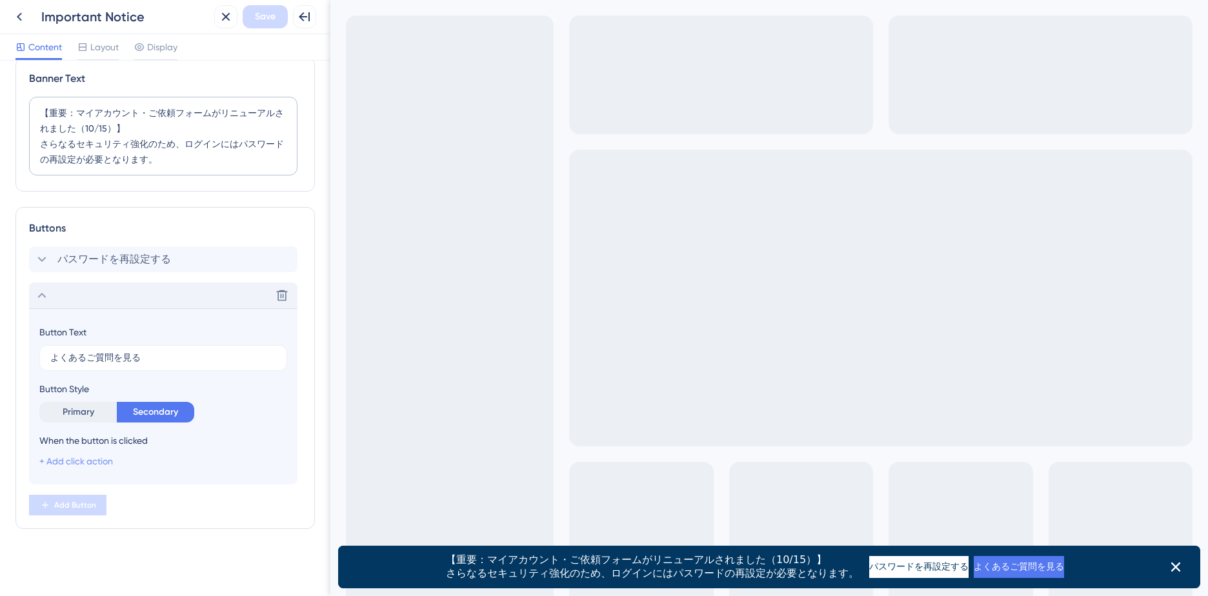
click at [71, 461] on link "+ Add click action" at bounding box center [76, 461] width 74 height 10
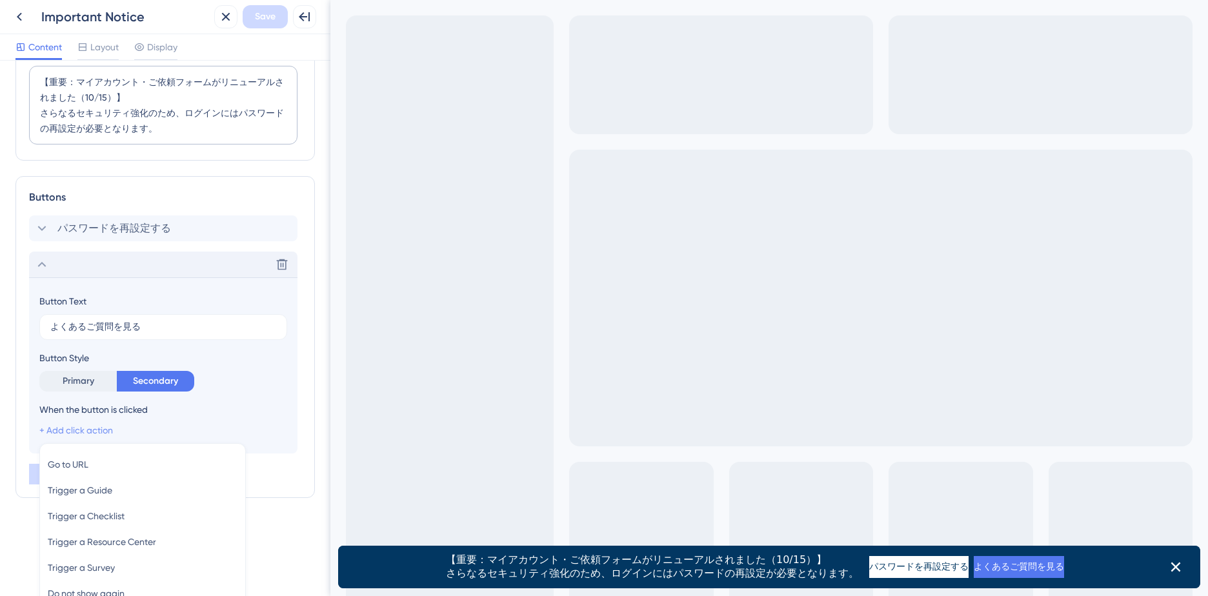
scroll to position [146, 0]
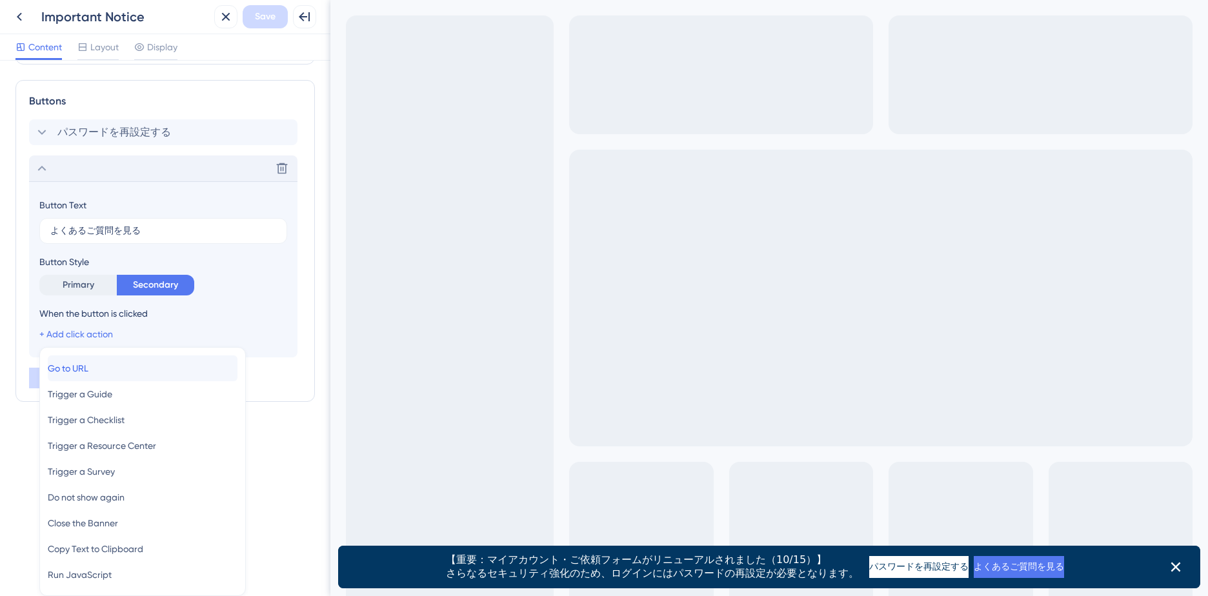
click at [88, 369] on span "Go to URL" at bounding box center [68, 368] width 41 height 15
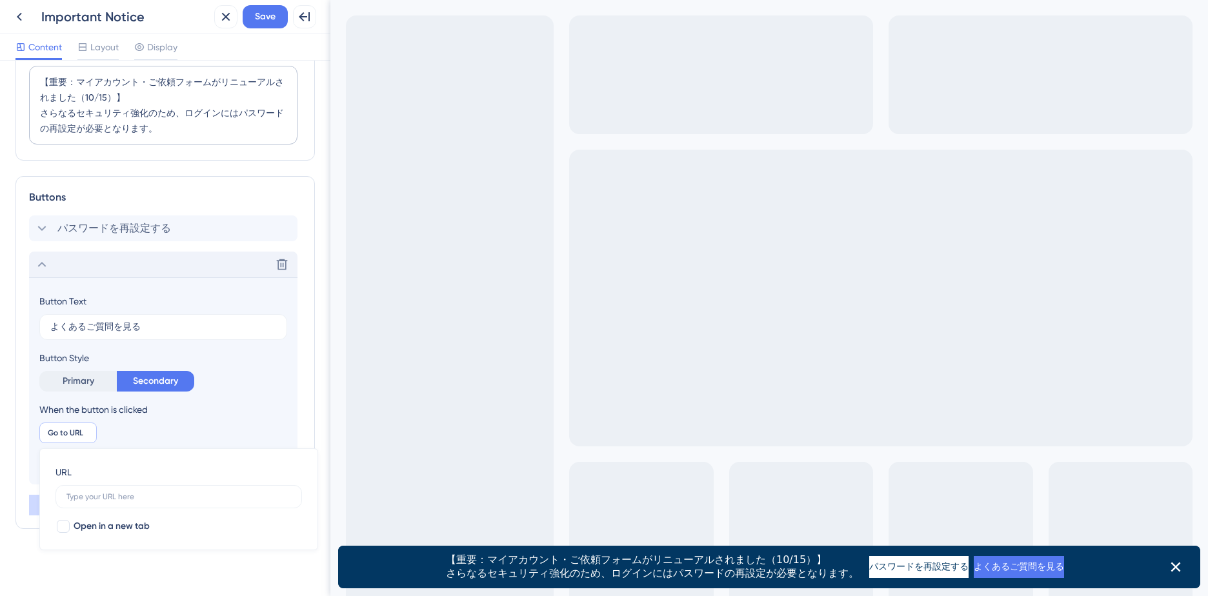
scroll to position [50, 0]
click at [88, 499] on input "text" at bounding box center [178, 496] width 224 height 9
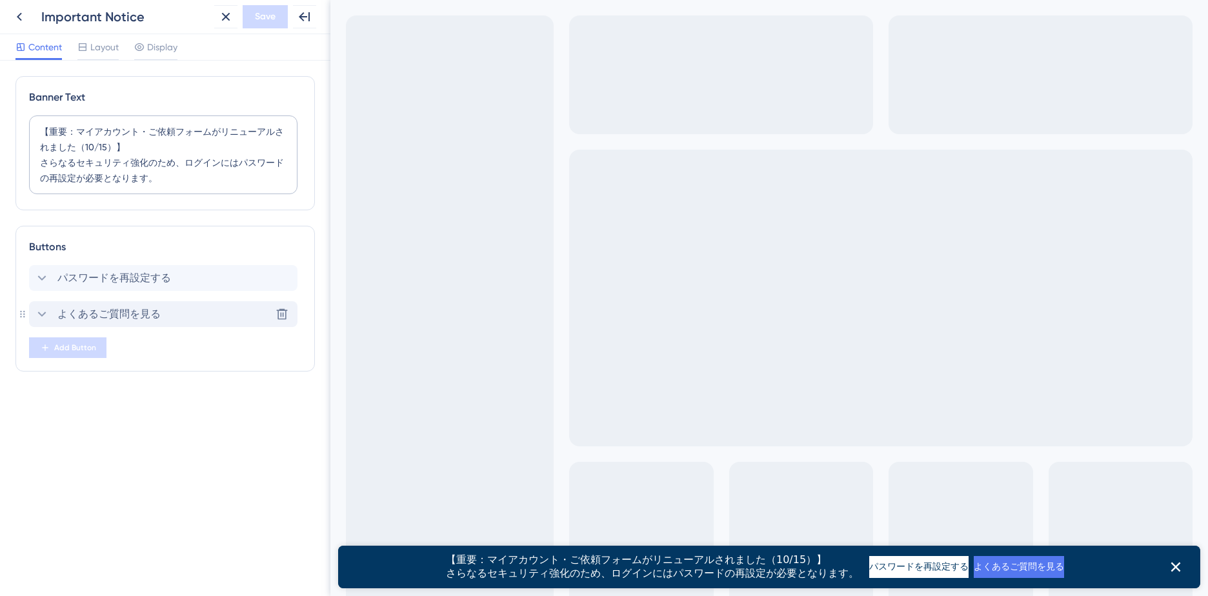
click at [45, 311] on icon at bounding box center [41, 313] width 15 height 15
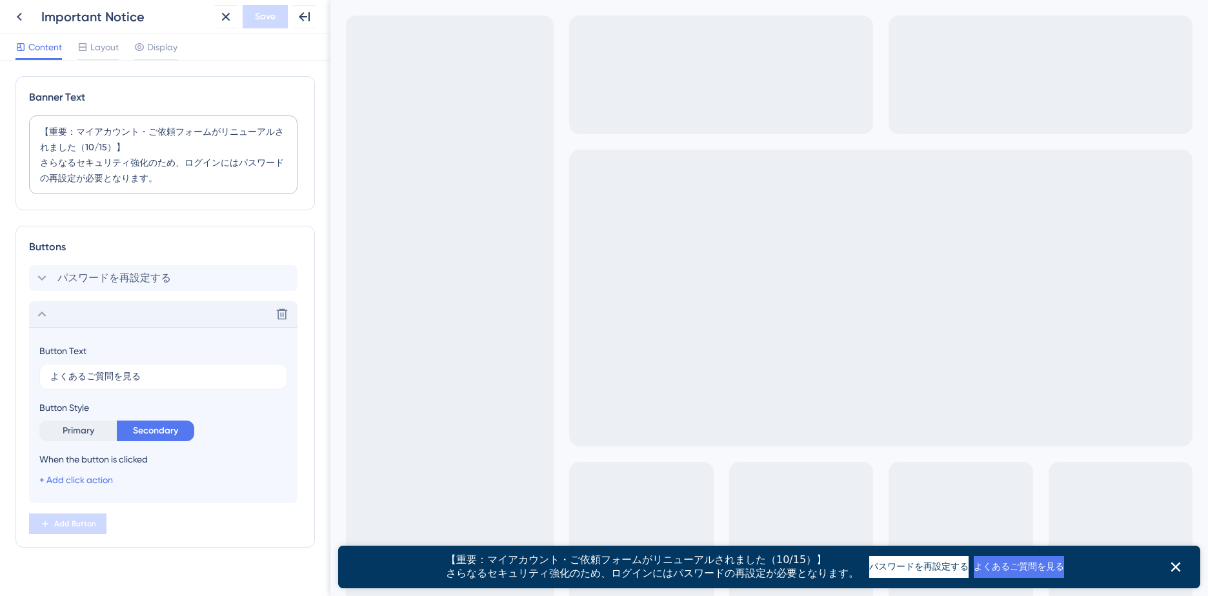
scroll to position [19, 0]
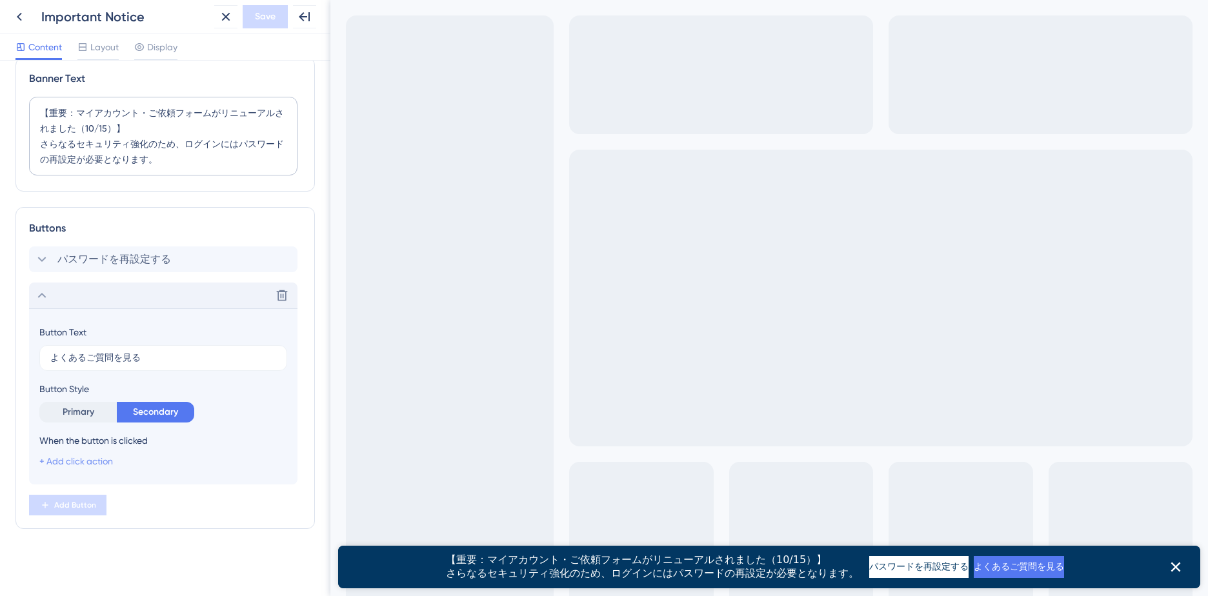
click at [107, 463] on link "+ Add click action" at bounding box center [76, 461] width 74 height 10
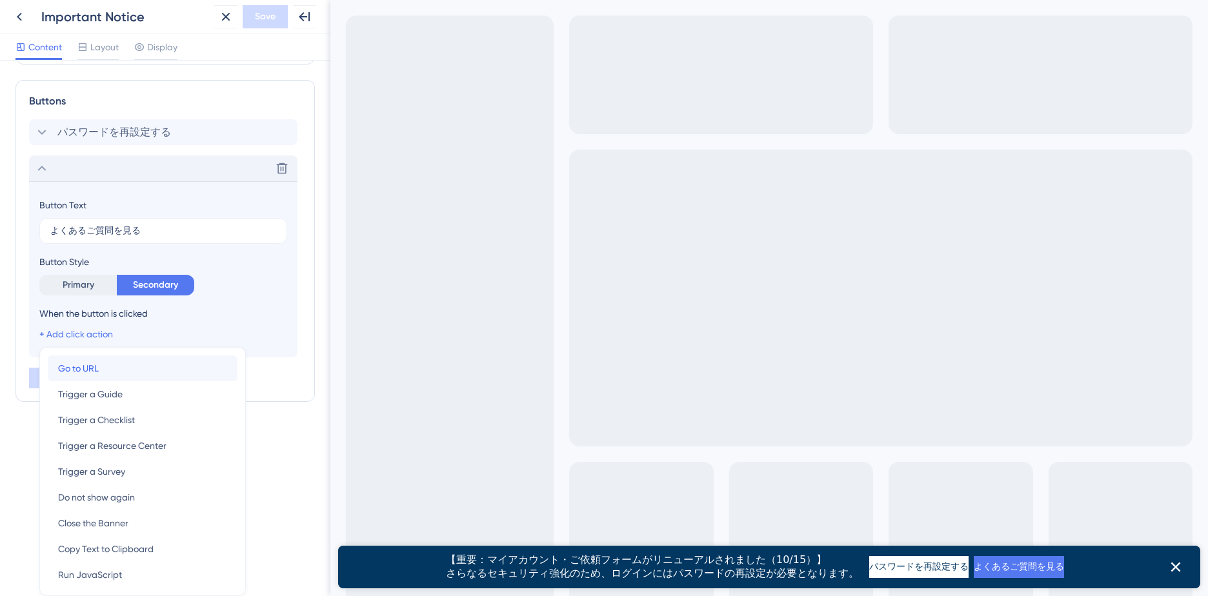
click at [92, 369] on span "Go to URL" at bounding box center [78, 368] width 41 height 15
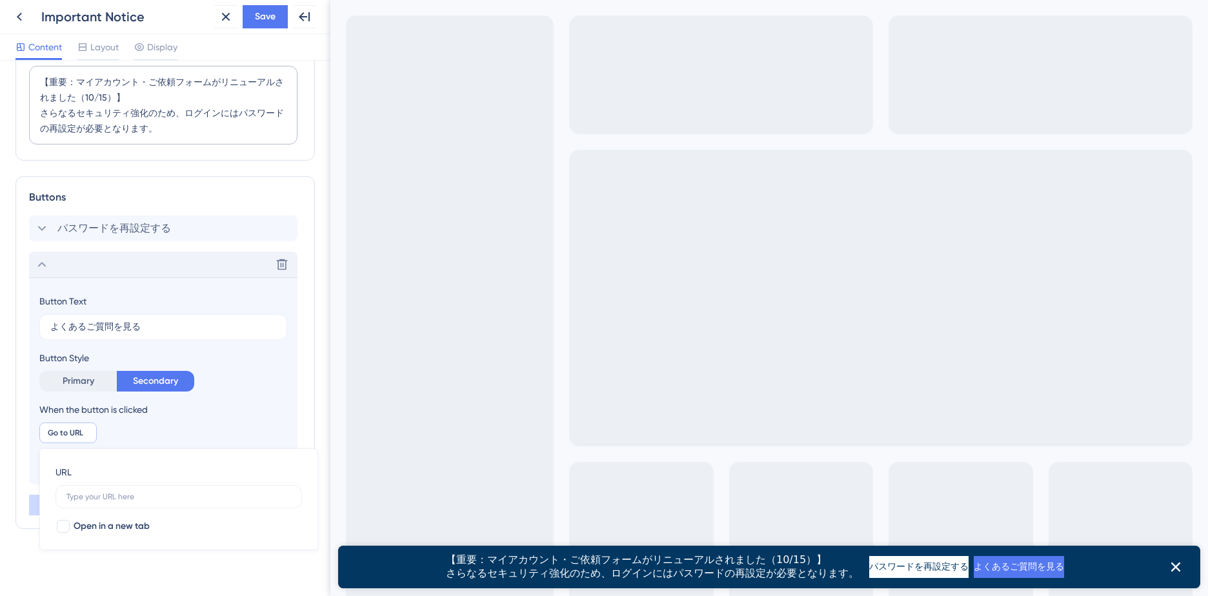
scroll to position [0, 0]
click at [148, 496] on input "text" at bounding box center [178, 496] width 224 height 9
paste input "https://mkt.edanz.com/faq"
type input "https://mkt.edanz.com/faq"
click at [65, 526] on div at bounding box center [63, 526] width 13 height 13
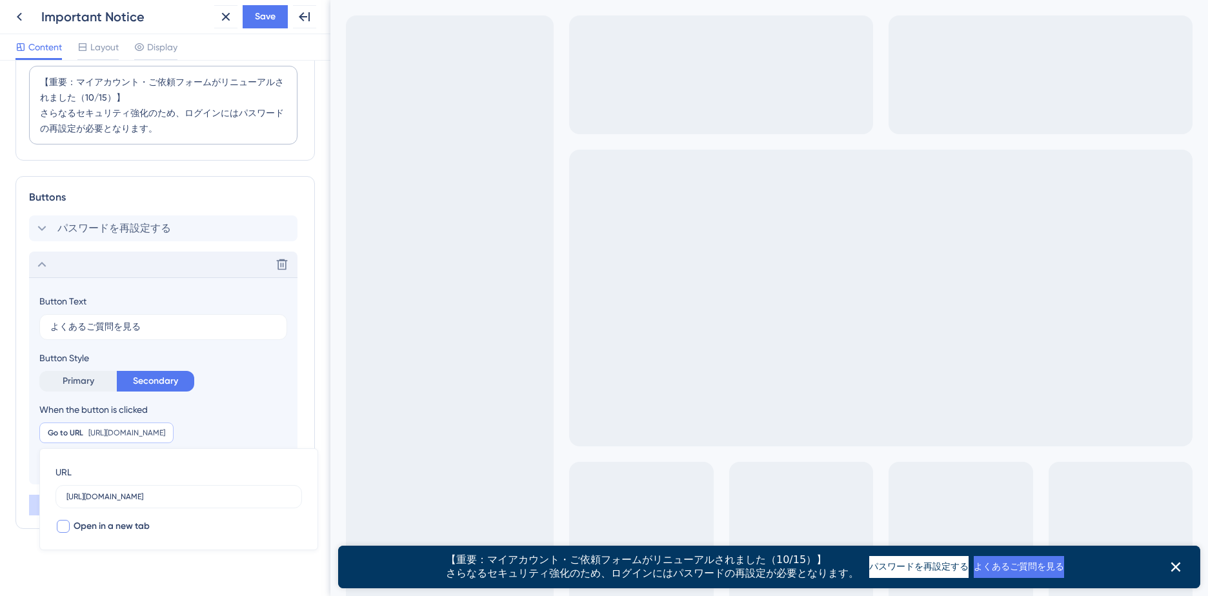
checkbox input "true"
click at [258, 21] on span "Save" at bounding box center [265, 16] width 21 height 15
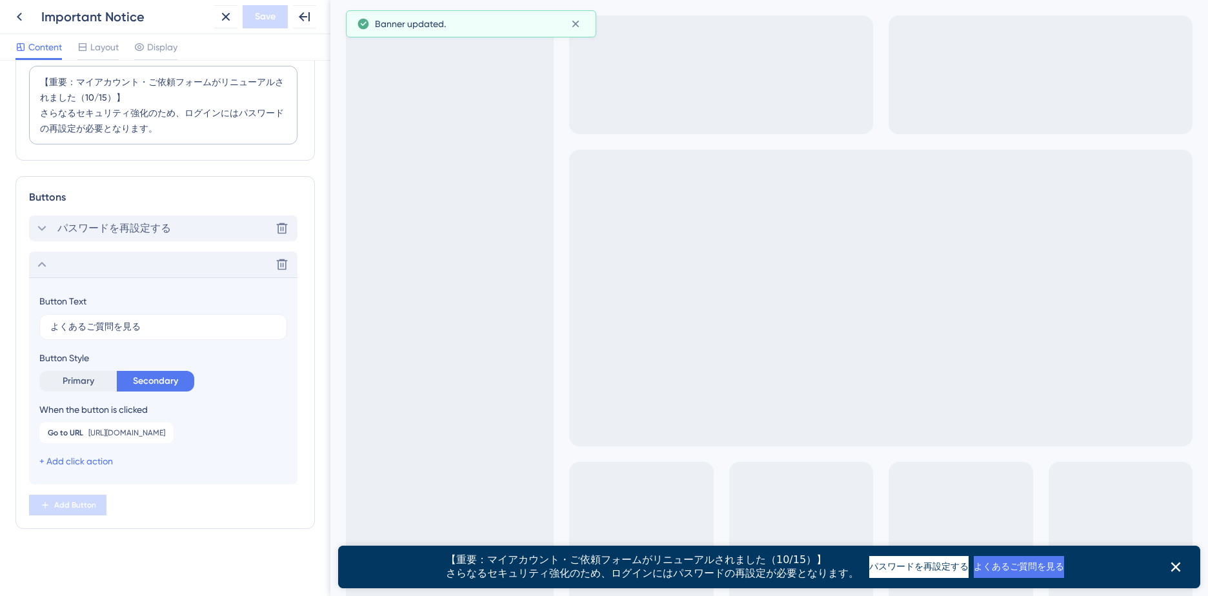
click at [46, 226] on icon at bounding box center [41, 228] width 15 height 15
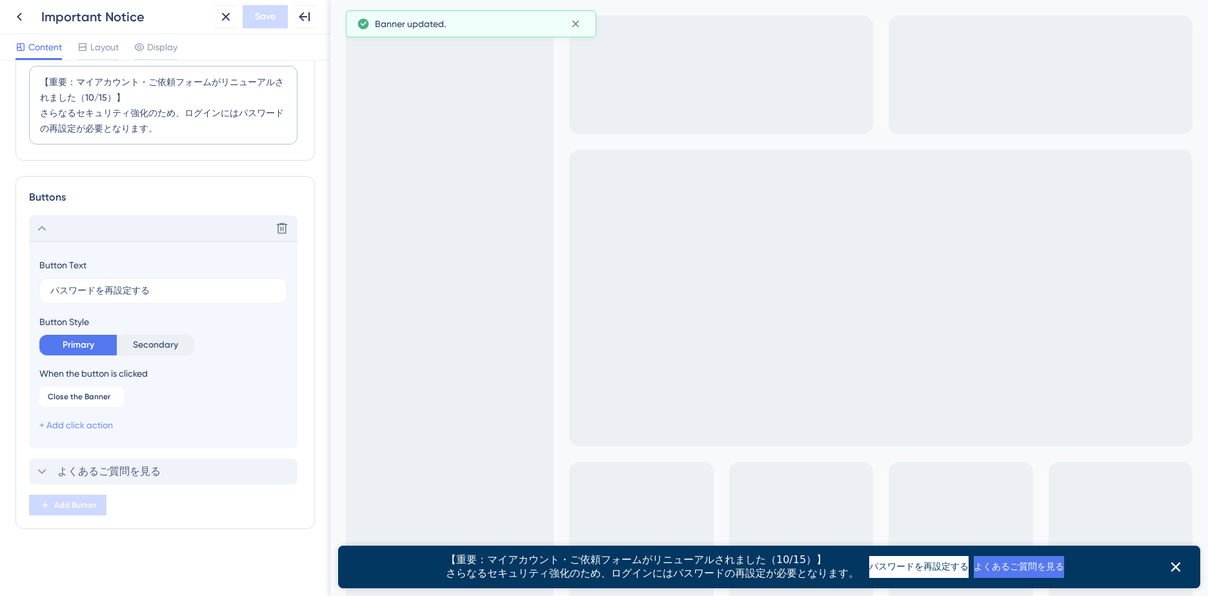
click at [94, 429] on link "+ Add click action" at bounding box center [76, 425] width 74 height 10
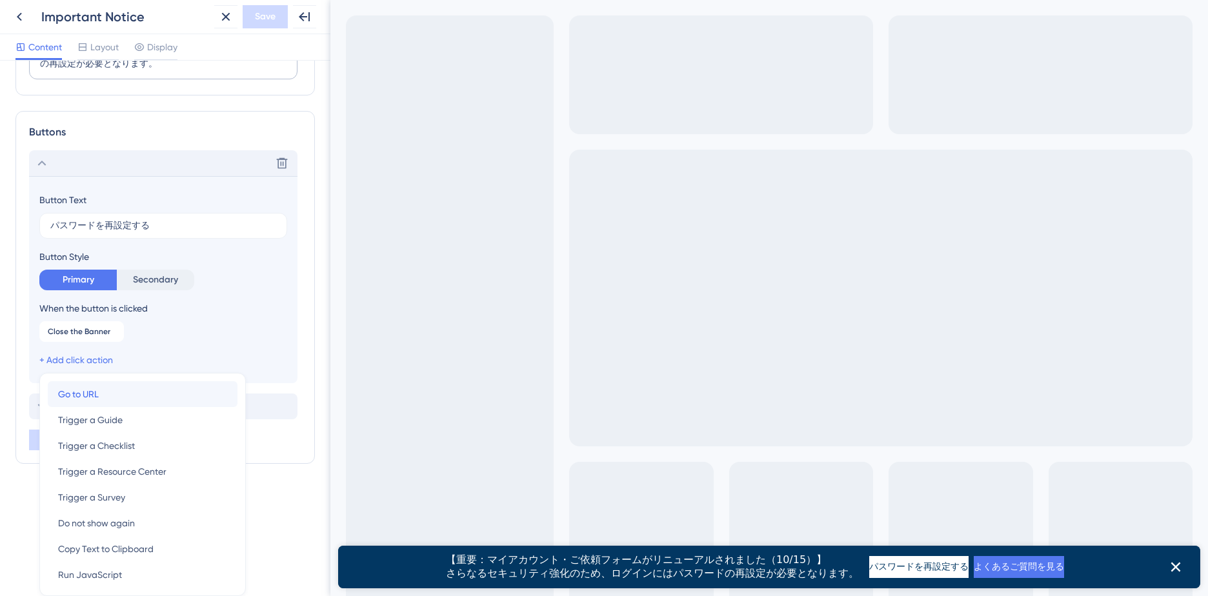
click at [100, 395] on div "Go to URL Go to URL" at bounding box center [142, 394] width 169 height 26
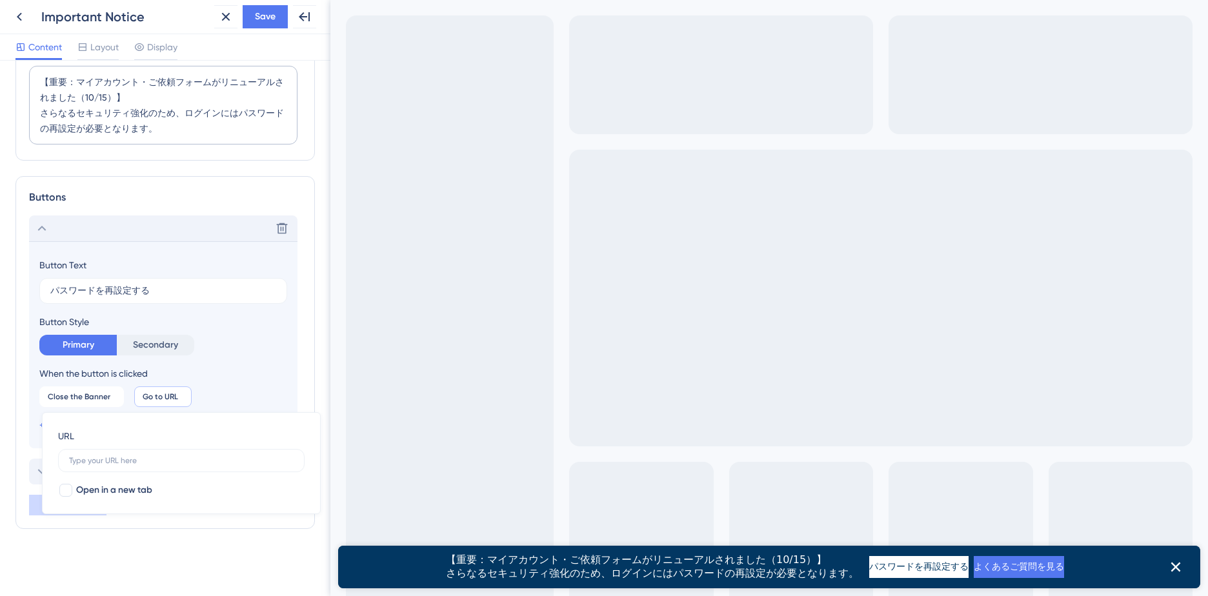
click at [98, 436] on div "URL" at bounding box center [181, 450] width 246 height 44
click at [101, 459] on input "text" at bounding box center [181, 460] width 224 height 9
paste input "https://staging.edanz.com/register?reset"
type input "https://staging.edanz.com/register?reset"
click at [62, 490] on div at bounding box center [65, 490] width 13 height 13
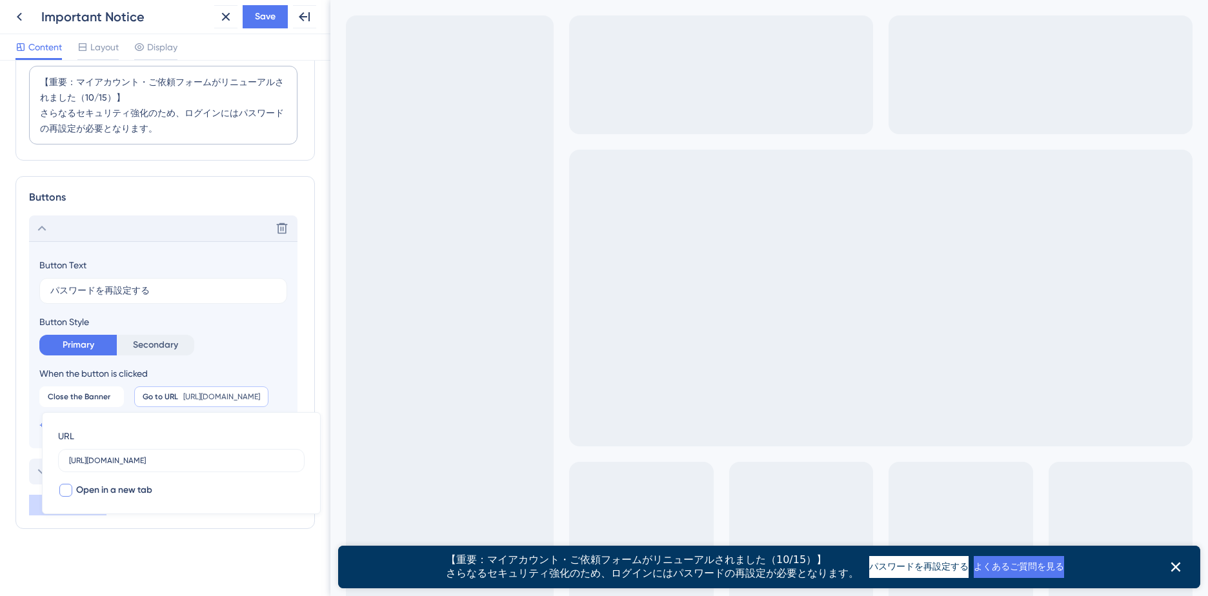
checkbox input "true"
click at [264, 11] on span "Save" at bounding box center [265, 16] width 21 height 15
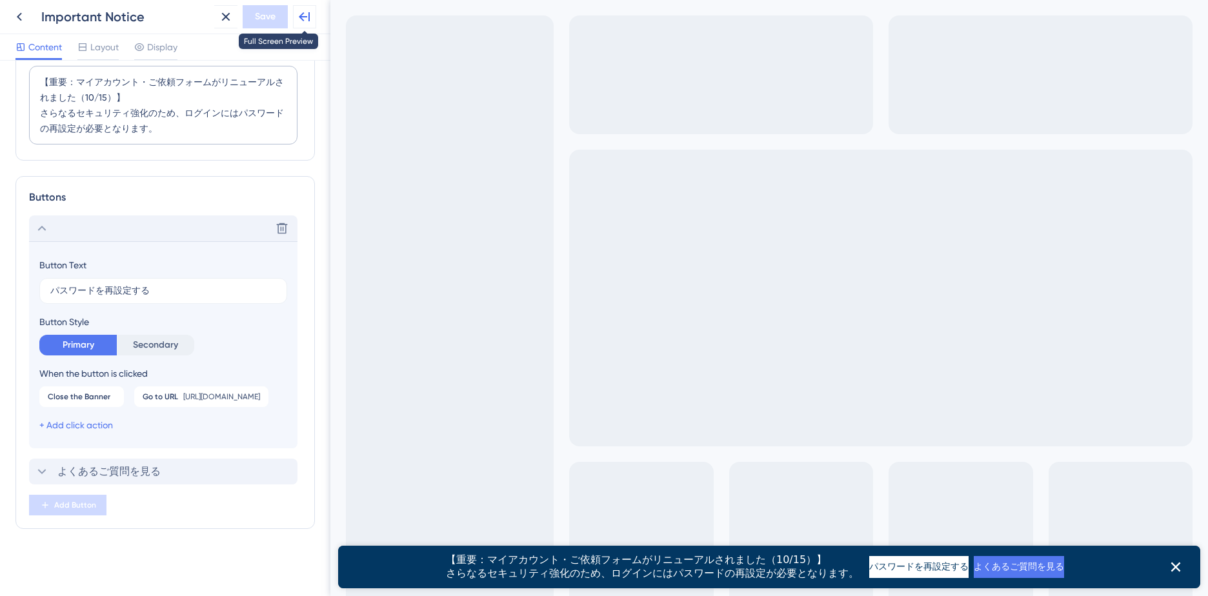
click at [304, 19] on icon at bounding box center [304, 16] width 15 height 15
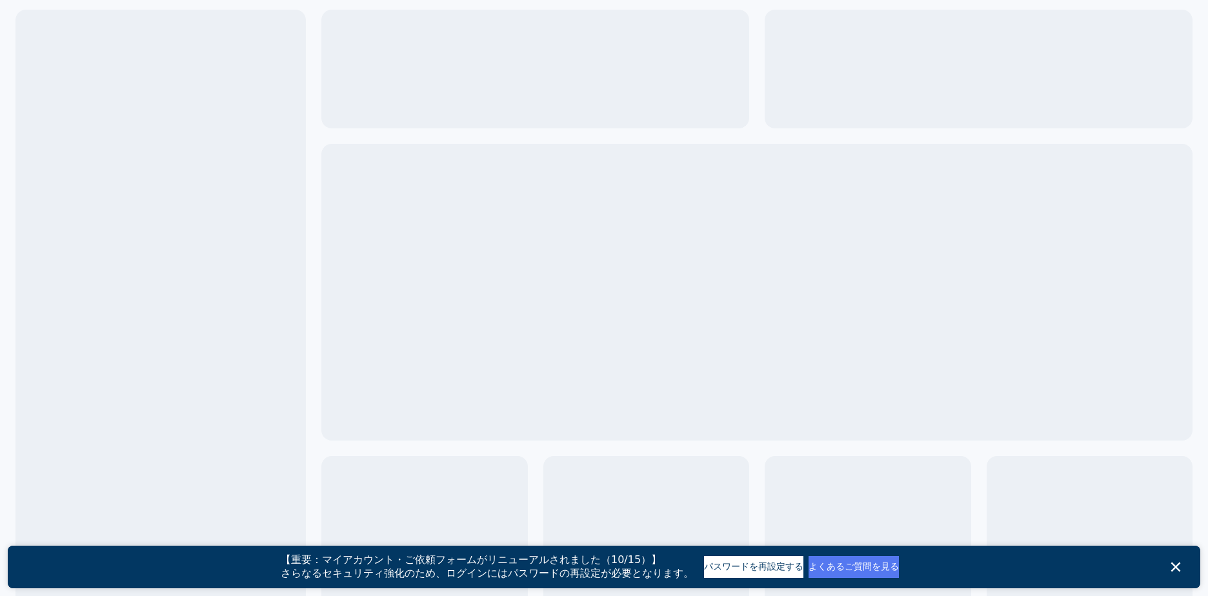
scroll to position [0, 0]
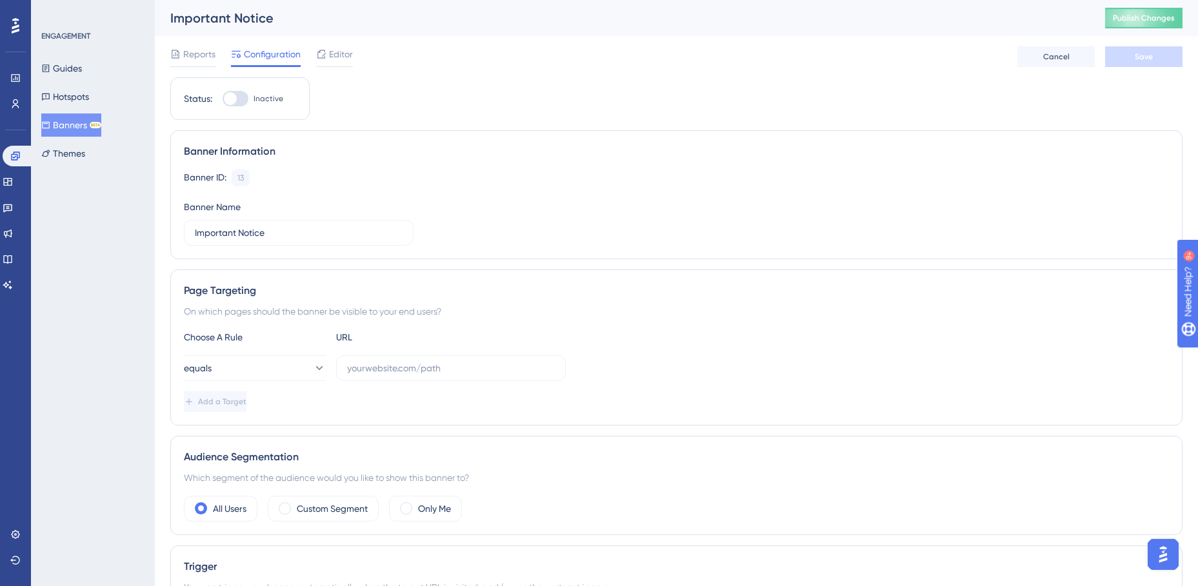
click at [215, 18] on div "Important Notice" at bounding box center [621, 18] width 902 height 18
click at [312, 372] on icon at bounding box center [318, 368] width 13 height 13
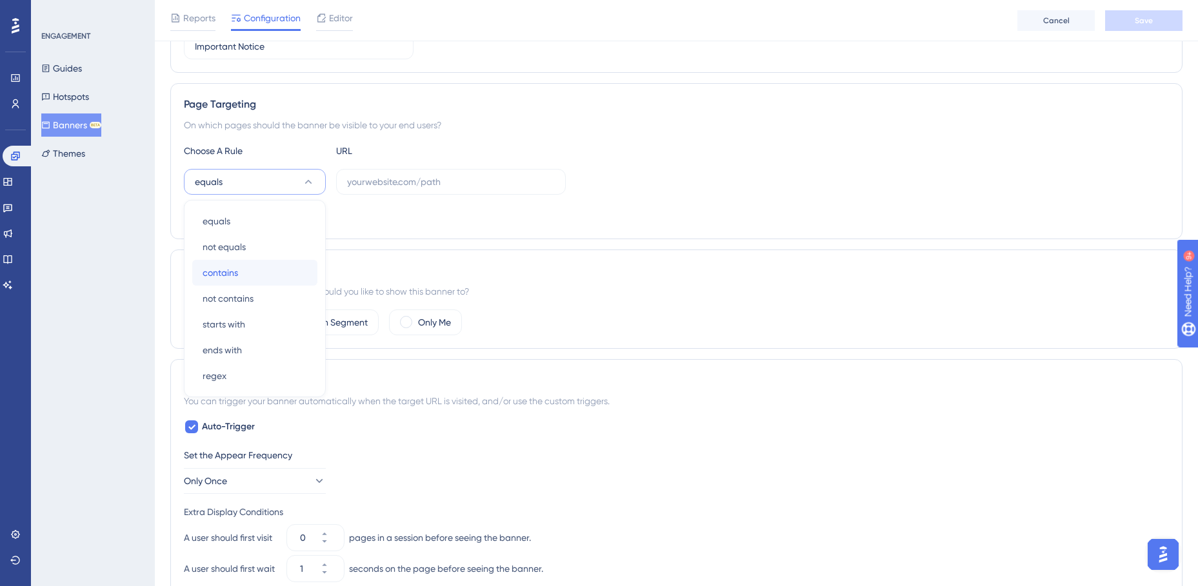
click at [236, 268] on span "contains" at bounding box center [220, 272] width 35 height 15
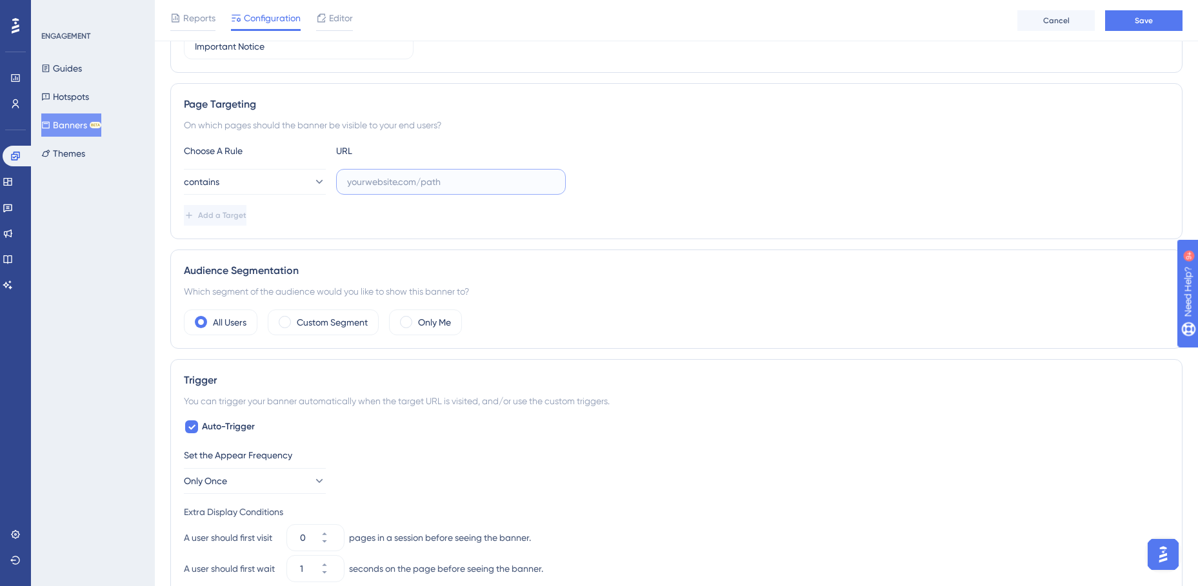
click at [393, 177] on input "text" at bounding box center [451, 182] width 208 height 14
click at [314, 177] on icon at bounding box center [318, 181] width 13 height 13
click at [393, 174] on label at bounding box center [451, 182] width 230 height 26
click at [393, 175] on input "text" at bounding box center [451, 182] width 208 height 14
paste input "[URL][DOMAIN_NAME]"
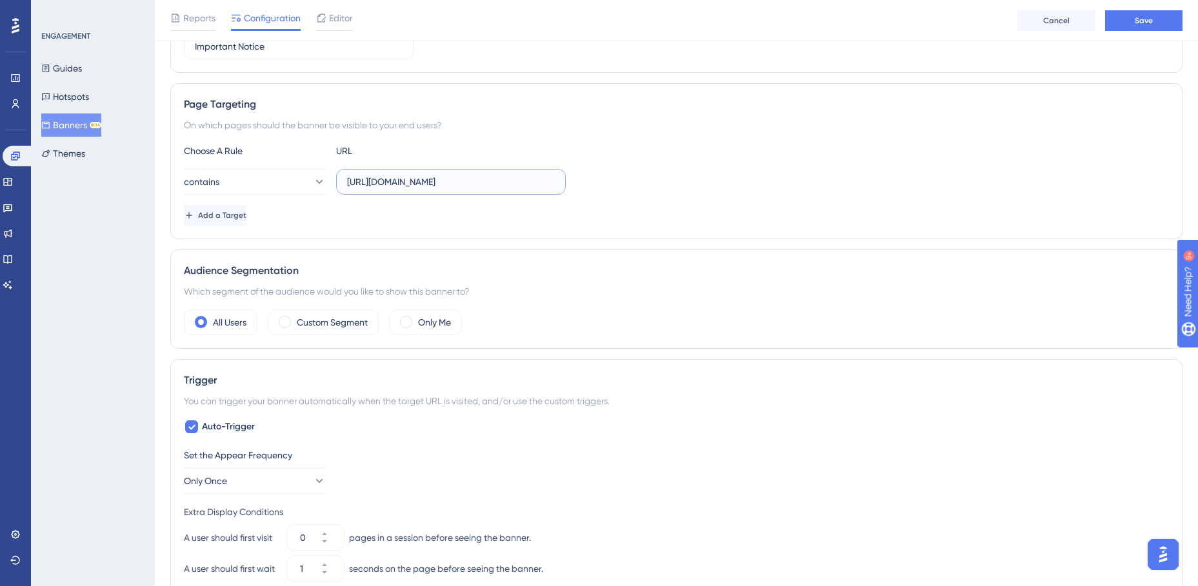
type input "[URL][DOMAIN_NAME]"
click at [630, 143] on div "Page Targeting On which pages should the banner be visible to your end users? C…" at bounding box center [676, 161] width 1012 height 156
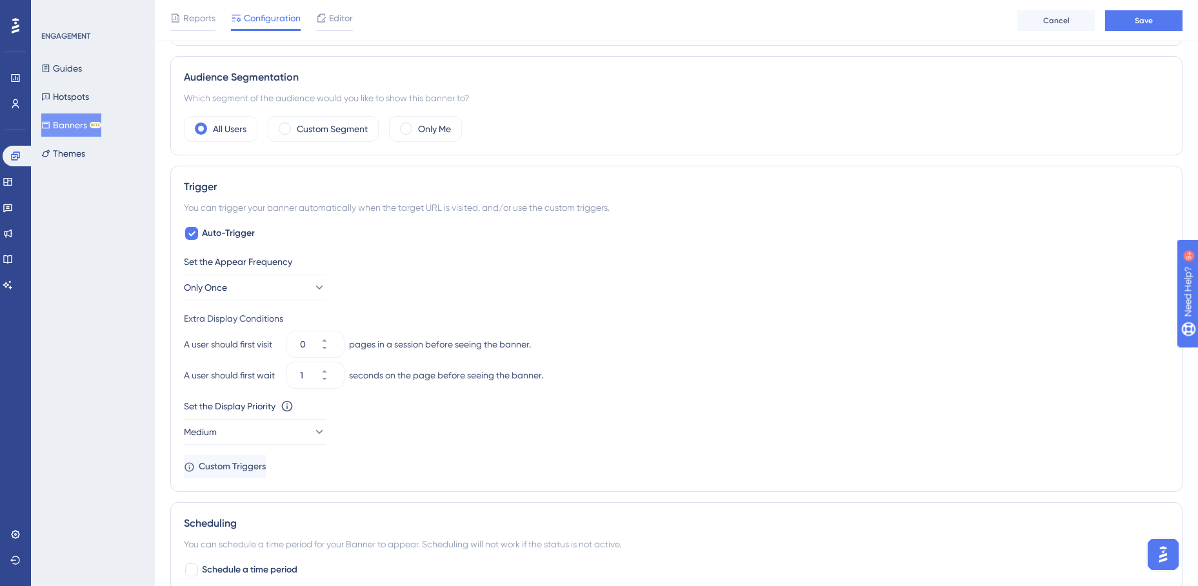
scroll to position [514, 0]
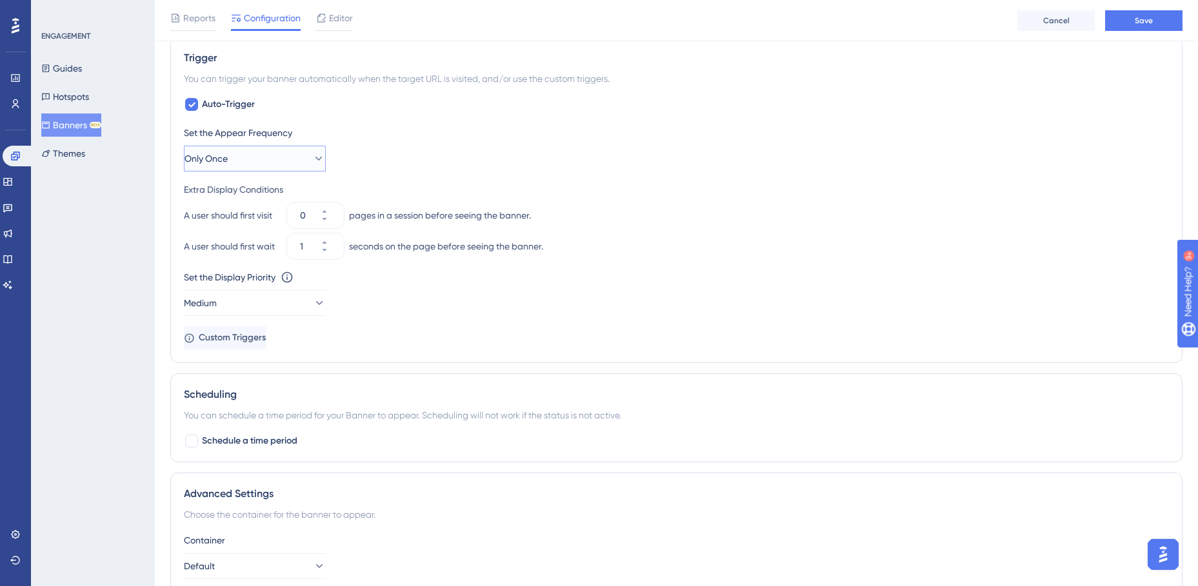
click at [312, 159] on icon at bounding box center [318, 158] width 13 height 13
click at [215, 352] on span "Always" at bounding box center [217, 352] width 29 height 15
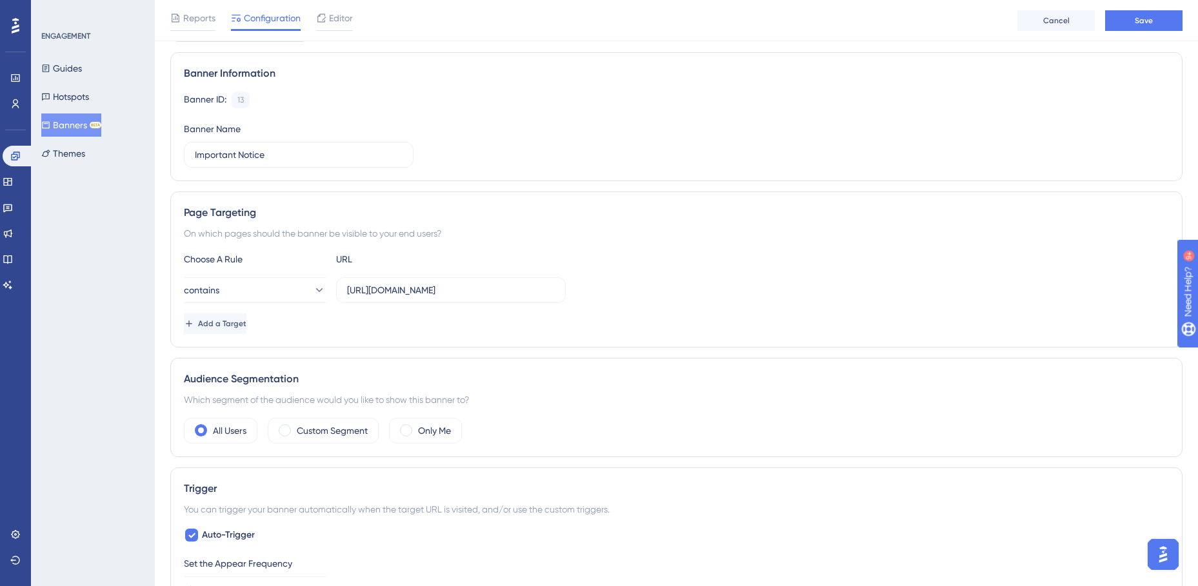
scroll to position [59, 0]
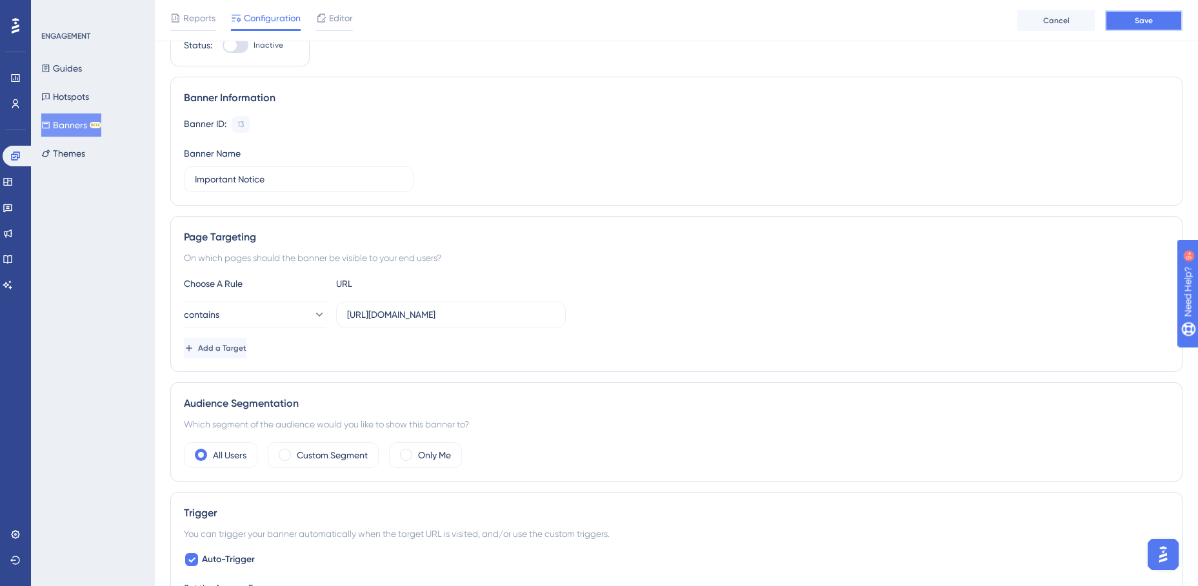
click at [1131, 17] on button "Save" at bounding box center [1143, 20] width 77 height 21
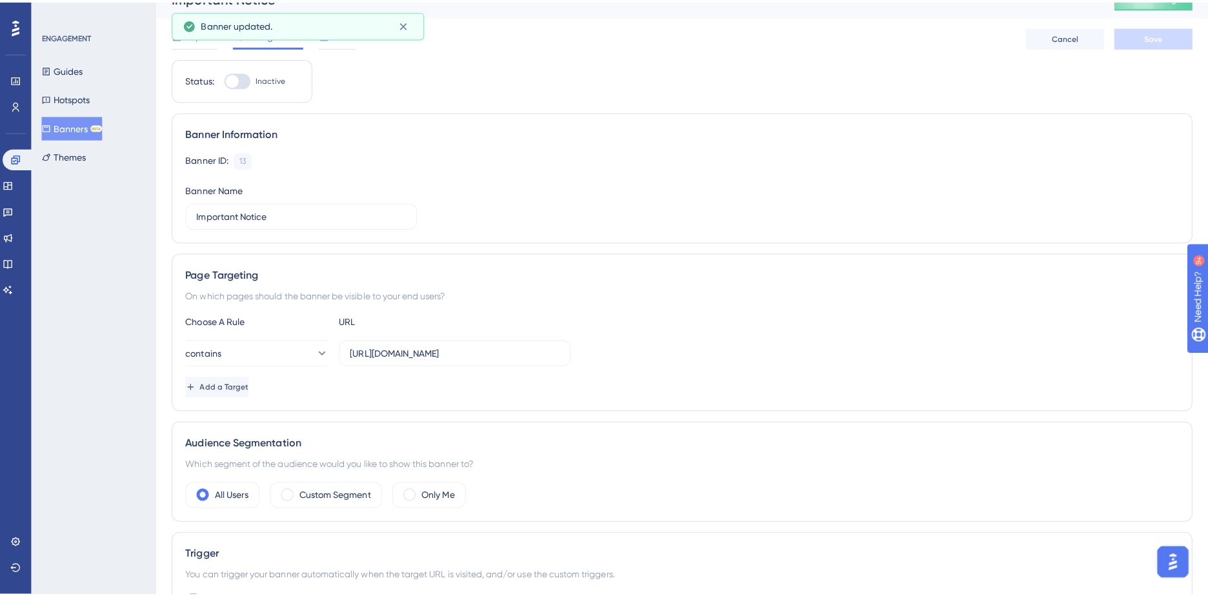
scroll to position [0, 0]
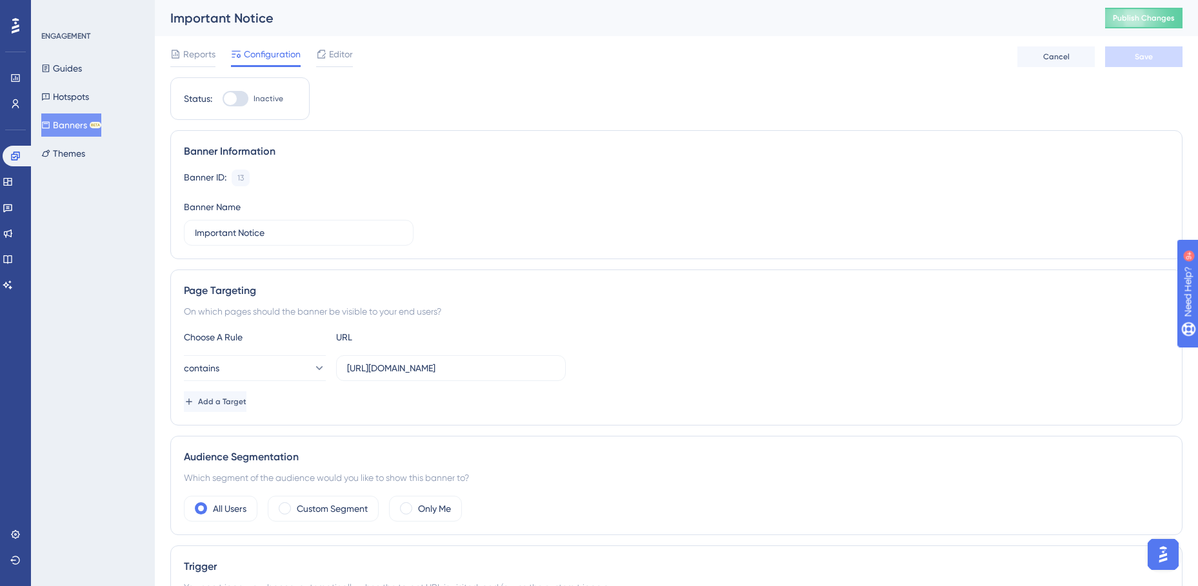
click at [332, 45] on div "Reports Configuration Editor Cancel Save" at bounding box center [676, 56] width 1012 height 41
click at [332, 54] on span "Editor" at bounding box center [341, 53] width 24 height 15
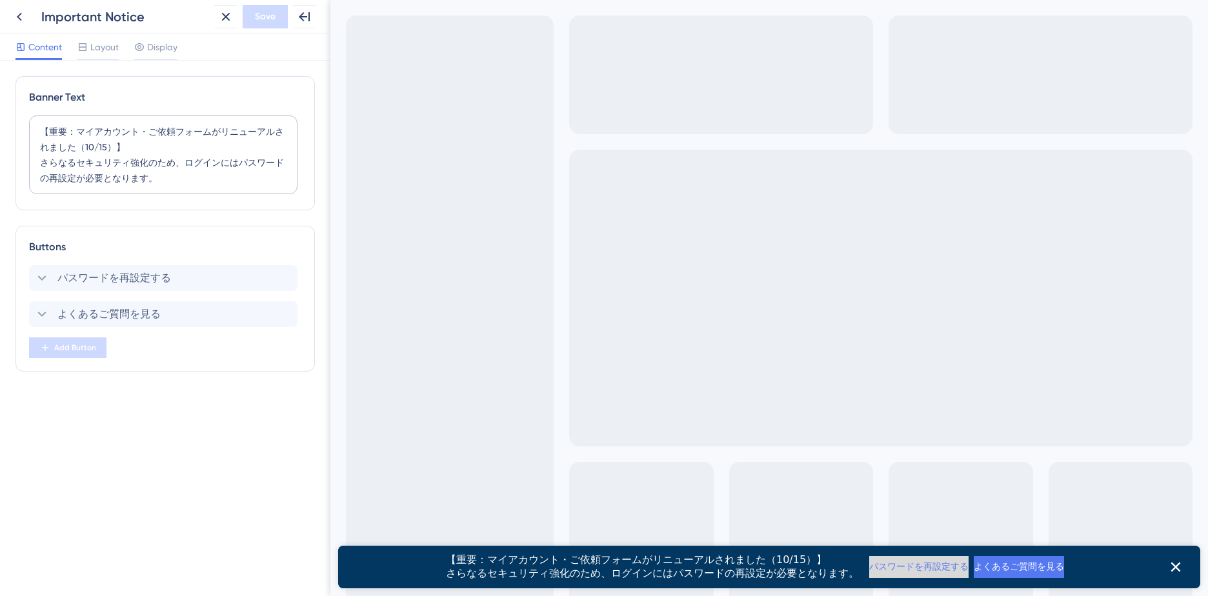
click at [869, 563] on button "パスワードを再設定する" at bounding box center [918, 567] width 99 height 22
click at [16, 15] on icon at bounding box center [19, 16] width 15 height 15
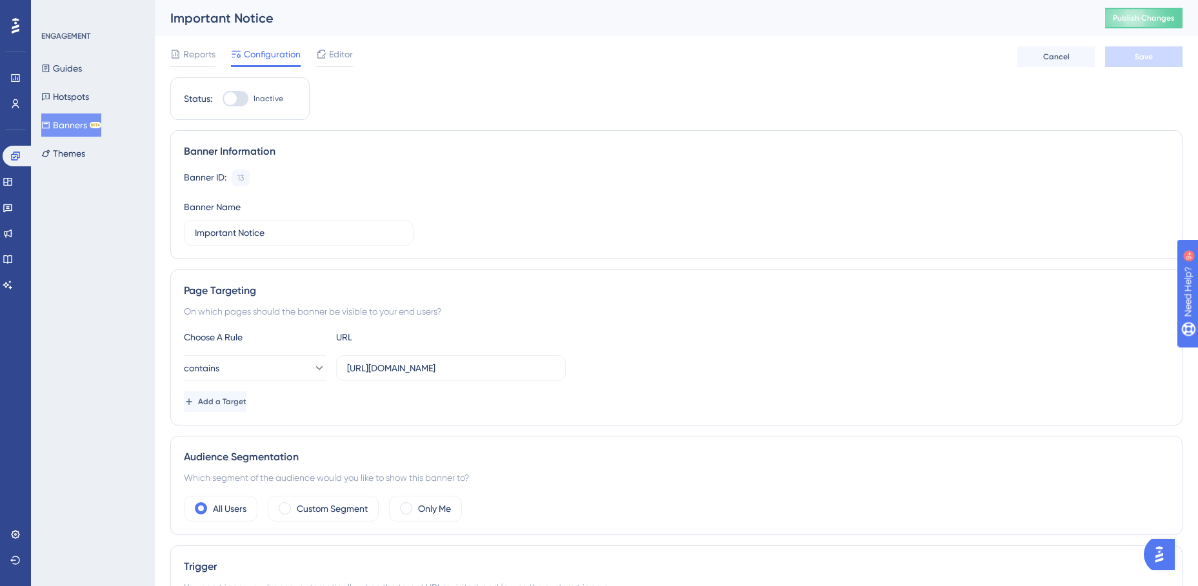
click at [233, 94] on div at bounding box center [230, 98] width 13 height 13
click at [223, 99] on input "Inactive" at bounding box center [222, 99] width 1 height 1
checkbox input "true"
click at [1148, 65] on button "Save" at bounding box center [1143, 56] width 77 height 21
click at [328, 54] on div "Editor" at bounding box center [334, 53] width 37 height 15
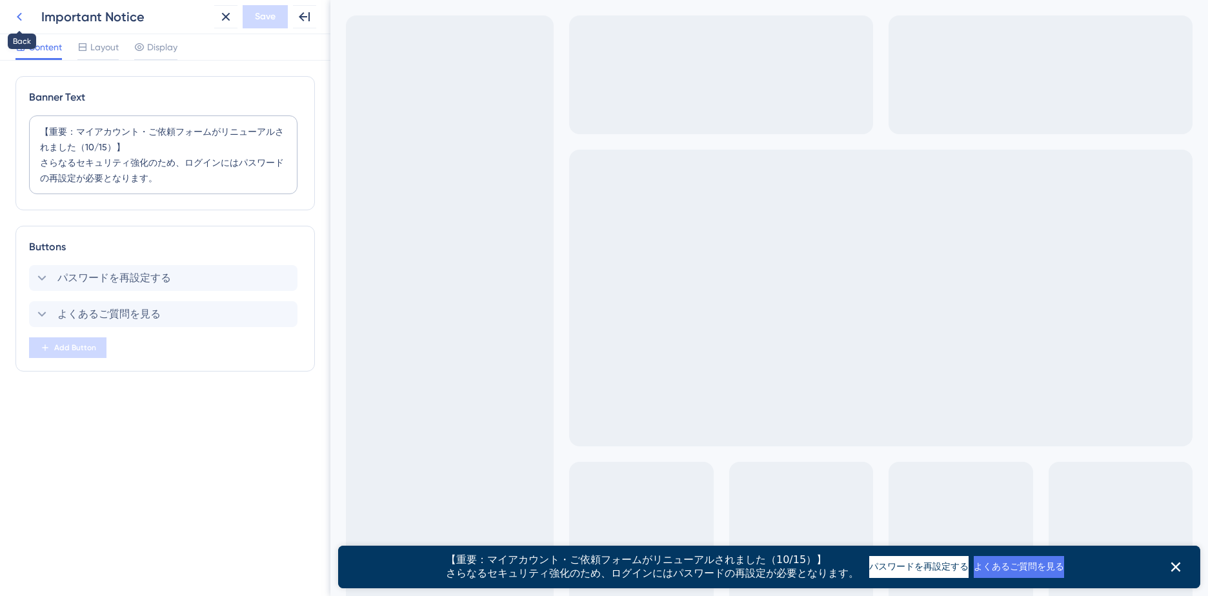
click at [14, 15] on icon at bounding box center [19, 16] width 15 height 15
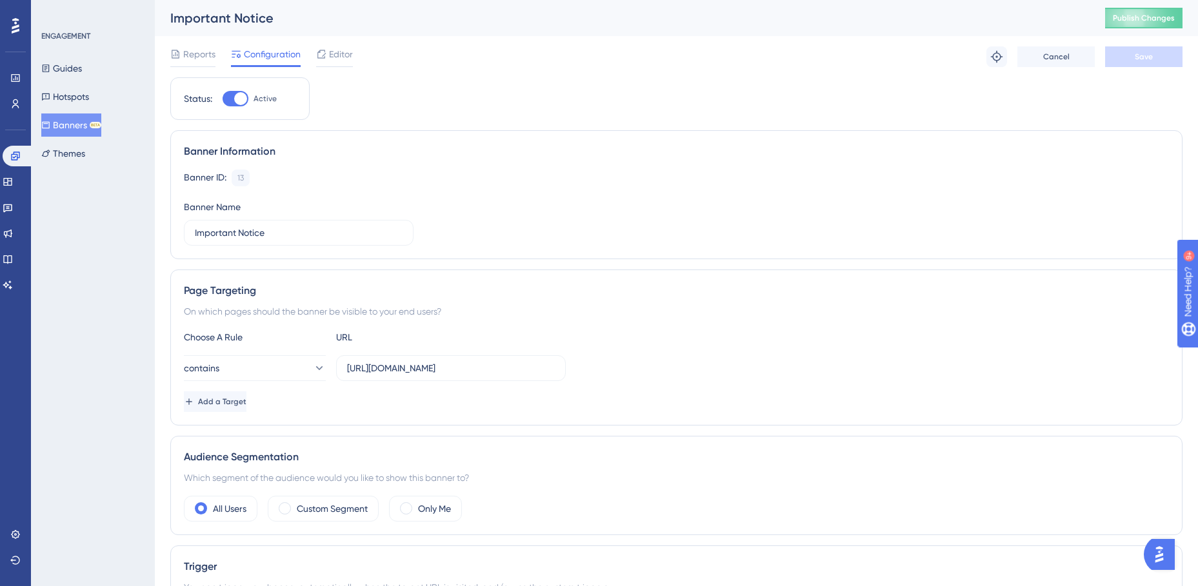
click at [235, 97] on div at bounding box center [240, 98] width 13 height 13
click at [223, 99] on input "Active" at bounding box center [222, 99] width 1 height 1
checkbox input "false"
click at [483, 377] on label "[URL][DOMAIN_NAME]" at bounding box center [451, 368] width 230 height 26
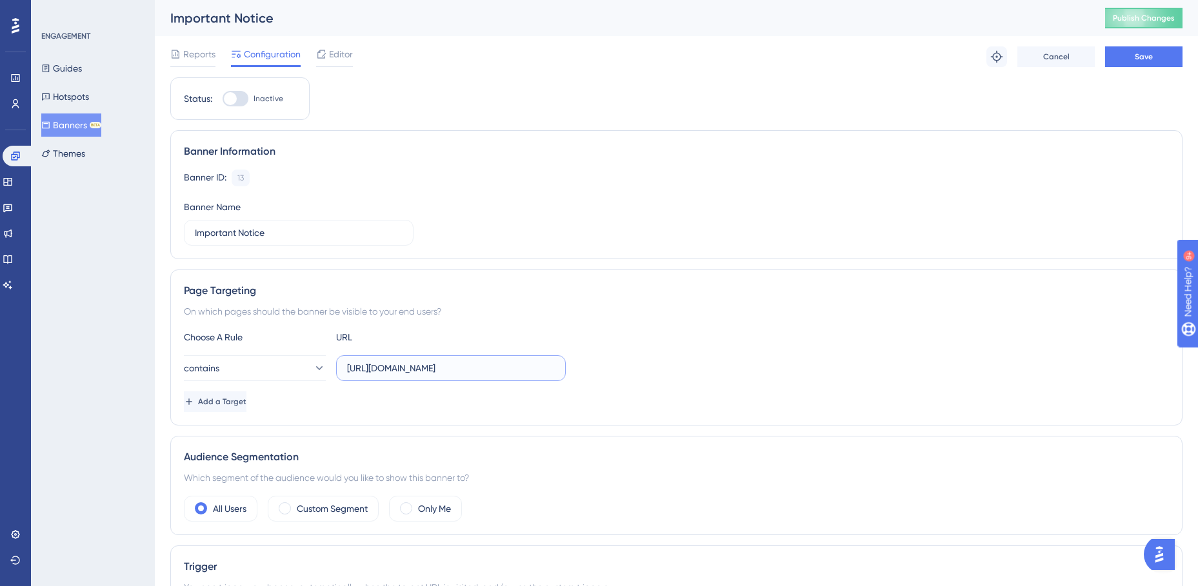
click at [483, 375] on input "[URL][DOMAIN_NAME]" at bounding box center [451, 368] width 208 height 14
click at [693, 228] on div "Banner ID: 13 Copy Banner Name Important Notice" at bounding box center [676, 208] width 985 height 76
click at [1128, 61] on button "Save" at bounding box center [1143, 56] width 77 height 21
